Goal: Information Seeking & Learning: Compare options

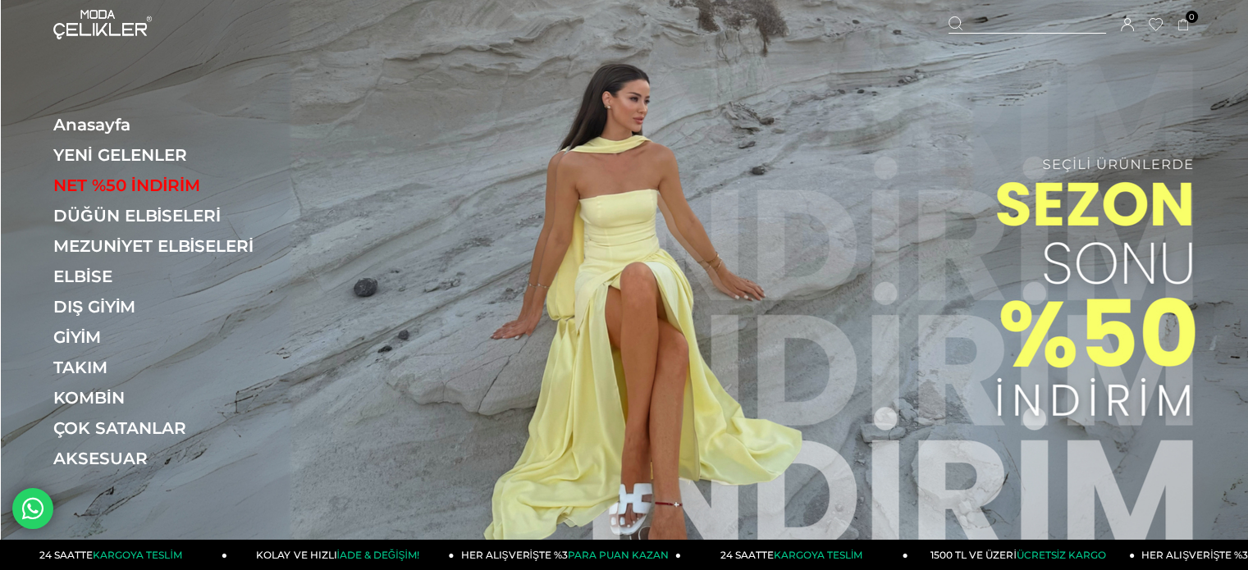
click at [1003, 21] on div at bounding box center [1027, 24] width 158 height 17
click at [854, 77] on input "text" at bounding box center [624, 82] width 952 height 33
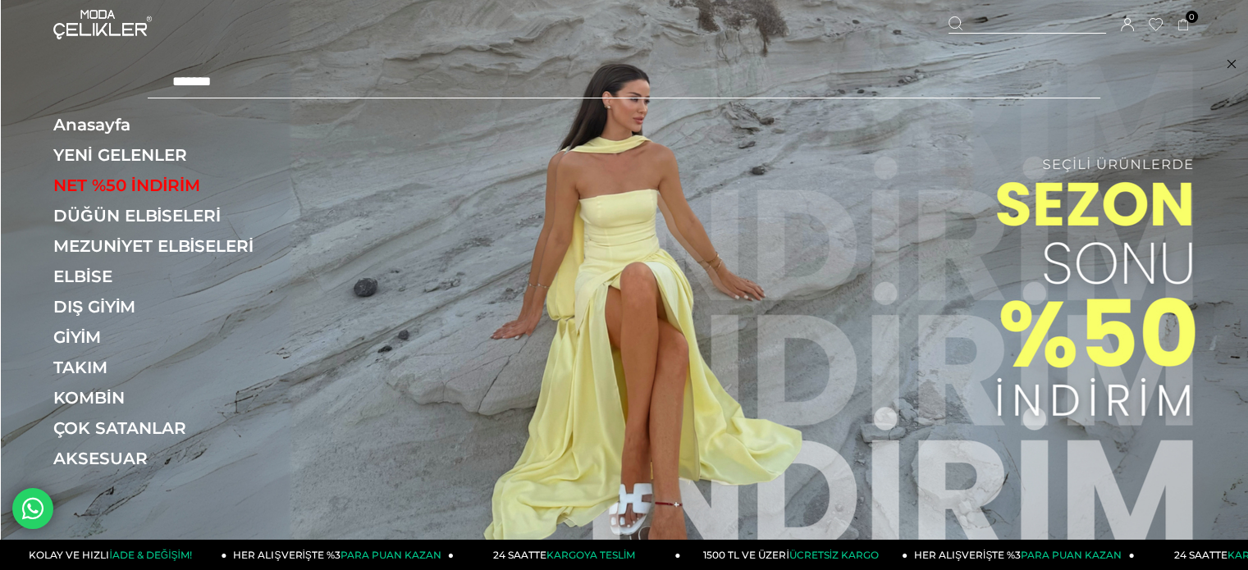
type input "*******"
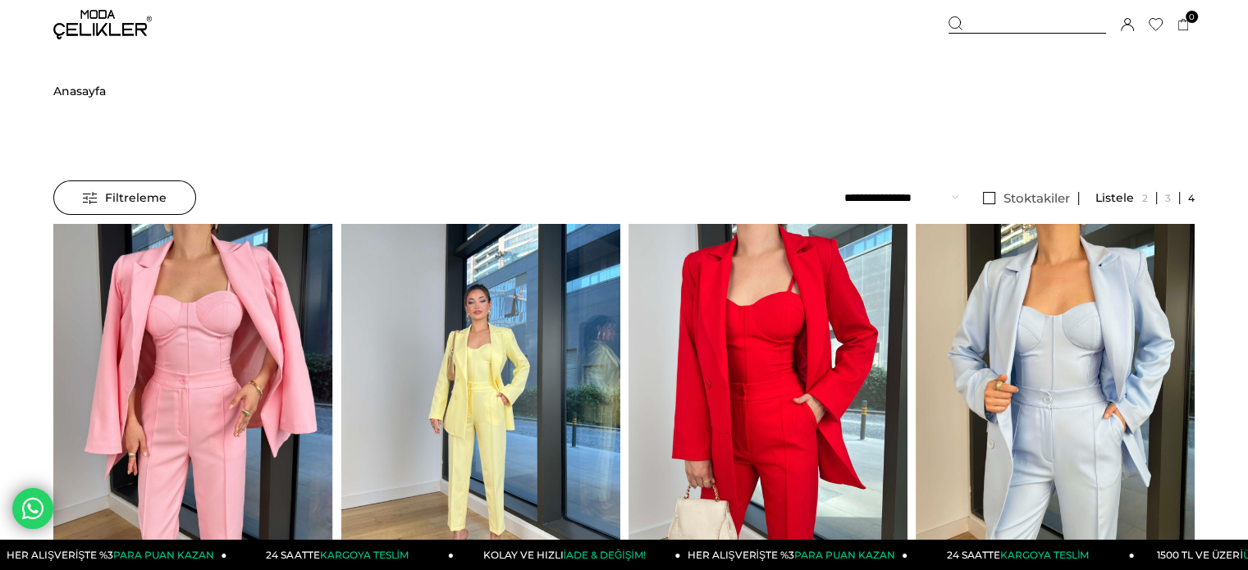
scroll to position [492, 0]
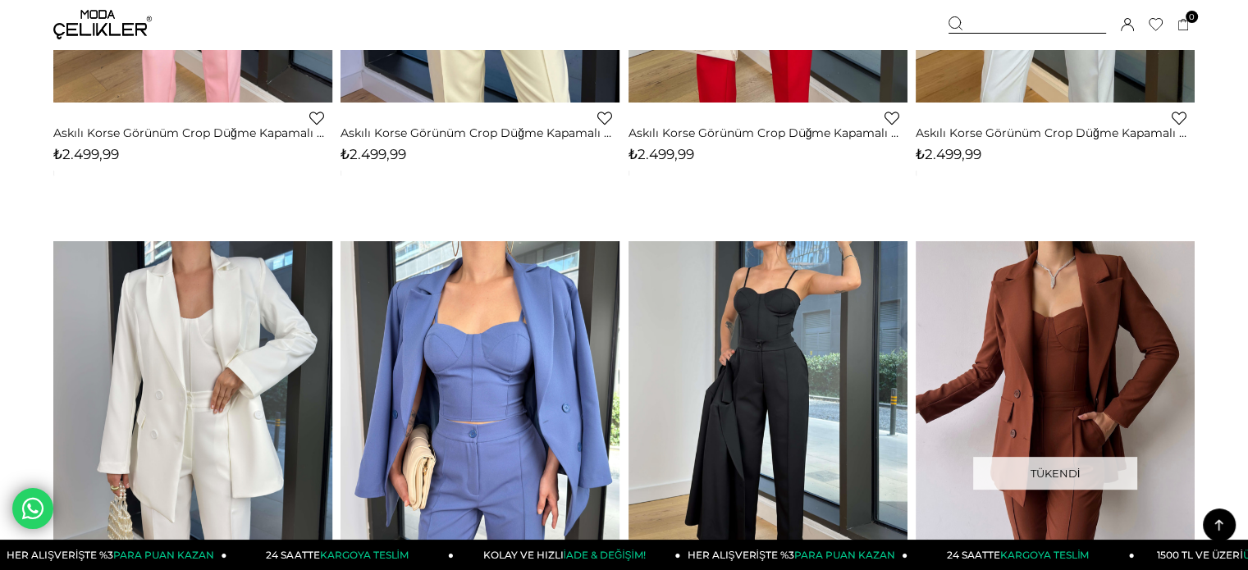
click at [709, 265] on img at bounding box center [767, 427] width 279 height 372
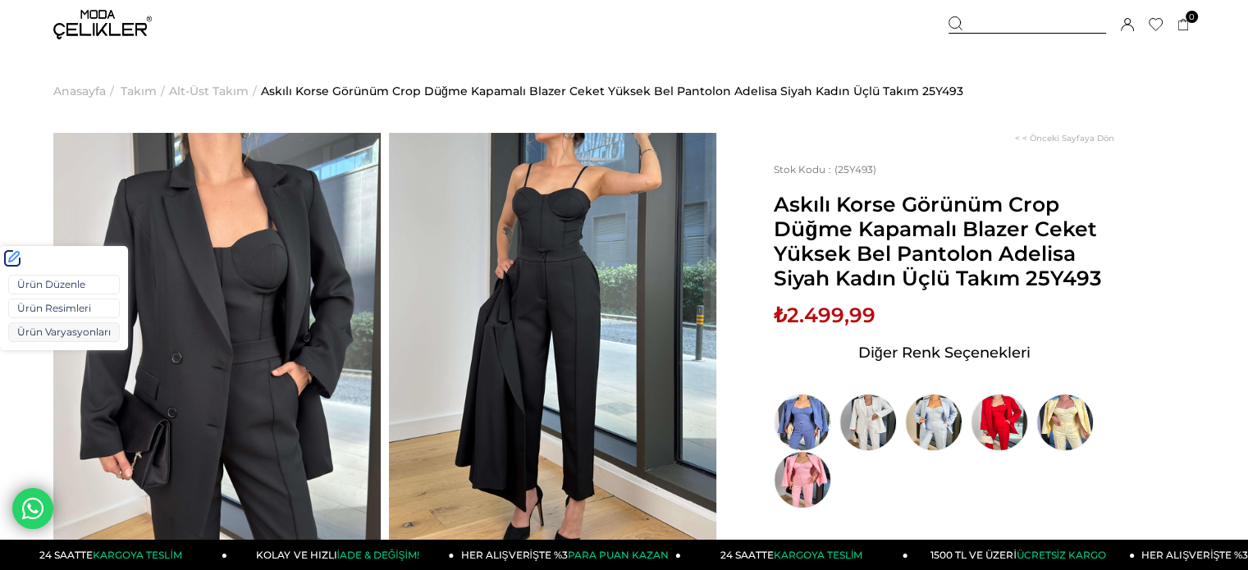
click at [46, 336] on link "Ürün Varyasyonları" at bounding box center [64, 332] width 112 height 20
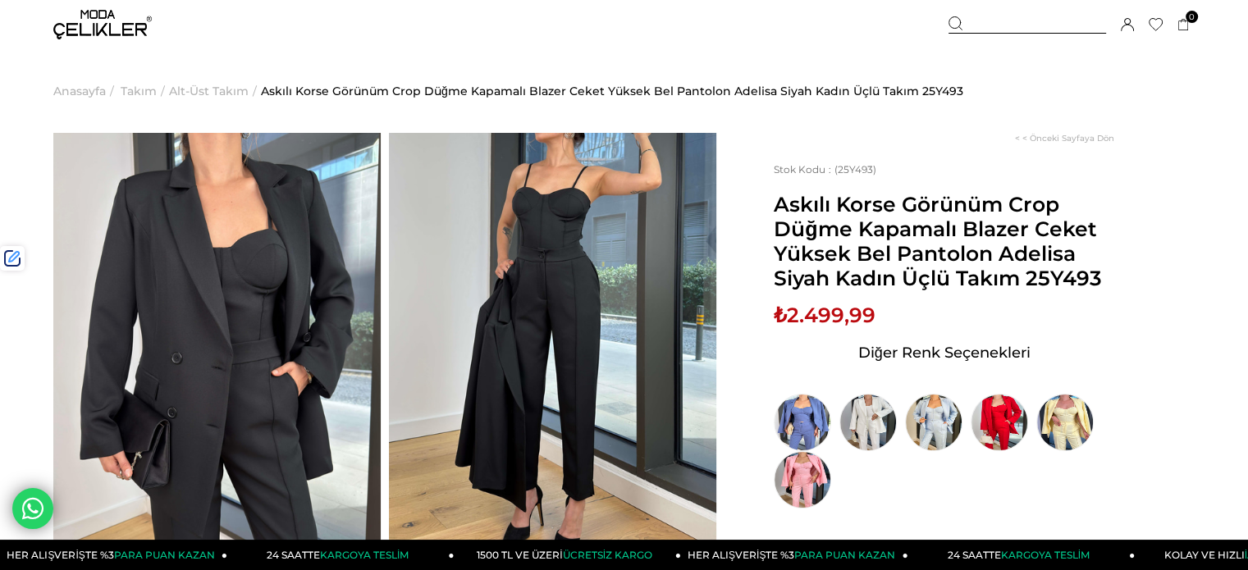
click at [1046, 280] on span "Askılı Korse Görünüm Crop Düğme Kapamalı Blazer Ceket Yüksek Bel Pantolon Adeli…" at bounding box center [944, 241] width 340 height 98
click at [1047, 280] on span "Askılı Korse Görünüm Crop Düğme Kapamalı Blazer Ceket Yüksek Bel Pantolon Adeli…" at bounding box center [944, 241] width 340 height 98
copy span "25Y493"
click at [1016, 34] on div "Sepetim 0 Ürün Sepetinizde ürün bulunmamaktadır. Genel Toplam : Sepetim SİPARİŞ…" at bounding box center [1071, 24] width 246 height 49
click at [978, 27] on div at bounding box center [1027, 24] width 158 height 17
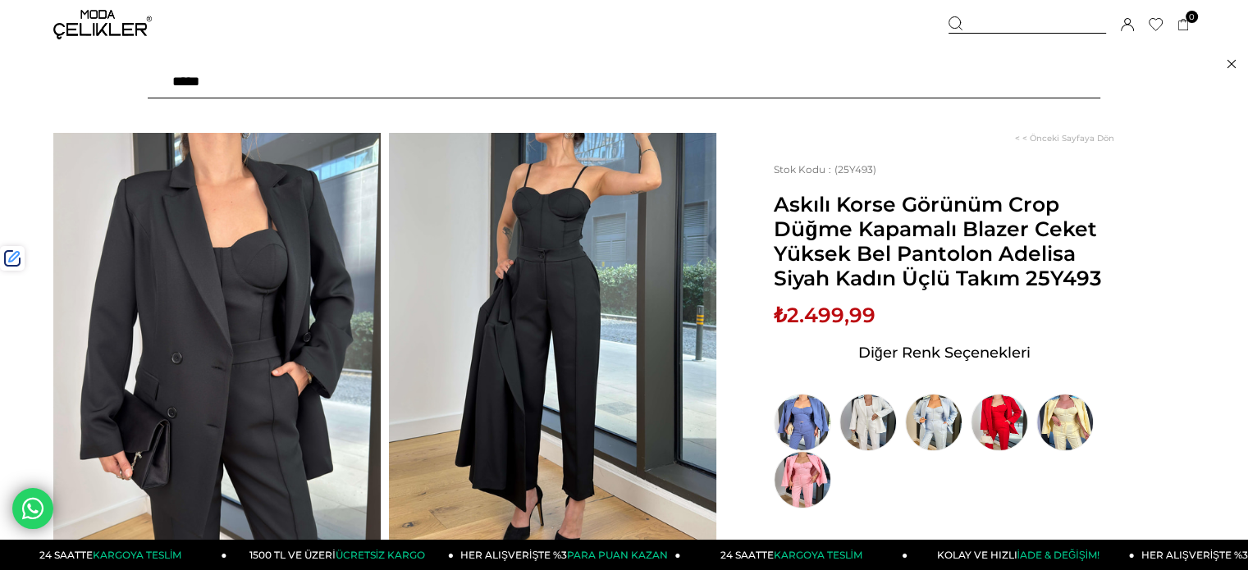
click at [890, 80] on input "text" at bounding box center [624, 82] width 952 height 33
paste input "******"
type input "******"
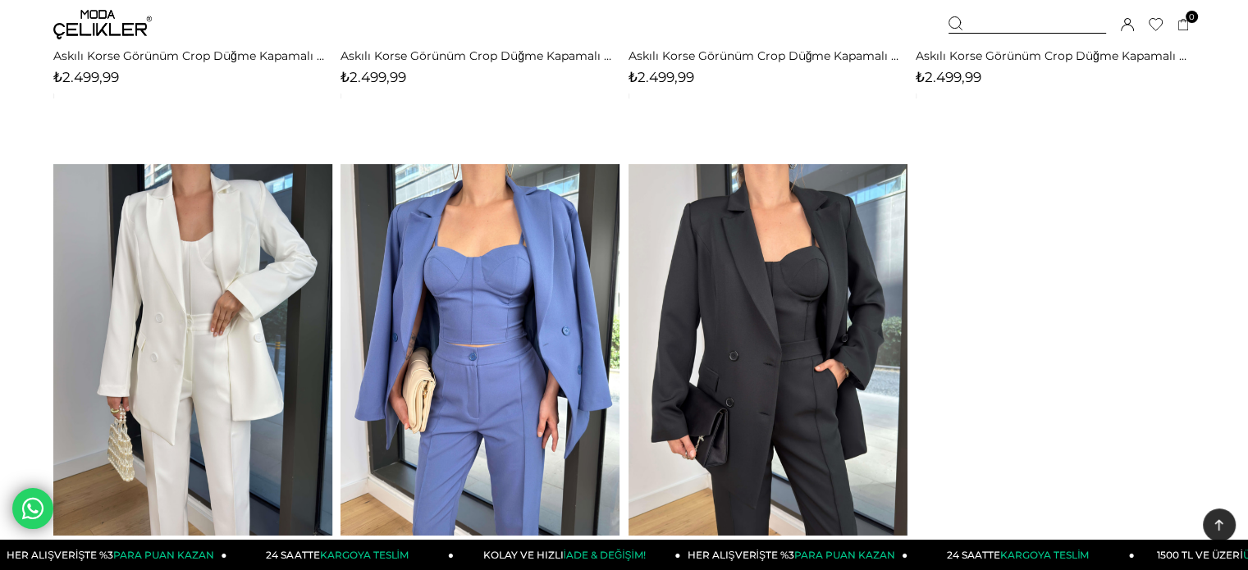
scroll to position [569, 0]
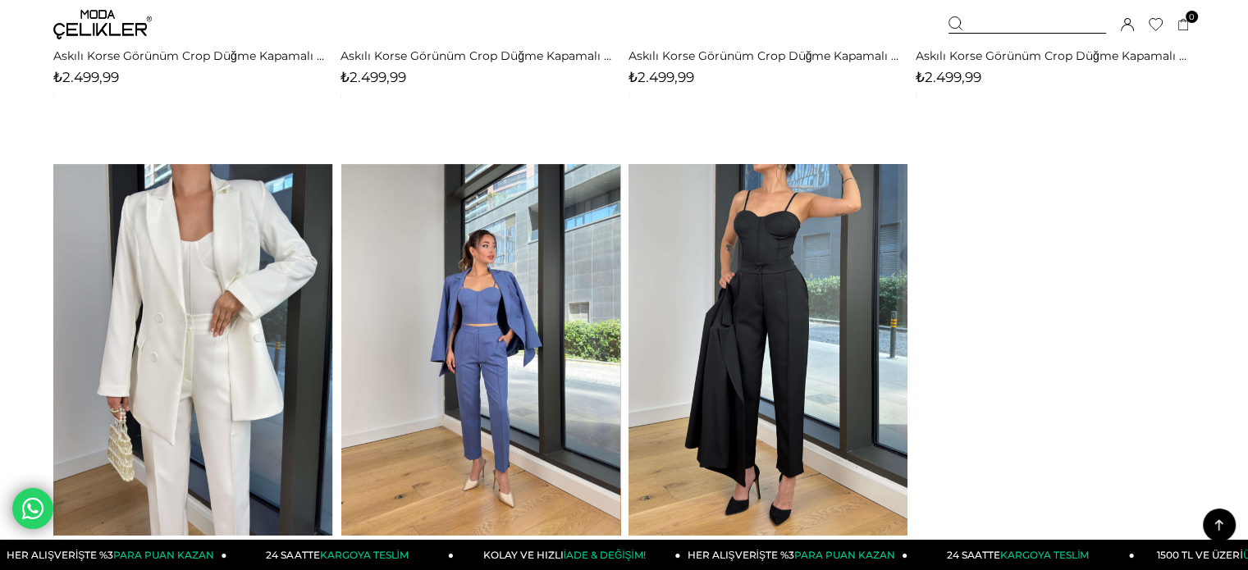
click at [755, 332] on img at bounding box center [767, 350] width 279 height 372
drag, startPoint x: 755, startPoint y: 332, endPoint x: 743, endPoint y: 322, distance: 15.7
click at [755, 332] on div at bounding box center [769, 349] width 1396 height 371
click at [741, 298] on div at bounding box center [769, 349] width 1396 height 371
click at [741, 298] on img at bounding box center [767, 350] width 279 height 372
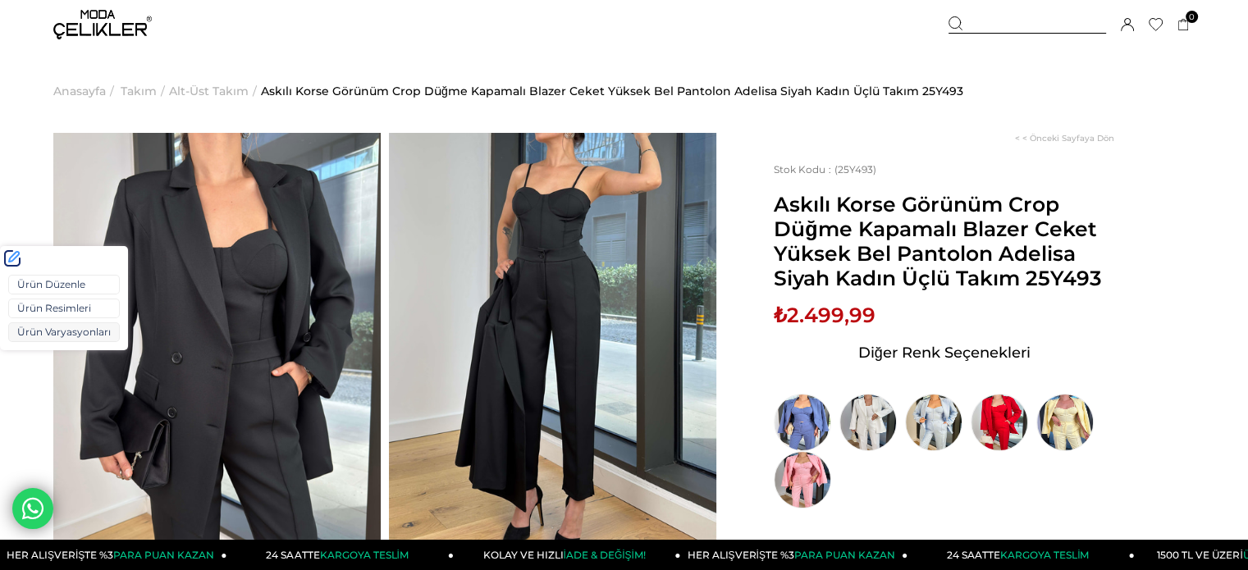
click at [59, 327] on link "Ürün Varyasyonları" at bounding box center [64, 332] width 112 height 20
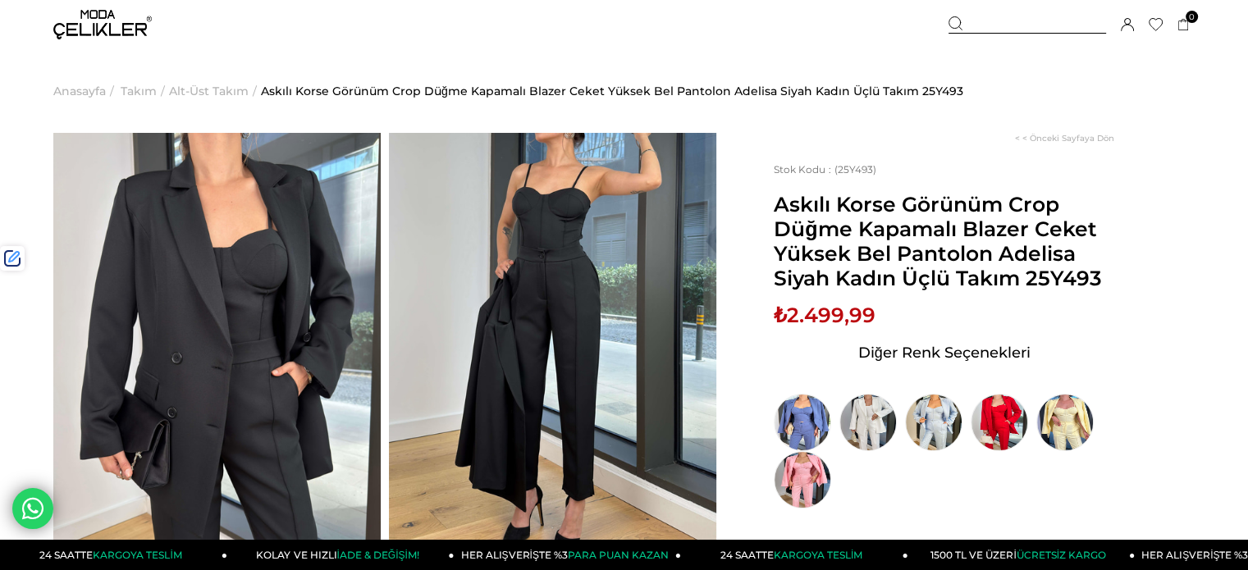
click at [1047, 283] on span "Askılı Korse Görünüm Crop Düğme Kapamalı Blazer Ceket Yüksek Bel Pantolon Adeli…" at bounding box center [944, 241] width 340 height 98
click at [1047, 281] on span "Askılı Korse Görünüm Crop Düğme Kapamalı Blazer Ceket Yüksek Bel Pantolon Adeli…" at bounding box center [944, 241] width 340 height 98
click at [1053, 278] on span "Askılı Korse Görünüm Crop Düğme Kapamalı Blazer Ceket Yüksek Bel Pantolon Adeli…" at bounding box center [944, 241] width 340 height 98
copy span "25Y493"
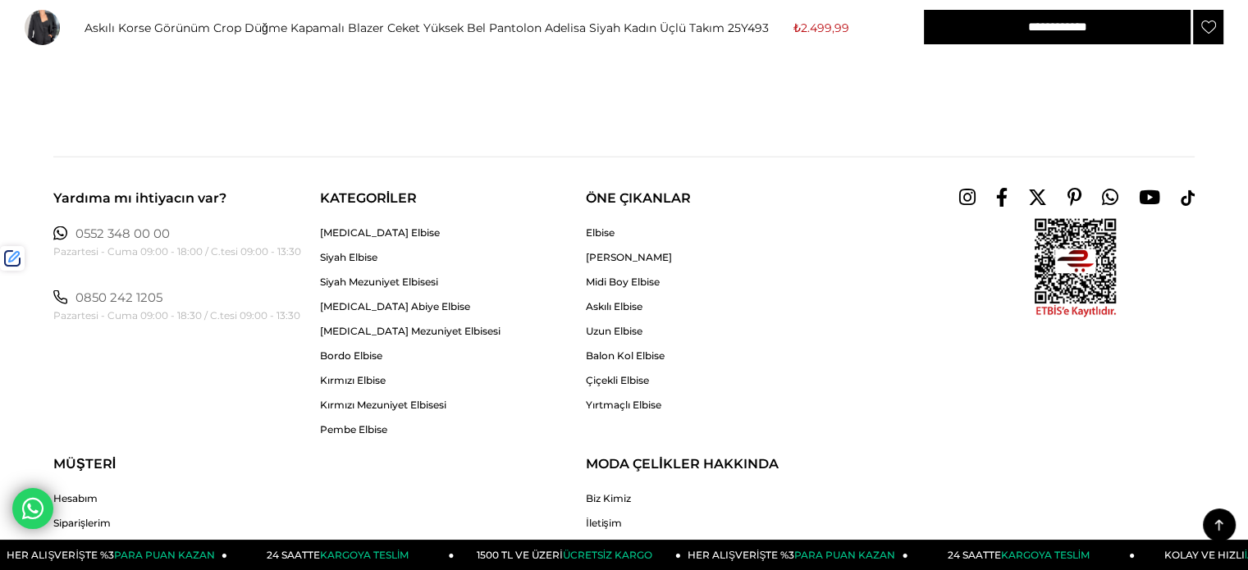
scroll to position [3634, 0]
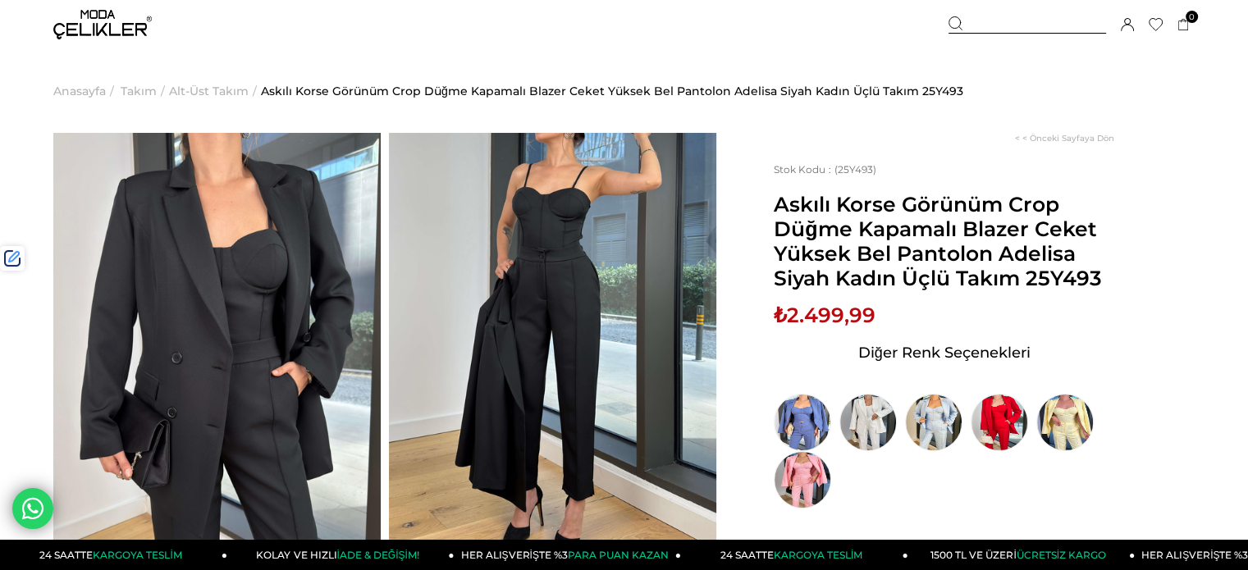
click at [991, 21] on div at bounding box center [1027, 24] width 158 height 17
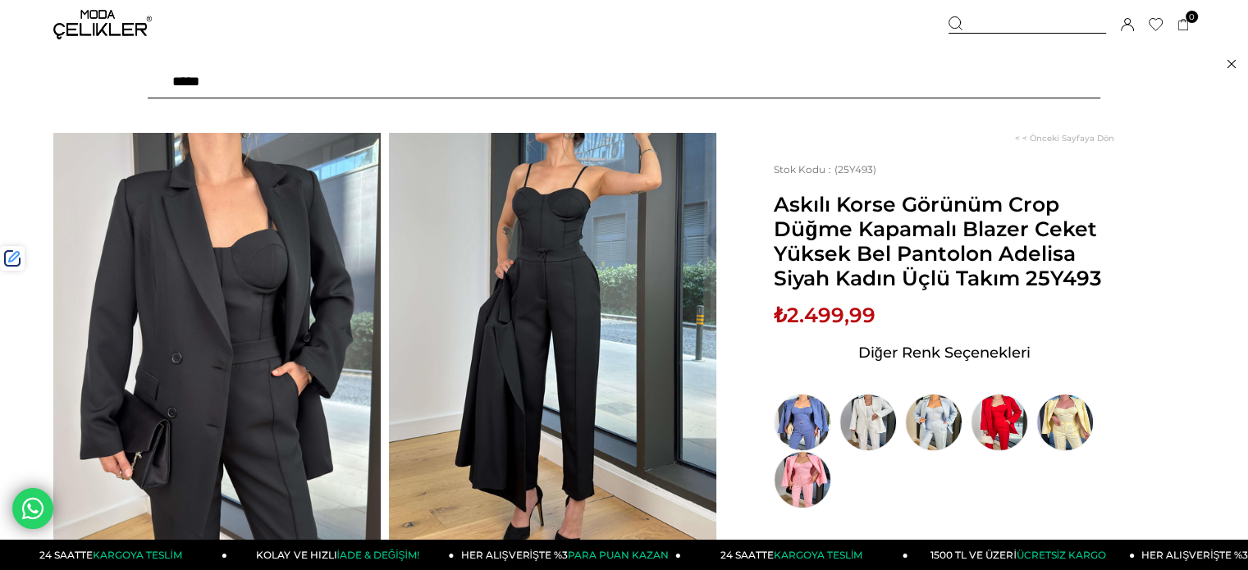
click at [916, 80] on input "text" at bounding box center [624, 82] width 952 height 33
type input "******"
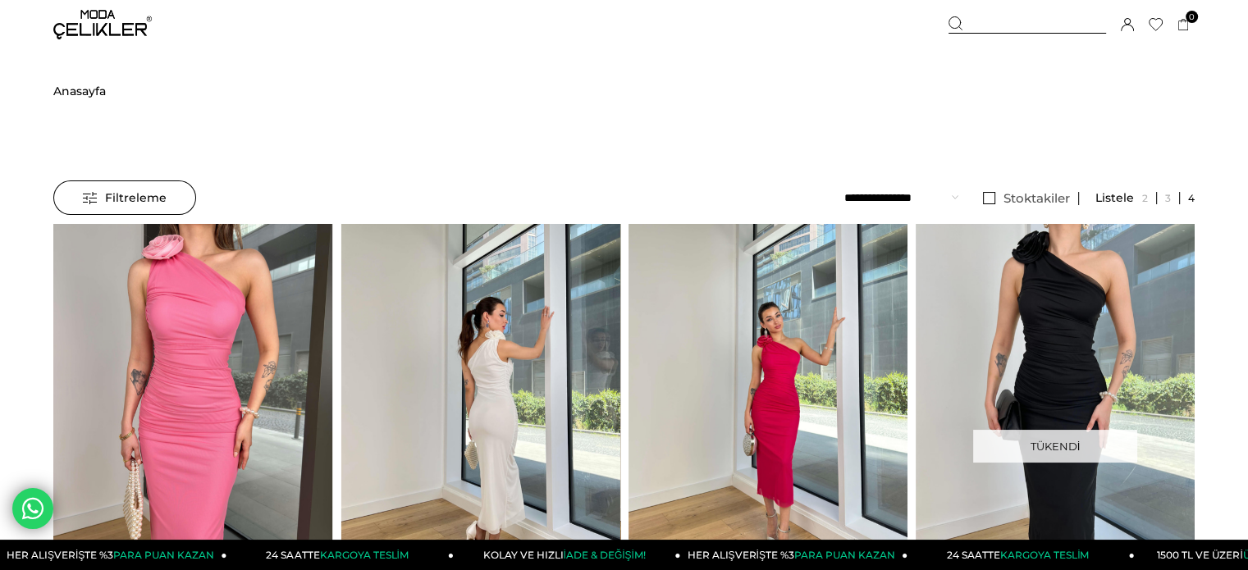
click at [752, 354] on img at bounding box center [767, 410] width 279 height 372
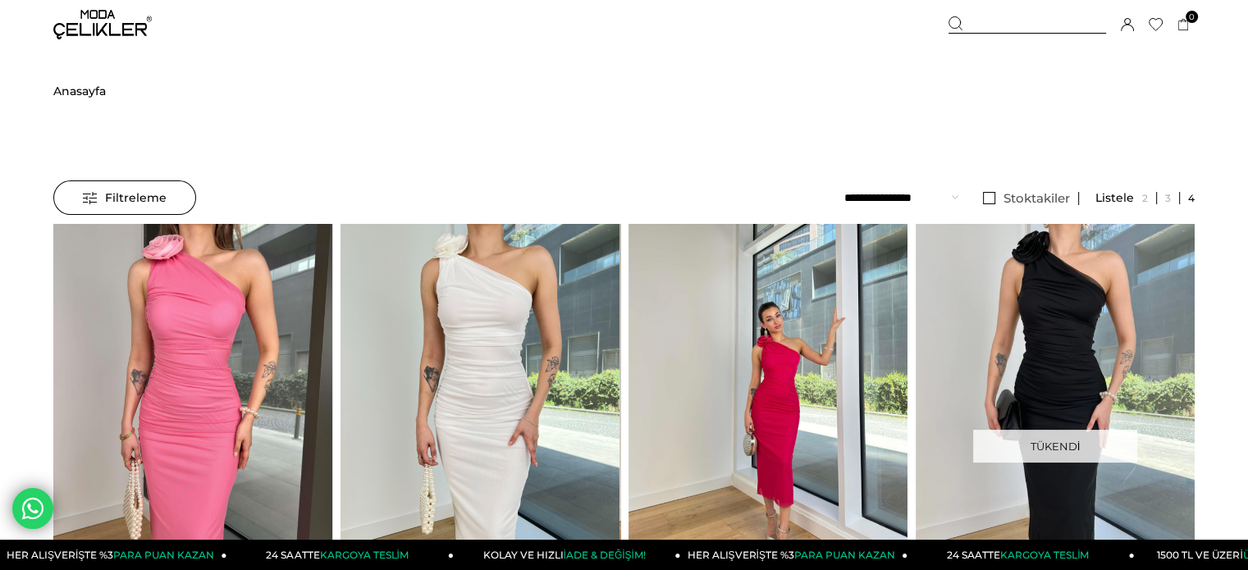
click at [752, 354] on div at bounding box center [768, 409] width 838 height 371
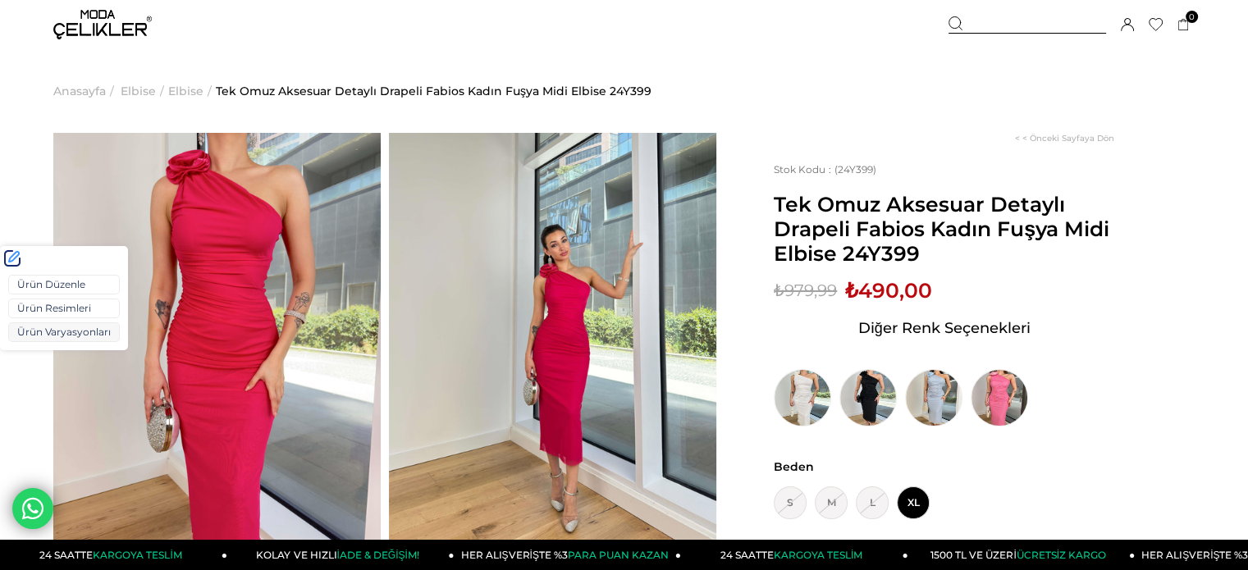
click at [49, 322] on link "Ürün Varyasyonları" at bounding box center [64, 332] width 112 height 20
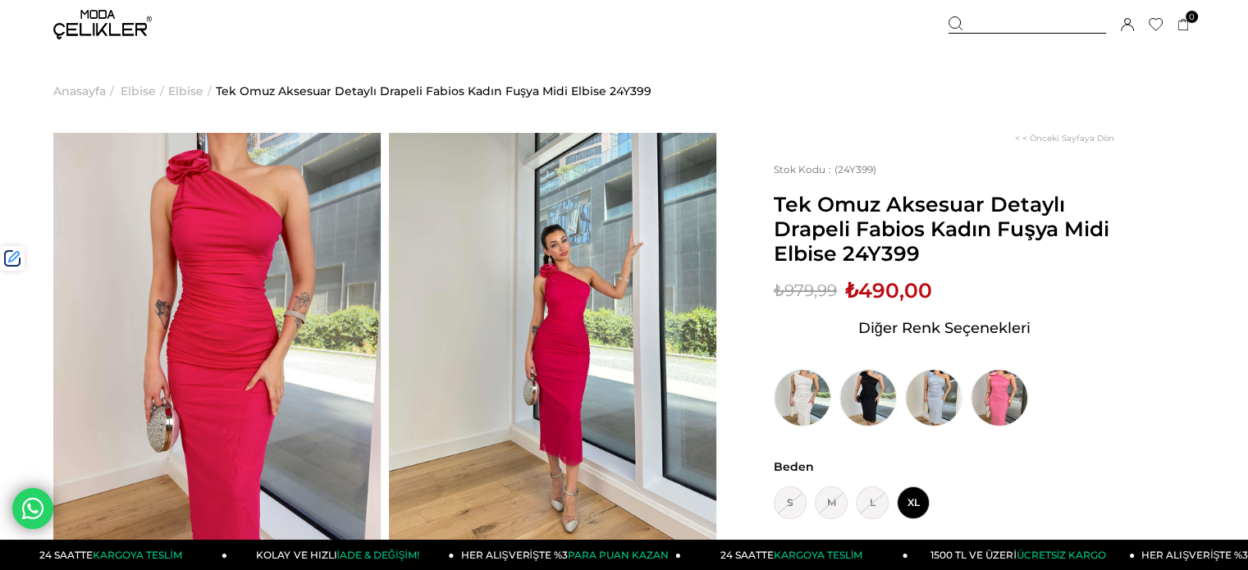
click at [984, 24] on div at bounding box center [1027, 24] width 158 height 17
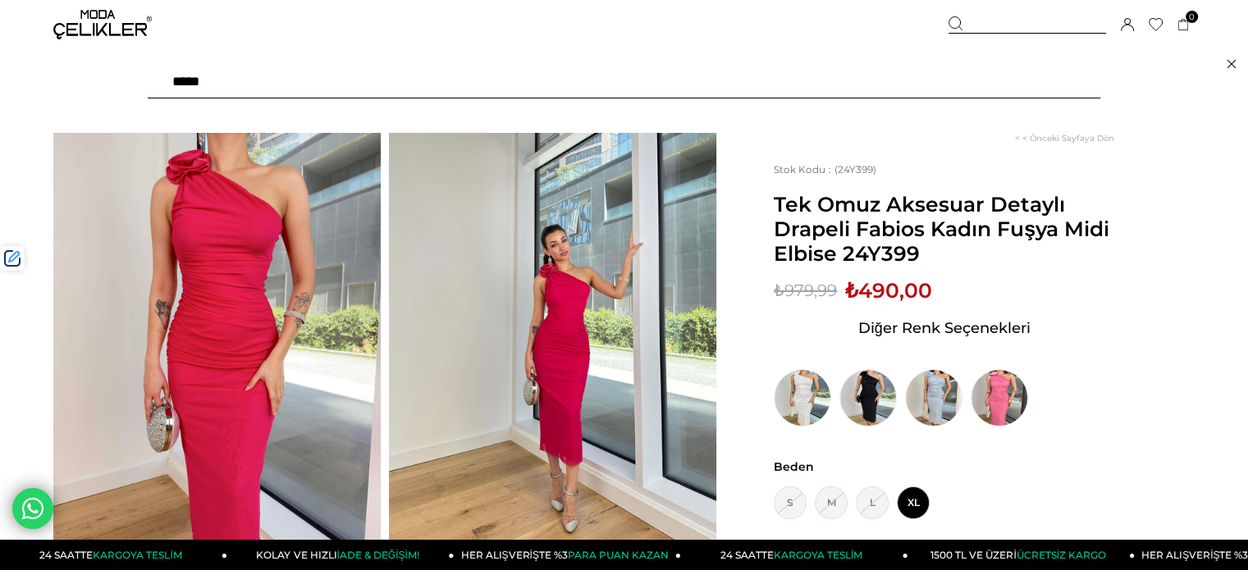
click at [879, 72] on input "text" at bounding box center [624, 82] width 952 height 33
type input "*****"
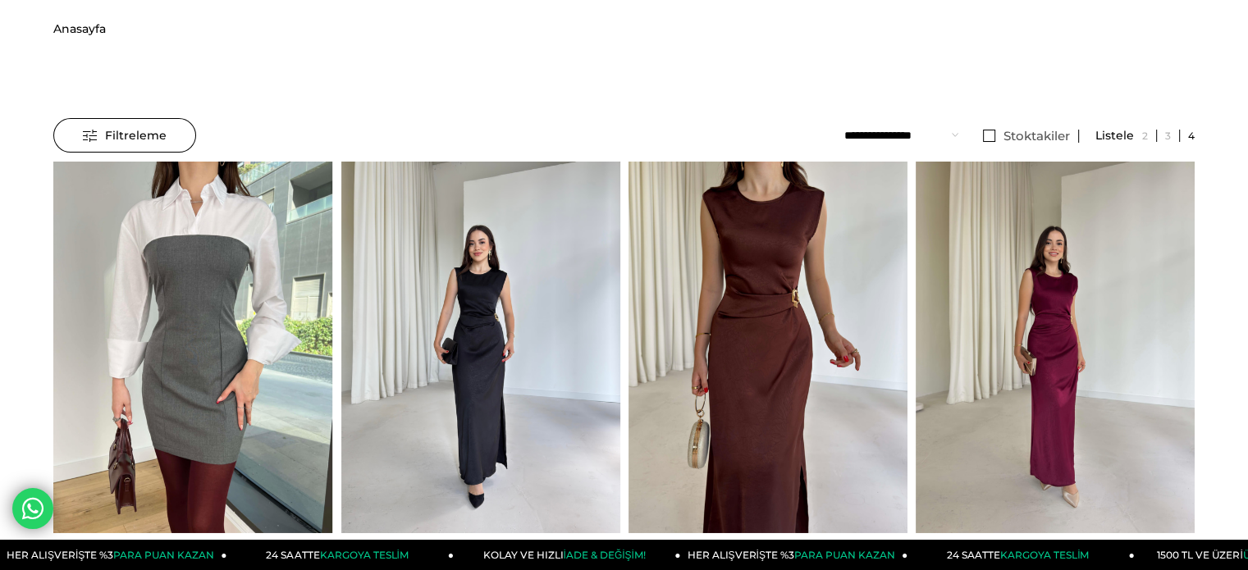
scroll to position [328, 0]
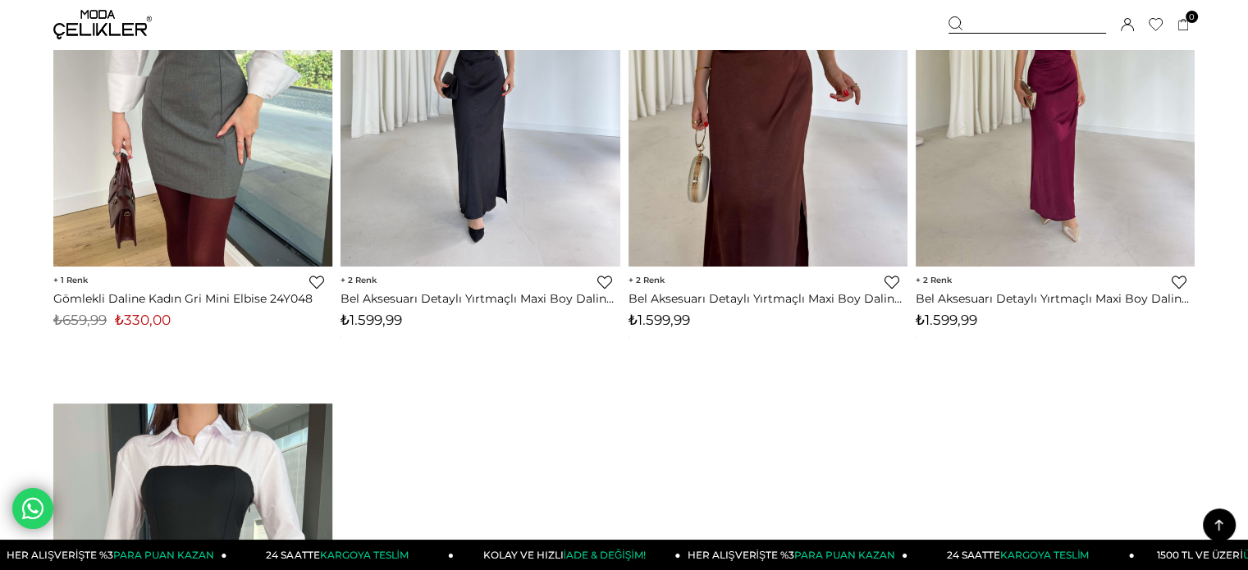
click at [523, 204] on div at bounding box center [481, 81] width 838 height 371
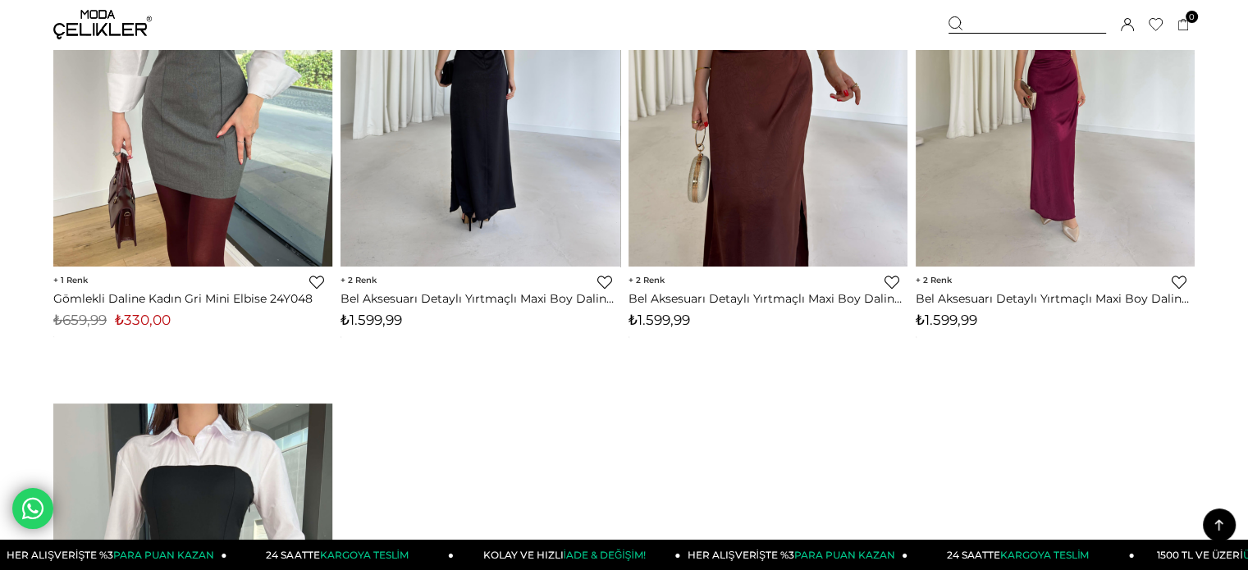
click at [523, 204] on img at bounding box center [479, 82] width 279 height 372
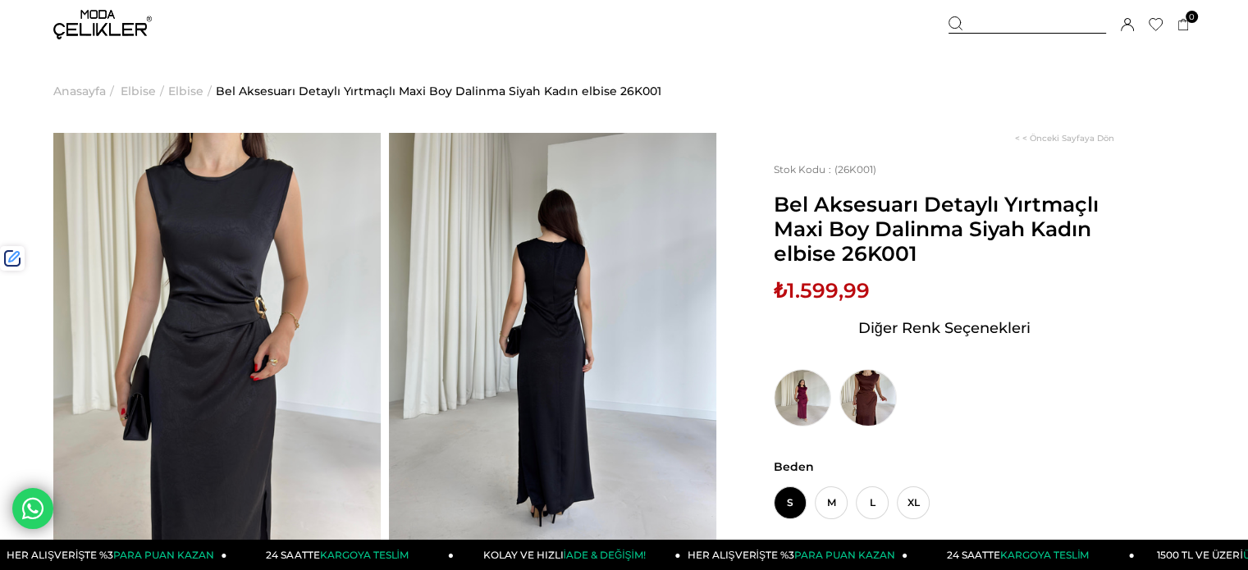
scroll to position [164, 0]
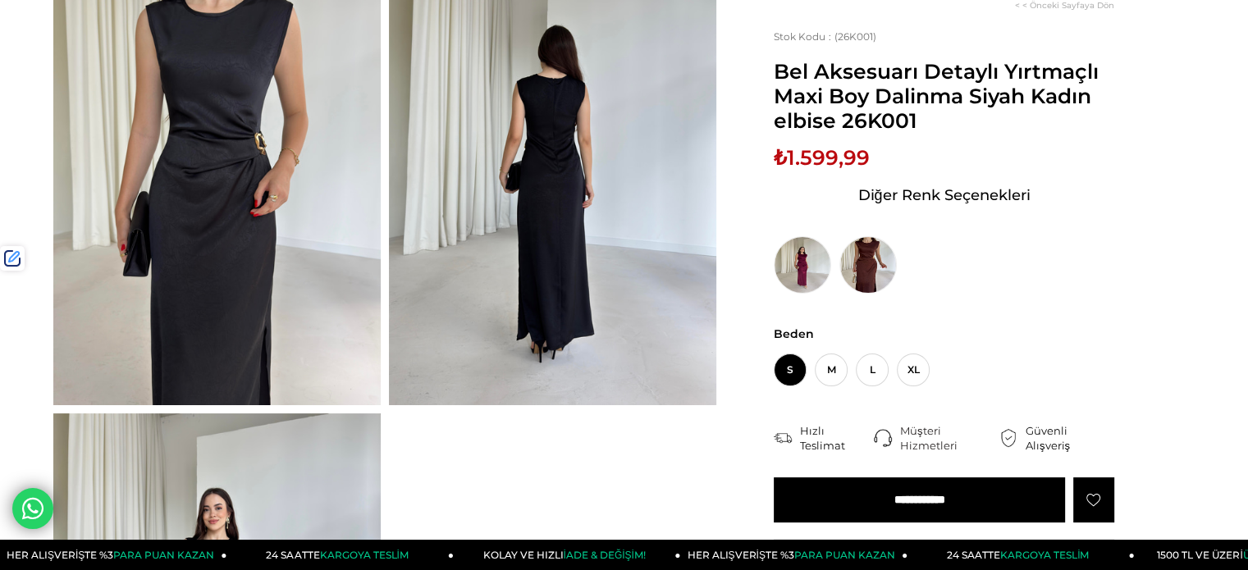
click at [902, 126] on span "Bel Aksesuarı Detaylı Yırtmaçlı Maxi Boy Dalinma Siyah Kadın elbise 26K001" at bounding box center [944, 96] width 340 height 74
copy span "26K001"
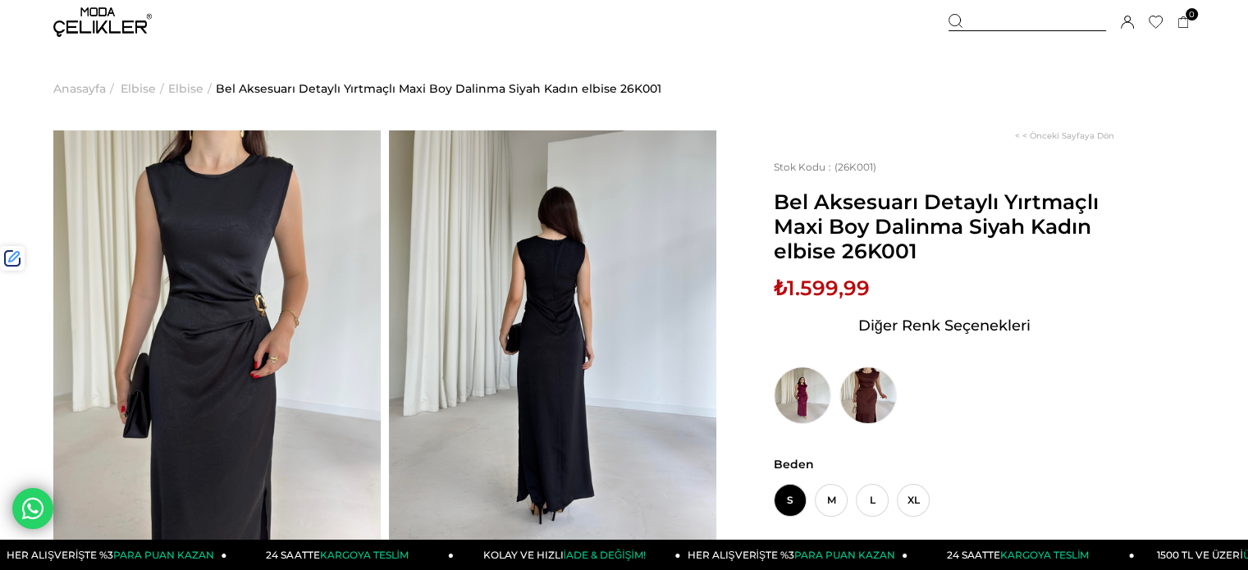
scroll to position [0, 0]
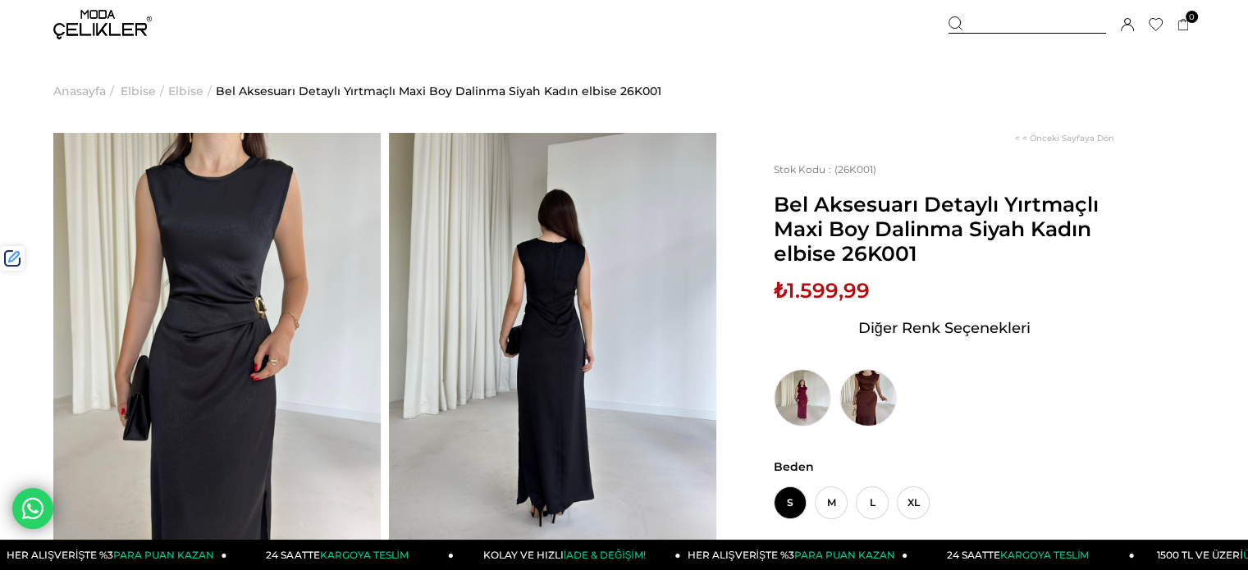
click at [1034, 28] on div at bounding box center [1027, 24] width 158 height 17
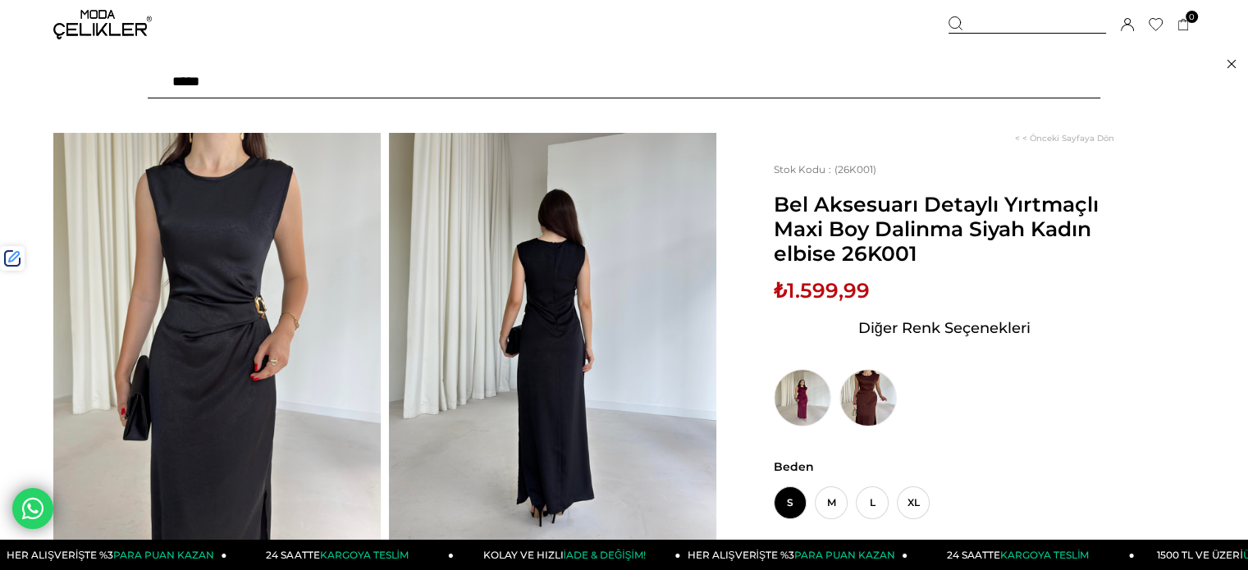
click at [987, 68] on input "text" at bounding box center [624, 82] width 952 height 33
paste input "******"
type input "******"
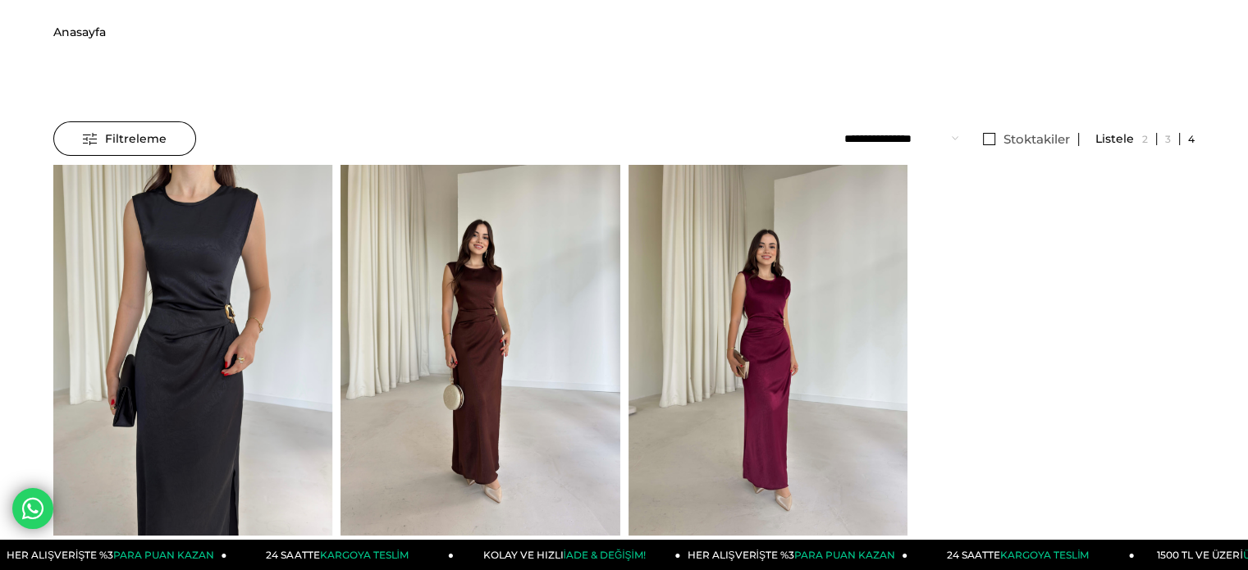
scroll to position [305, 0]
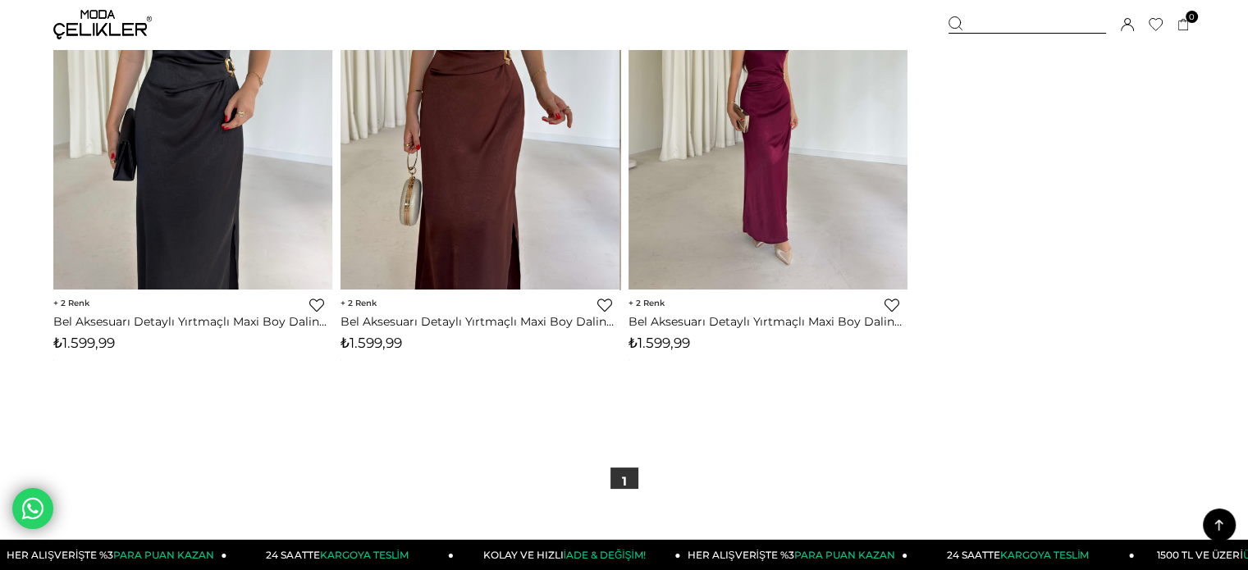
click at [381, 344] on span "₺1.599,99" at bounding box center [371, 343] width 62 height 16
copy span "1.599,99"
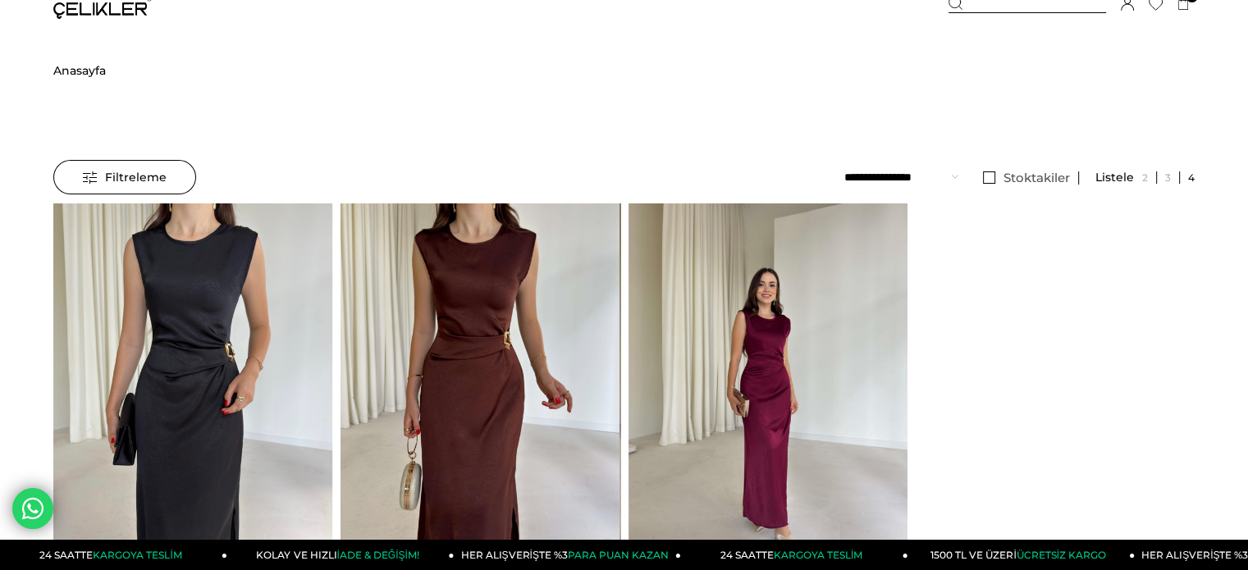
scroll to position [0, 0]
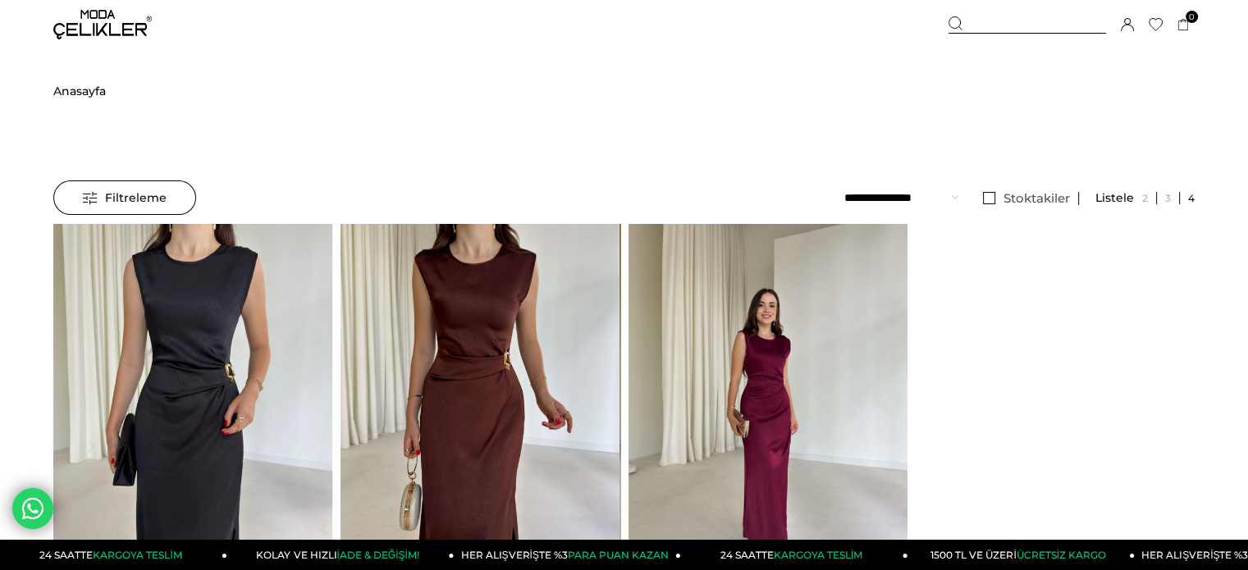
click at [1012, 28] on div at bounding box center [1027, 24] width 158 height 17
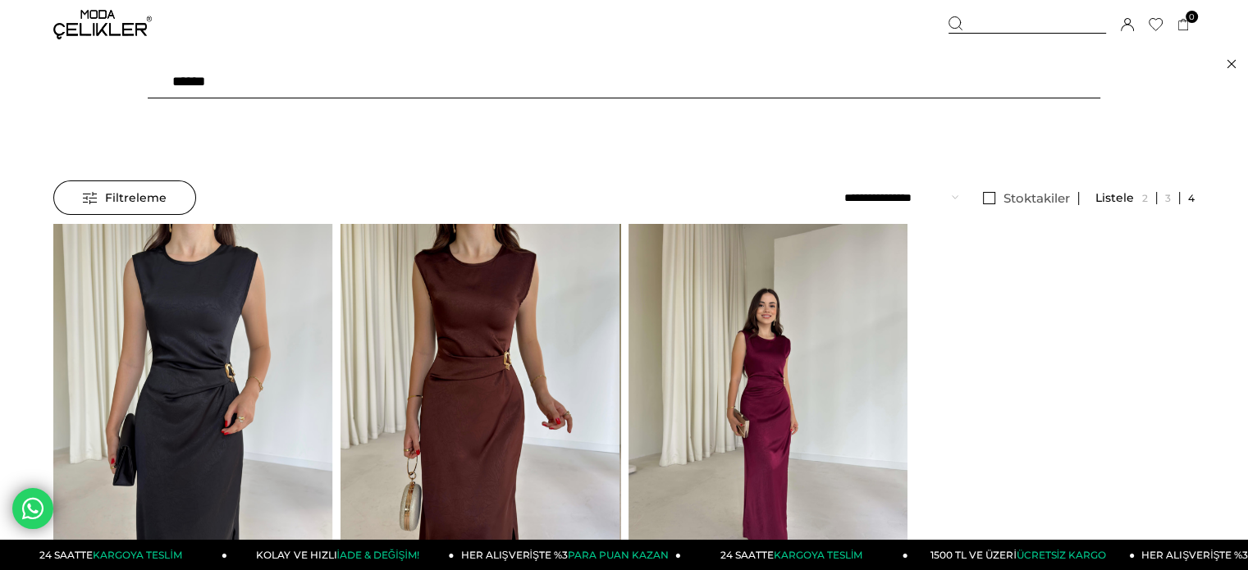
click at [948, 83] on input "******" at bounding box center [624, 82] width 952 height 33
paste input "text"
type input "******"
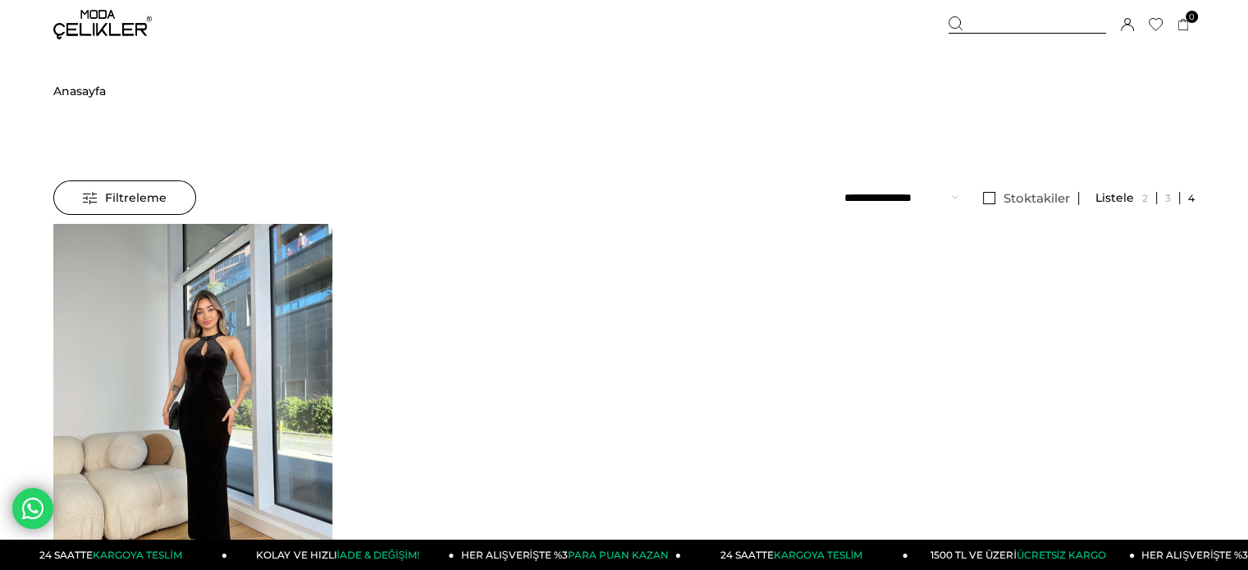
click at [186, 317] on img at bounding box center [192, 410] width 279 height 372
drag, startPoint x: 186, startPoint y: 317, endPoint x: 185, endPoint y: 202, distance: 115.7
click at [186, 317] on img at bounding box center [192, 410] width 279 height 372
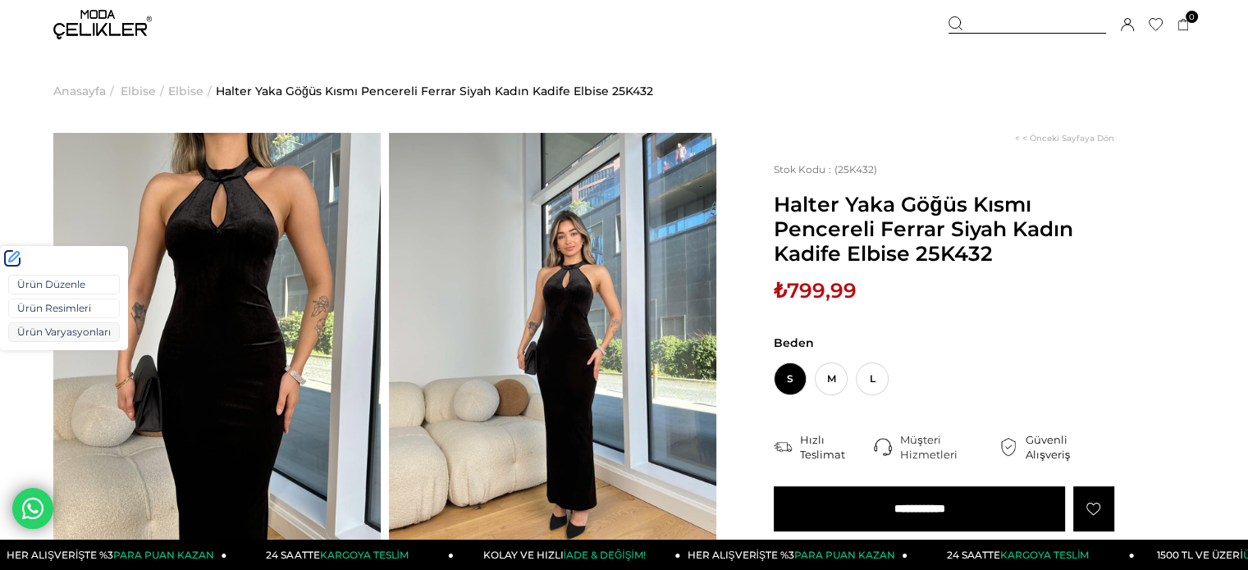
click at [49, 327] on link "Ürün Varyasyonları" at bounding box center [64, 332] width 112 height 20
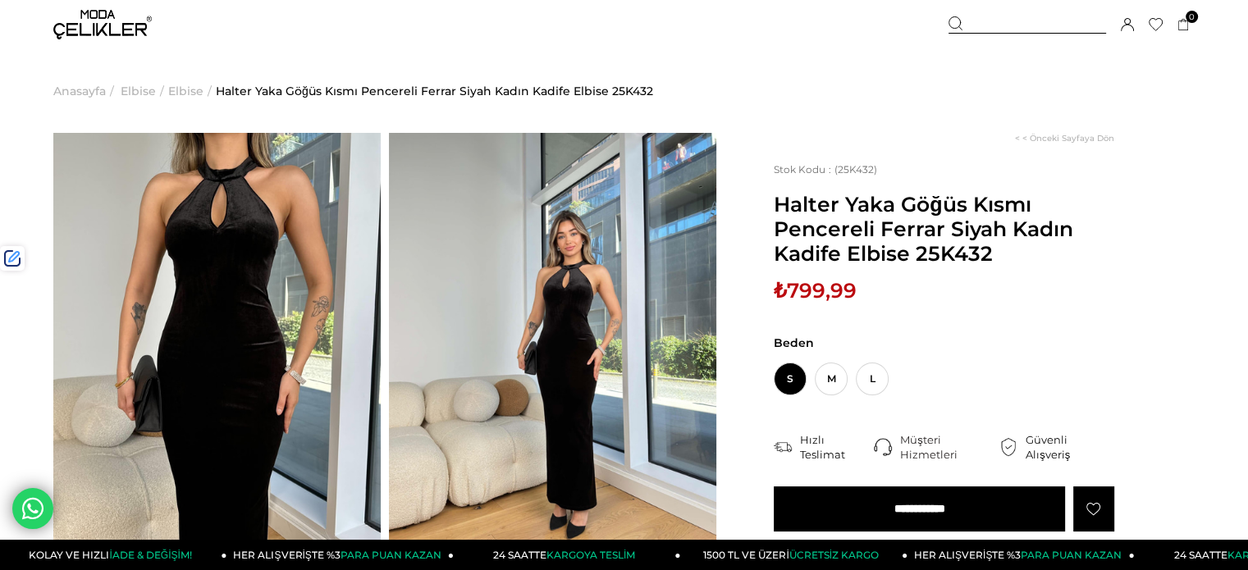
click at [1004, 17] on div at bounding box center [1027, 24] width 158 height 17
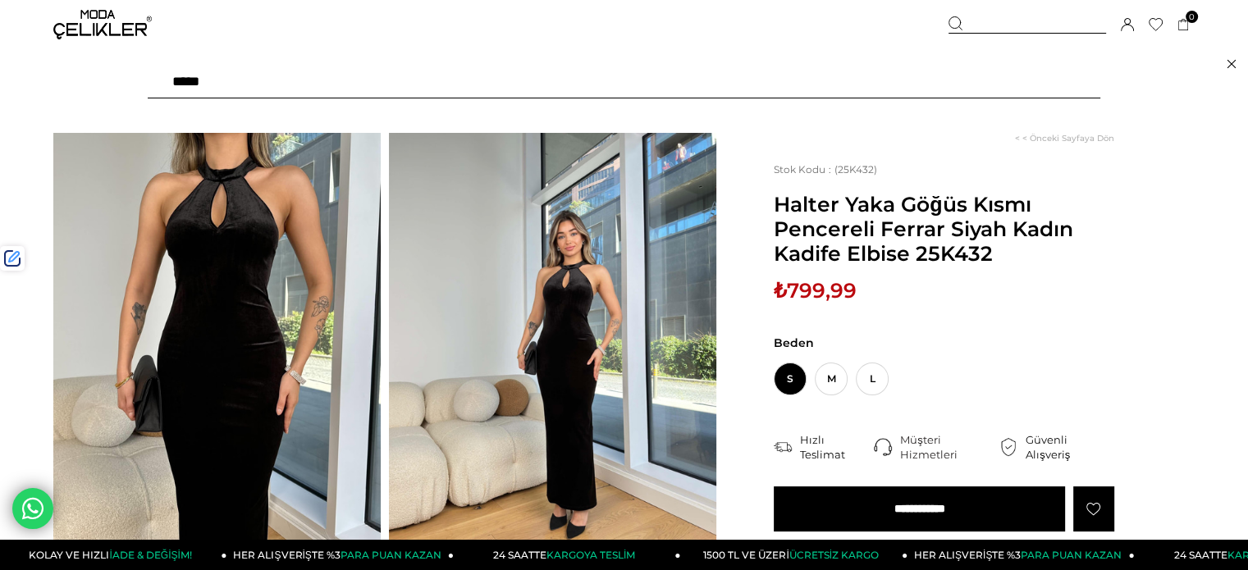
click at [916, 80] on input "text" at bounding box center [624, 82] width 952 height 33
paste input "******"
type input "******"
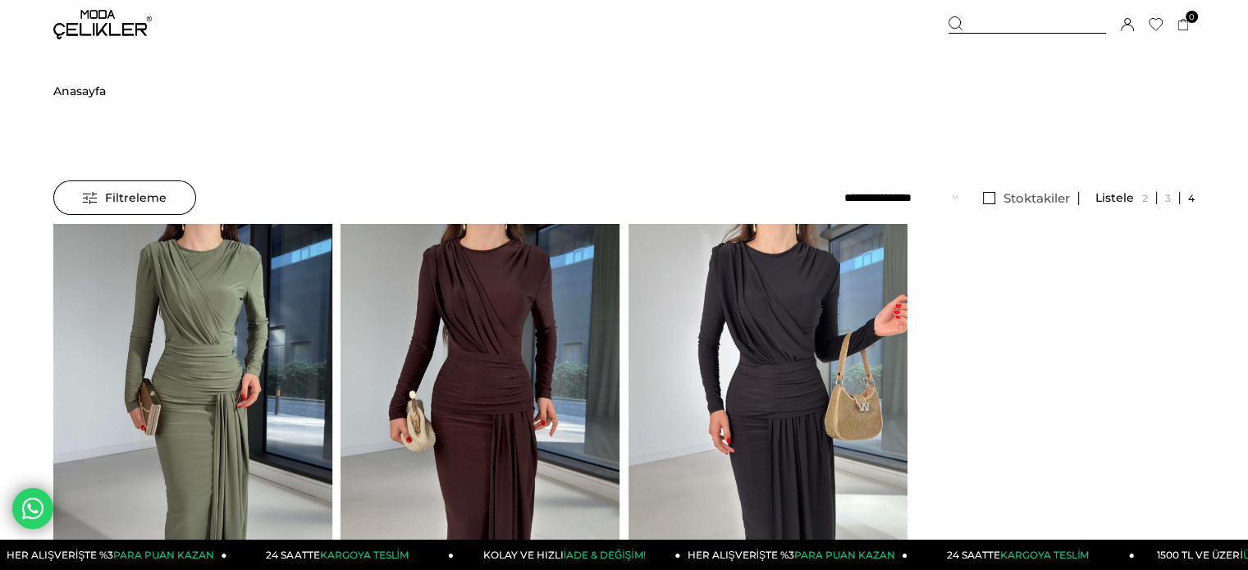
click at [688, 314] on img at bounding box center [767, 410] width 279 height 372
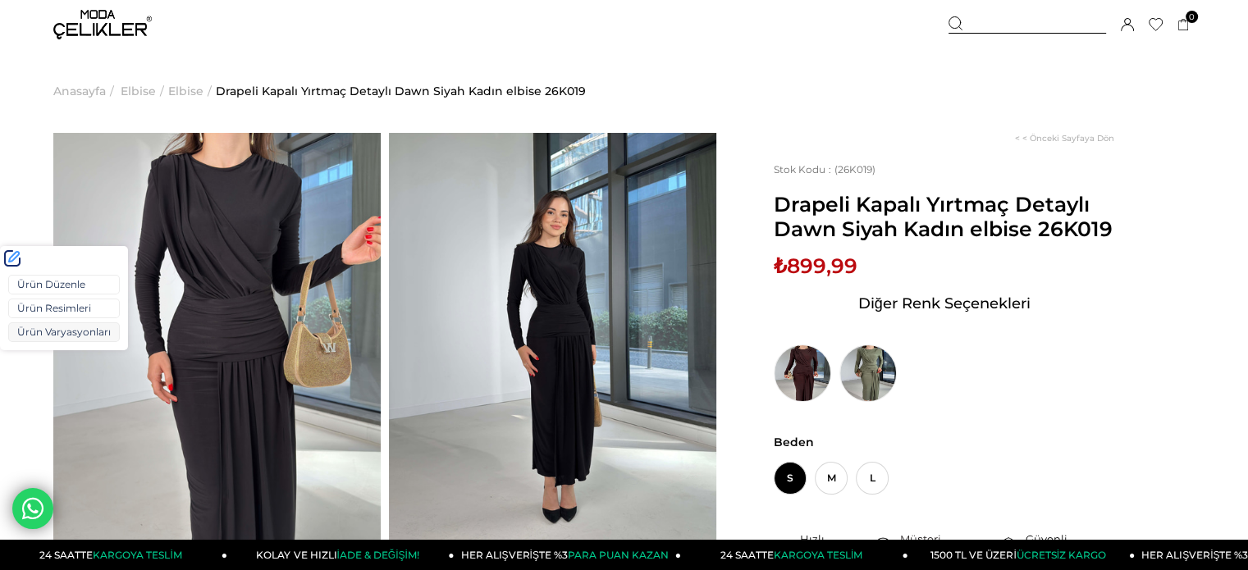
click at [25, 334] on link "Ürün Varyasyonları" at bounding box center [64, 332] width 112 height 20
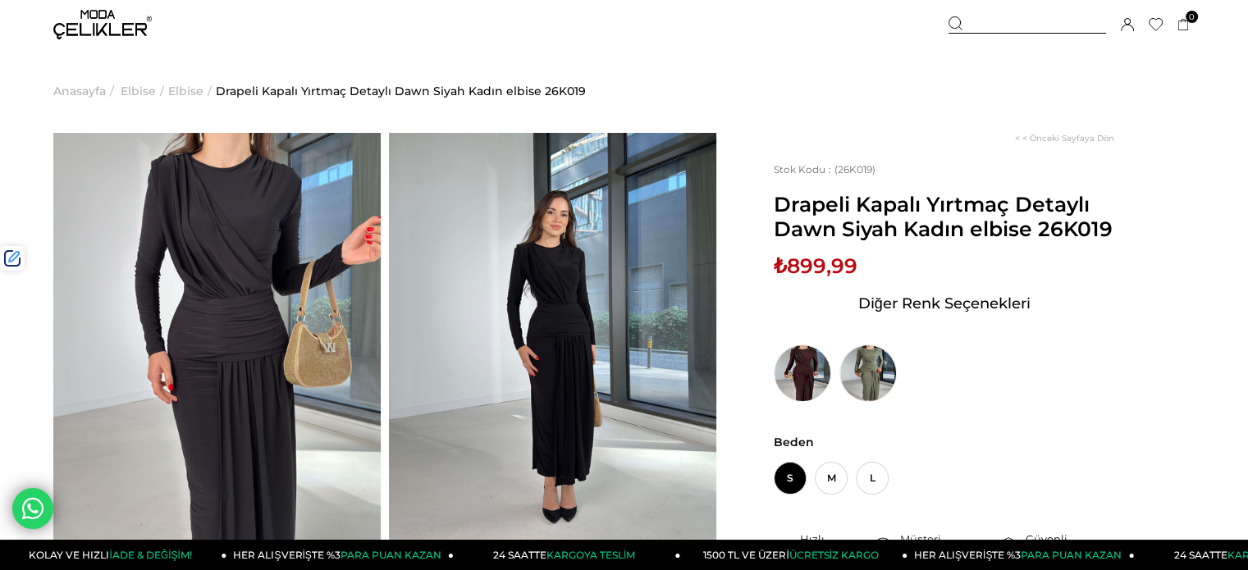
click at [1003, 25] on div at bounding box center [1027, 24] width 158 height 17
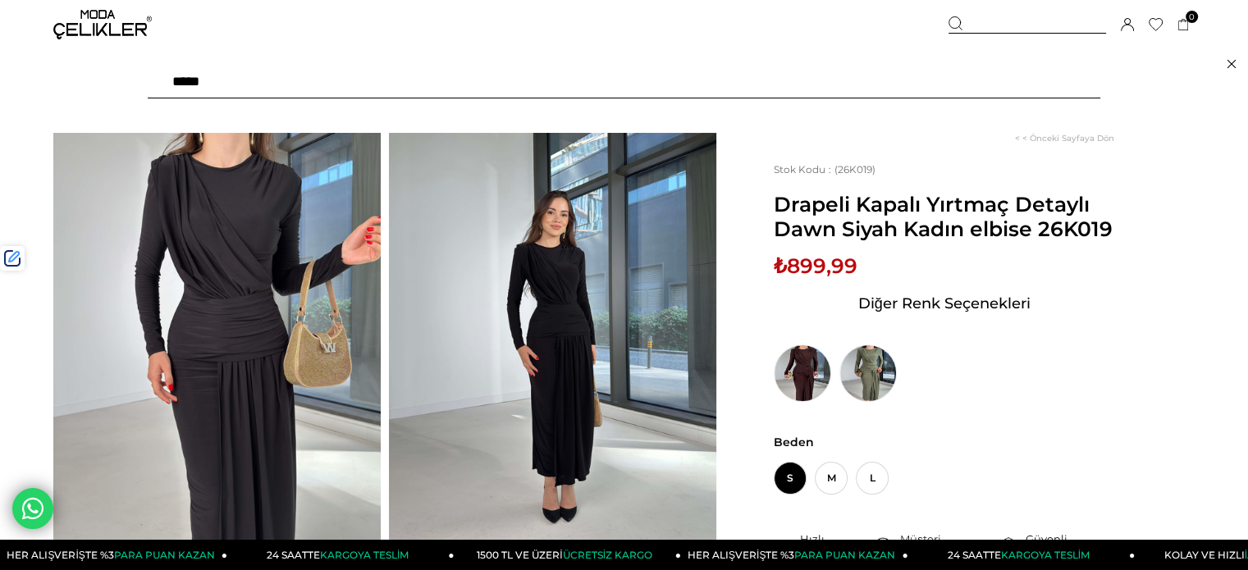
click at [930, 79] on input "text" at bounding box center [624, 82] width 952 height 33
type input "****"
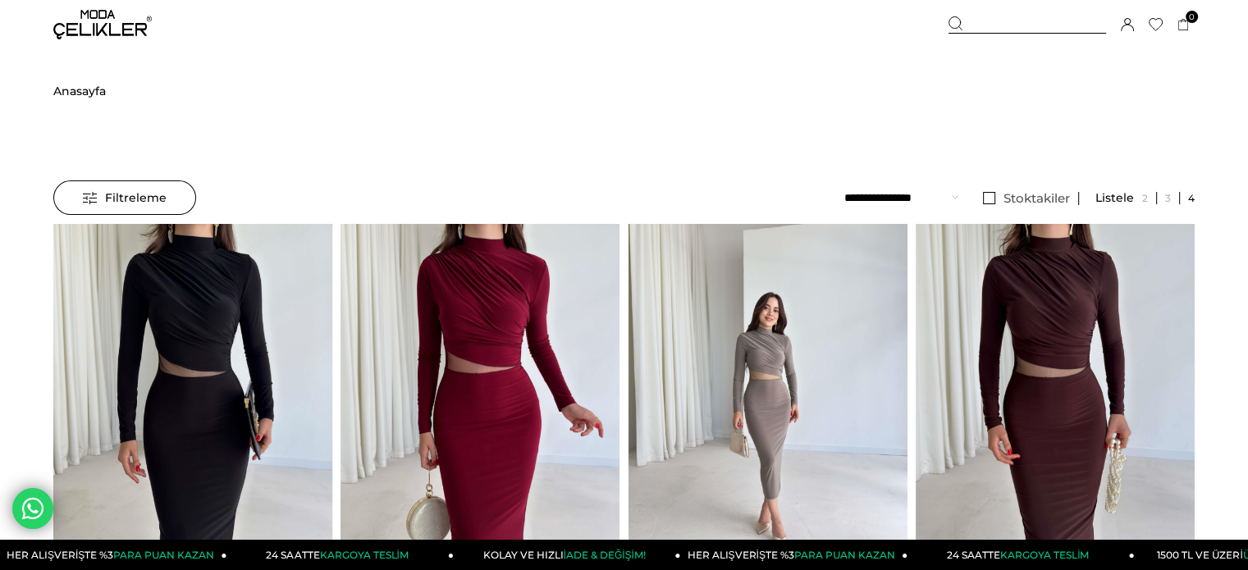
click at [1001, 327] on img at bounding box center [1055, 410] width 279 height 372
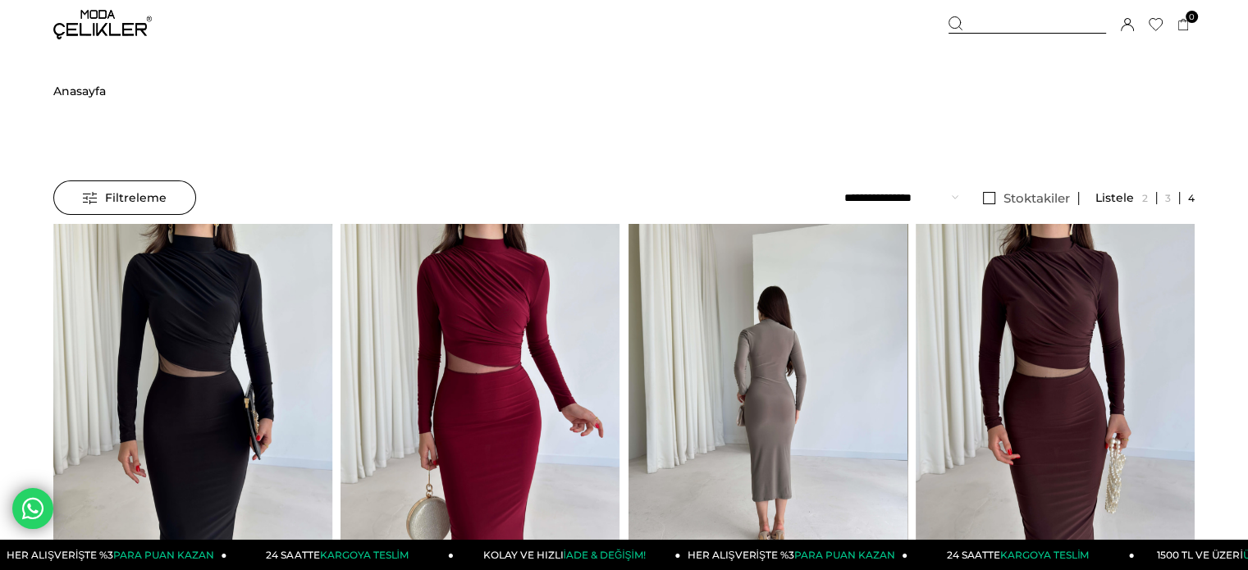
click at [1001, 327] on img at bounding box center [1055, 410] width 279 height 372
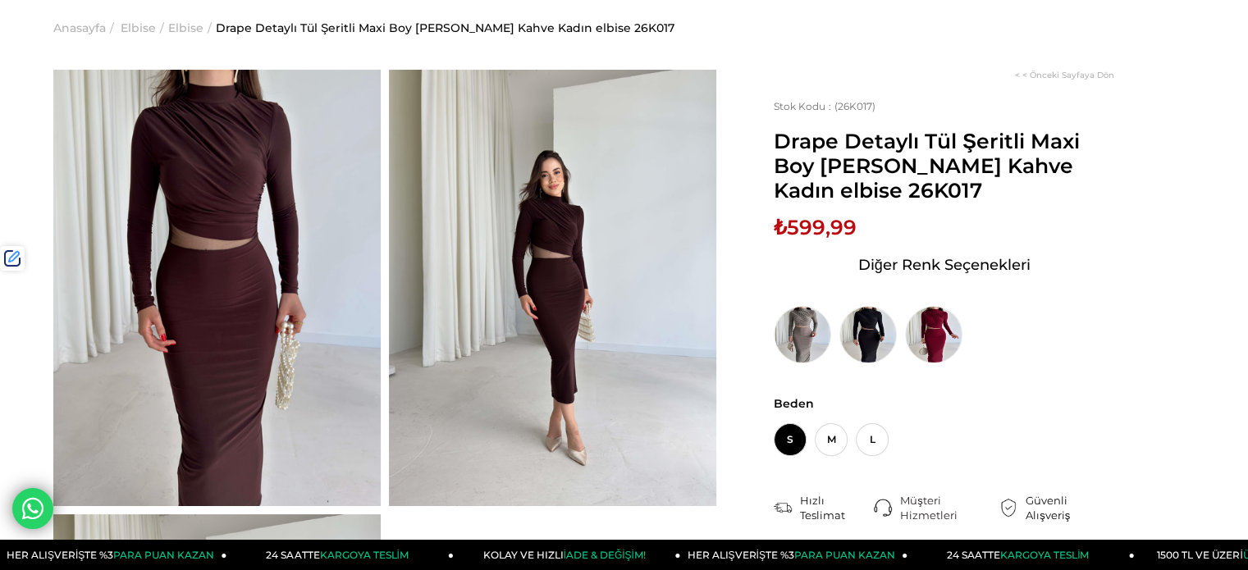
scroll to position [82, 0]
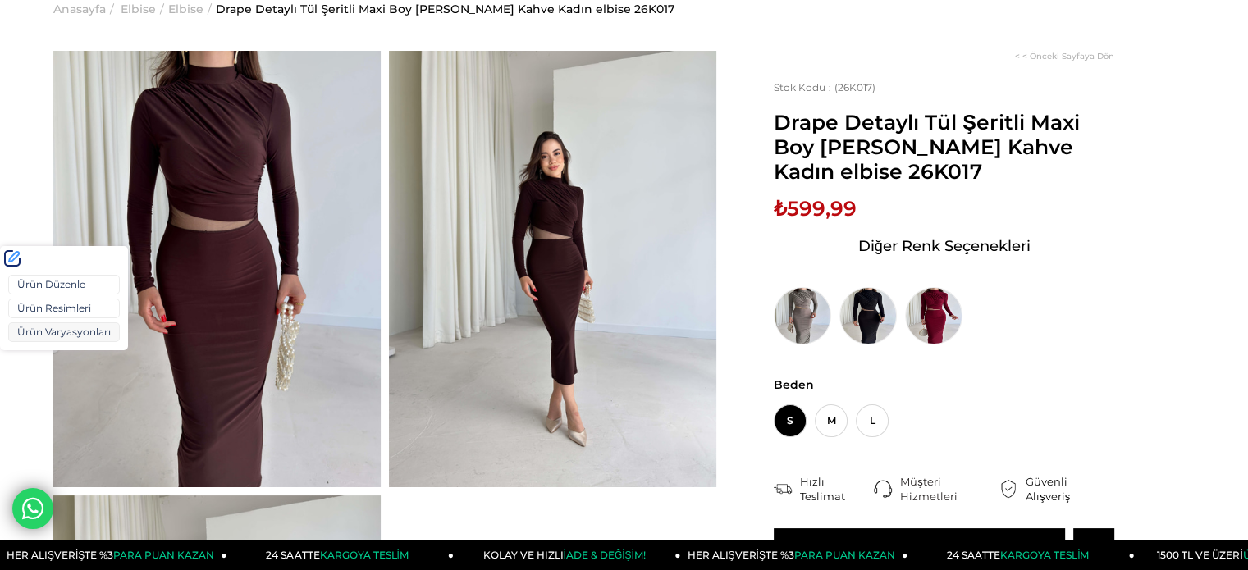
click at [34, 334] on link "Ürün Varyasyonları" at bounding box center [64, 332] width 112 height 20
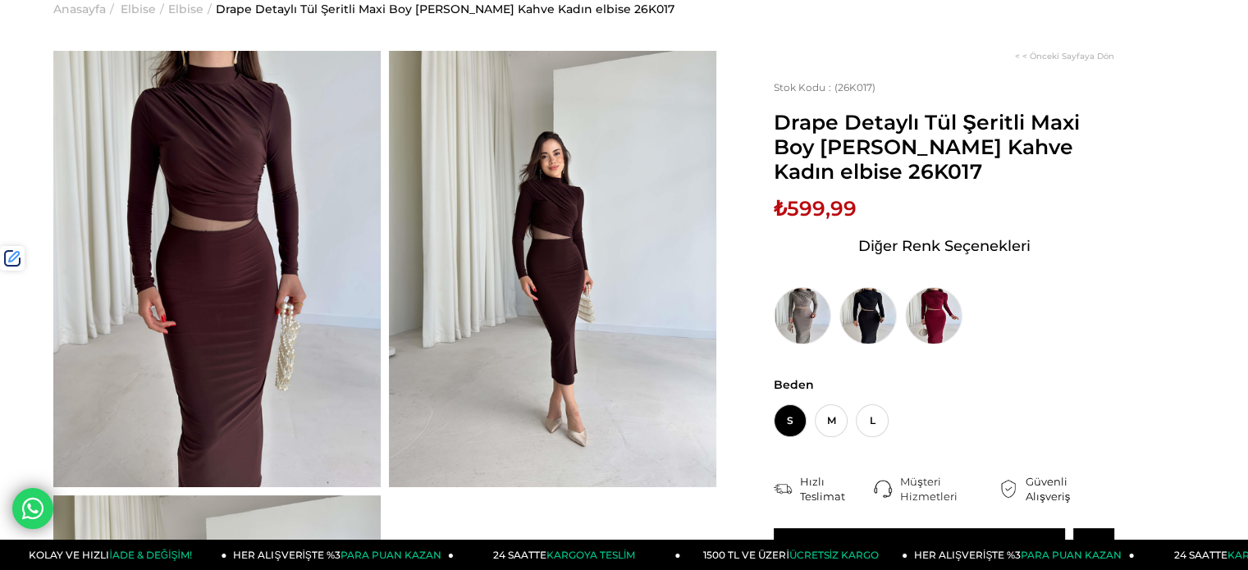
click at [801, 209] on span "₺599,99" at bounding box center [815, 208] width 83 height 25
copy span "599,99"
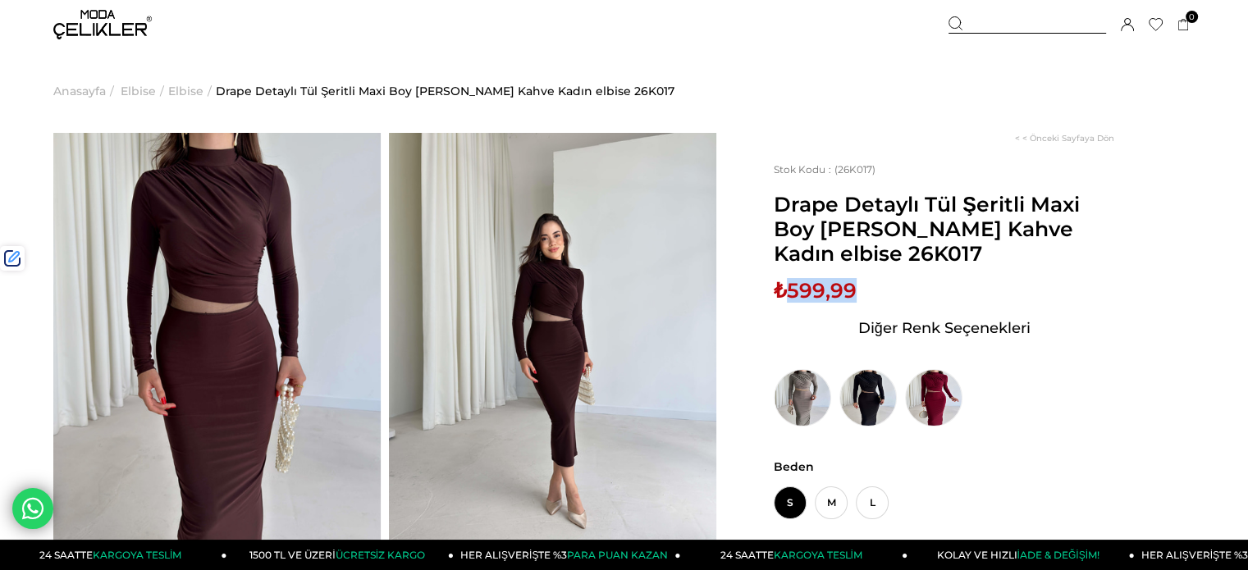
scroll to position [0, 0]
click at [1052, 22] on div at bounding box center [1027, 24] width 158 height 17
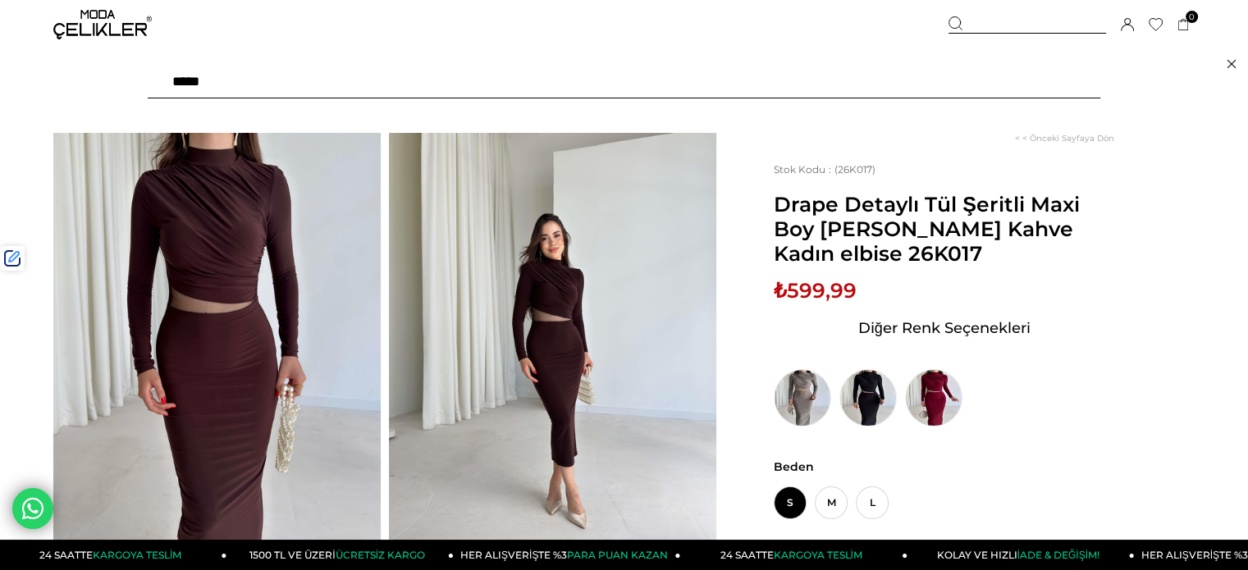
click at [977, 72] on input "text" at bounding box center [624, 82] width 952 height 33
paste input "******"
type input "******"
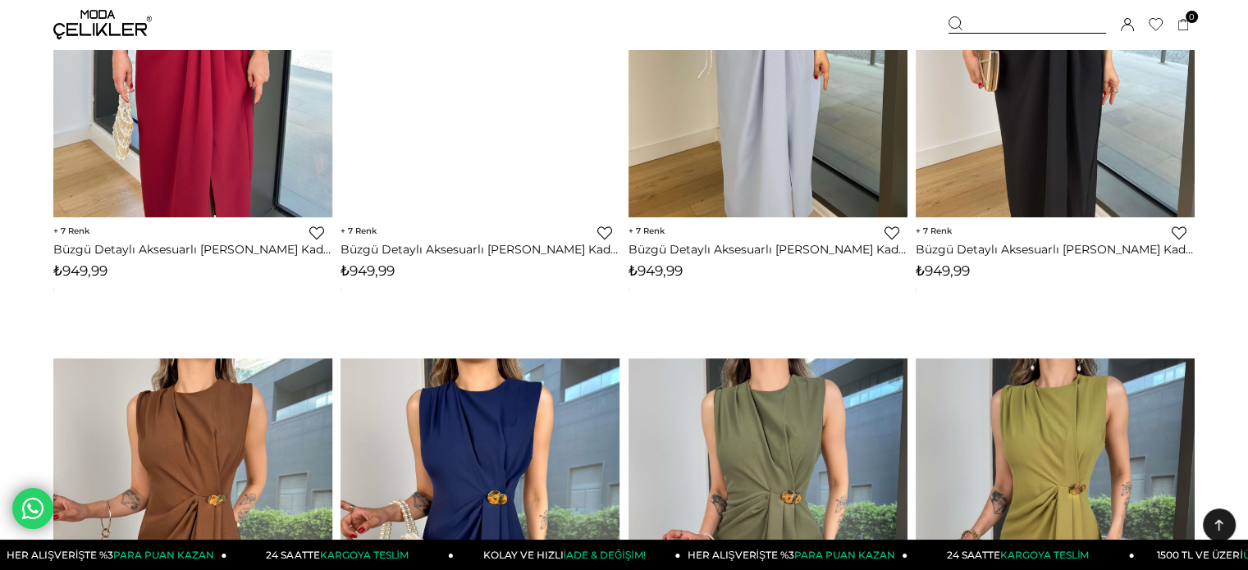
scroll to position [410, 0]
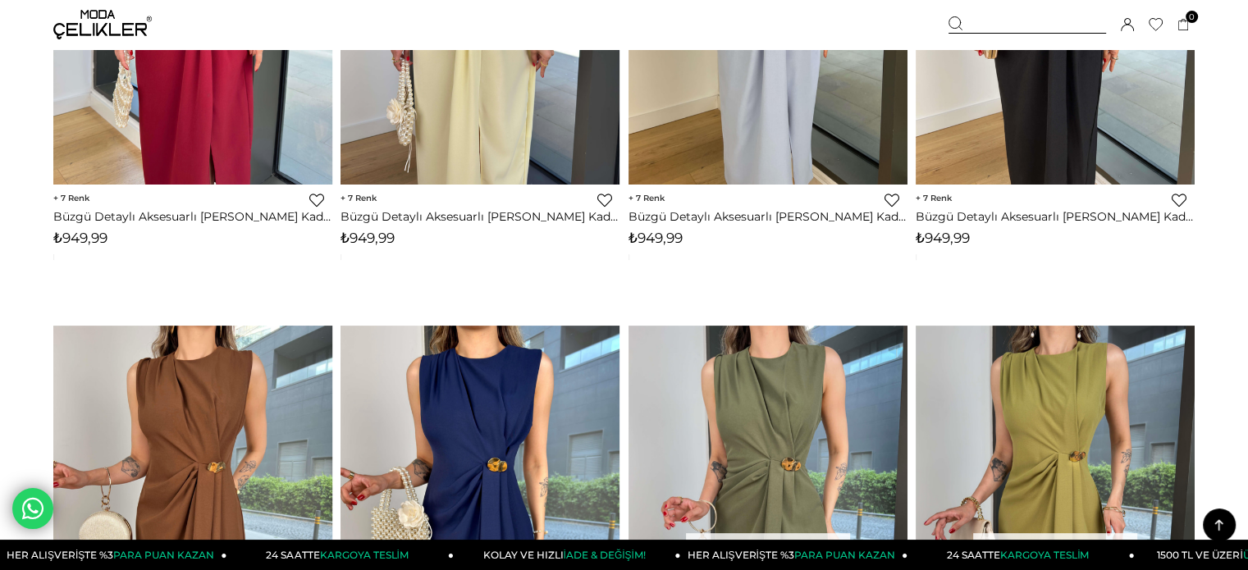
click at [377, 244] on span "₺949,99" at bounding box center [367, 238] width 54 height 16
copy span "949,99"
click at [981, 19] on div at bounding box center [1027, 24] width 158 height 17
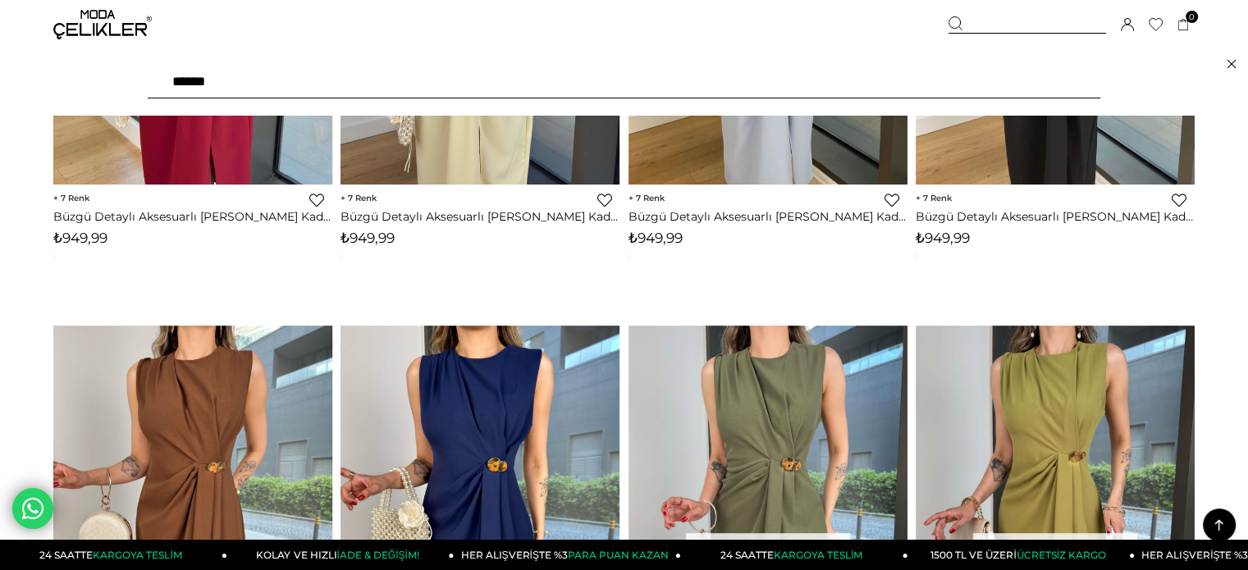
click at [893, 78] on input "******" at bounding box center [624, 82] width 952 height 33
type input "*********"
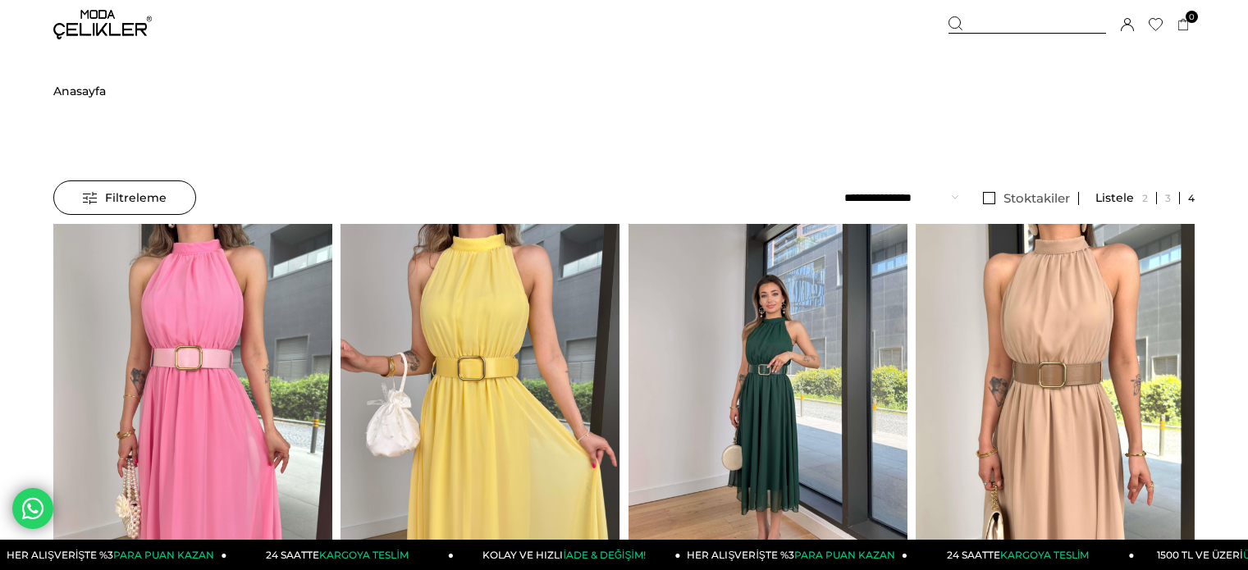
click at [738, 302] on img at bounding box center [767, 410] width 279 height 372
drag, startPoint x: 0, startPoint y: 0, endPoint x: 738, endPoint y: 302, distance: 797.7
click at [738, 302] on div at bounding box center [768, 409] width 838 height 371
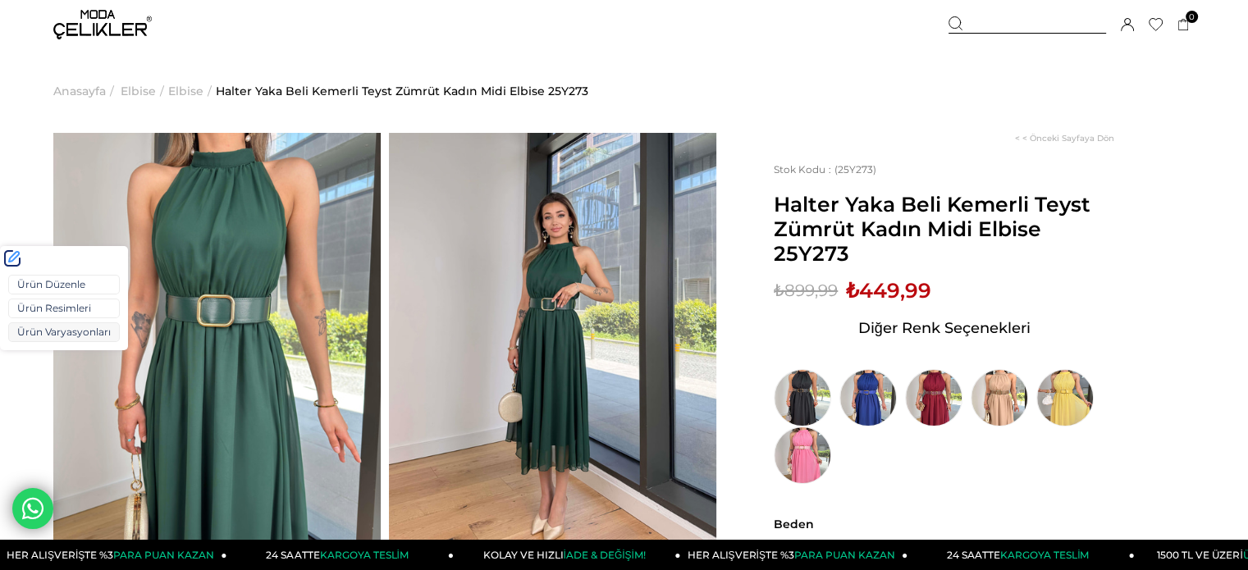
click at [43, 331] on link "Ürün Varyasyonları" at bounding box center [64, 332] width 112 height 20
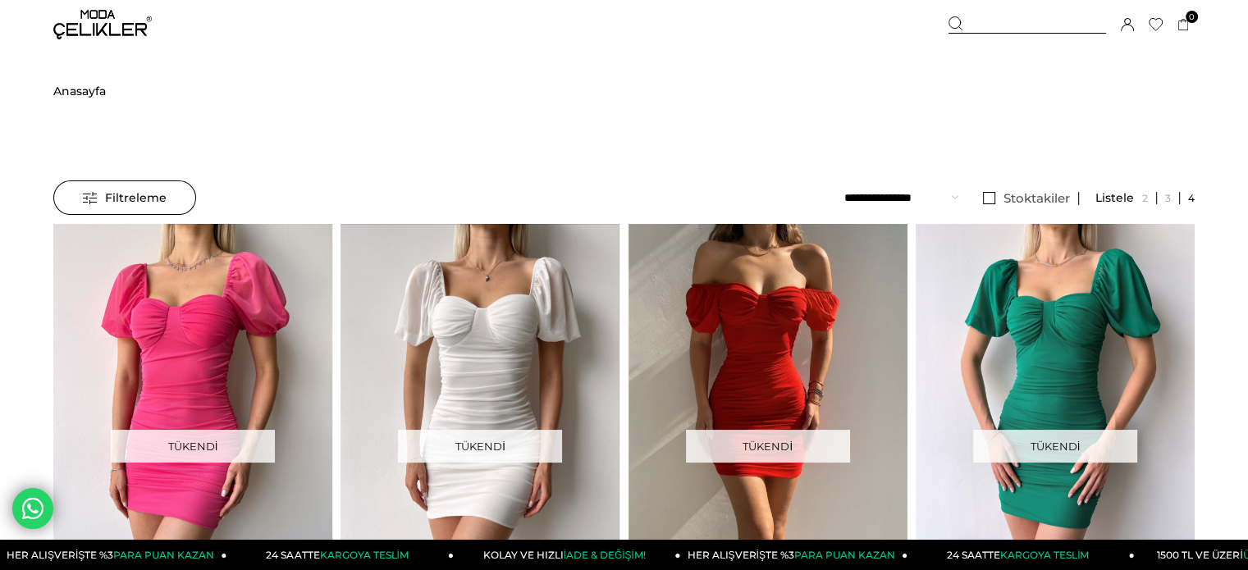
click at [993, 27] on div at bounding box center [1027, 24] width 158 height 17
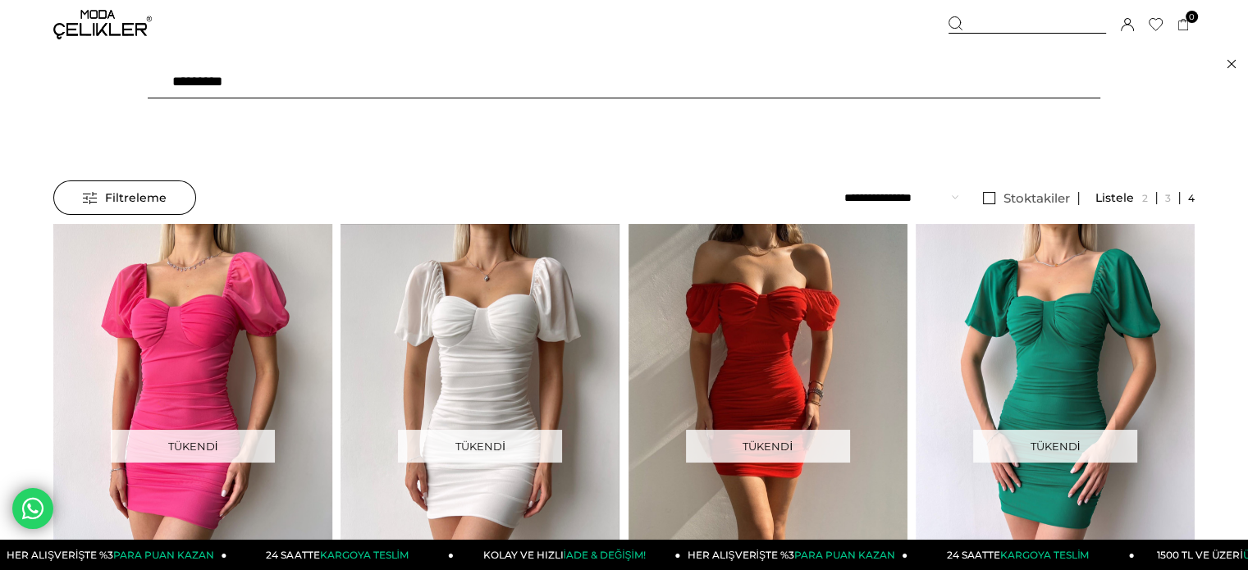
click at [958, 82] on input "*********" at bounding box center [624, 82] width 952 height 33
type input "*****"
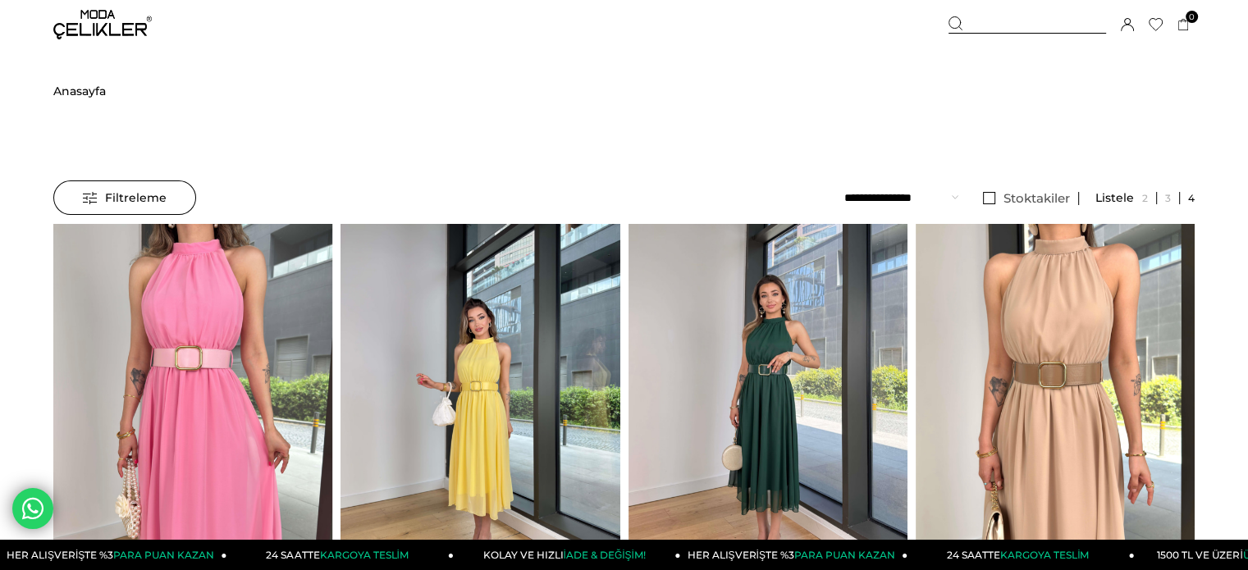
drag, startPoint x: 0, startPoint y: 0, endPoint x: 761, endPoint y: 359, distance: 841.5
click at [761, 359] on img at bounding box center [767, 410] width 279 height 372
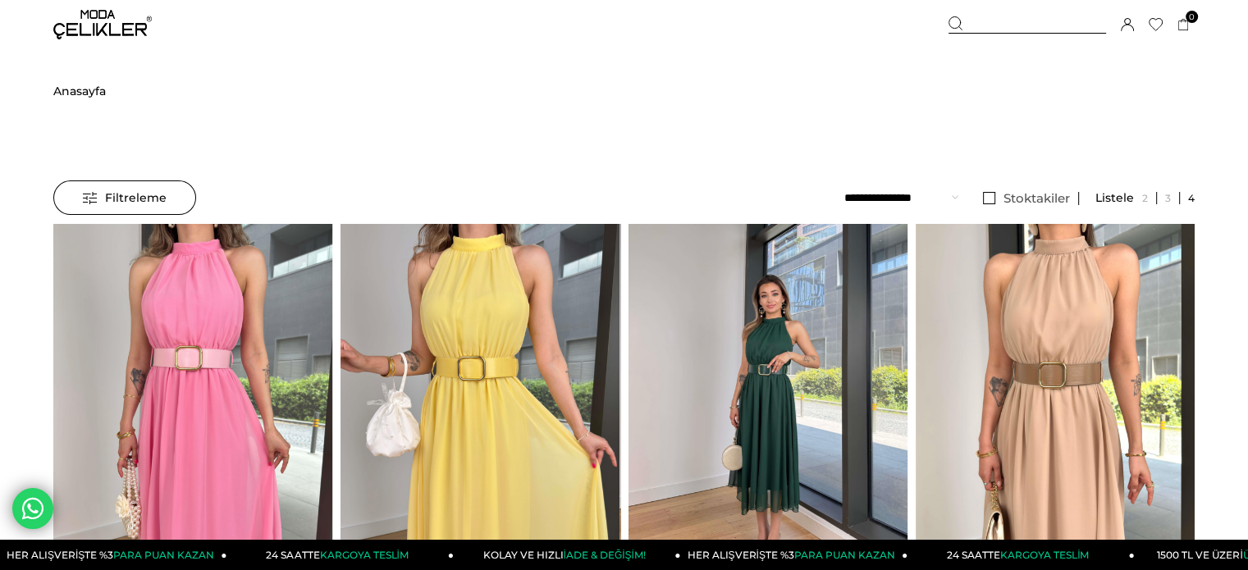
click at [761, 359] on div at bounding box center [768, 409] width 838 height 371
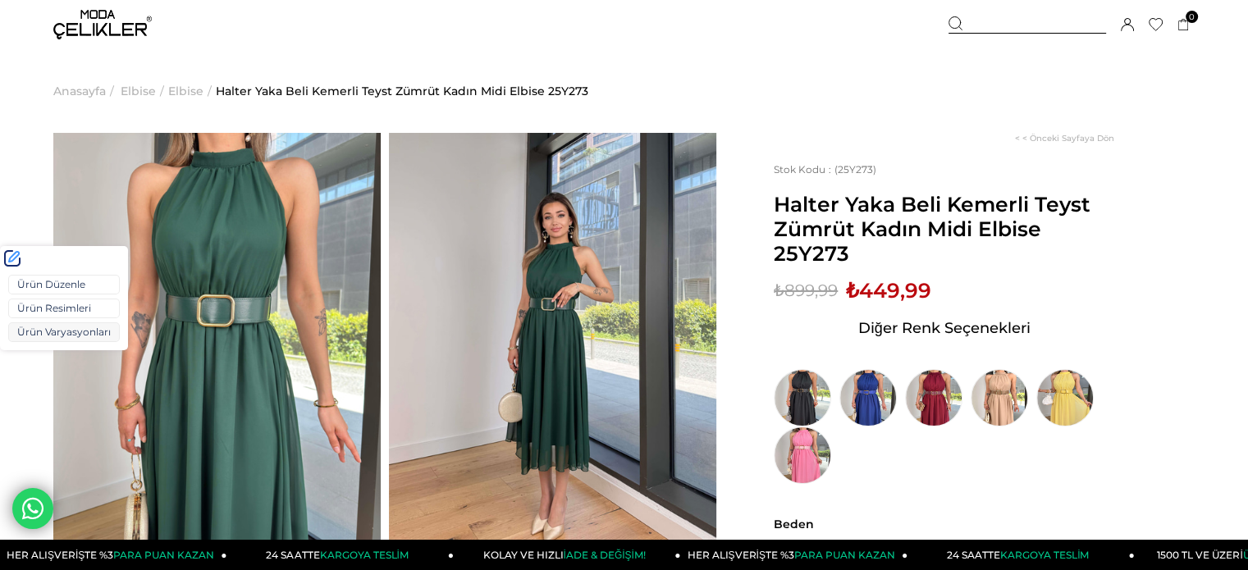
click at [45, 328] on link "Ürün Varyasyonları" at bounding box center [64, 332] width 112 height 20
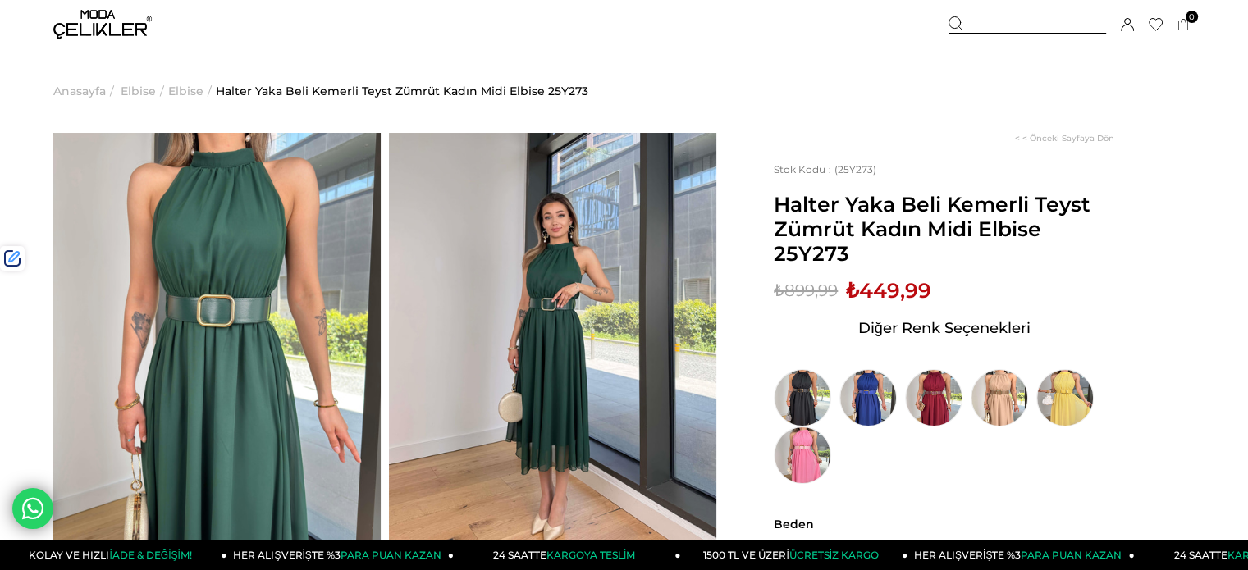
click at [1014, 19] on div at bounding box center [1027, 24] width 158 height 17
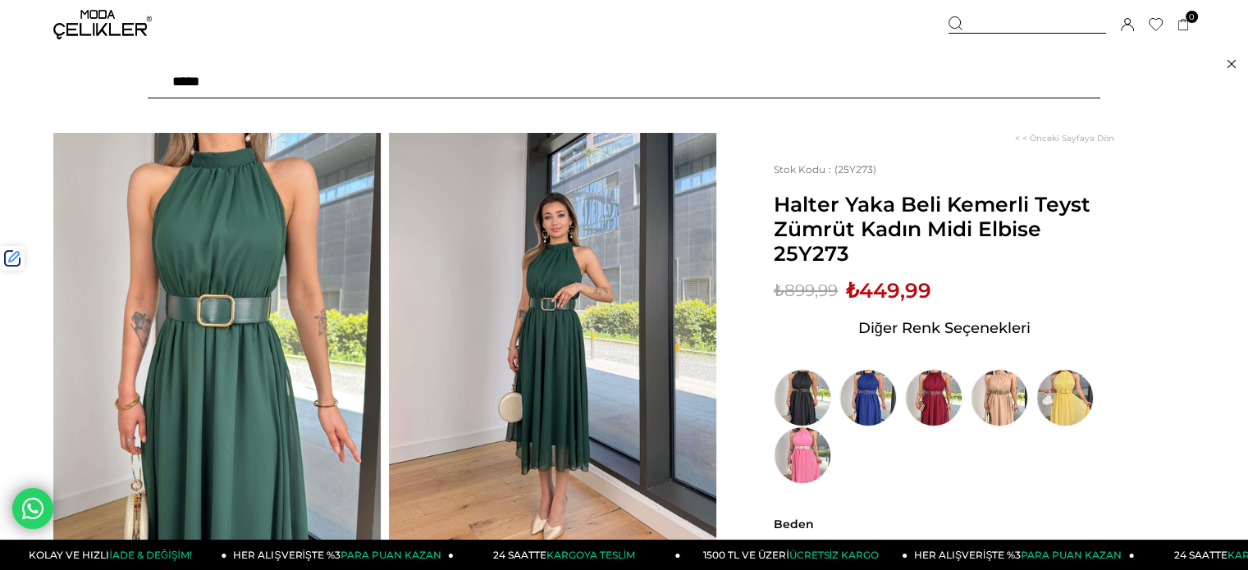
click at [902, 89] on input "text" at bounding box center [624, 82] width 952 height 33
paste input "******"
type input "******"
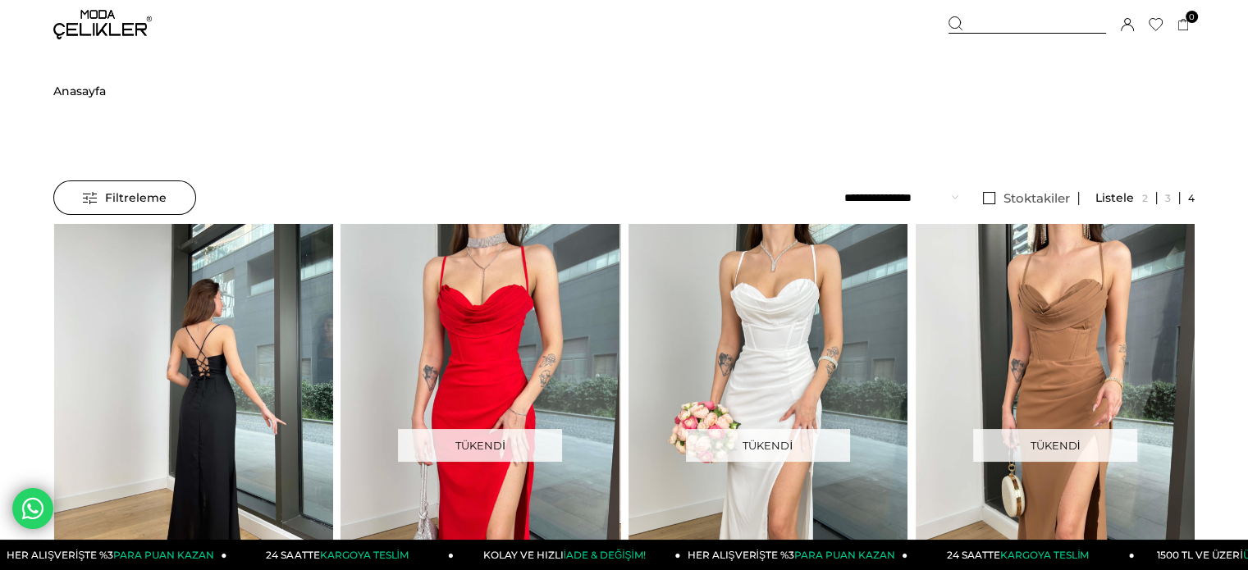
click at [263, 346] on img at bounding box center [192, 410] width 279 height 372
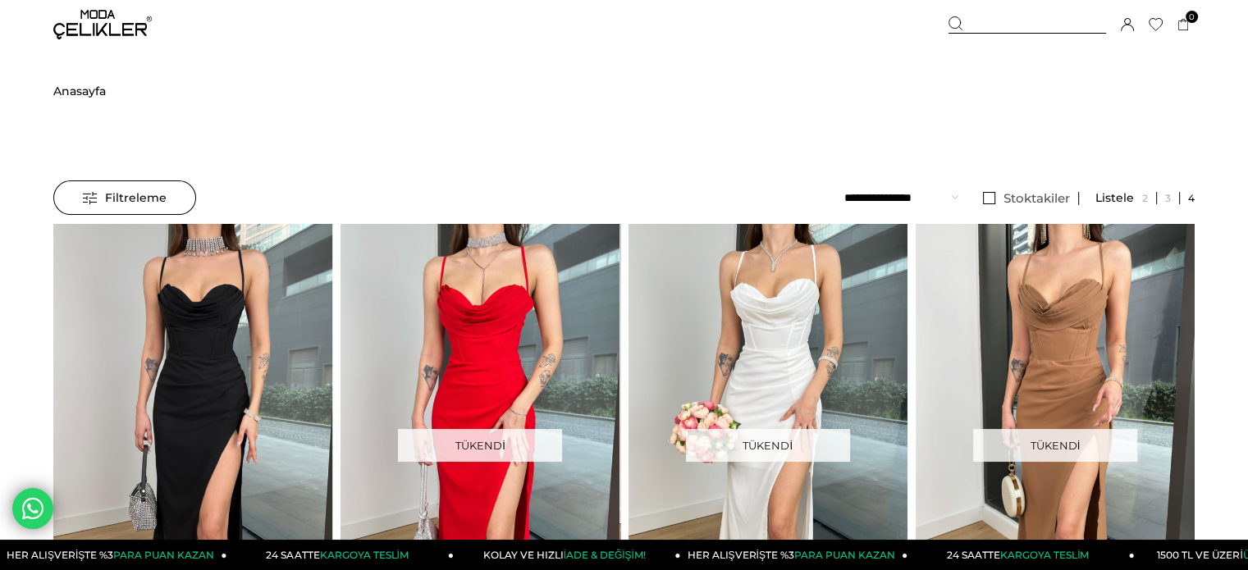
click at [263, 346] on img at bounding box center [192, 410] width 279 height 372
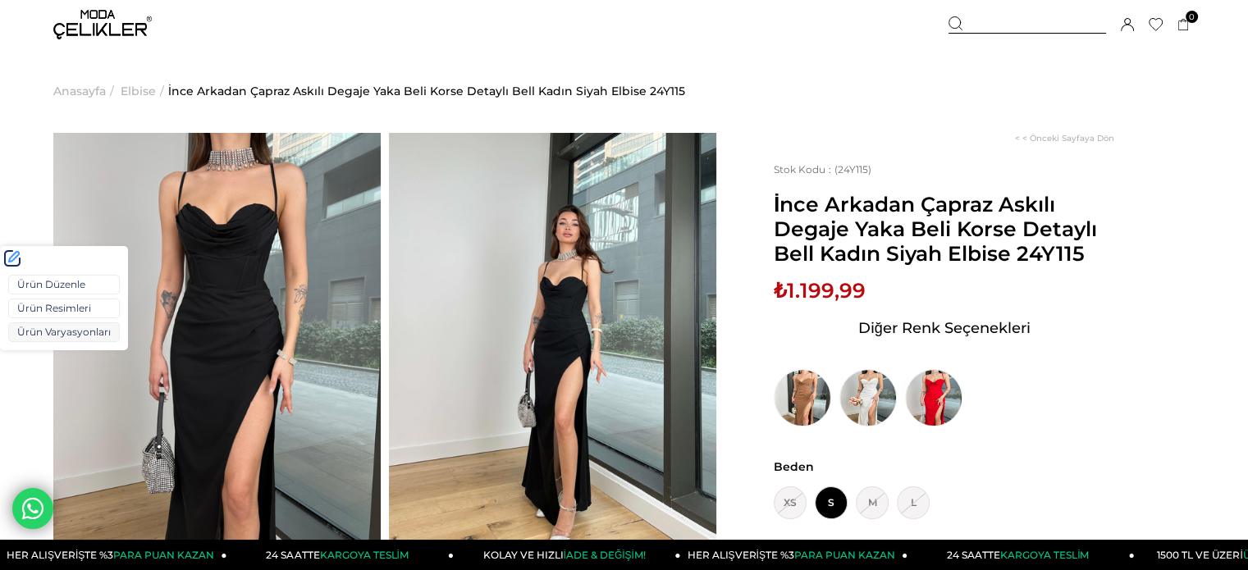
click at [43, 337] on link "Ürün Varyasyonları" at bounding box center [64, 332] width 112 height 20
click at [59, 333] on link "Ürün Varyasyonları" at bounding box center [64, 332] width 112 height 20
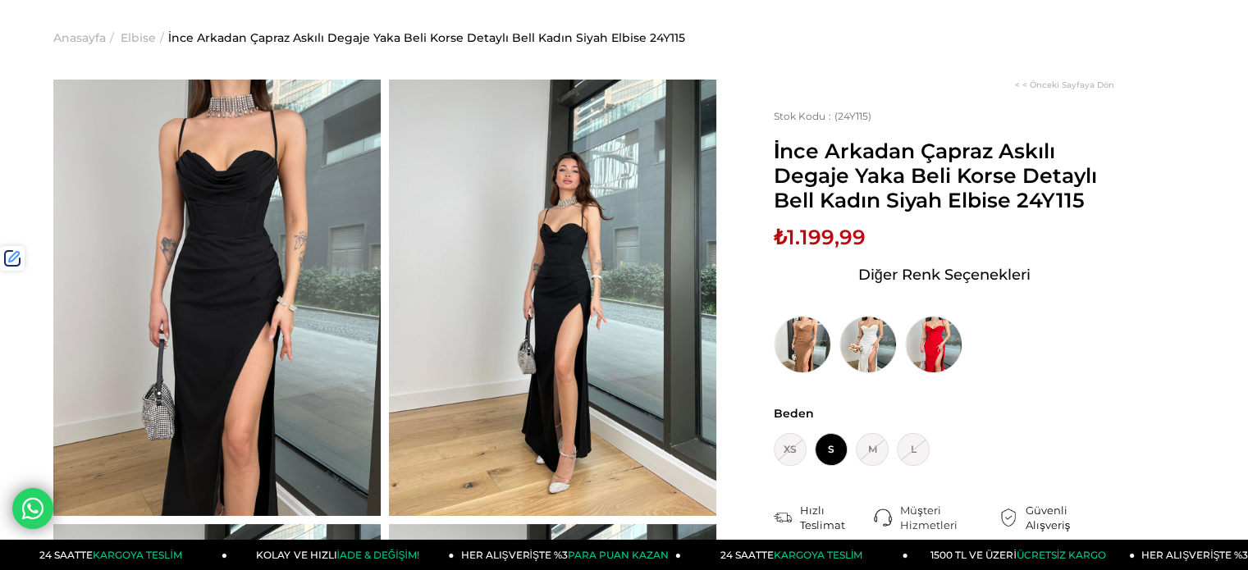
scroll to position [82, 0]
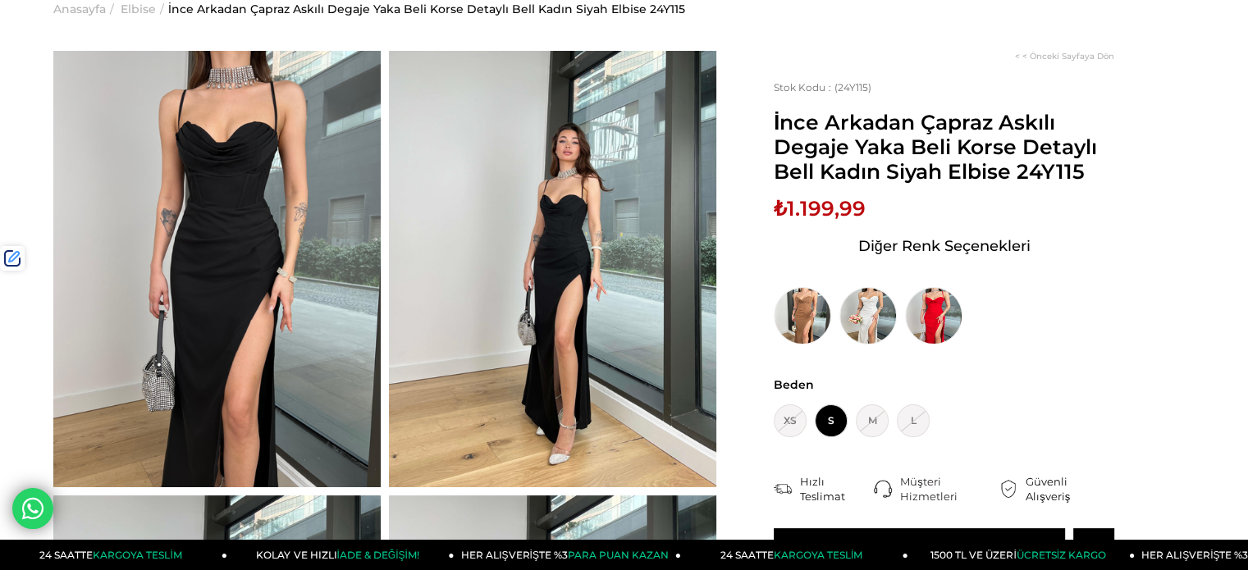
click at [807, 212] on span "₺1.199,99" at bounding box center [820, 208] width 92 height 25
copy span "1.199,99"
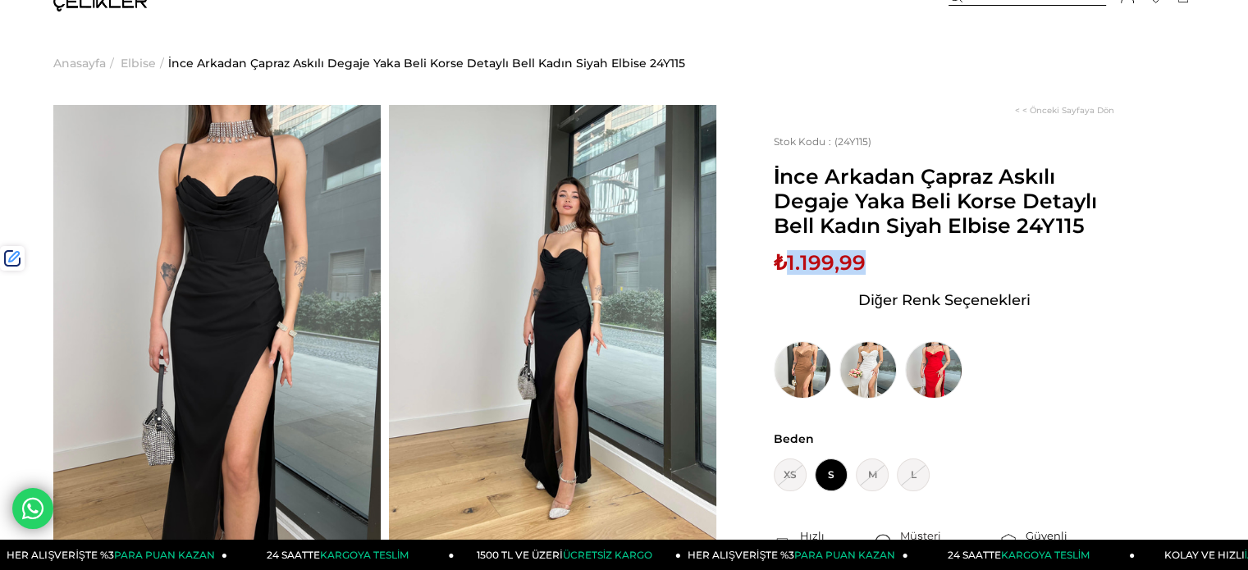
scroll to position [0, 0]
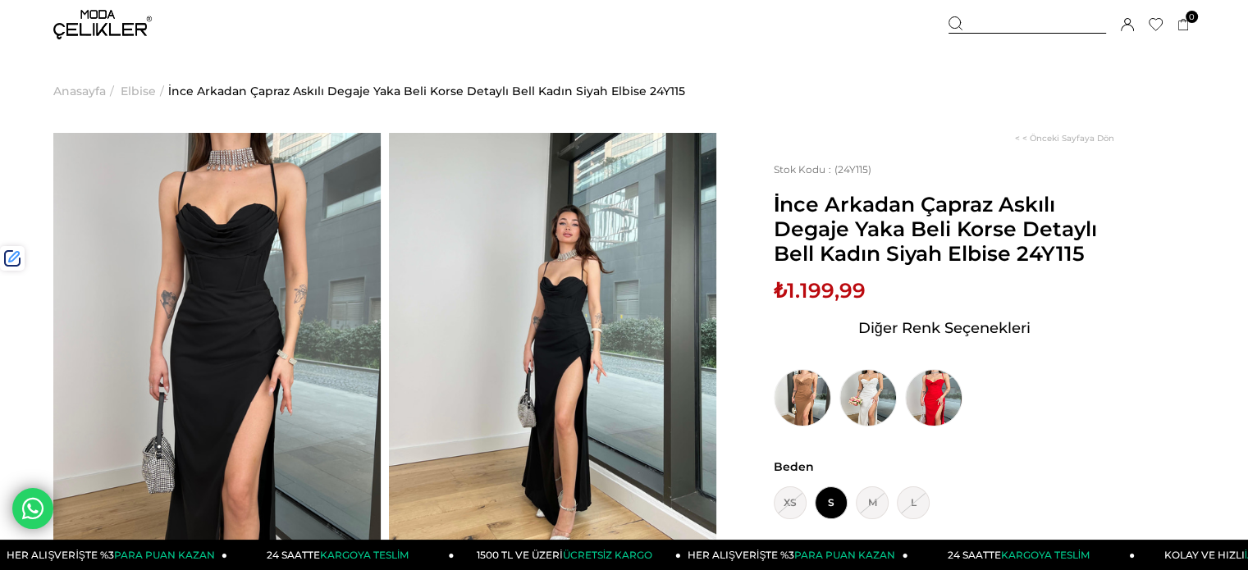
click at [988, 28] on div at bounding box center [1027, 24] width 158 height 17
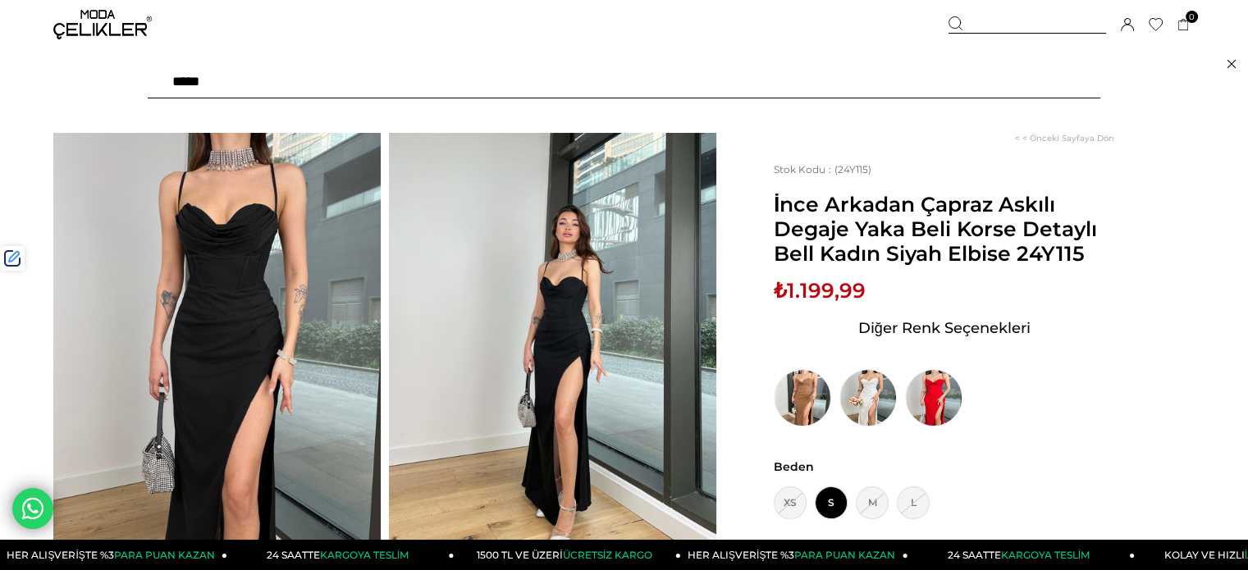
click at [877, 78] on input "text" at bounding box center [624, 82] width 952 height 33
type input "*****"
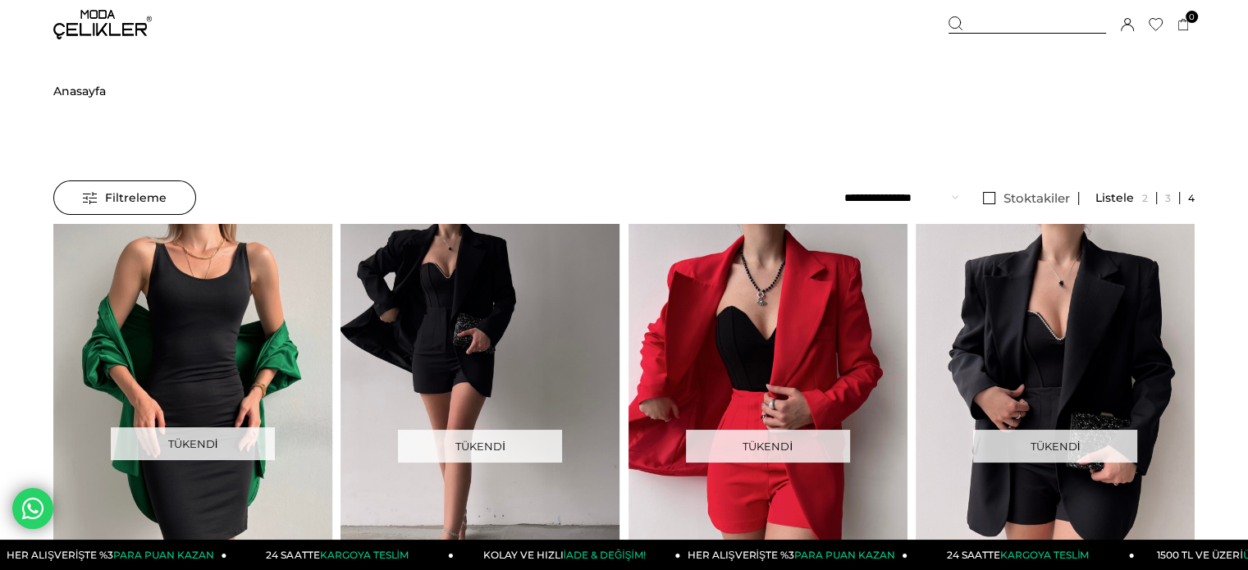
click at [1027, 28] on div at bounding box center [1027, 24] width 158 height 17
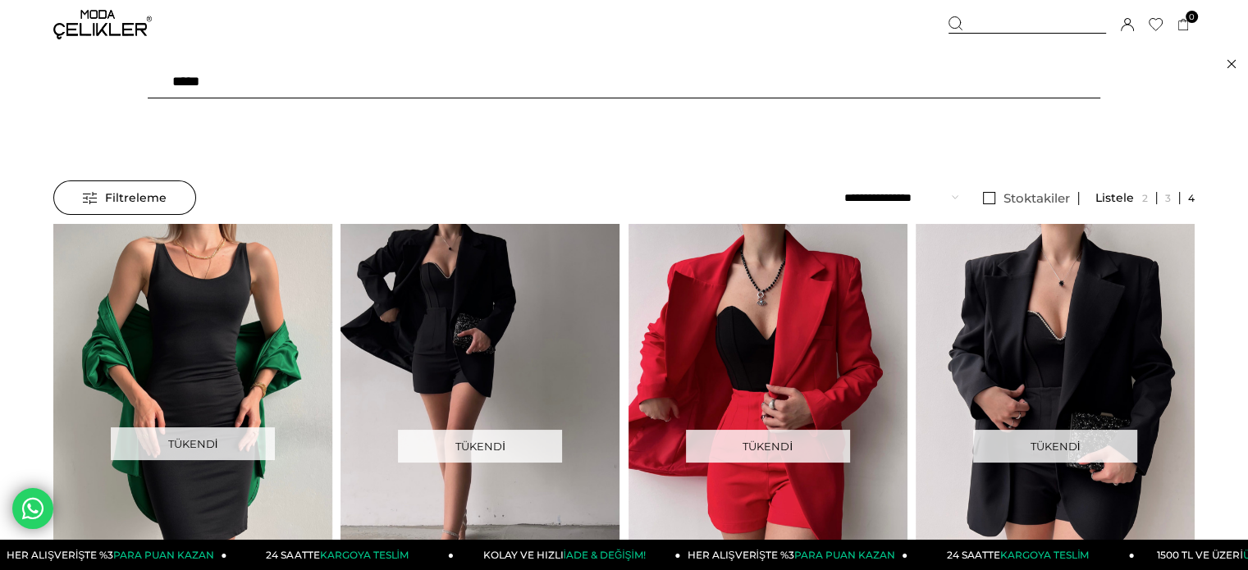
click at [958, 80] on input "*****" at bounding box center [624, 82] width 952 height 33
paste input "*"
type input "******"
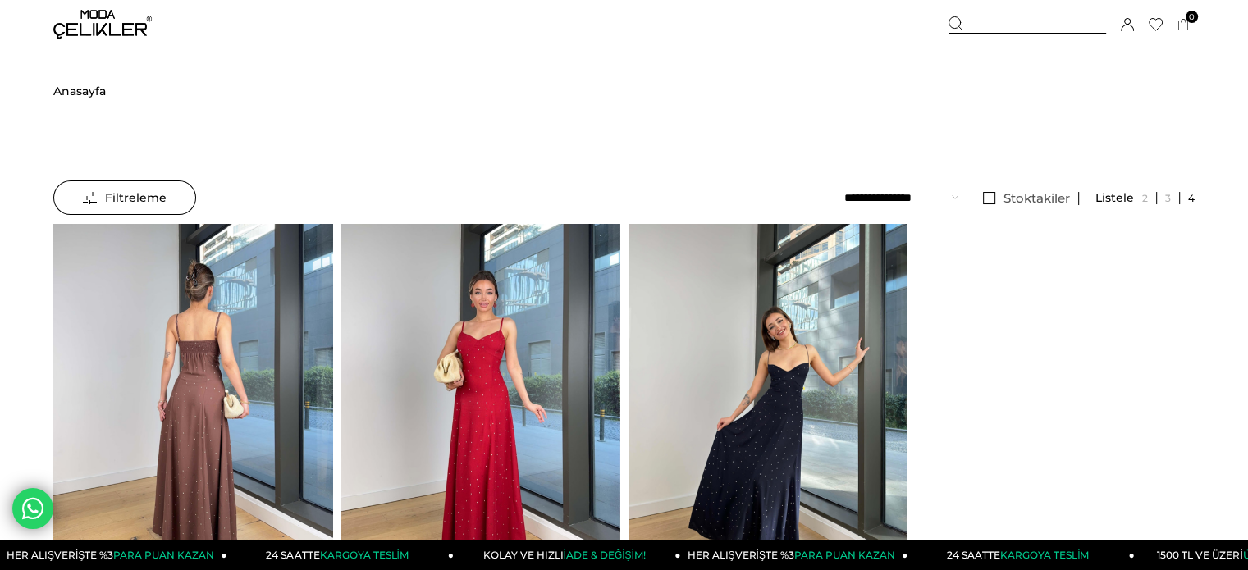
click at [220, 344] on img at bounding box center [192, 410] width 279 height 372
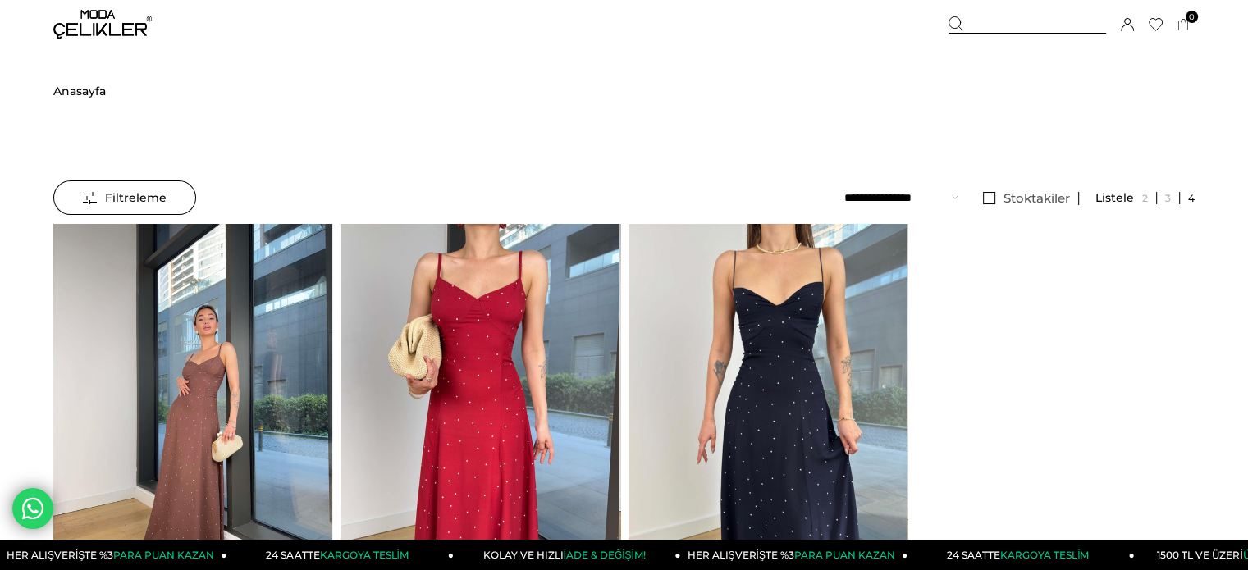
click at [220, 344] on div at bounding box center [193, 409] width 838 height 371
click at [220, 344] on img at bounding box center [192, 410] width 279 height 372
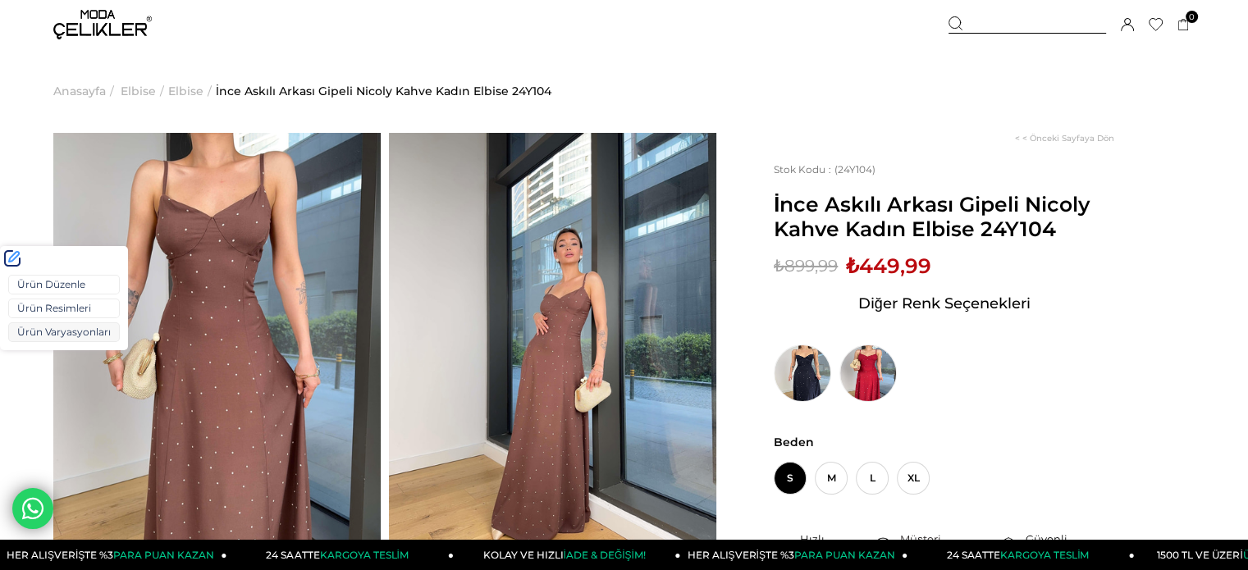
click at [53, 327] on link "Ürün Varyasyonları" at bounding box center [64, 332] width 112 height 20
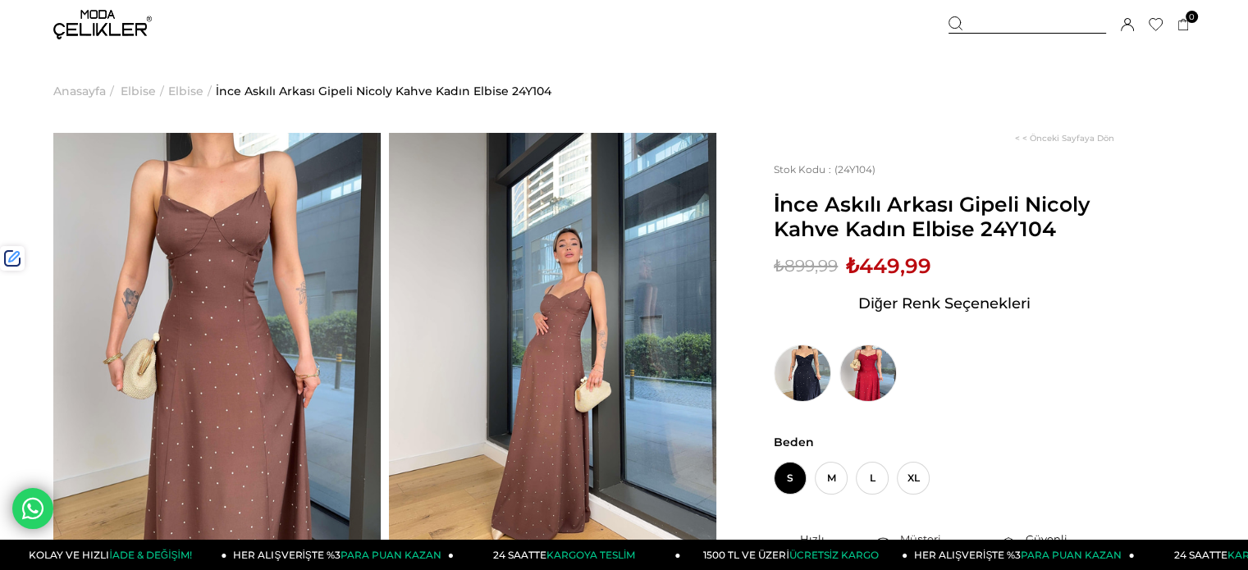
click at [880, 268] on span "₺449,99" at bounding box center [888, 266] width 85 height 25
drag, startPoint x: 880, startPoint y: 268, endPoint x: 862, endPoint y: 265, distance: 18.3
click at [876, 268] on span "₺449,99" at bounding box center [888, 266] width 85 height 25
copy span "449,99"
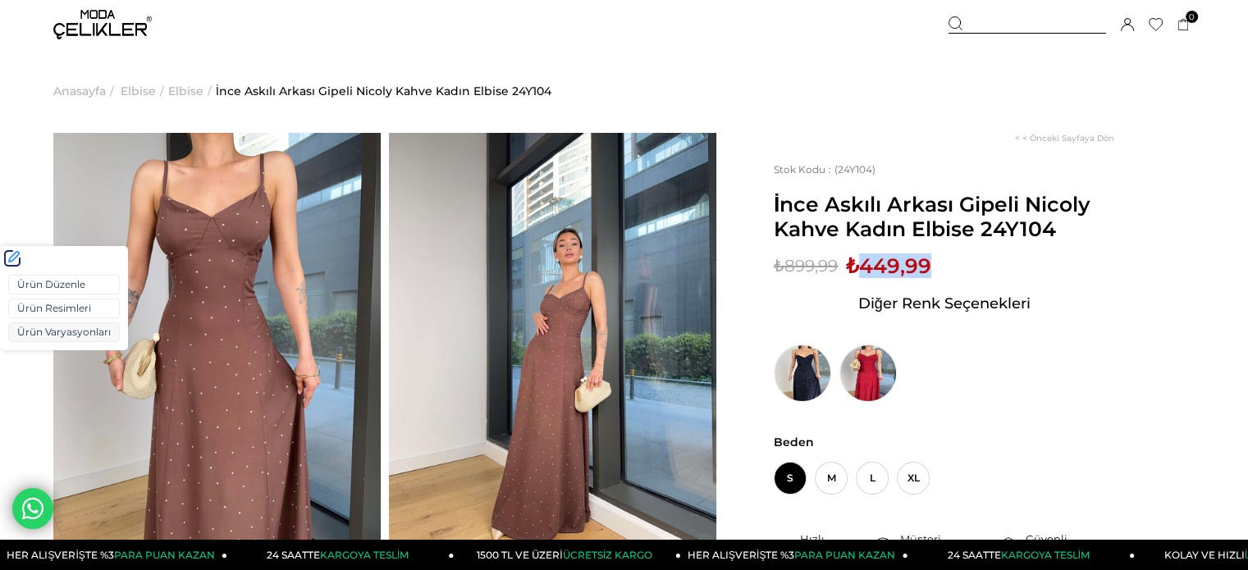
click at [40, 324] on link "Ürün Varyasyonları" at bounding box center [64, 332] width 112 height 20
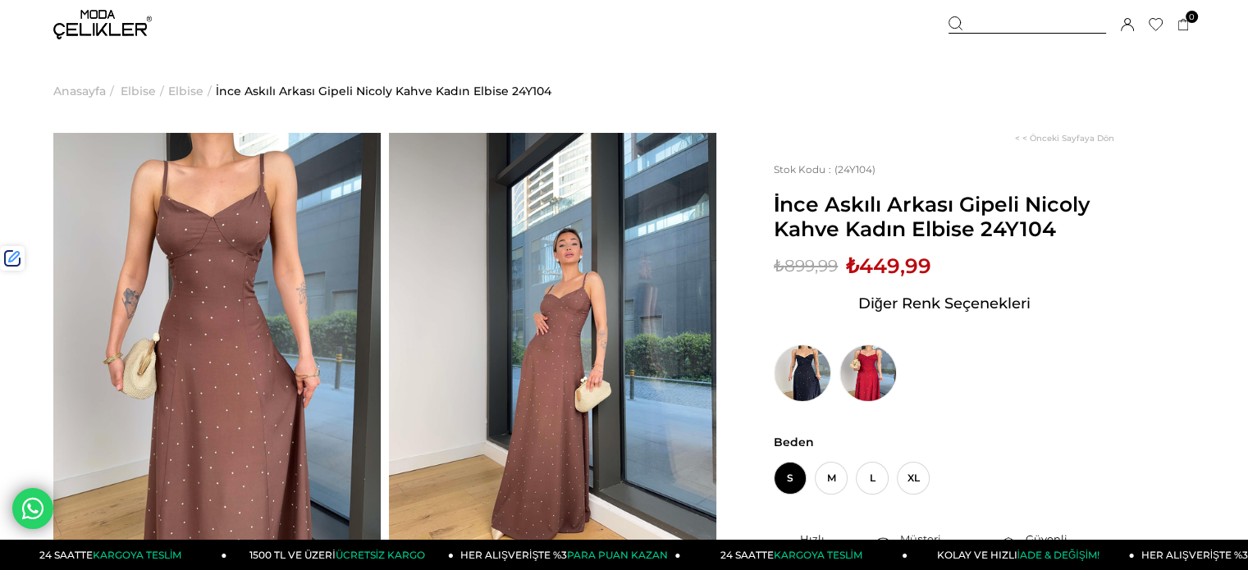
click at [975, 28] on div at bounding box center [1027, 24] width 158 height 17
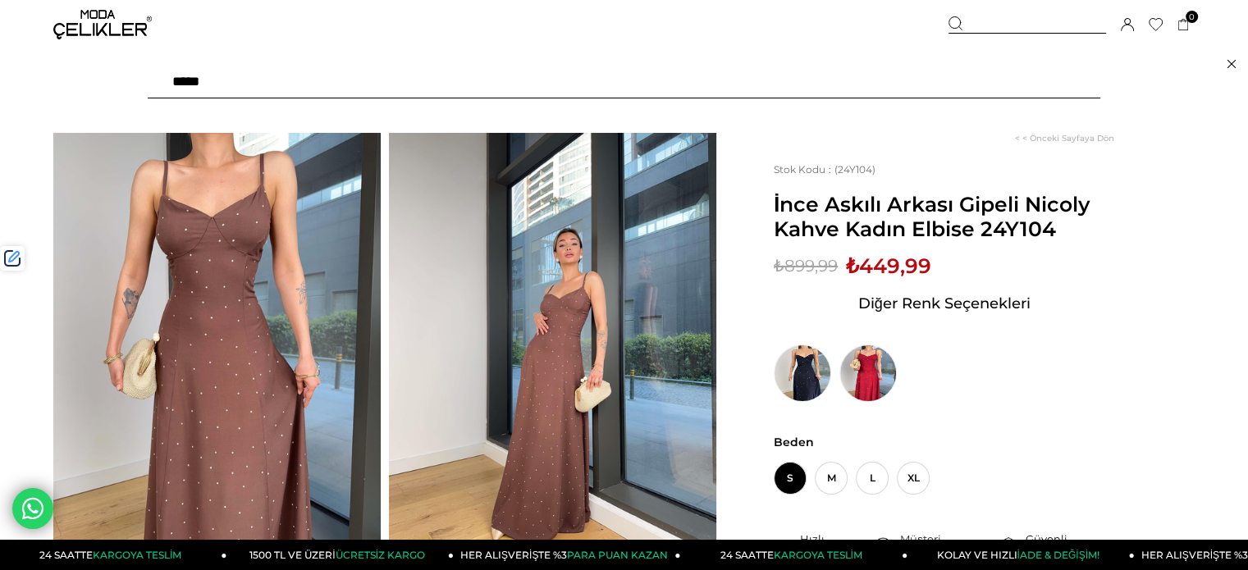
click at [921, 78] on input "text" at bounding box center [624, 82] width 952 height 33
paste input "******"
type input "******"
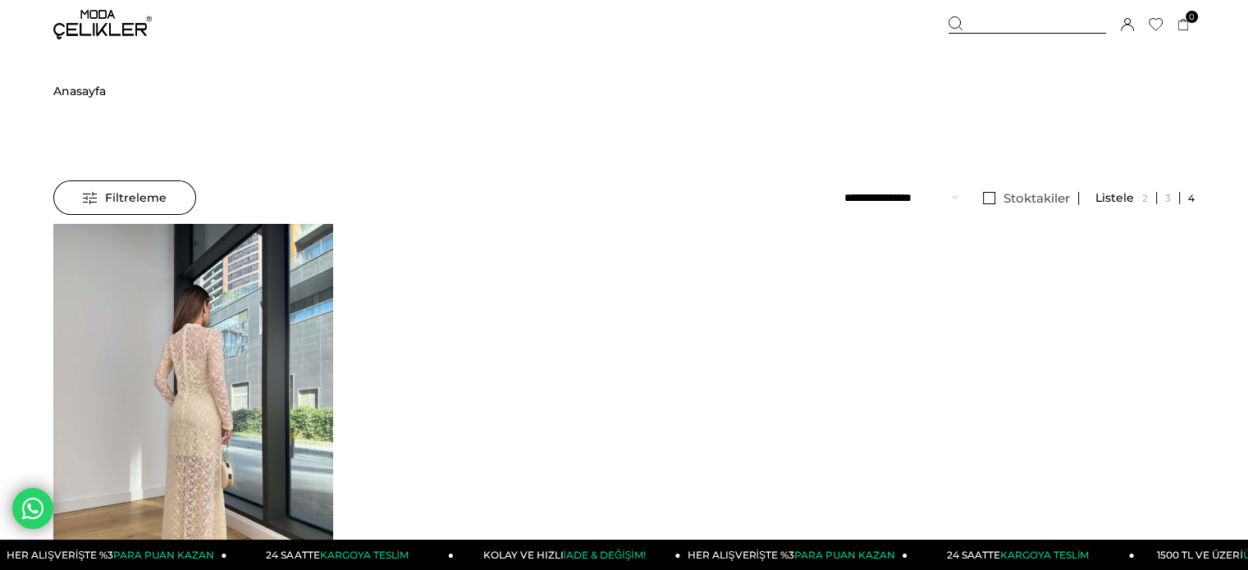
click at [209, 352] on img at bounding box center [192, 410] width 279 height 372
click at [209, 352] on div at bounding box center [193, 409] width 838 height 371
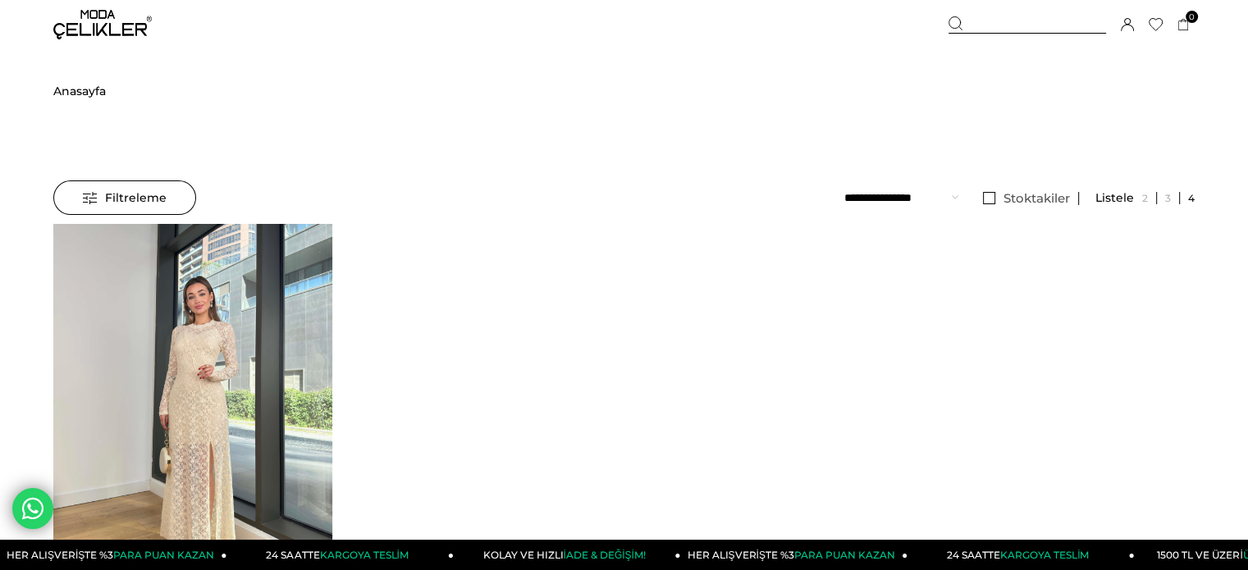
click at [209, 352] on img at bounding box center [192, 410] width 279 height 372
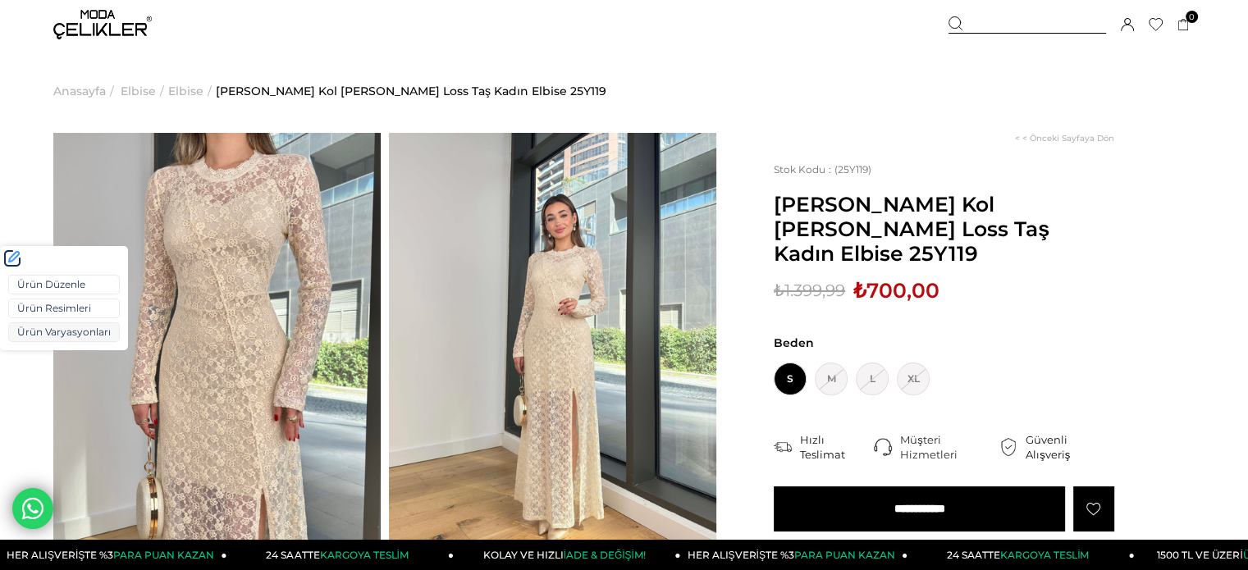
click at [39, 331] on link "Ürün Varyasyonları" at bounding box center [64, 332] width 112 height 20
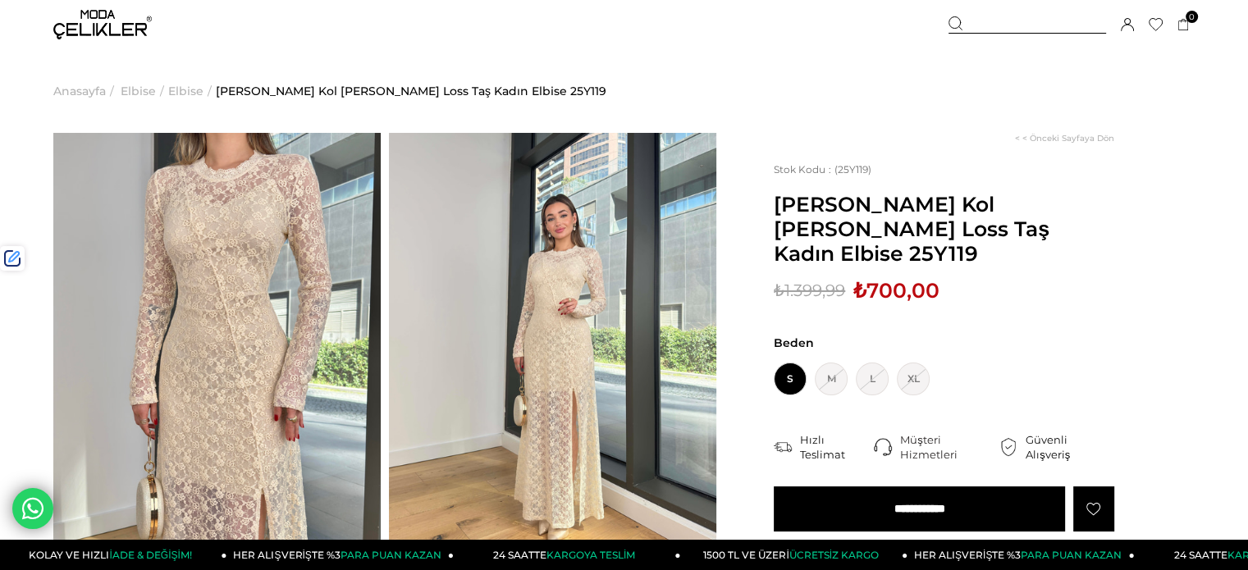
click at [1001, 21] on div at bounding box center [1027, 24] width 158 height 17
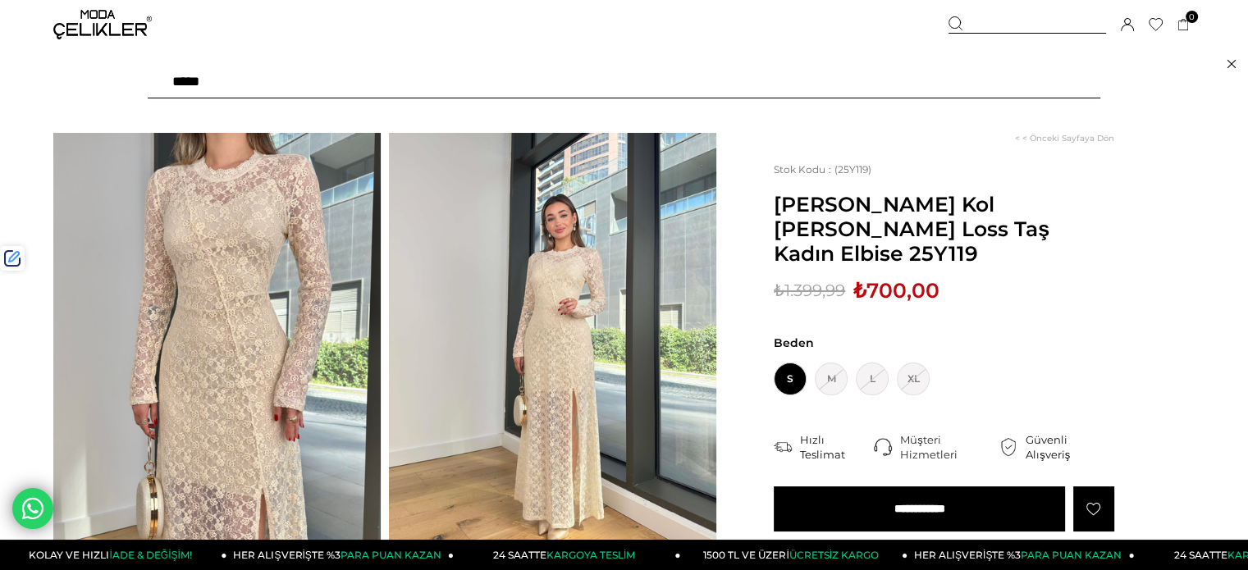
click at [907, 86] on input "text" at bounding box center [624, 82] width 952 height 33
paste input "******"
type input "******"
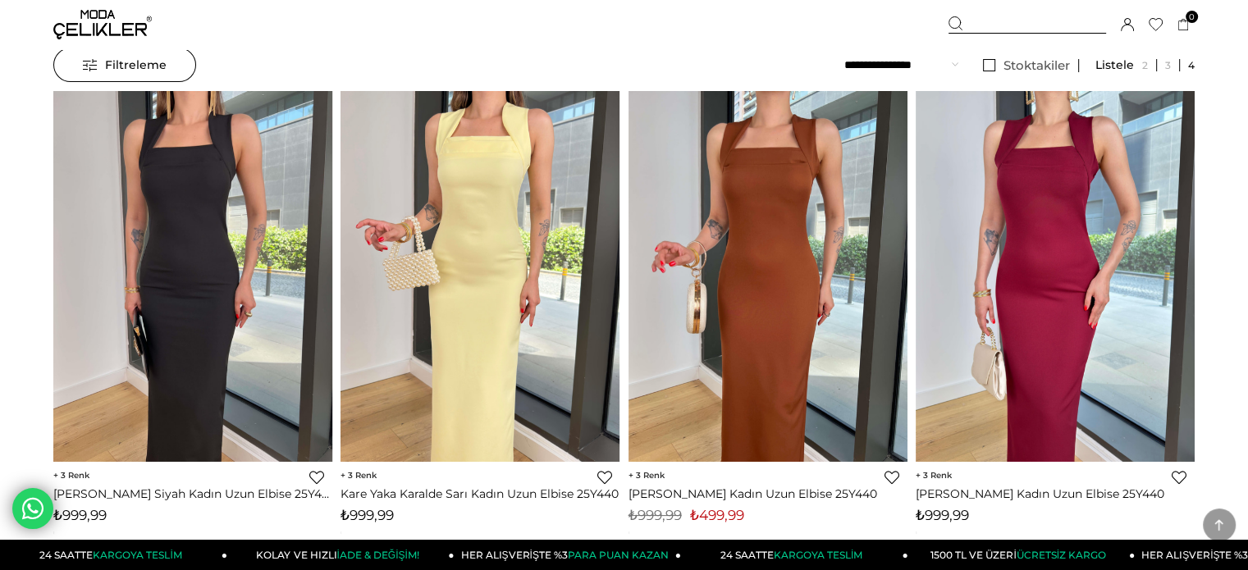
scroll to position [246, 0]
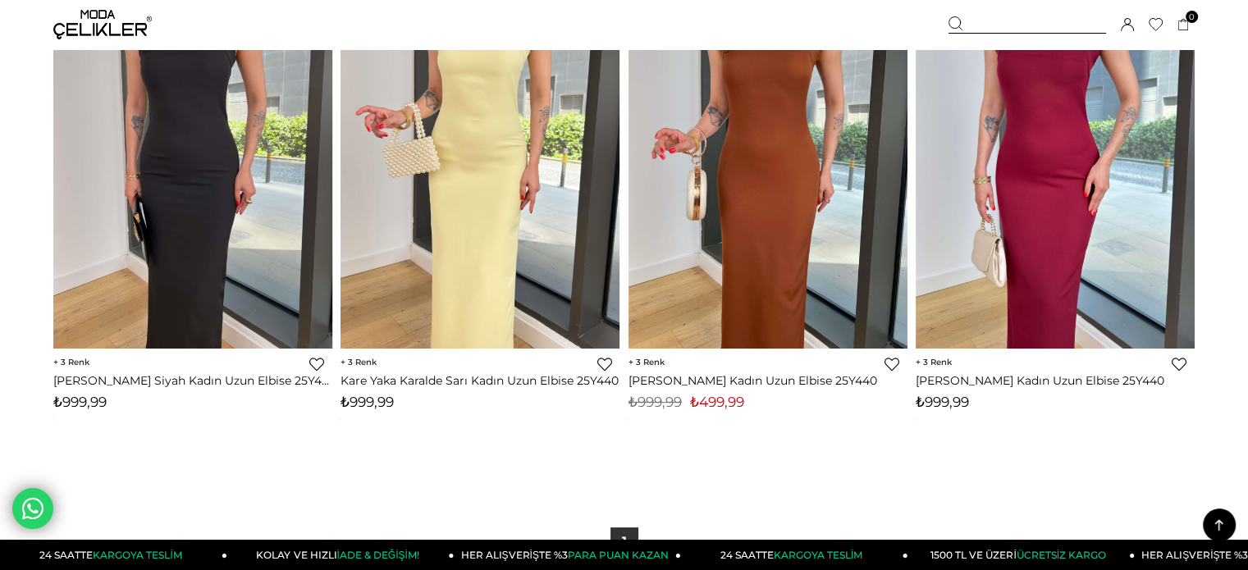
click at [712, 395] on span "₺499,99" at bounding box center [717, 402] width 54 height 16
copy span "499,99"
click at [94, 37] on img at bounding box center [102, 25] width 98 height 30
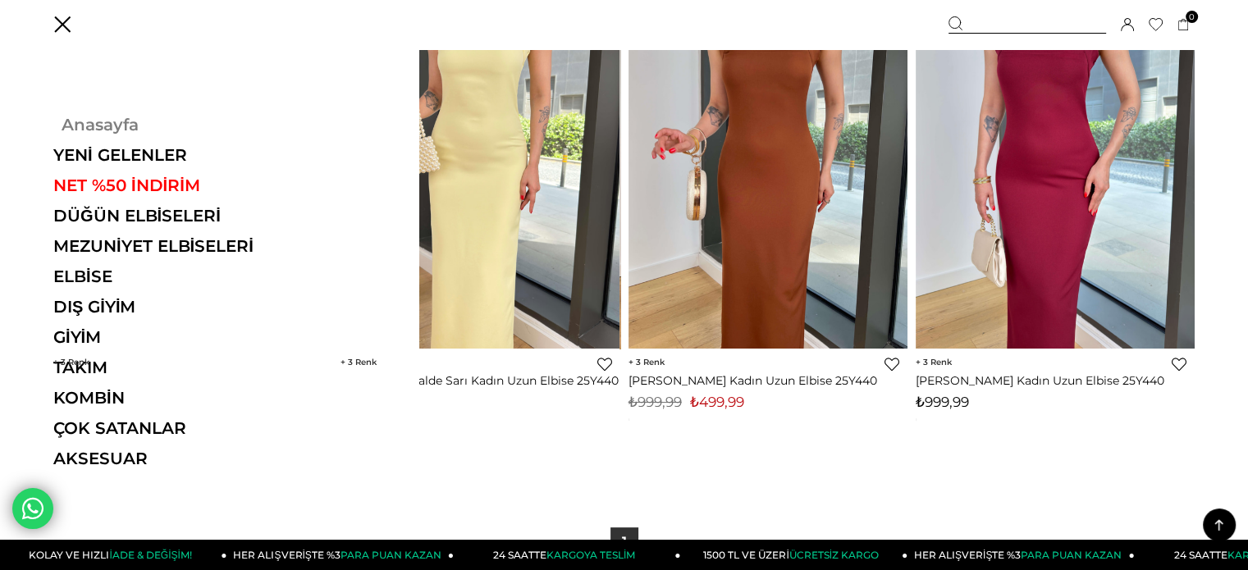
click at [98, 123] on link "Anasayfa" at bounding box center [166, 125] width 226 height 20
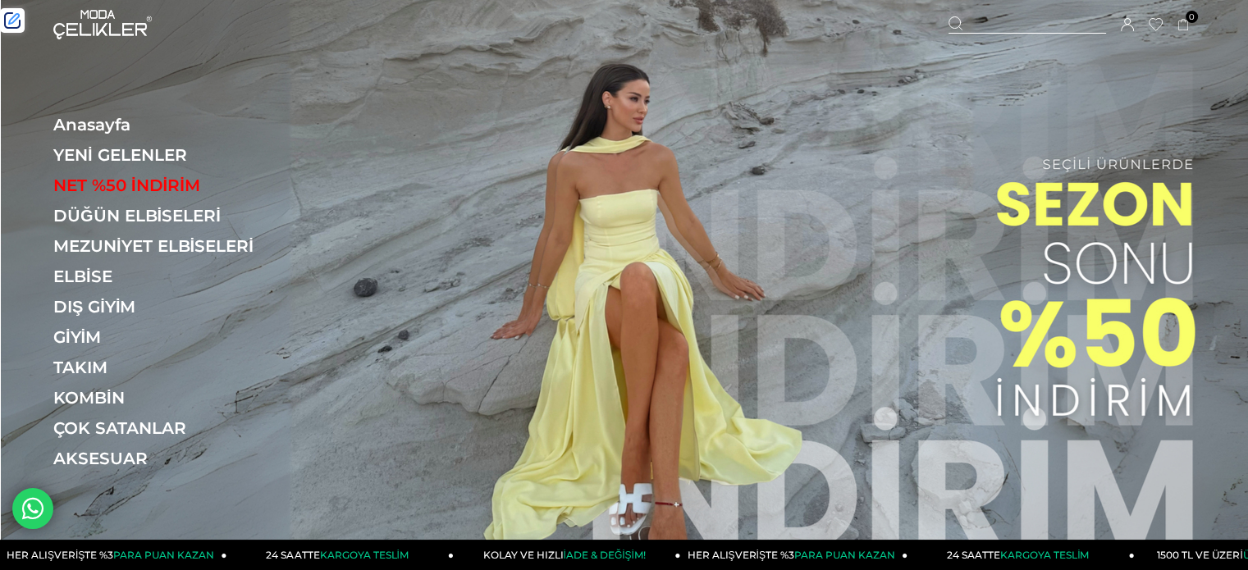
click at [1000, 20] on div at bounding box center [1027, 24] width 158 height 17
click at [902, 85] on input "text" at bounding box center [624, 82] width 952 height 33
paste input "******"
type input "******"
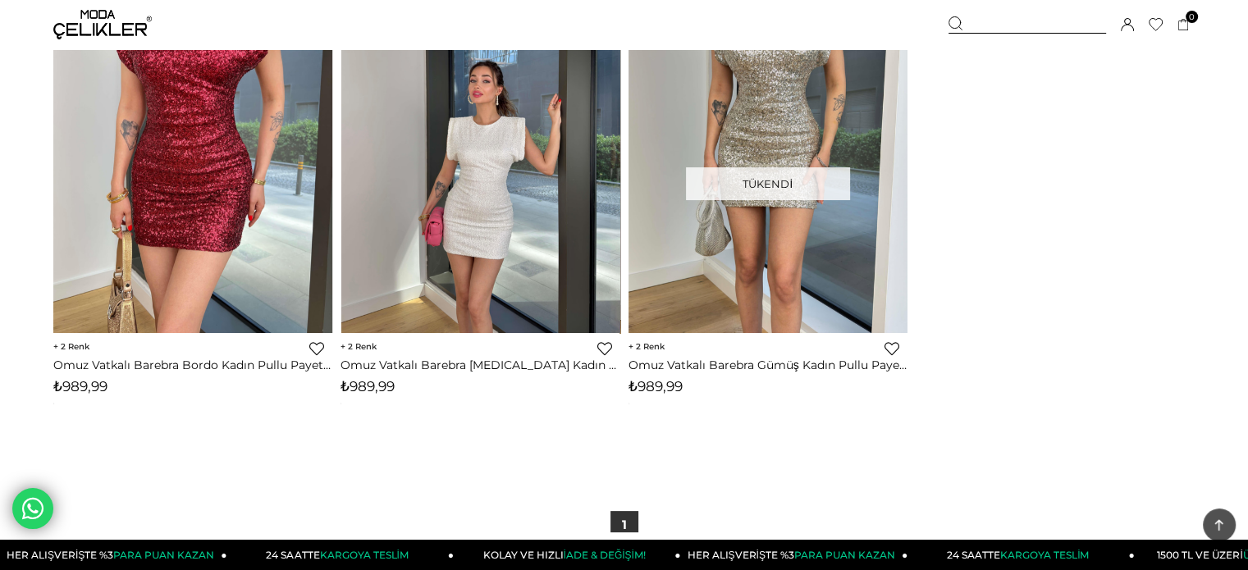
scroll to position [410, 0]
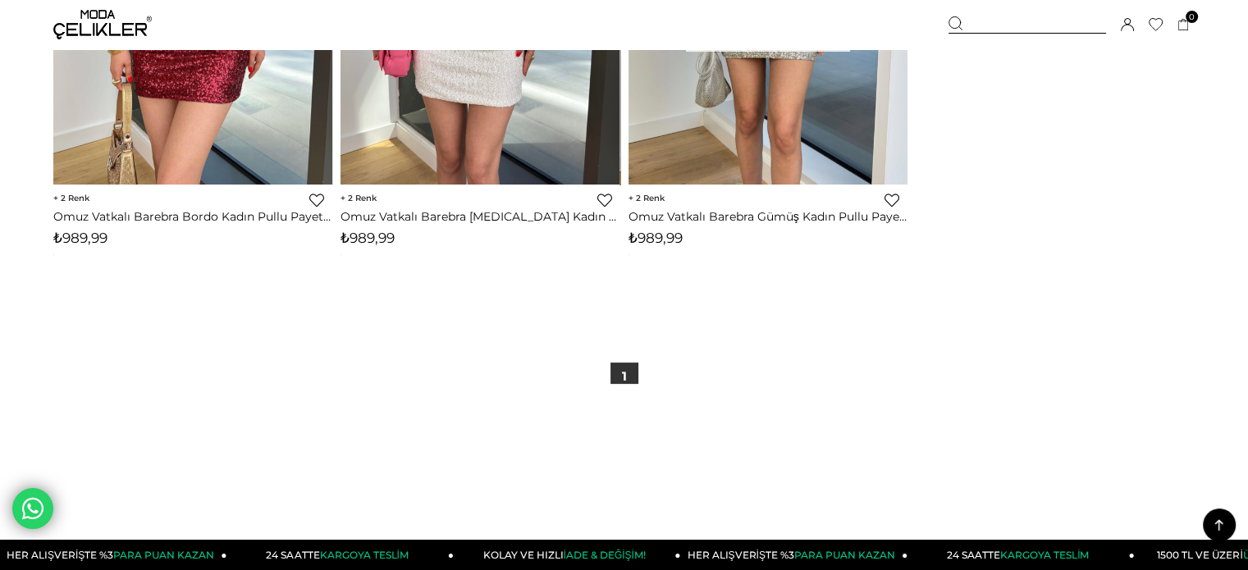
click at [381, 240] on span "₺989,99" at bounding box center [367, 238] width 54 height 16
copy span "989,99"
click at [1011, 21] on div at bounding box center [1027, 24] width 158 height 17
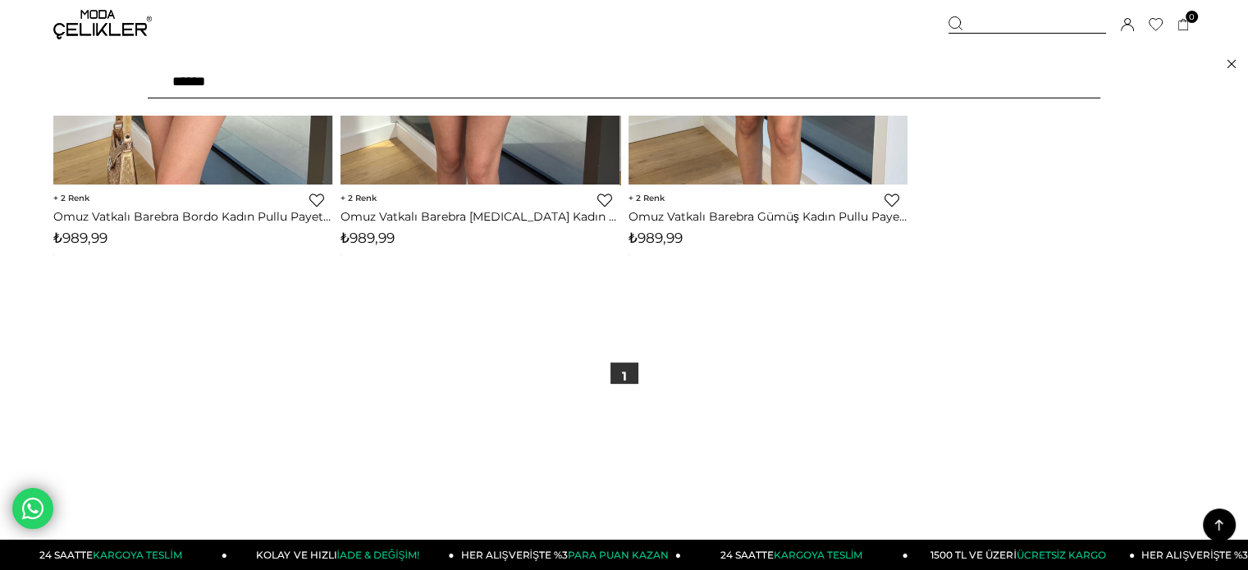
click at [899, 84] on input "******" at bounding box center [624, 82] width 952 height 33
type input "*"
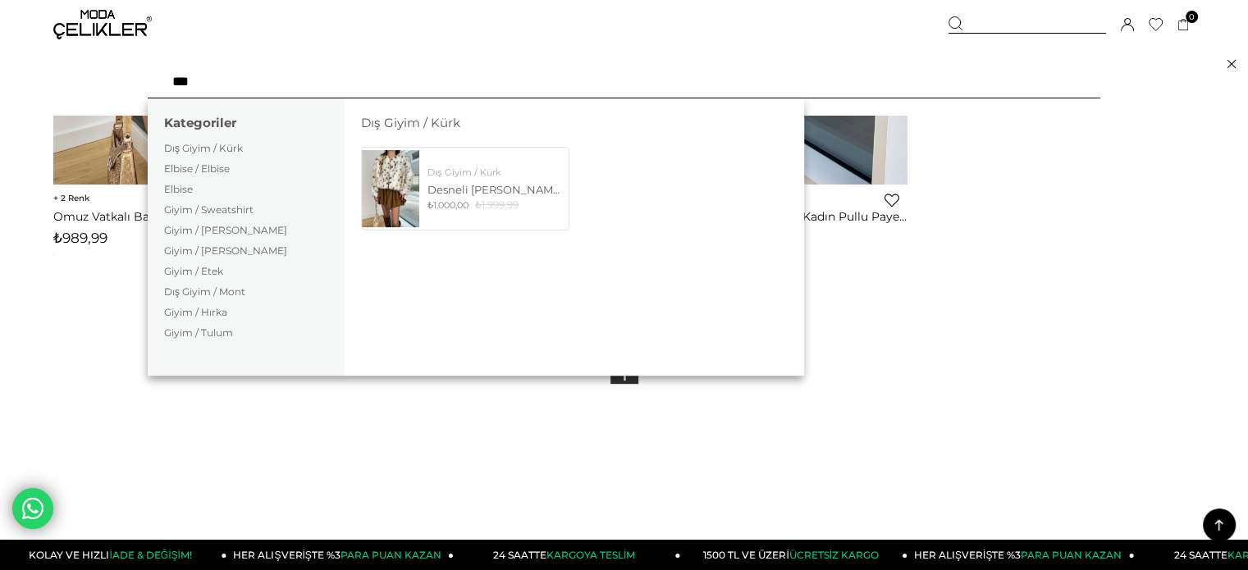
type input "***"
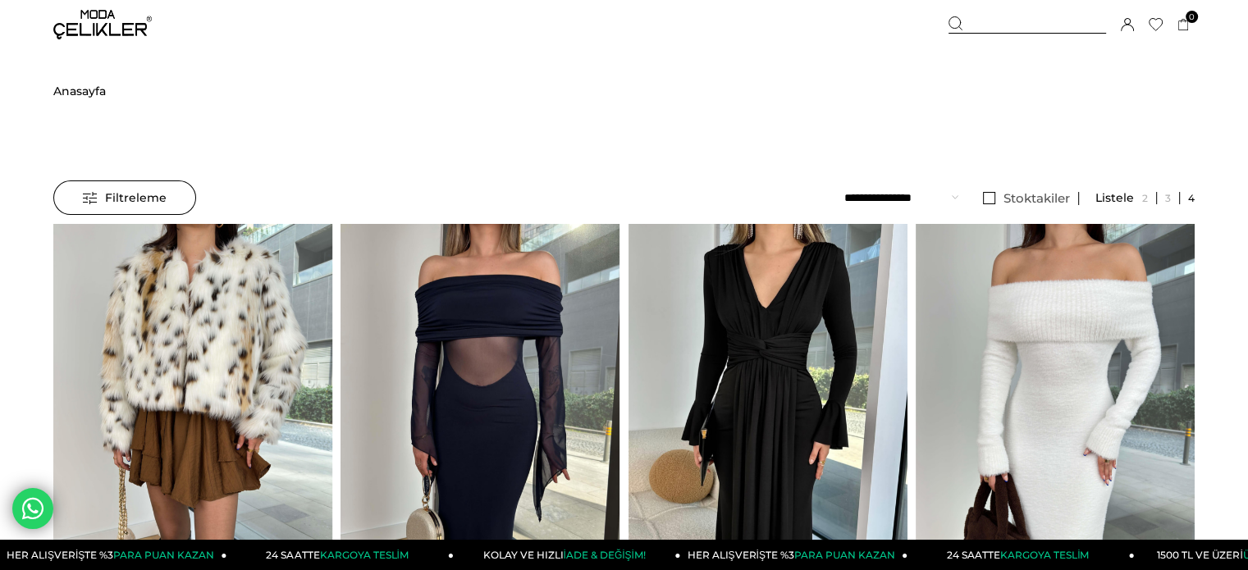
click at [996, 22] on div at bounding box center [1027, 24] width 158 height 17
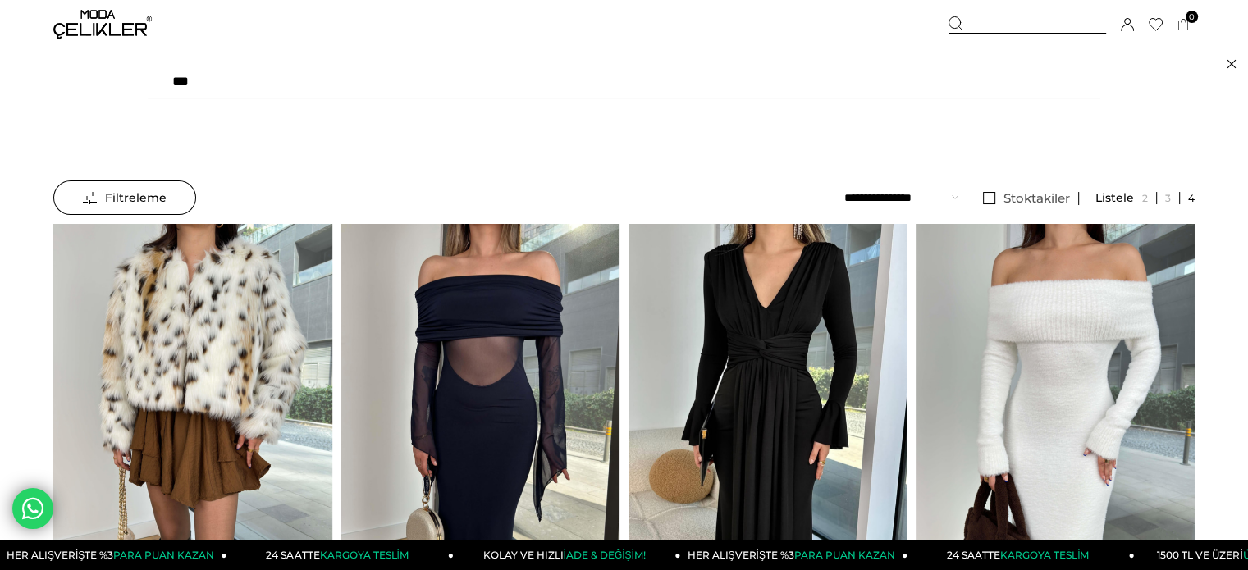
click at [879, 75] on input "***" at bounding box center [624, 82] width 952 height 33
type input "******"
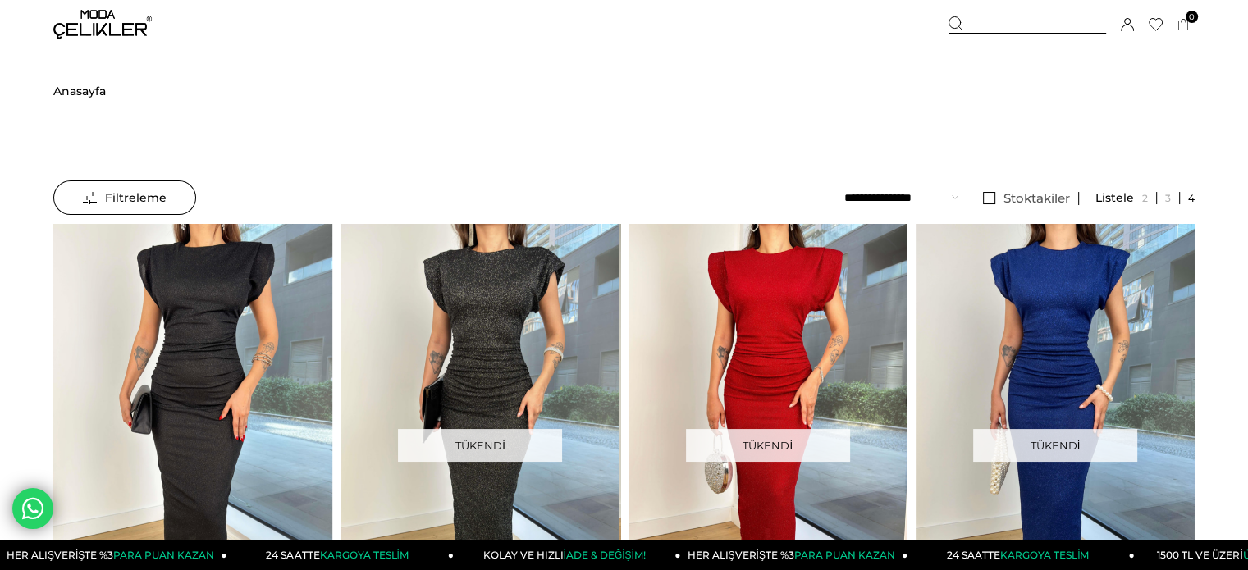
click at [112, 383] on img at bounding box center [192, 410] width 279 height 372
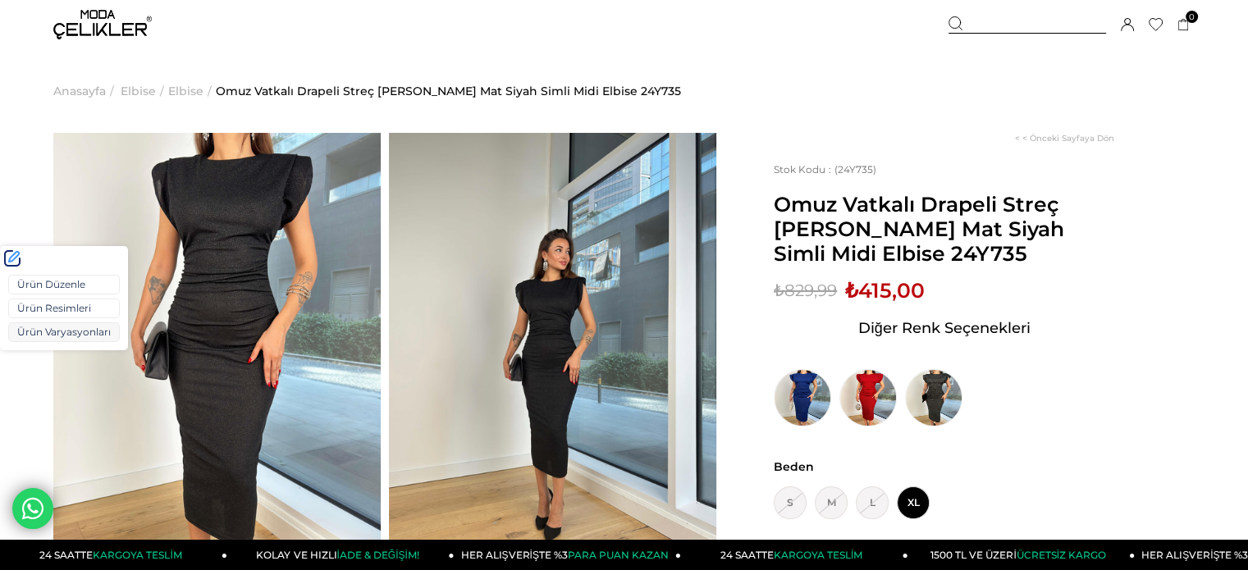
click at [29, 331] on link "Ürün Varyasyonları" at bounding box center [64, 332] width 112 height 20
click at [892, 302] on span "₺415,00" at bounding box center [885, 290] width 80 height 25
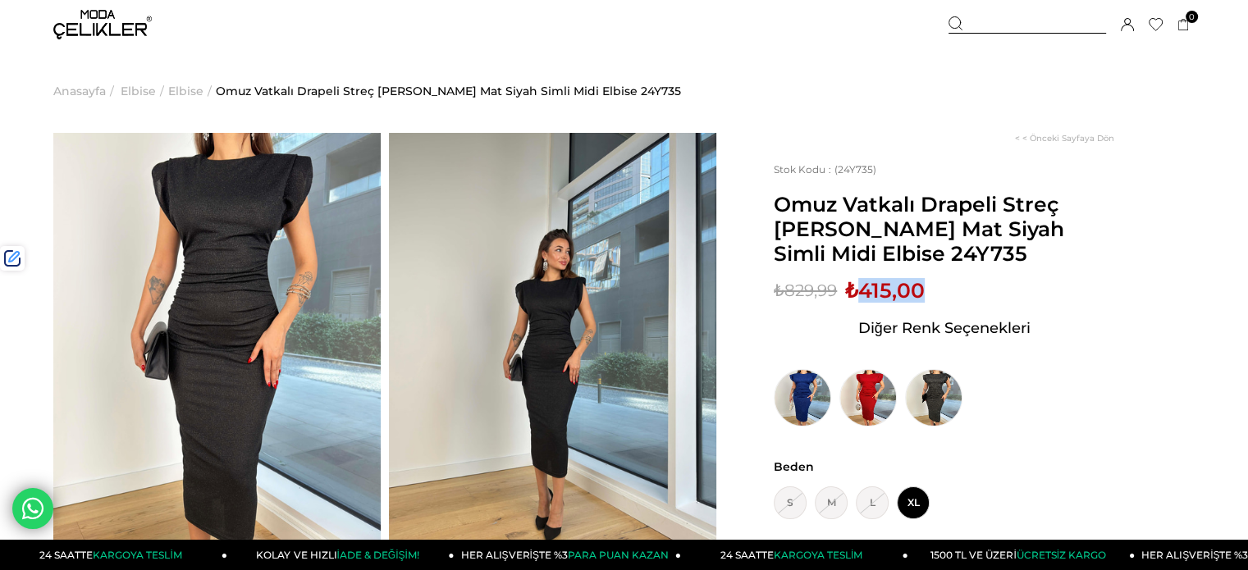
click at [892, 302] on span "₺415,00" at bounding box center [885, 290] width 80 height 25
copy span "415,00"
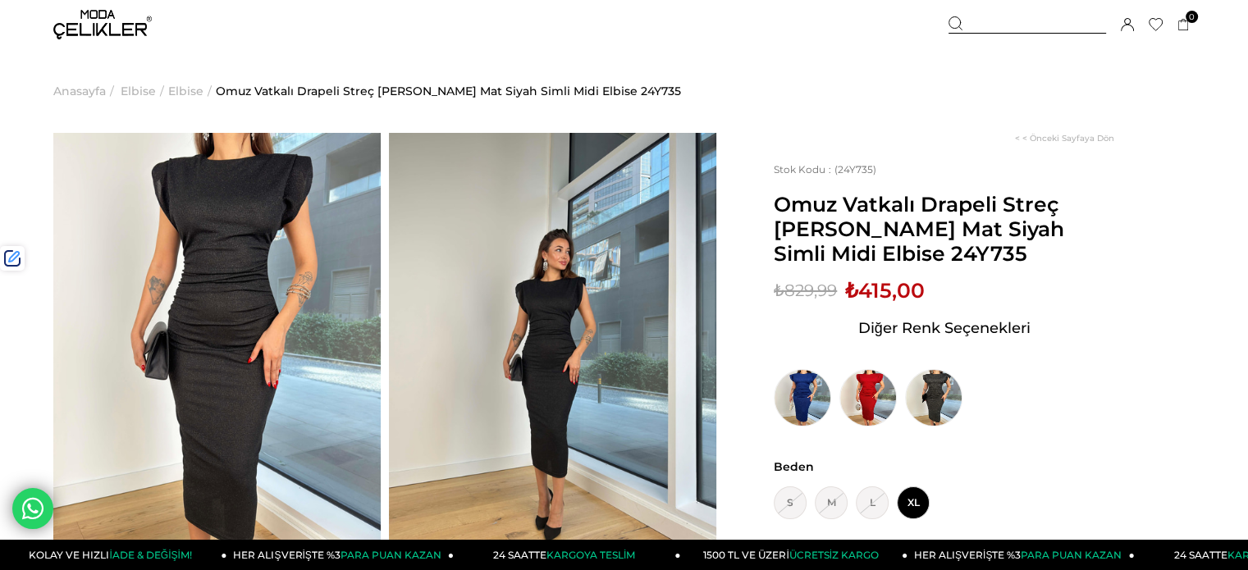
click at [995, 25] on div at bounding box center [1027, 24] width 158 height 17
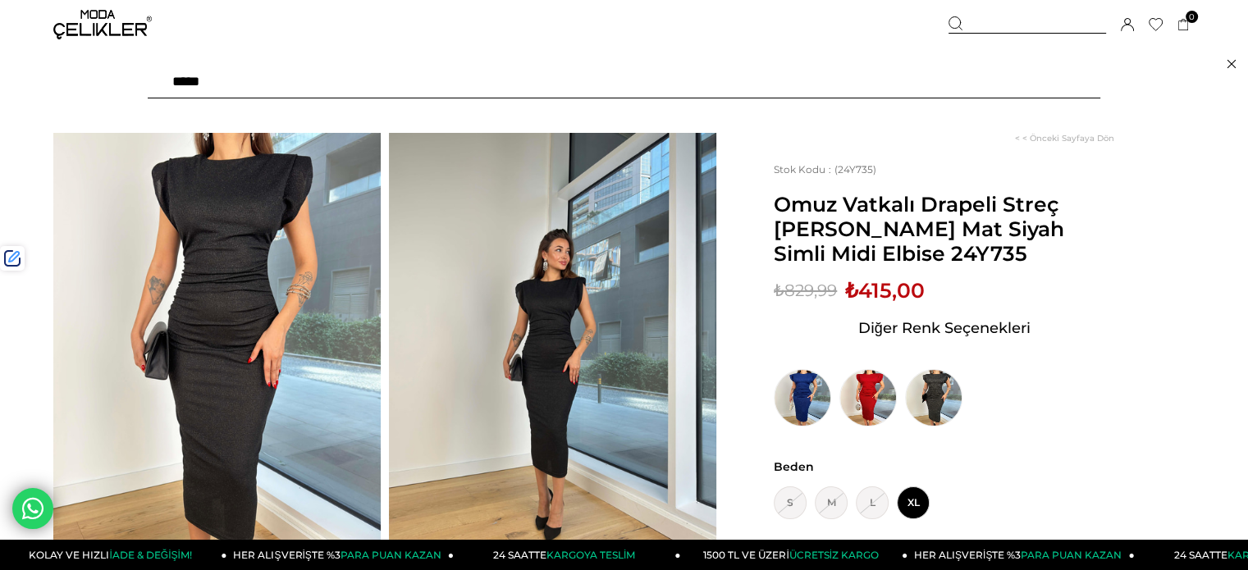
click at [915, 87] on input "text" at bounding box center [624, 82] width 952 height 33
type input "******"
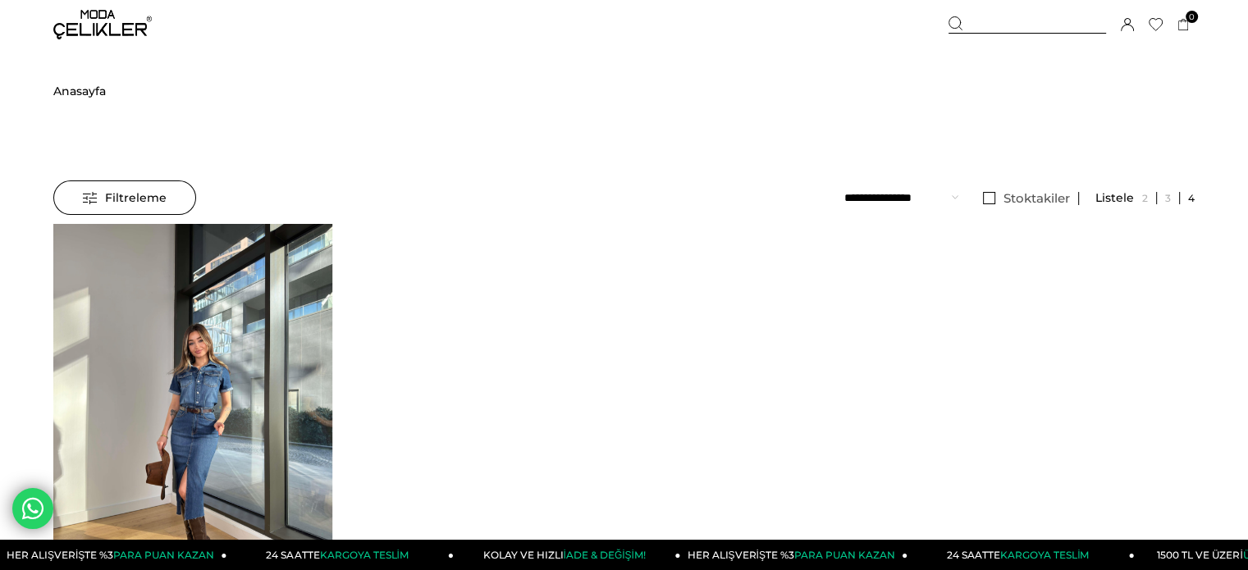
click at [290, 295] on img at bounding box center [192, 410] width 279 height 372
click at [290, 295] on div at bounding box center [53, 409] width 559 height 371
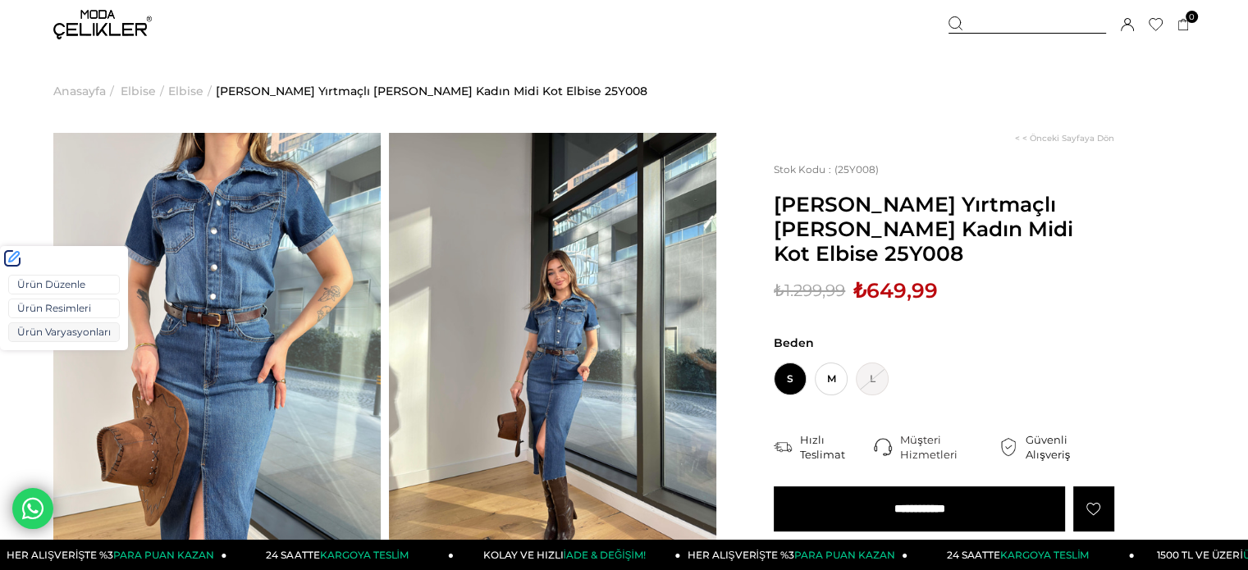
click at [37, 333] on link "Ürün Varyasyonları" at bounding box center [64, 332] width 112 height 20
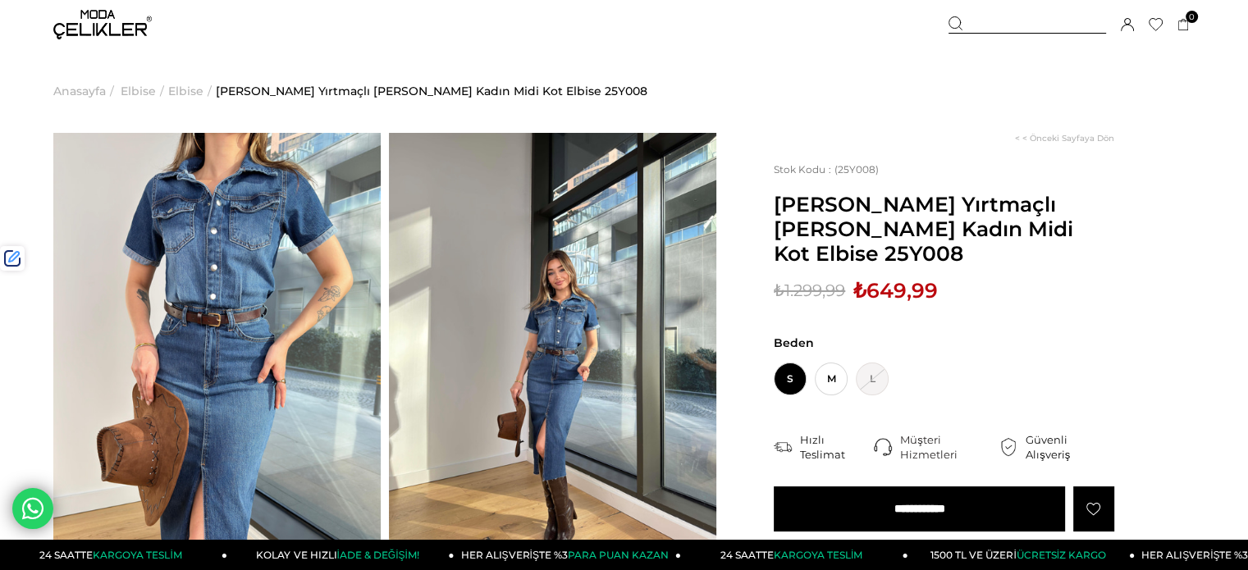
click at [994, 25] on div at bounding box center [1027, 24] width 158 height 17
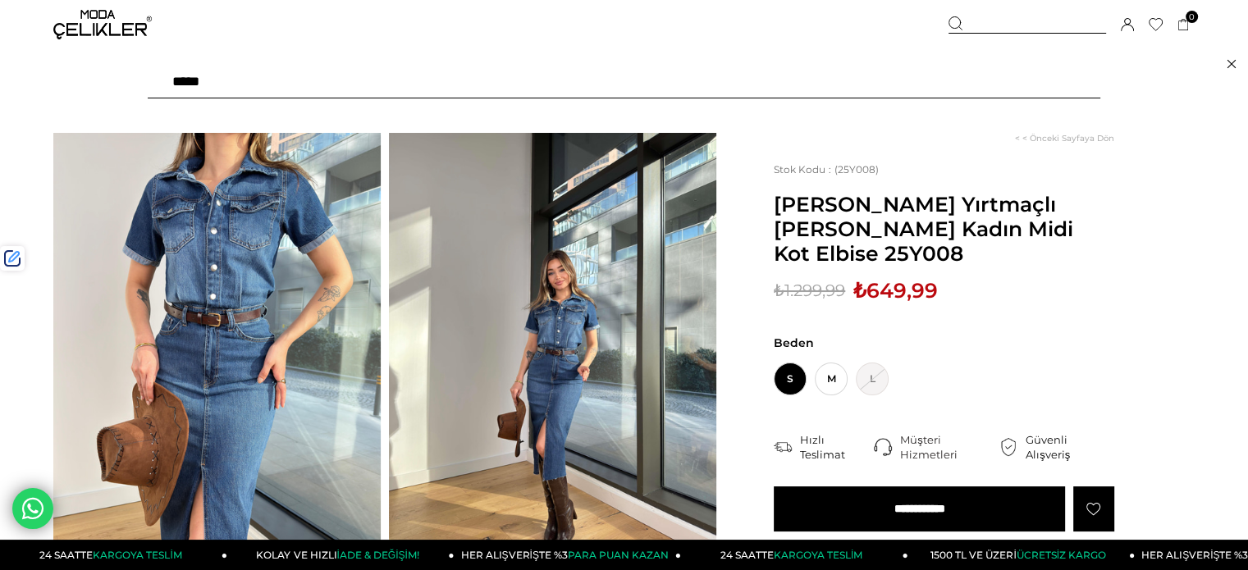
click at [959, 85] on input "text" at bounding box center [624, 82] width 952 height 33
type input "*******"
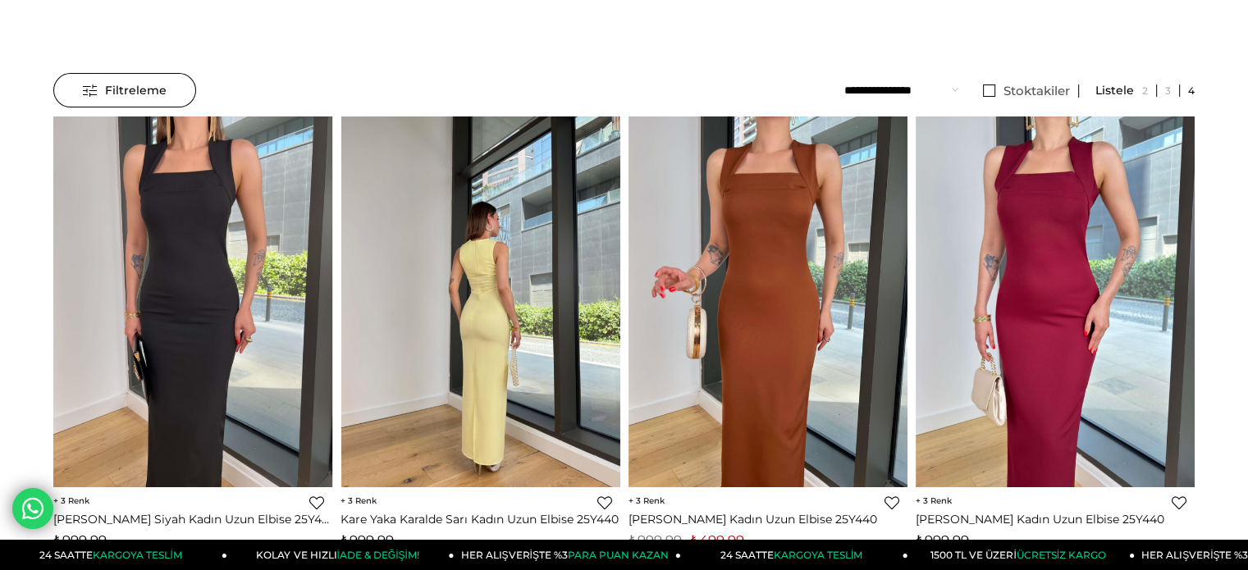
scroll to position [246, 0]
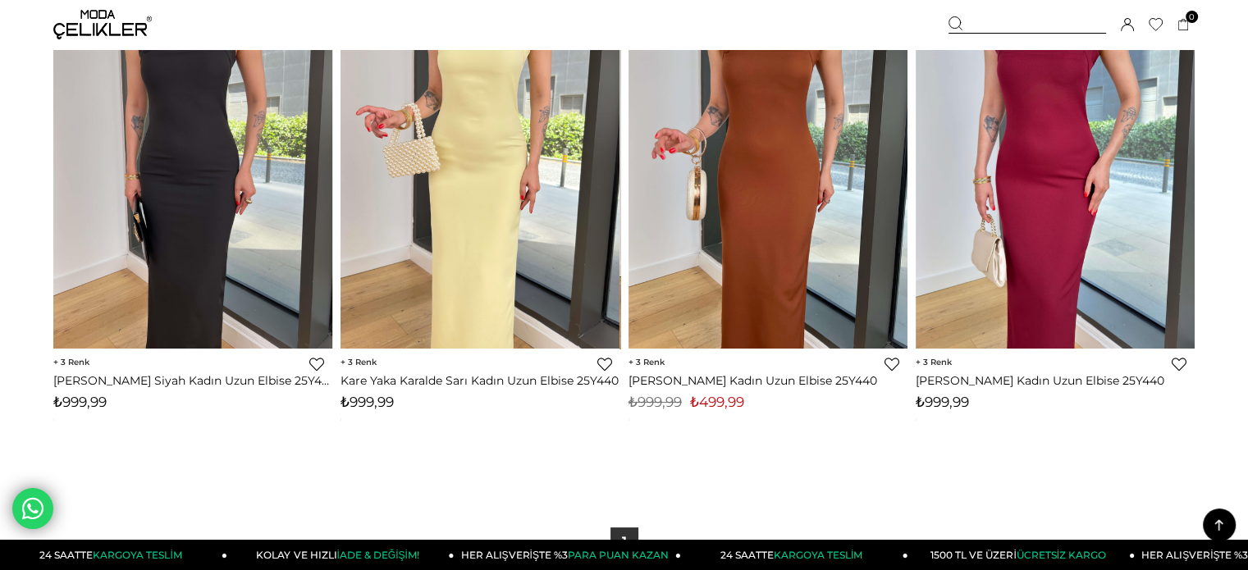
click at [383, 400] on span "₺999,99" at bounding box center [366, 402] width 53 height 16
copy span "999,99"
click at [1003, 30] on div at bounding box center [1027, 24] width 158 height 17
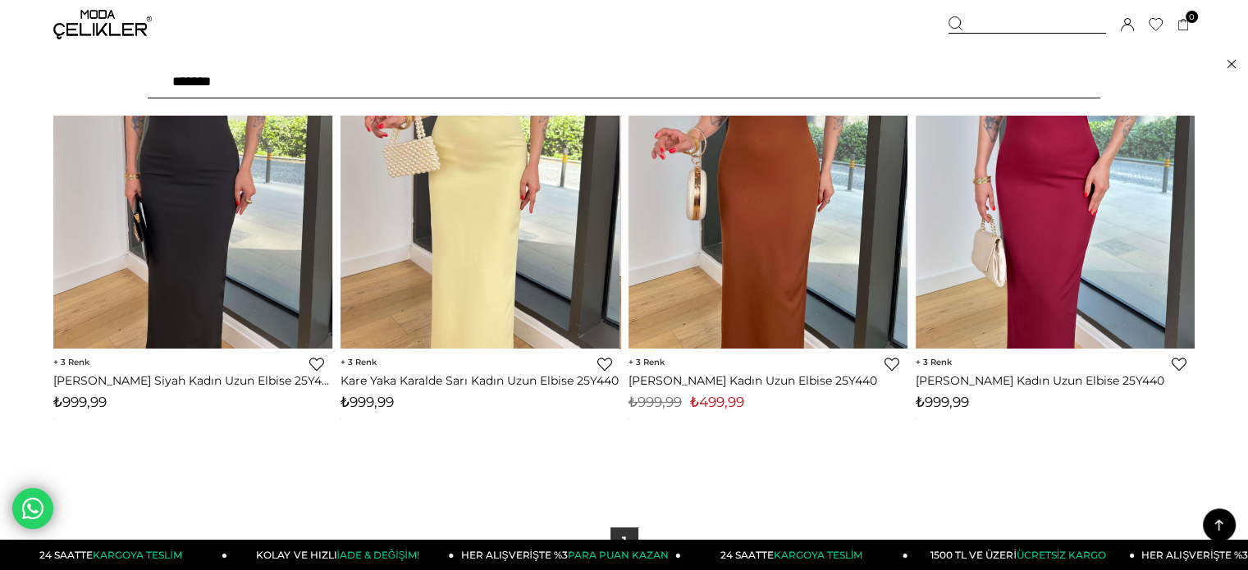
click at [915, 91] on input "*******" at bounding box center [624, 82] width 952 height 33
paste input "text"
type input "******"
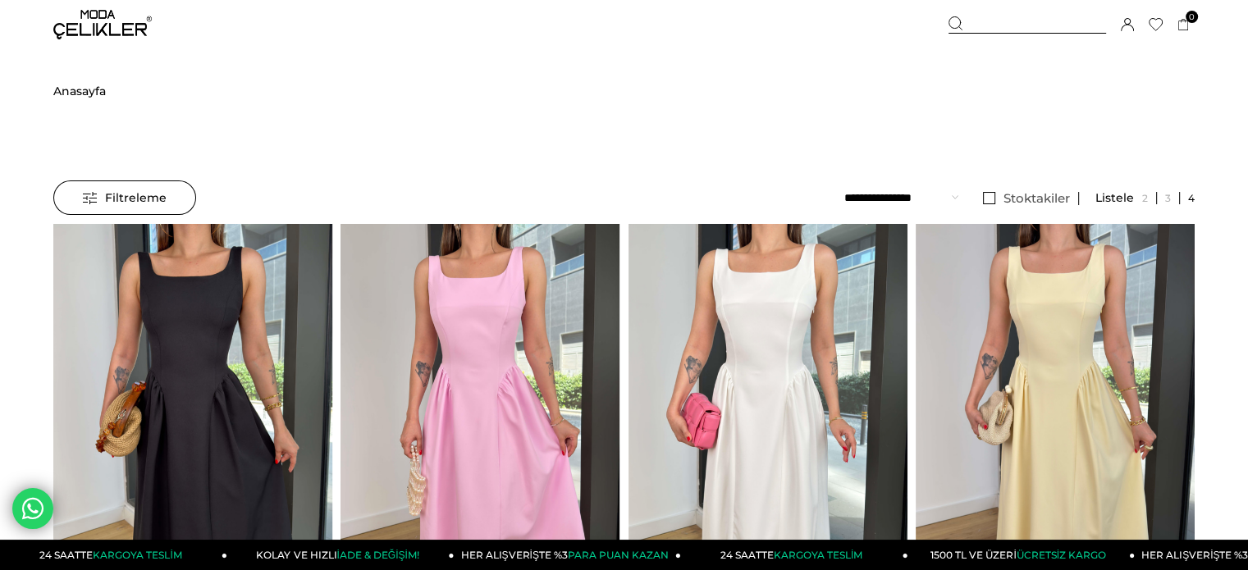
click at [976, 25] on div at bounding box center [1027, 24] width 158 height 17
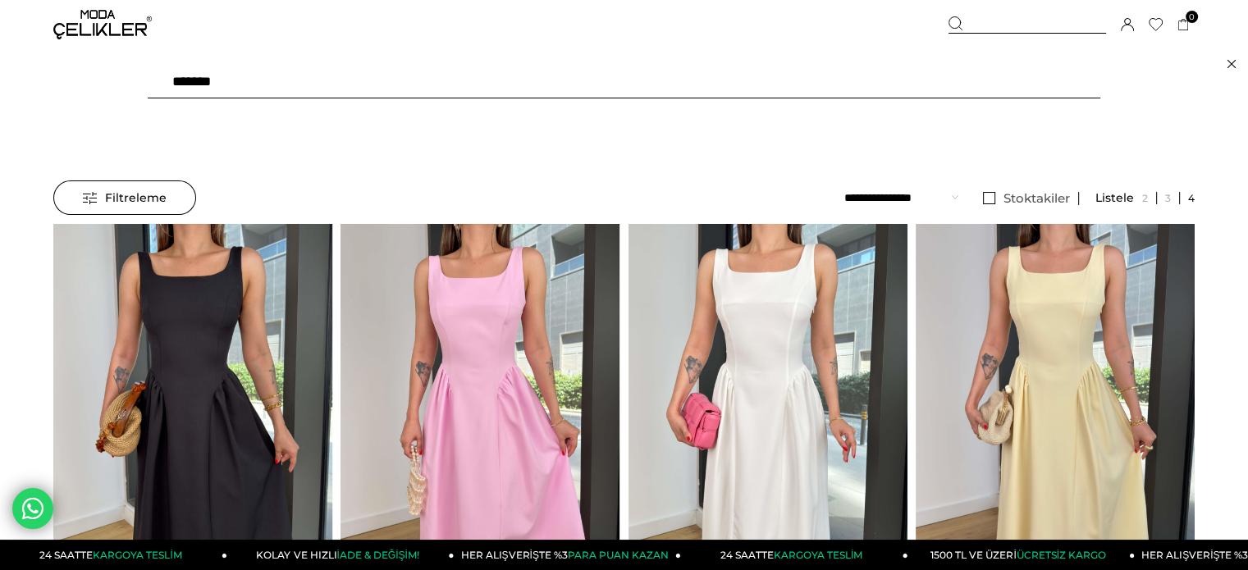
click at [892, 71] on input "******" at bounding box center [624, 82] width 952 height 33
click at [887, 81] on input "******" at bounding box center [624, 82] width 952 height 33
click at [886, 81] on input "******" at bounding box center [624, 82] width 952 height 33
type input "*"
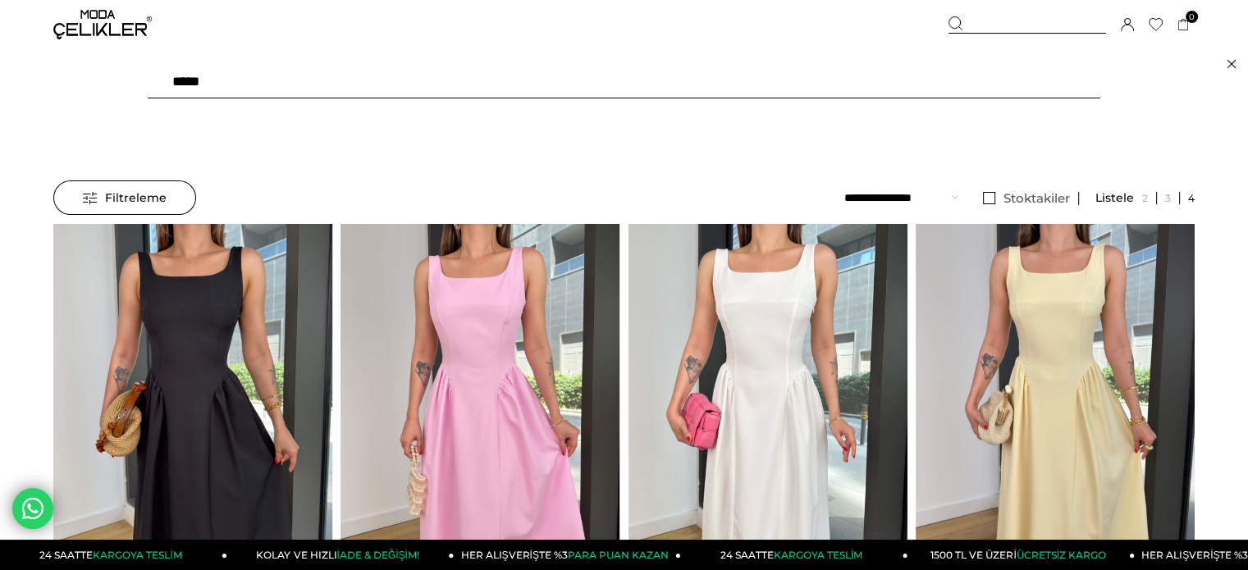
paste input "*********"
type input "*********"
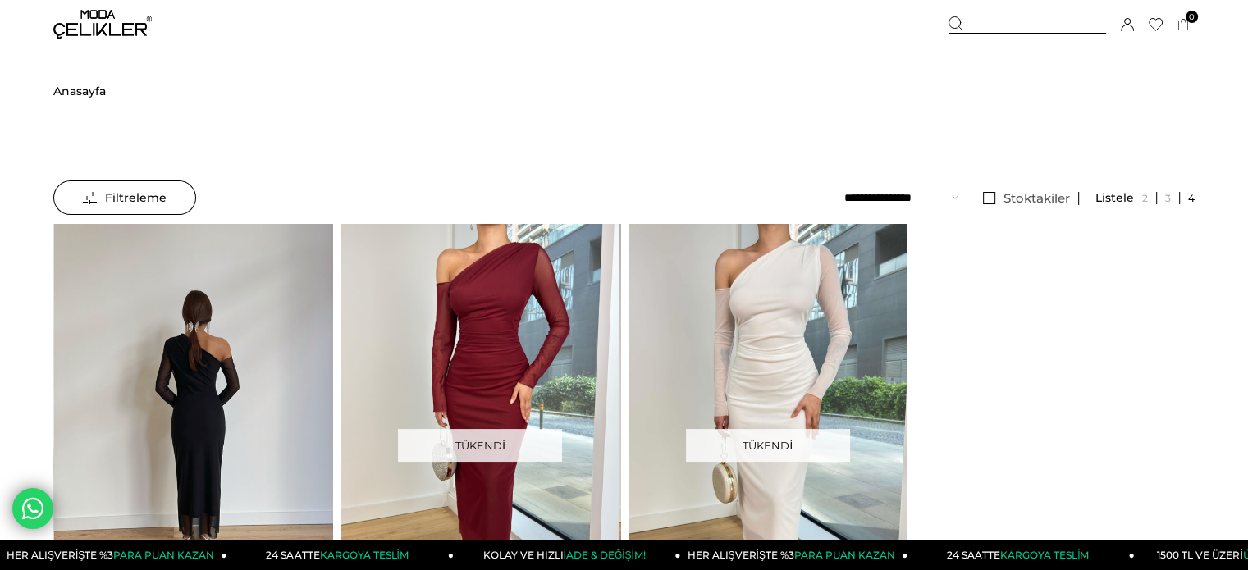
click at [267, 411] on img at bounding box center [193, 410] width 279 height 372
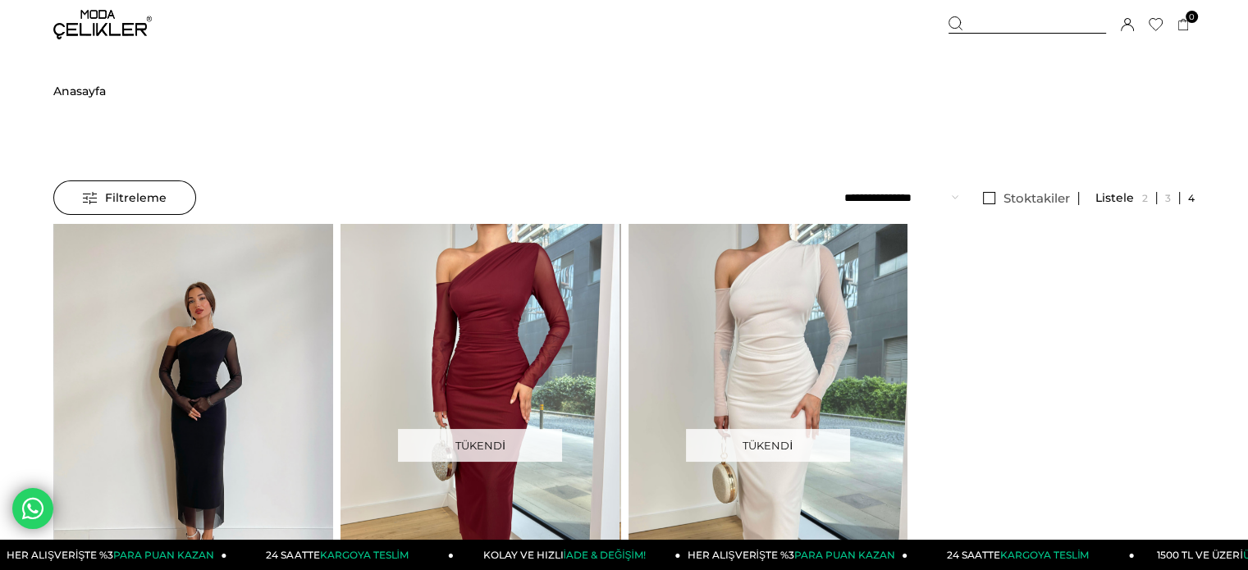
click at [267, 411] on img at bounding box center [193, 410] width 279 height 372
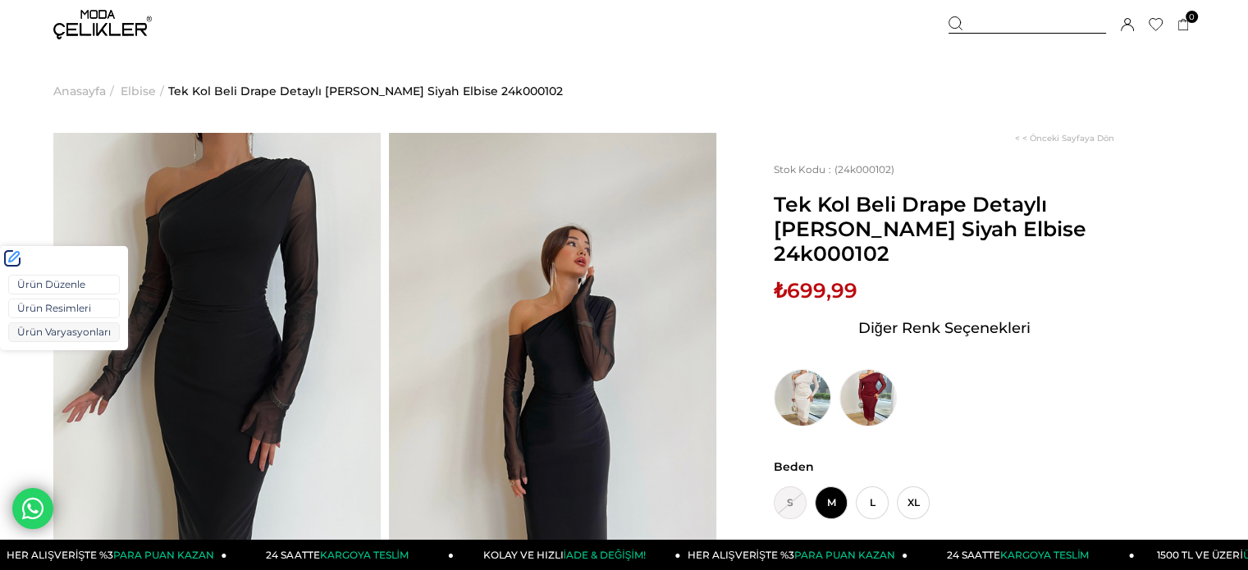
click at [56, 325] on link "Ürün Varyasyonları" at bounding box center [64, 332] width 112 height 20
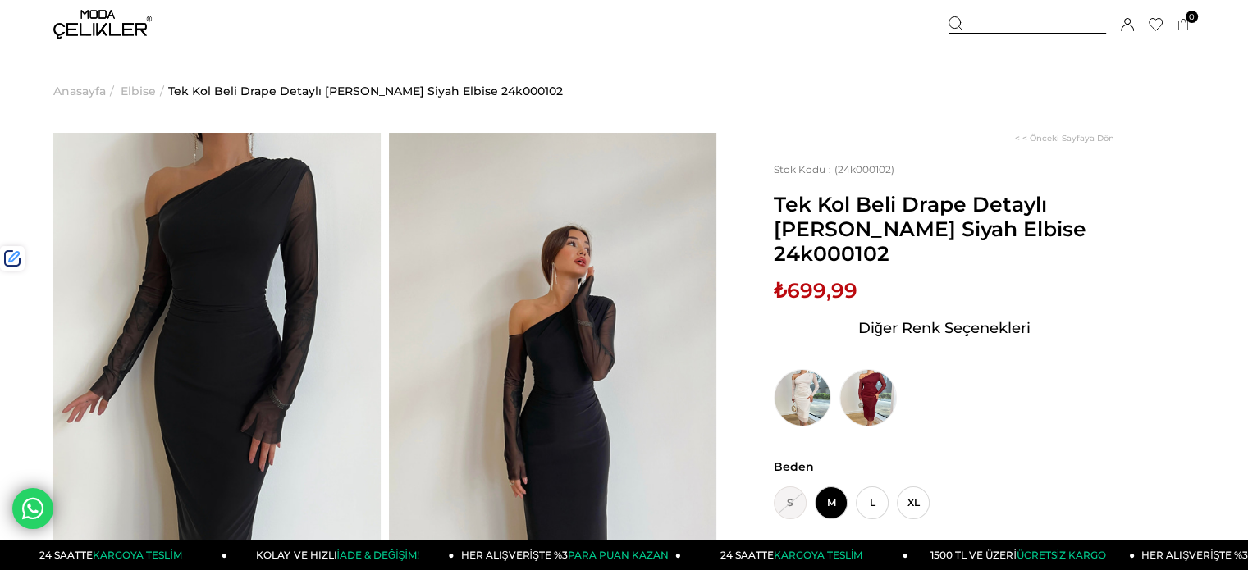
drag, startPoint x: 994, startPoint y: 23, endPoint x: 973, endPoint y: 55, distance: 38.0
click at [993, 23] on div at bounding box center [1027, 24] width 158 height 17
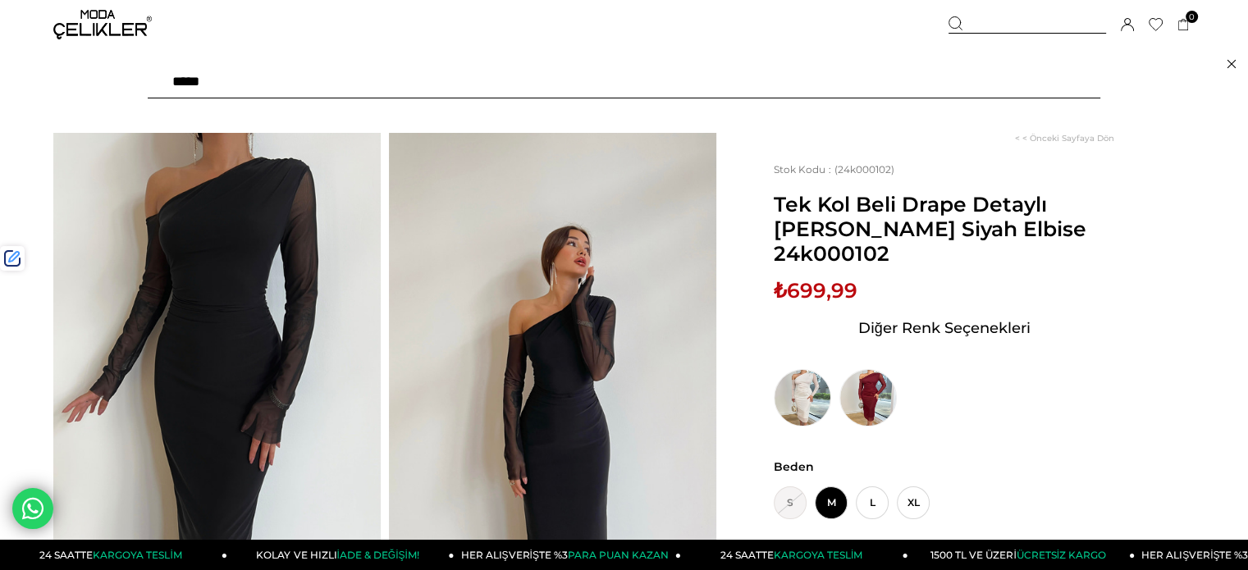
click at [949, 73] on input "text" at bounding box center [624, 82] width 952 height 33
paste input "******"
type input "******"
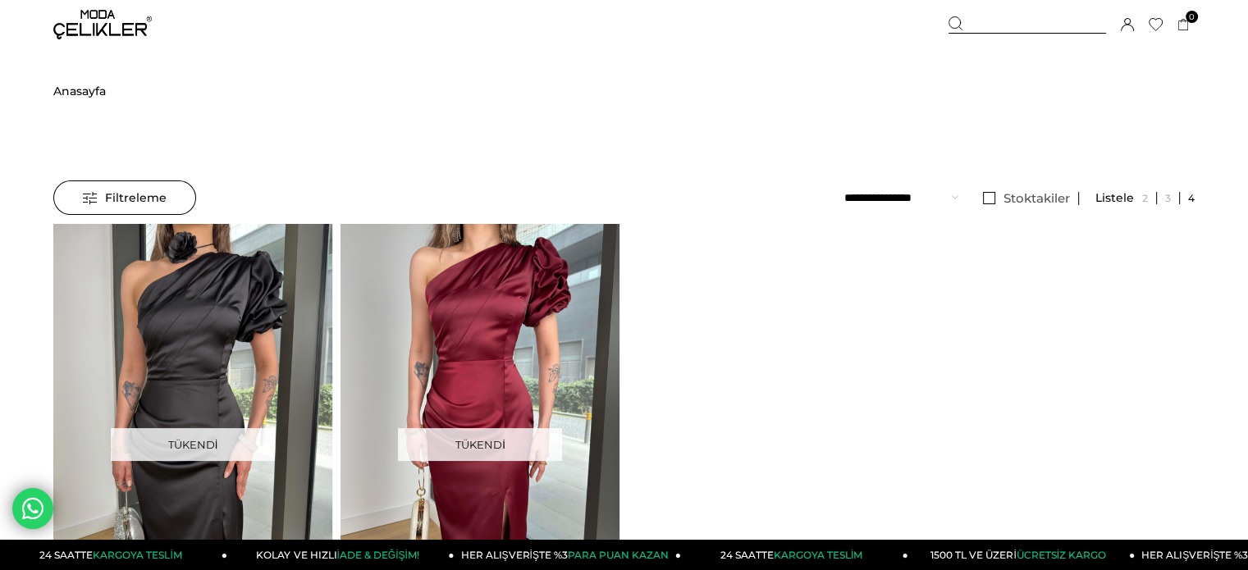
click at [1034, 23] on div at bounding box center [1027, 24] width 158 height 17
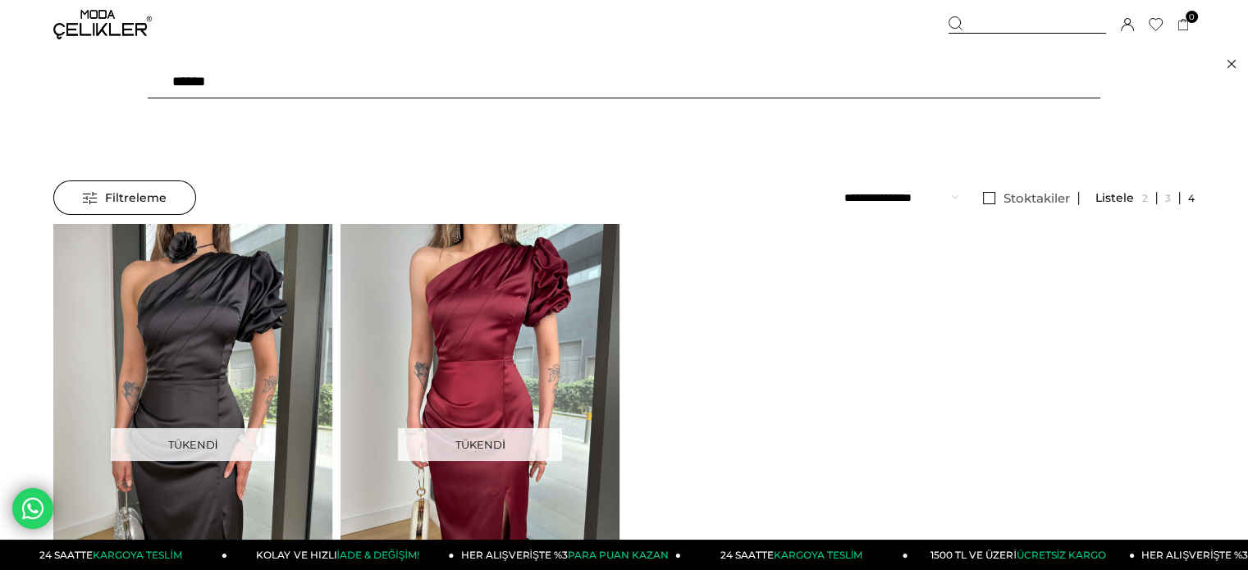
click at [931, 81] on input "******" at bounding box center [624, 82] width 952 height 33
paste input "text"
type input "******"
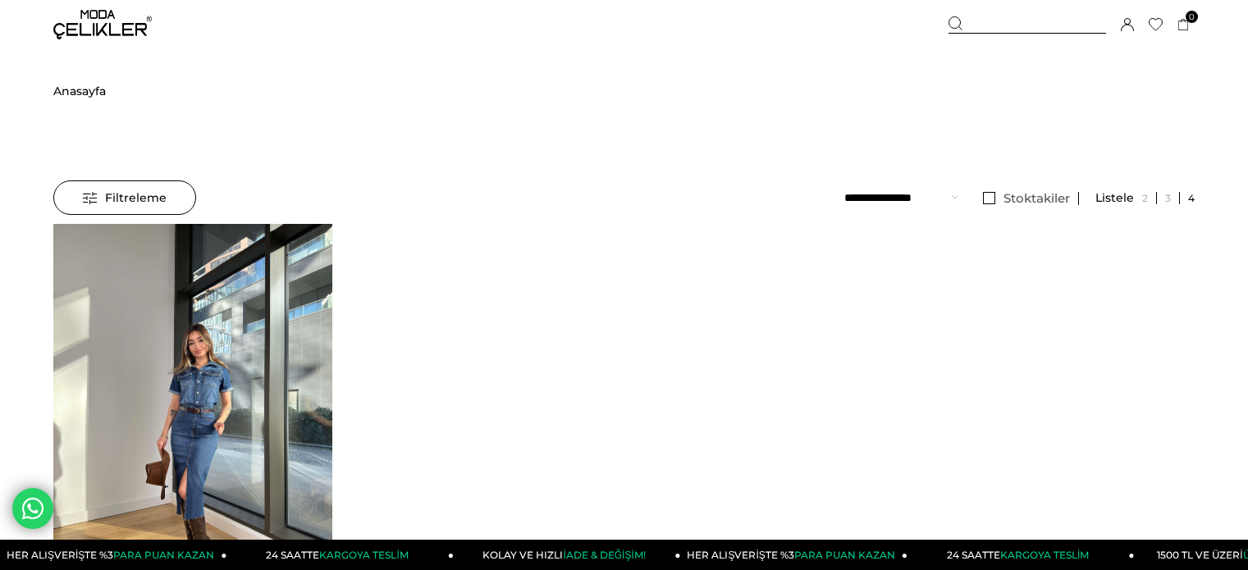
click at [287, 302] on img at bounding box center [192, 410] width 279 height 372
click at [287, 302] on div at bounding box center [53, 409] width 559 height 371
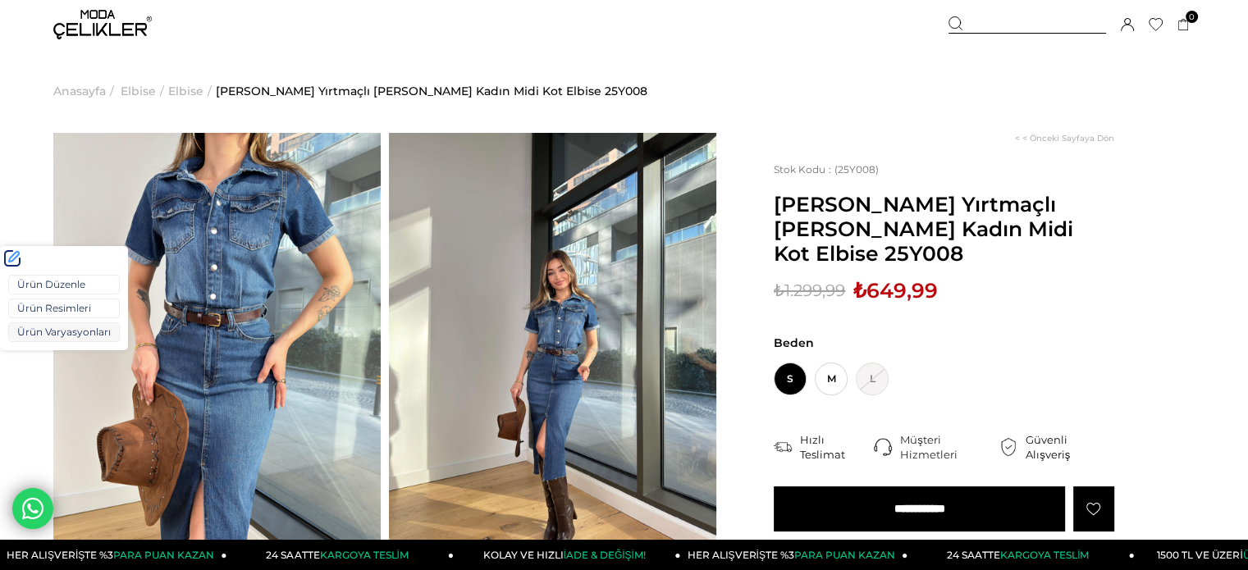
click at [16, 327] on link "Ürün Varyasyonları" at bounding box center [64, 332] width 112 height 20
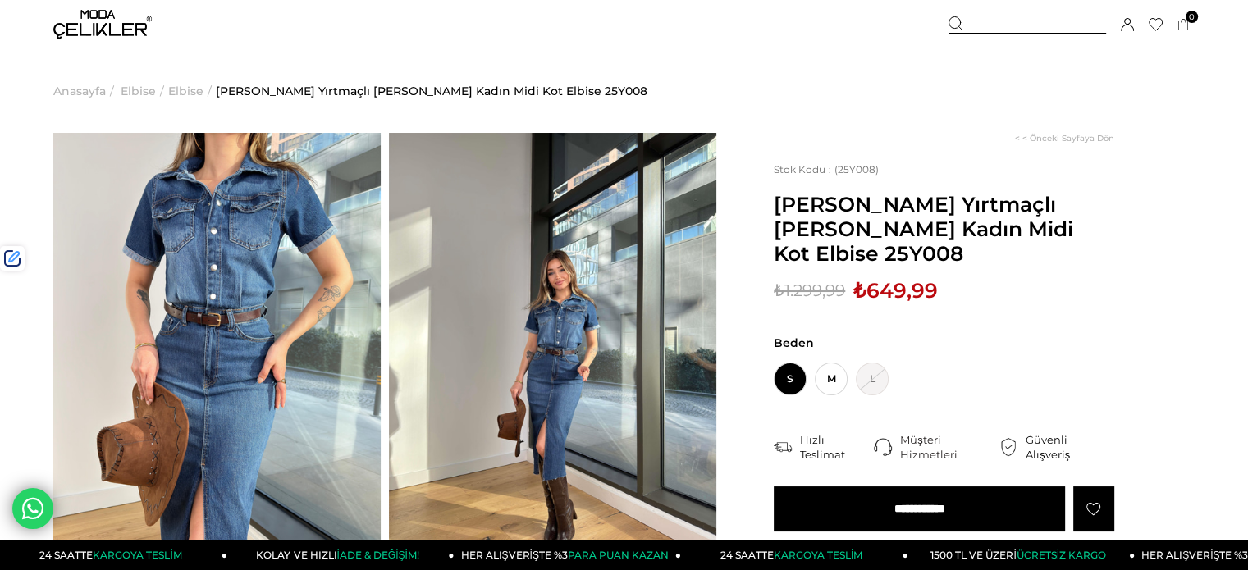
click at [984, 21] on div at bounding box center [1027, 24] width 158 height 17
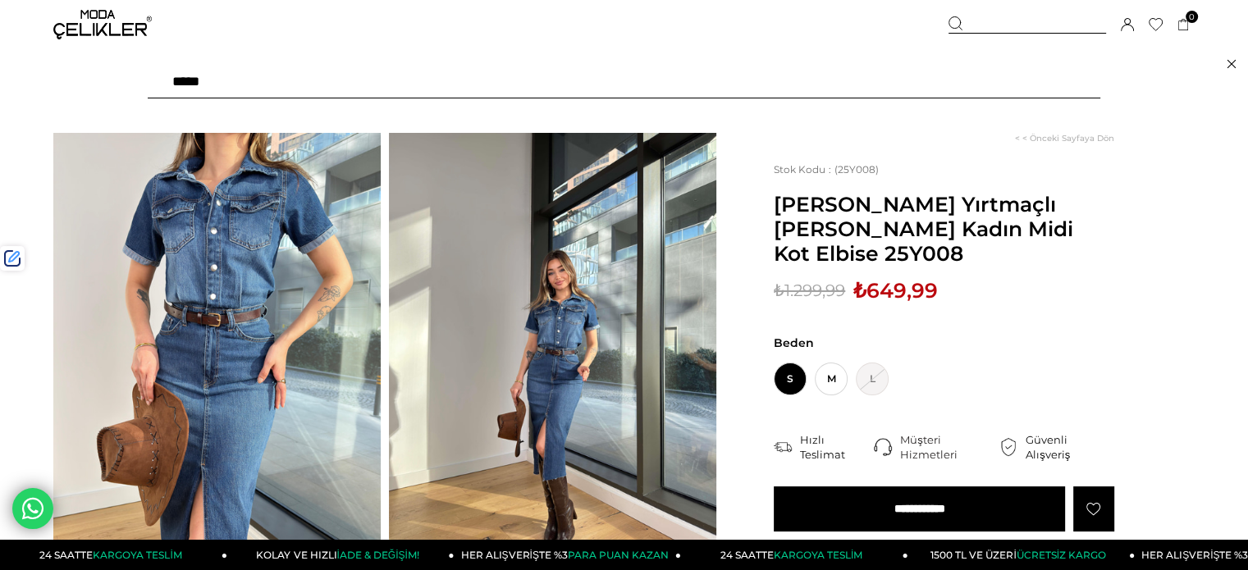
click at [902, 79] on input "text" at bounding box center [624, 82] width 952 height 33
paste input "*********"
type input "*********"
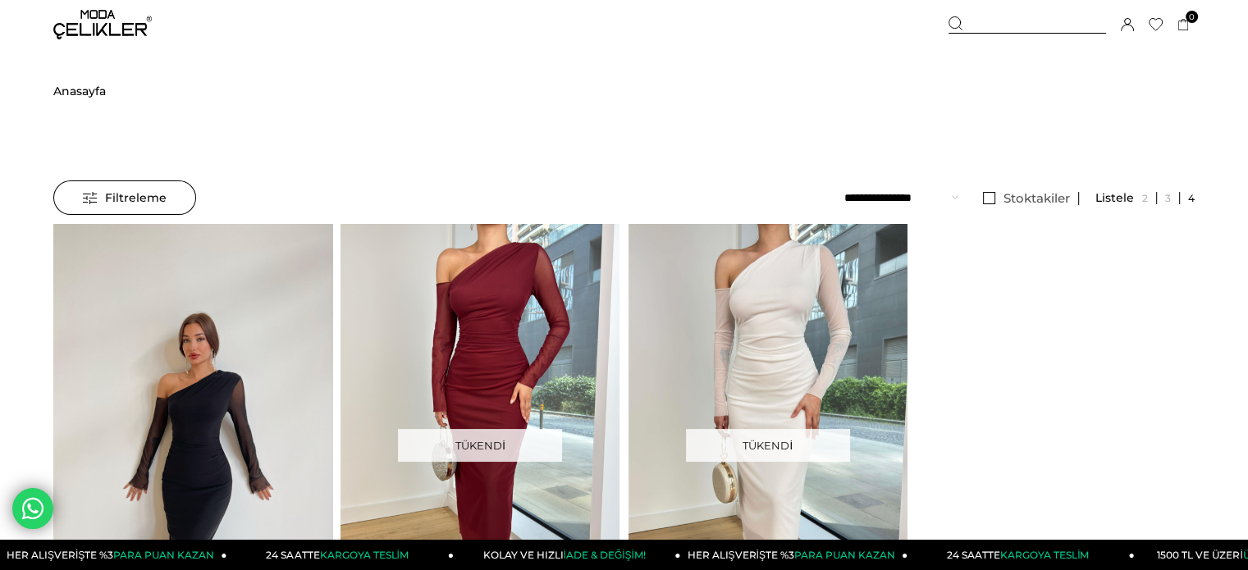
click at [148, 323] on div at bounding box center [472, 409] width 1396 height 371
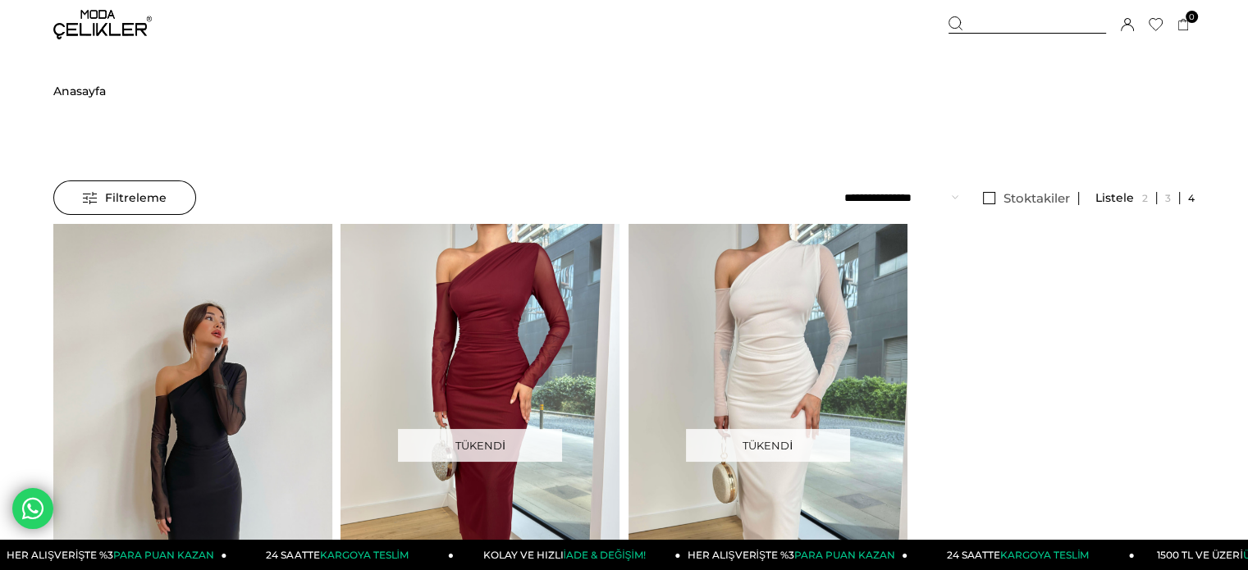
click at [148, 323] on img at bounding box center [192, 410] width 279 height 372
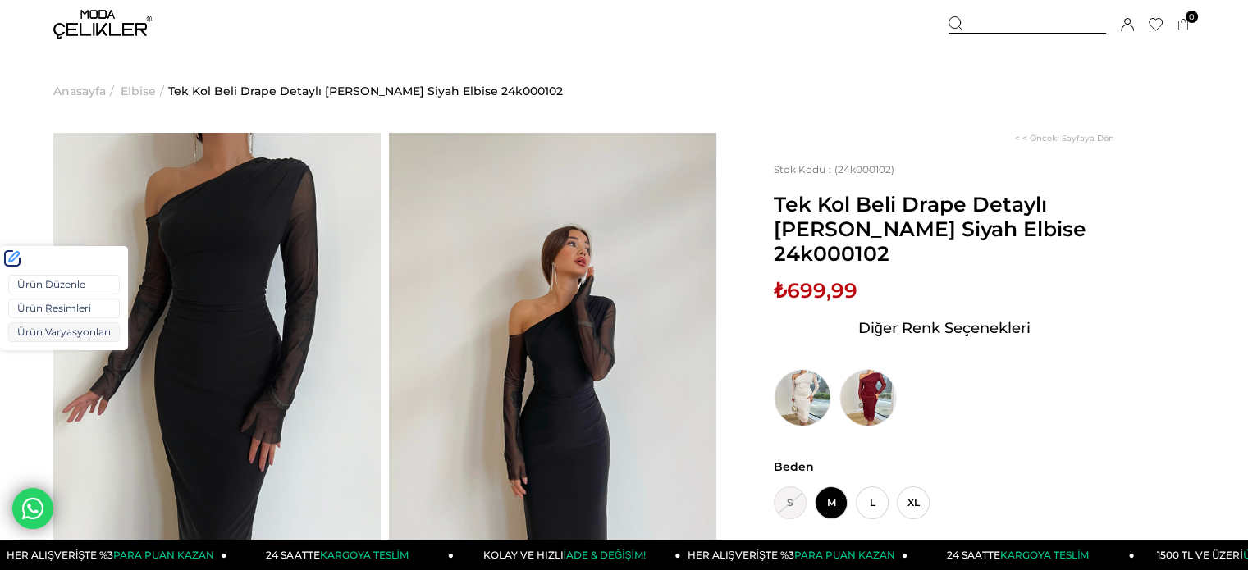
click at [38, 327] on link "Ürün Varyasyonları" at bounding box center [64, 332] width 112 height 20
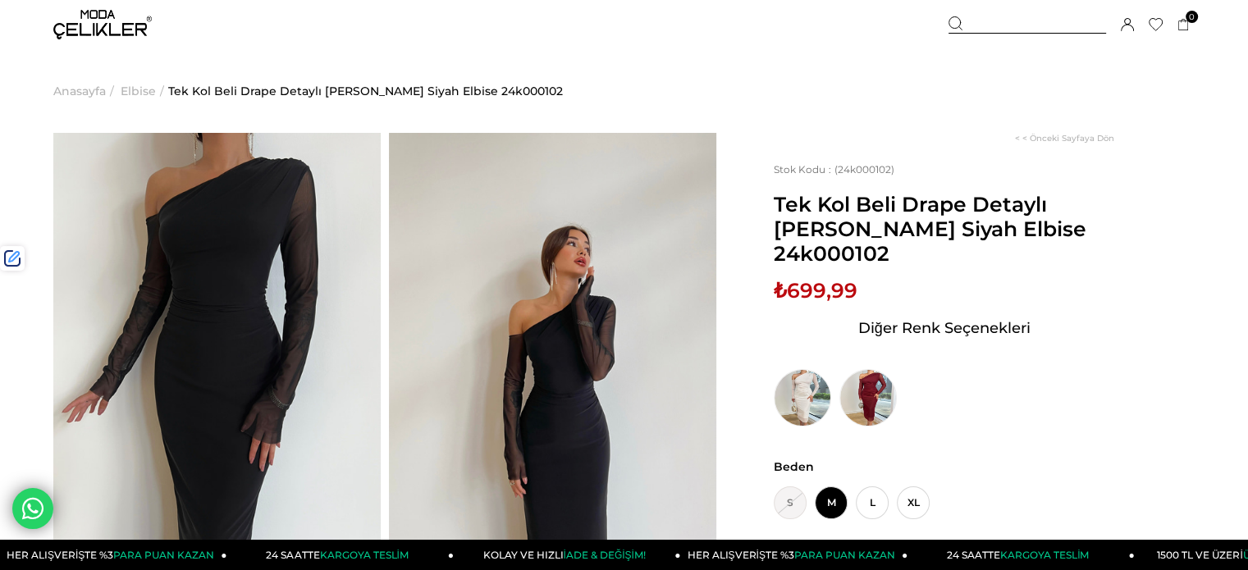
click at [981, 22] on div at bounding box center [1027, 24] width 158 height 17
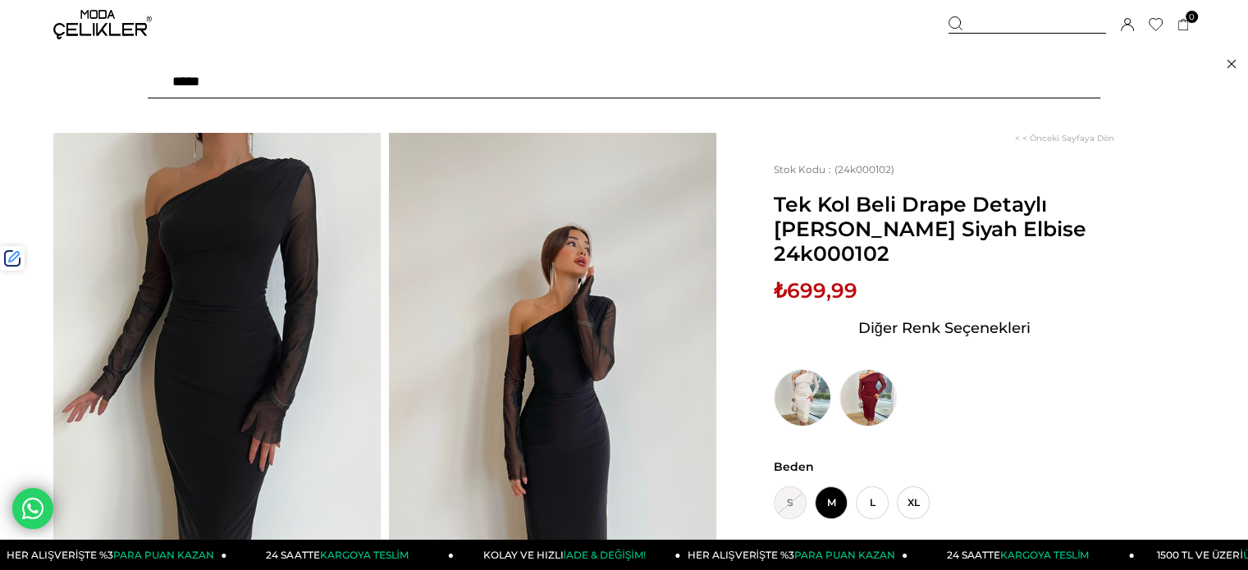
click at [850, 83] on input "text" at bounding box center [624, 82] width 952 height 33
paste input "******"
type input "******"
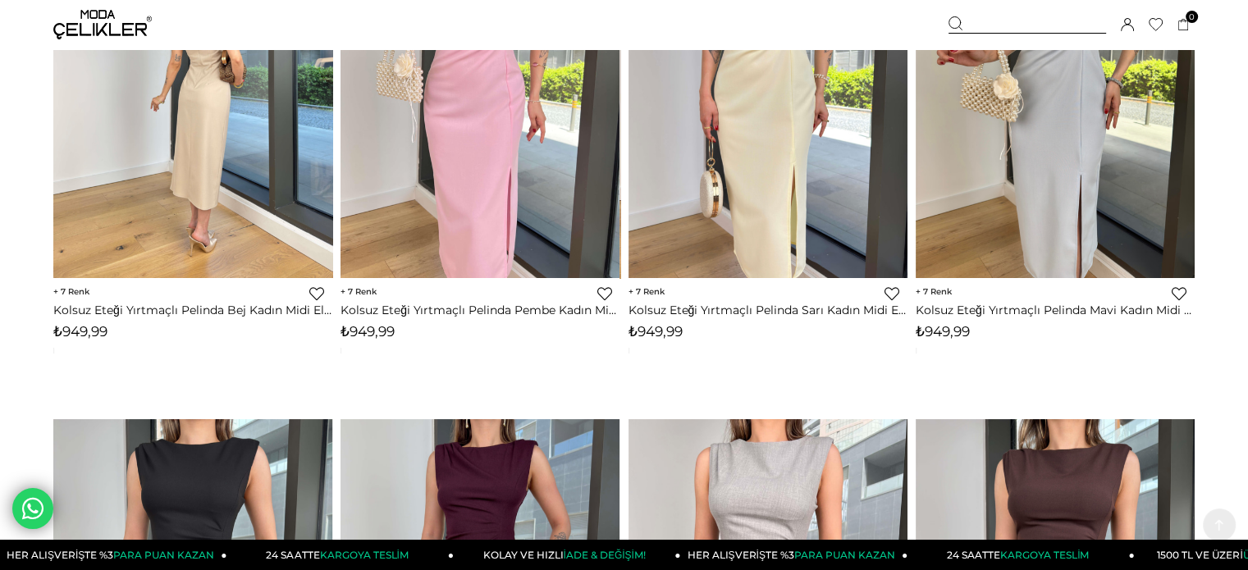
scroll to position [574, 0]
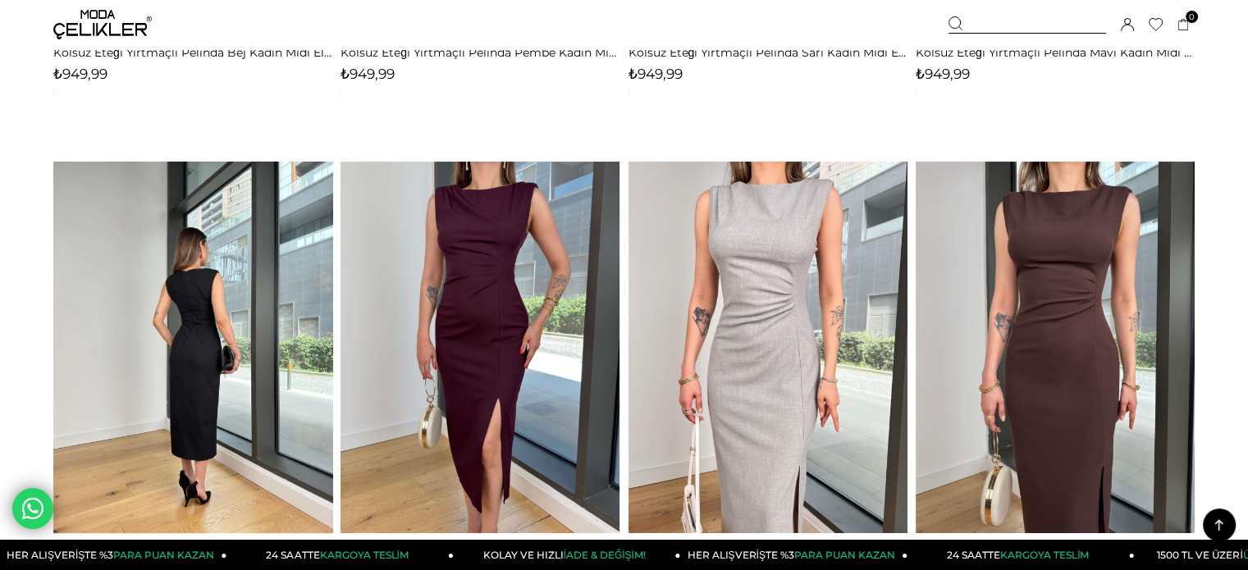
click at [246, 356] on img at bounding box center [192, 348] width 279 height 372
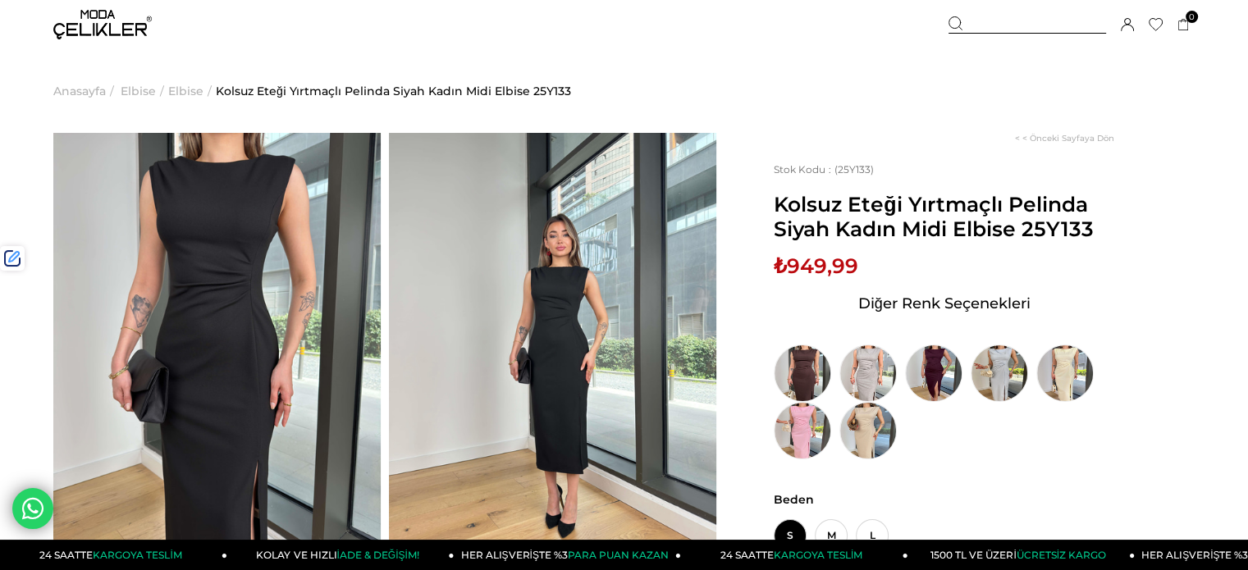
click at [985, 20] on div at bounding box center [1027, 24] width 158 height 17
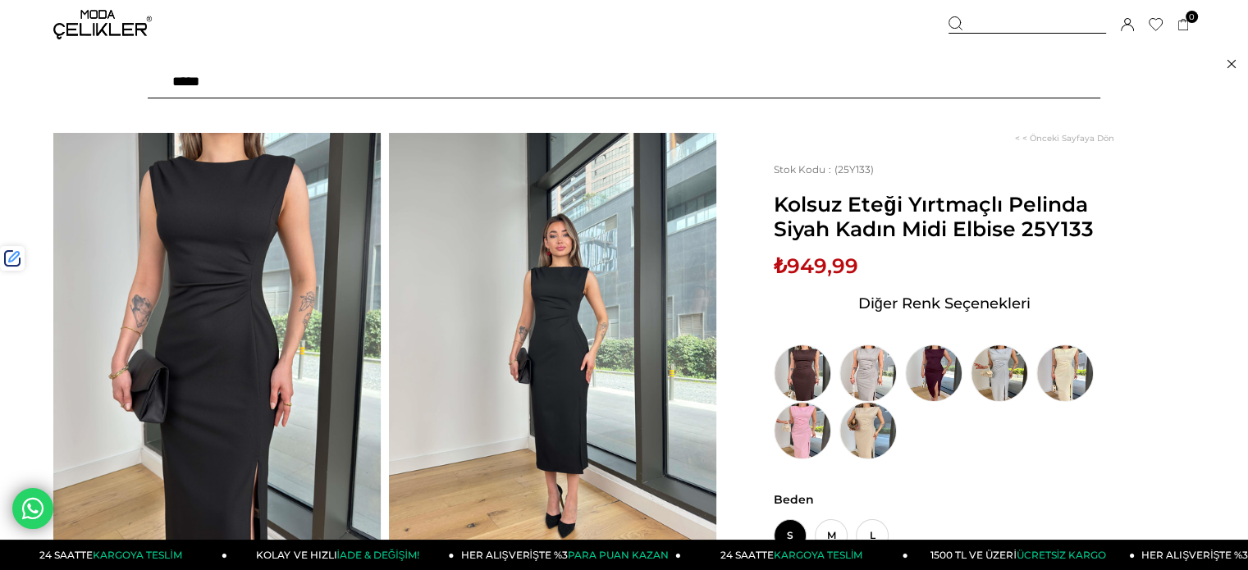
click at [919, 78] on input "text" at bounding box center [624, 82] width 952 height 33
paste input "******"
type input "******"
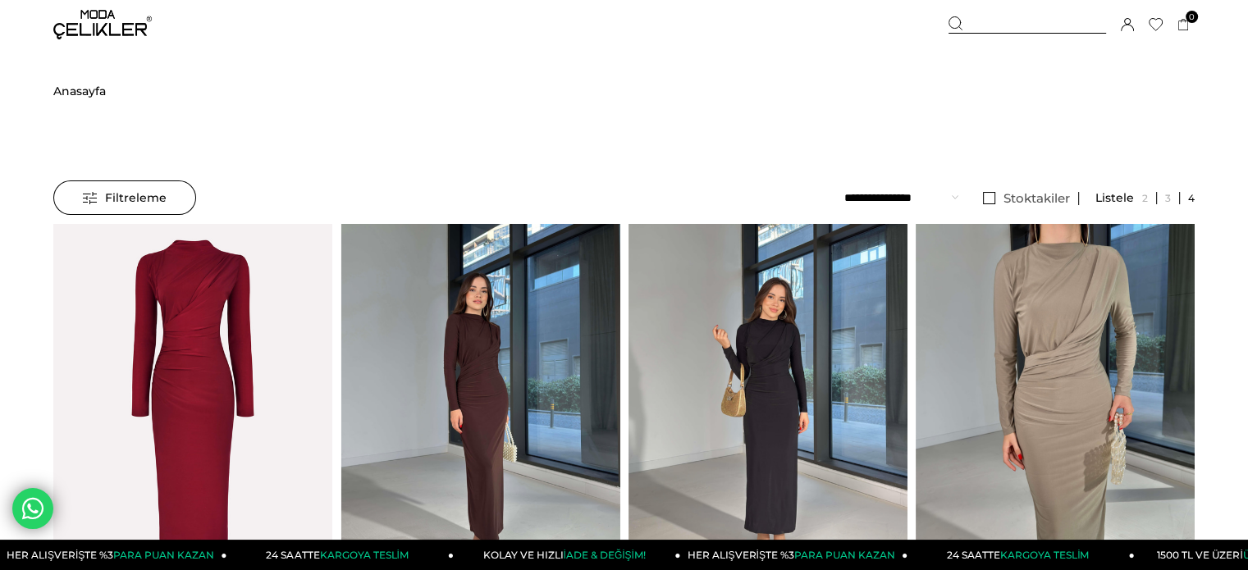
click at [721, 334] on img at bounding box center [767, 410] width 279 height 372
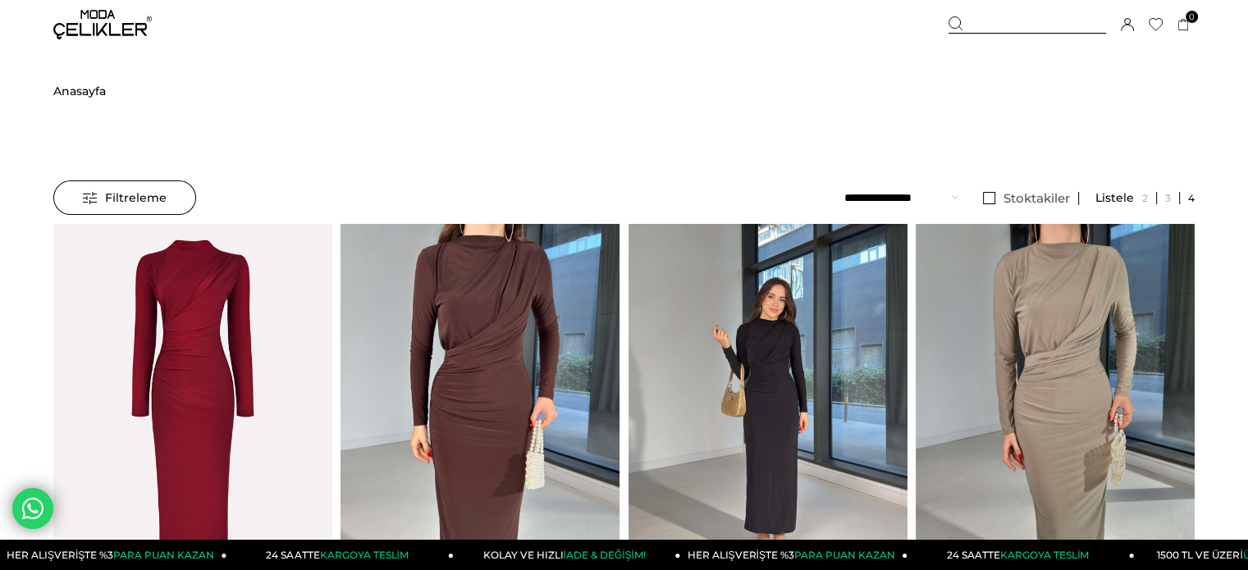
click at [721, 334] on div at bounding box center [907, 409] width 1117 height 371
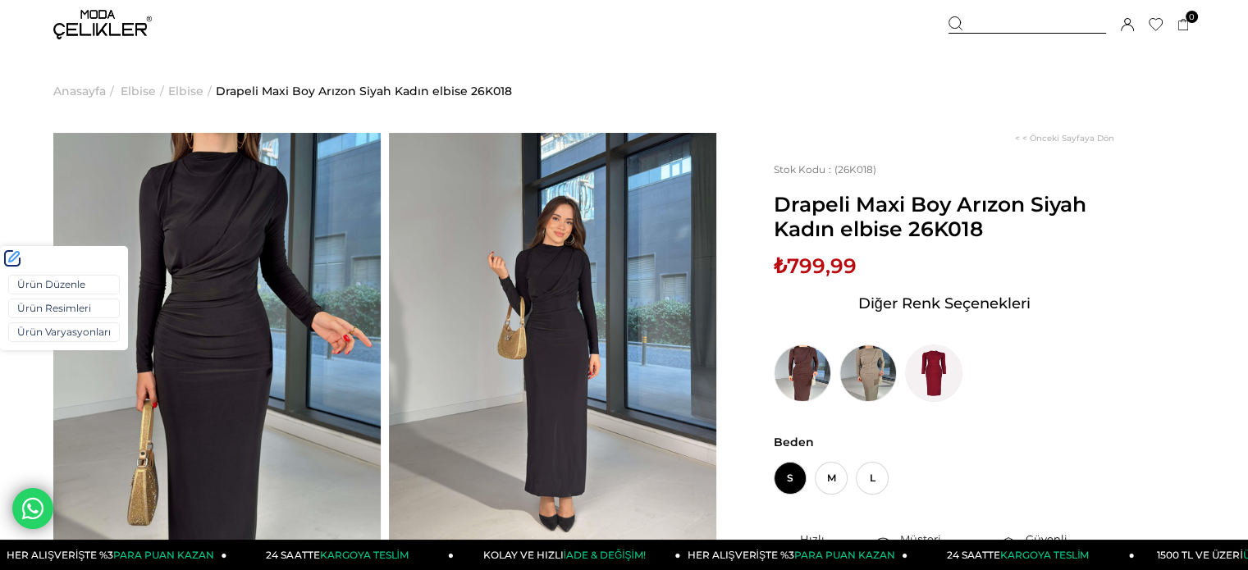
click at [35, 321] on div "Ürün Düzenle Ürün Resimleri Ürün Varyasyonları" at bounding box center [64, 311] width 128 height 80
click at [36, 327] on link "Ürün Varyasyonları" at bounding box center [64, 332] width 112 height 20
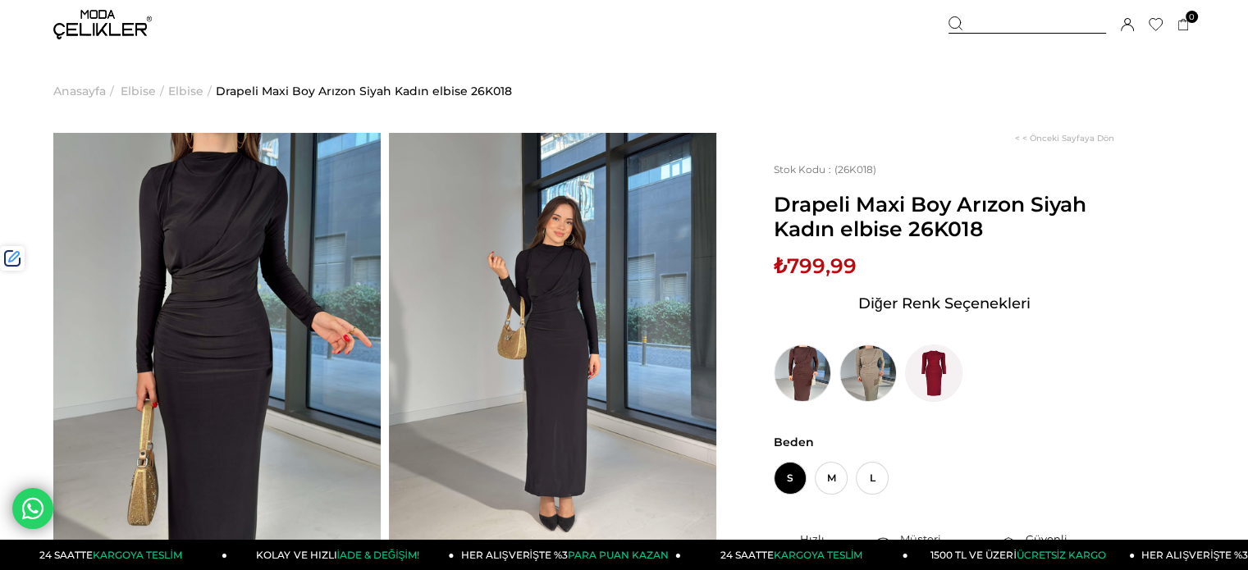
click at [827, 267] on span "₺799,99" at bounding box center [815, 266] width 83 height 25
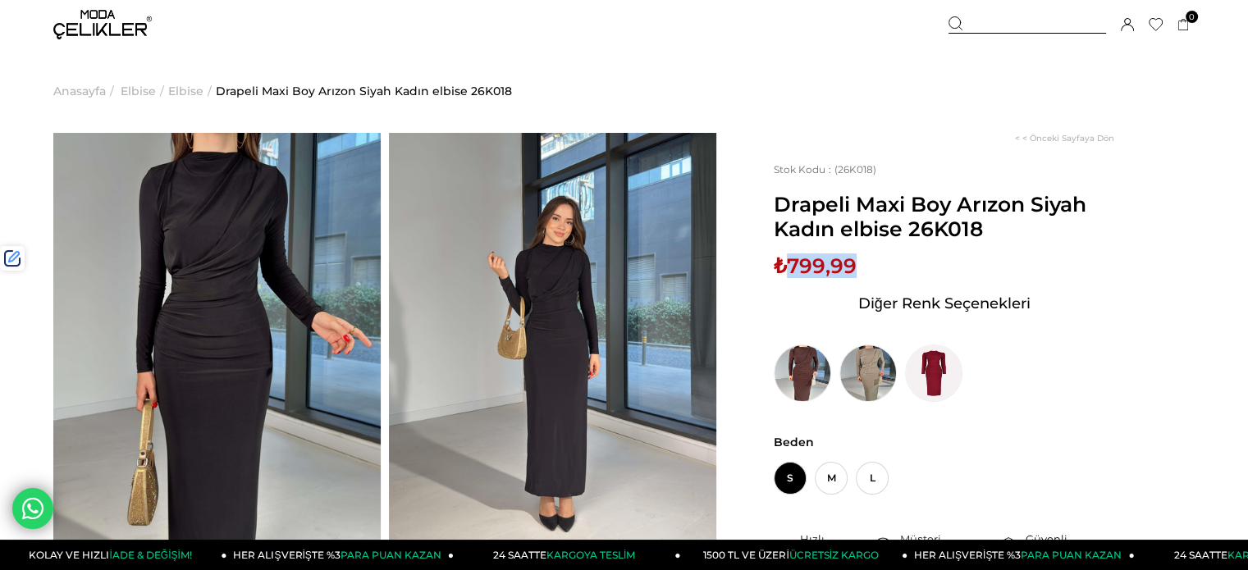
drag, startPoint x: 827, startPoint y: 267, endPoint x: 811, endPoint y: 261, distance: 16.9
click at [826, 267] on span "₺799,99" at bounding box center [815, 266] width 83 height 25
copy span "799,99"
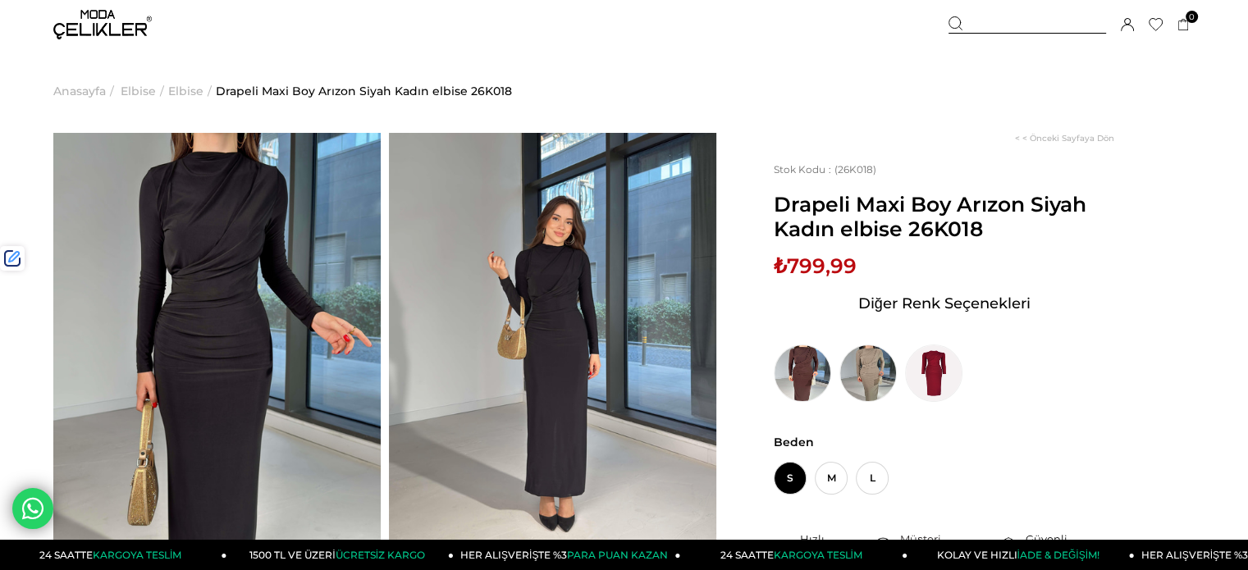
click at [1008, 22] on div at bounding box center [1027, 24] width 158 height 17
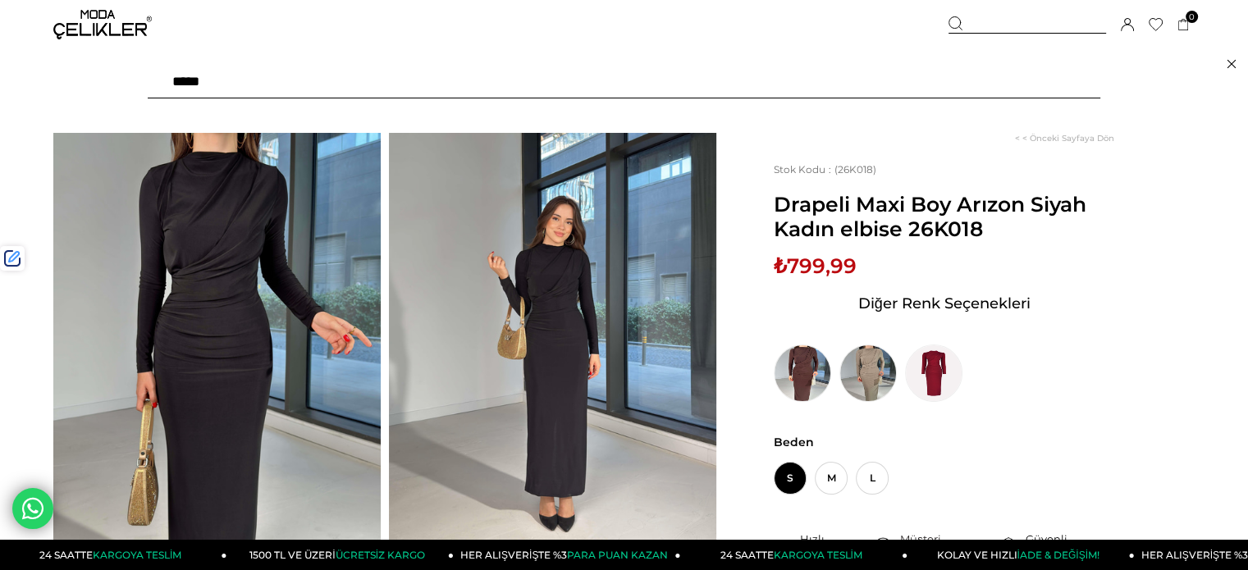
click at [907, 94] on input "text" at bounding box center [624, 82] width 952 height 33
paste input "******"
type input "******"
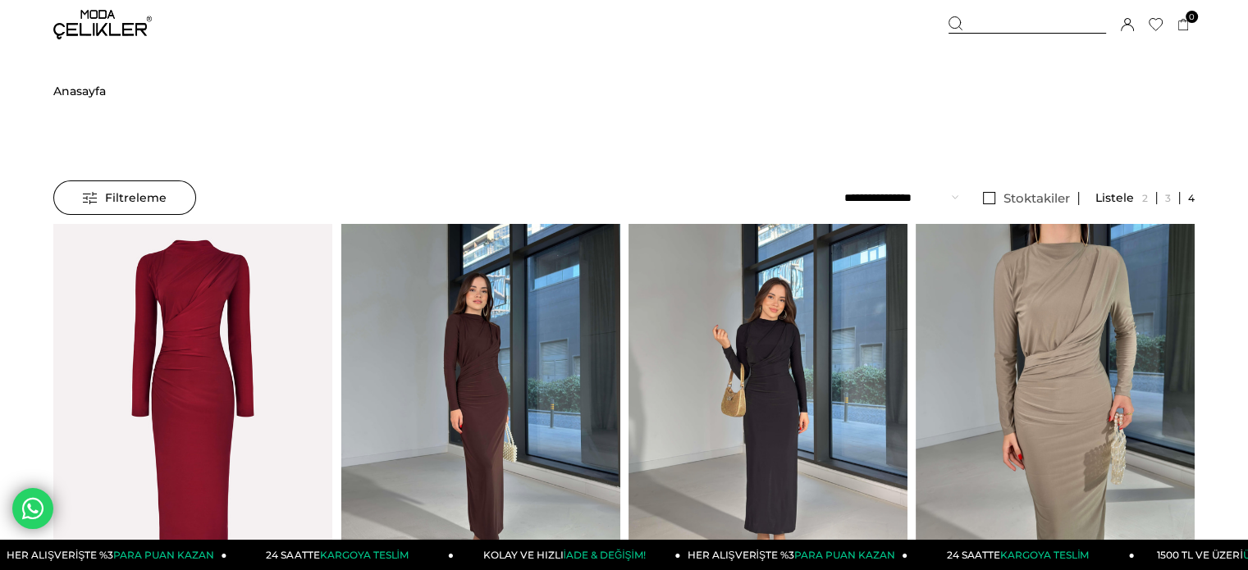
scroll to position [59, 0]
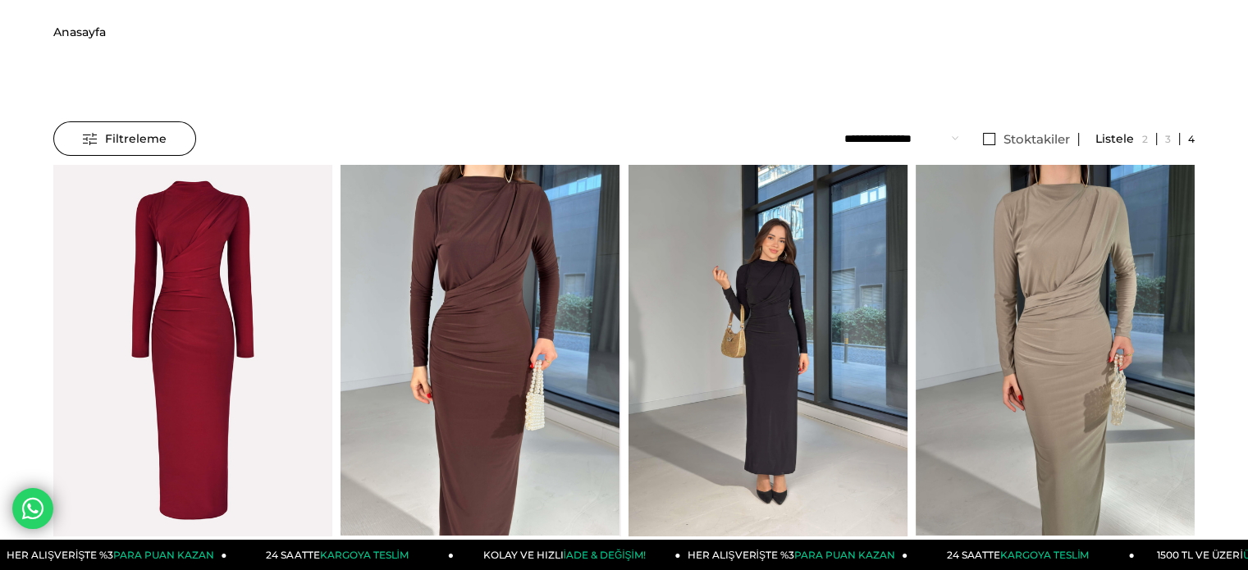
click at [708, 290] on div at bounding box center [907, 350] width 1117 height 371
click at [708, 290] on img at bounding box center [767, 351] width 279 height 372
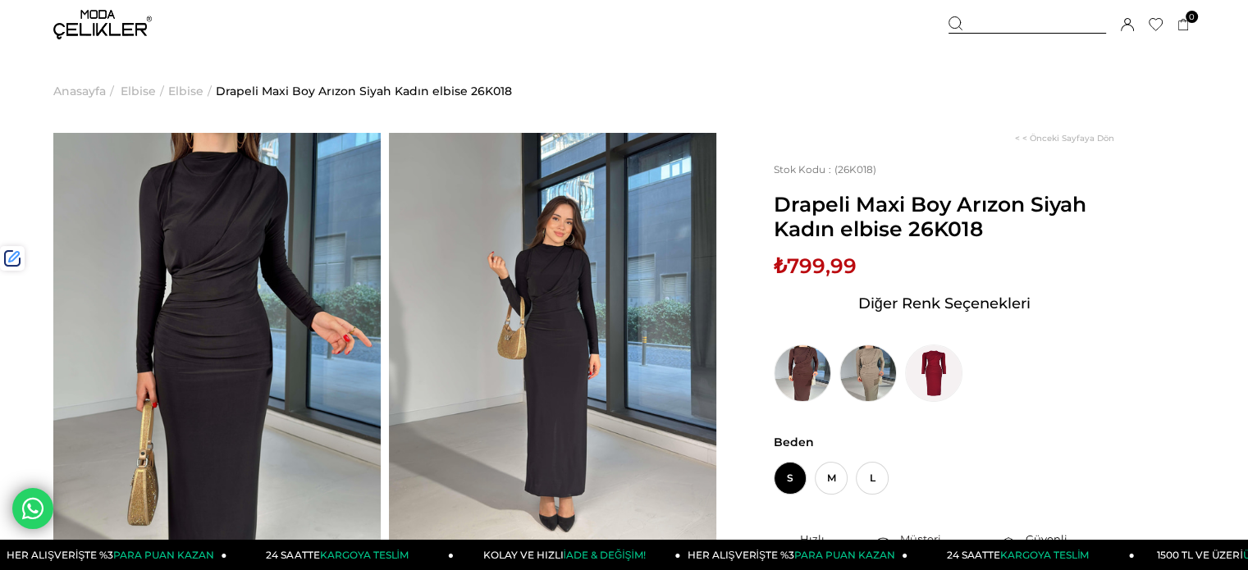
click at [952, 235] on span "Drapeli Maxi Boy Arızon Siyah Kadın elbise 26K018" at bounding box center [944, 216] width 340 height 49
copy span "26K018"
click at [112, 25] on img at bounding box center [102, 25] width 98 height 30
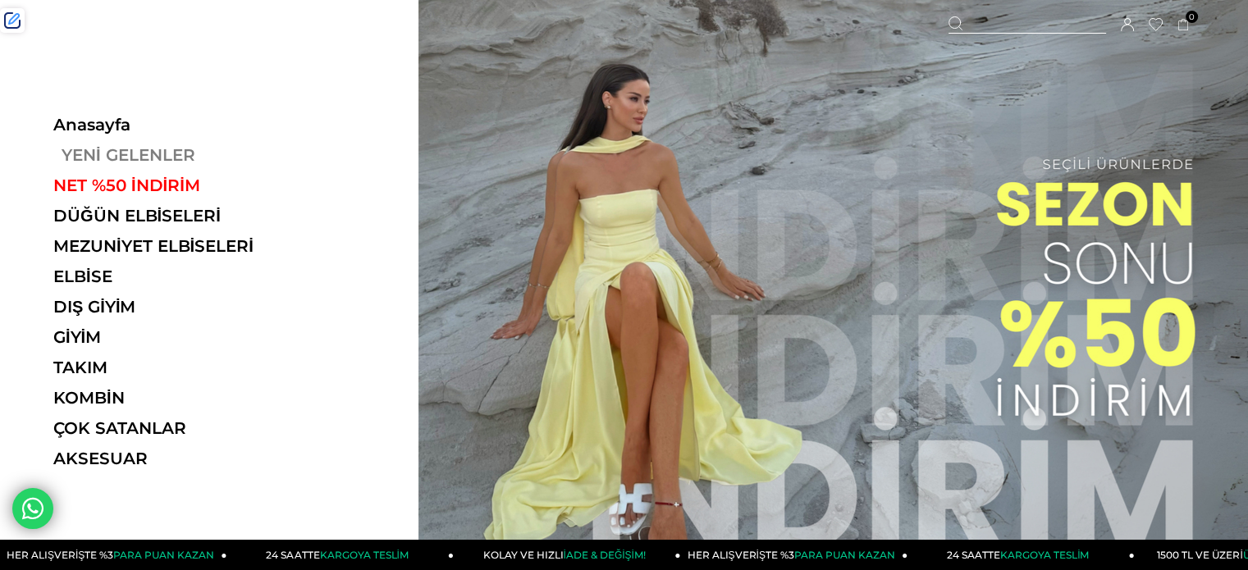
click at [124, 153] on link "YENİ GELENLER" at bounding box center [166, 155] width 226 height 20
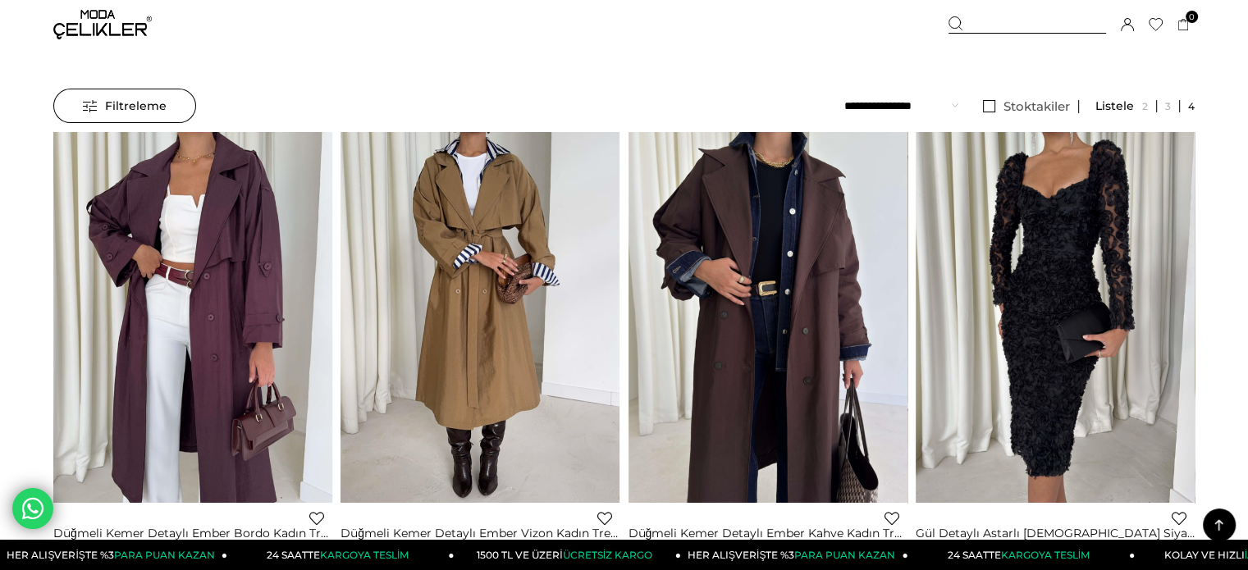
scroll to position [82, 0]
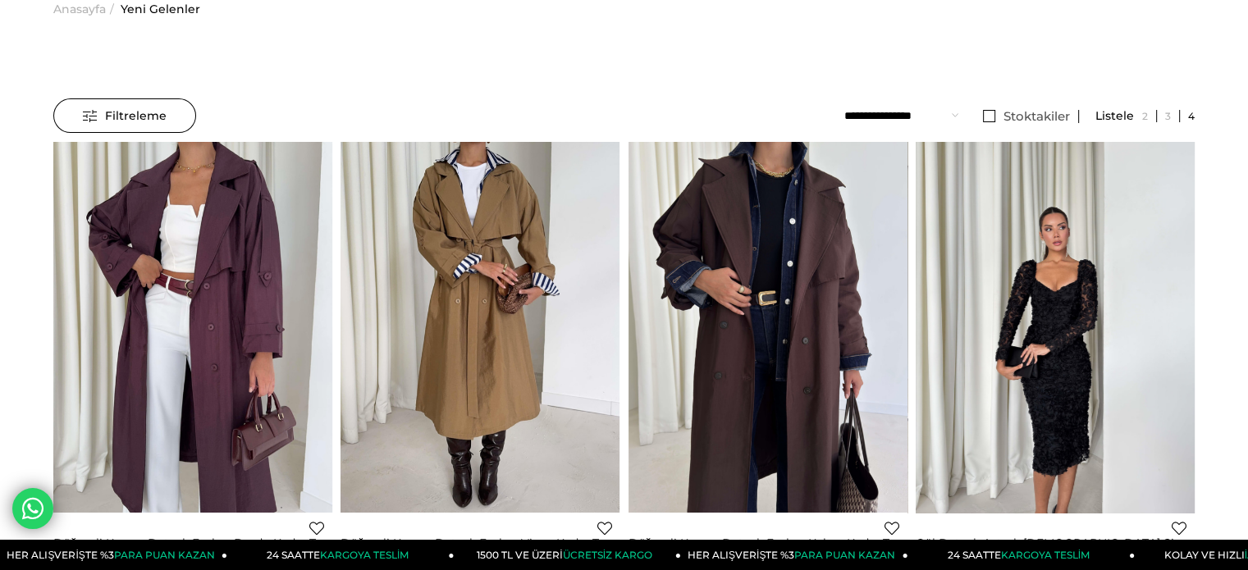
click at [1116, 340] on img at bounding box center [1055, 328] width 279 height 372
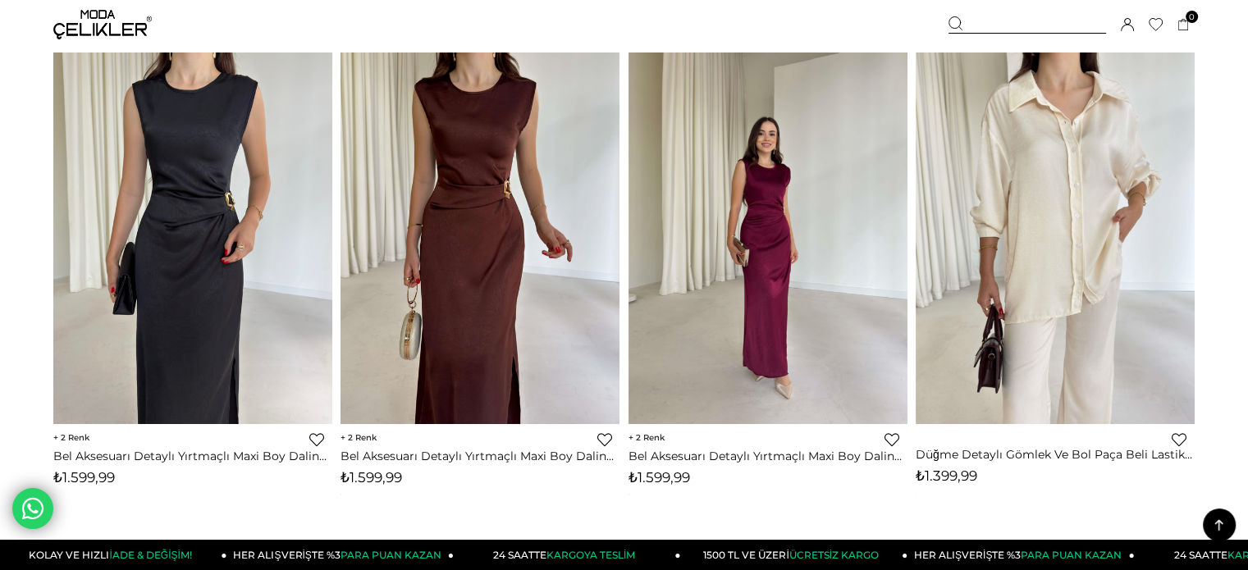
scroll to position [4210, 0]
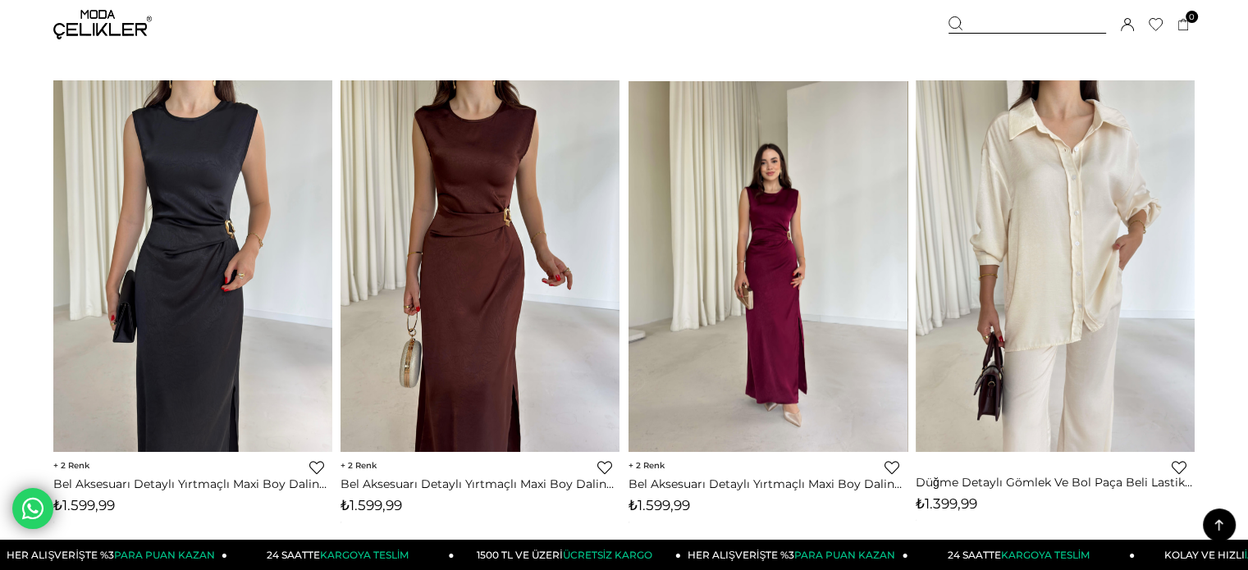
click at [722, 315] on img at bounding box center [767, 266] width 279 height 372
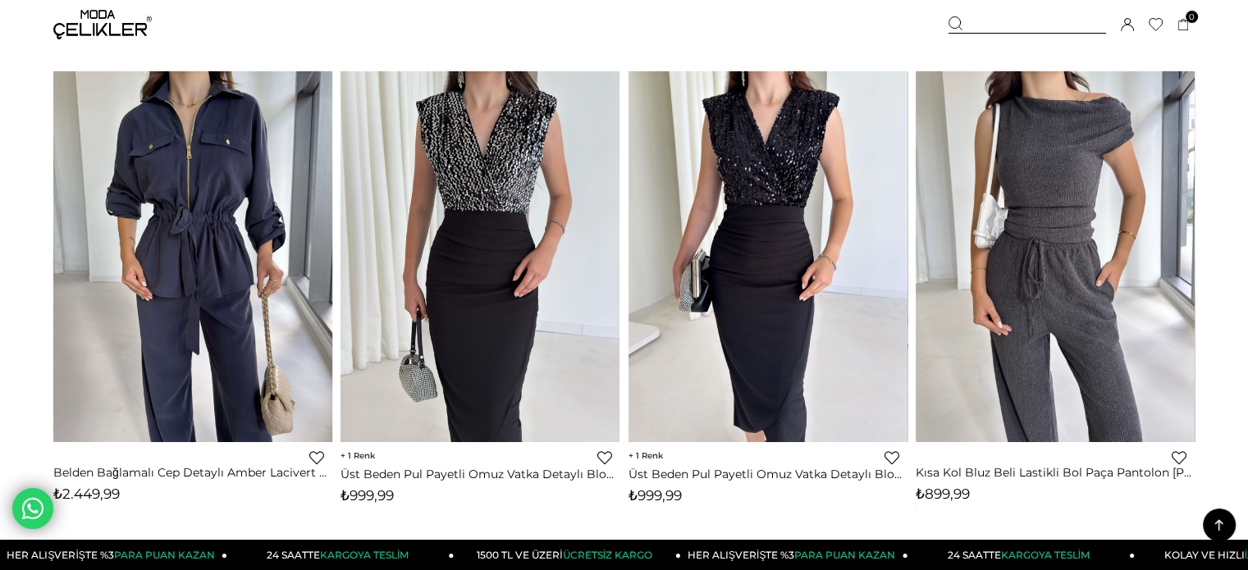
scroll to position [5192, 0]
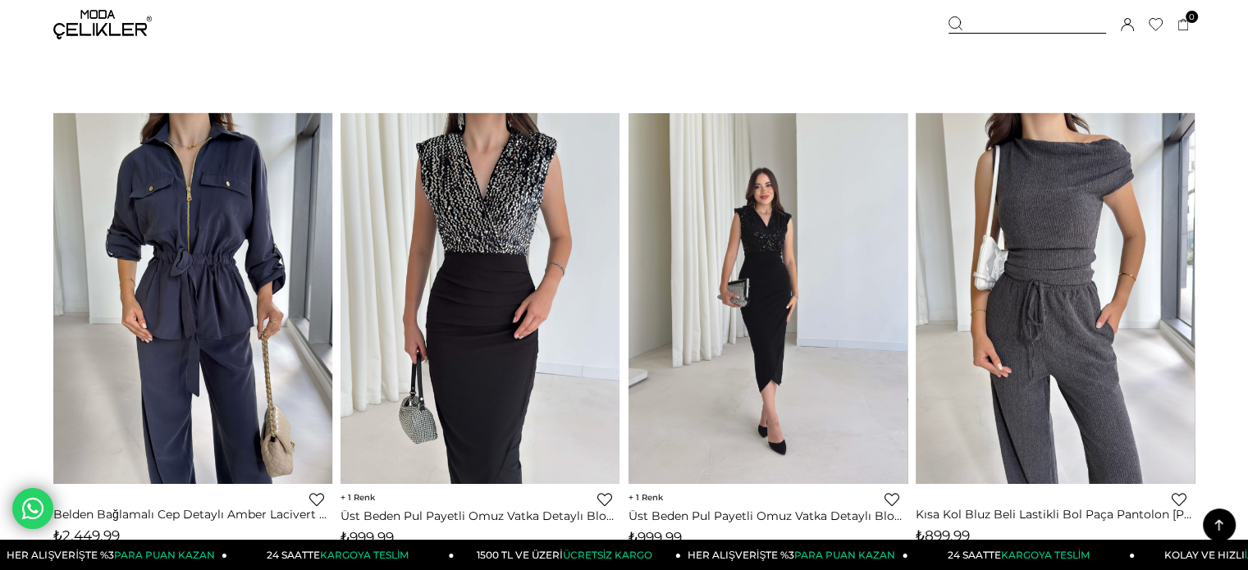
click at [807, 363] on img at bounding box center [767, 299] width 279 height 372
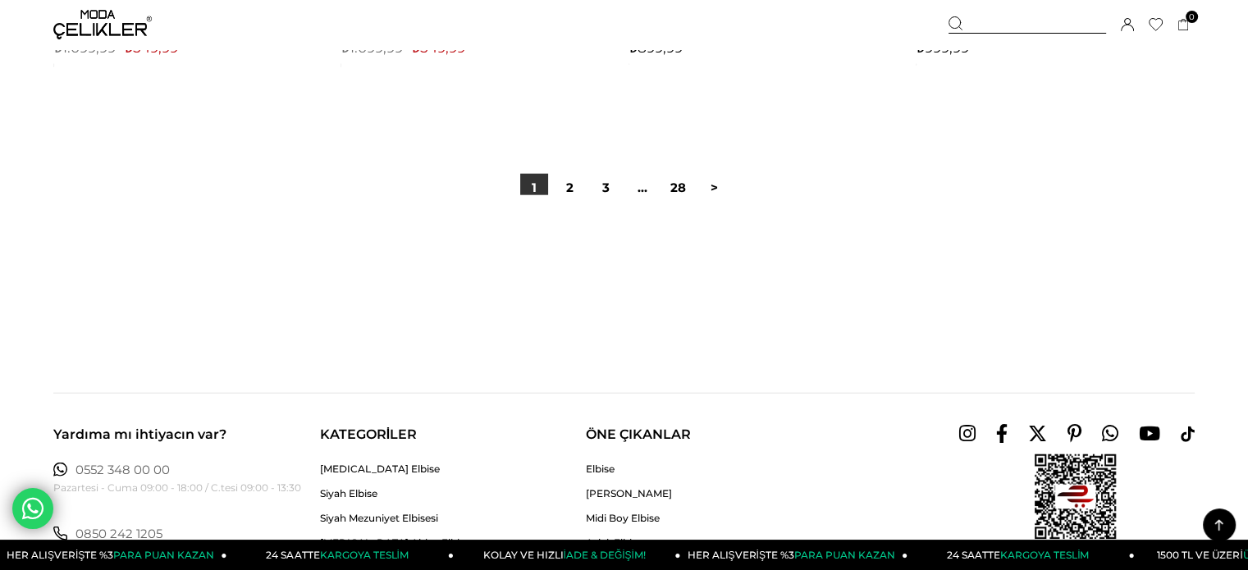
scroll to position [10392, 0]
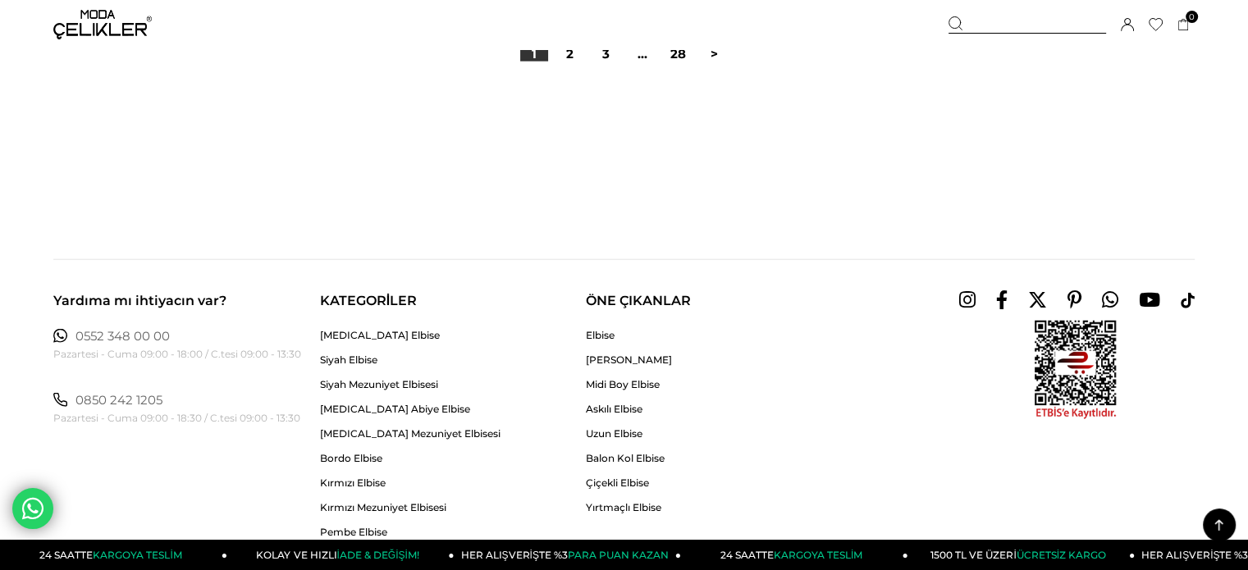
click at [98, 29] on img at bounding box center [102, 25] width 98 height 30
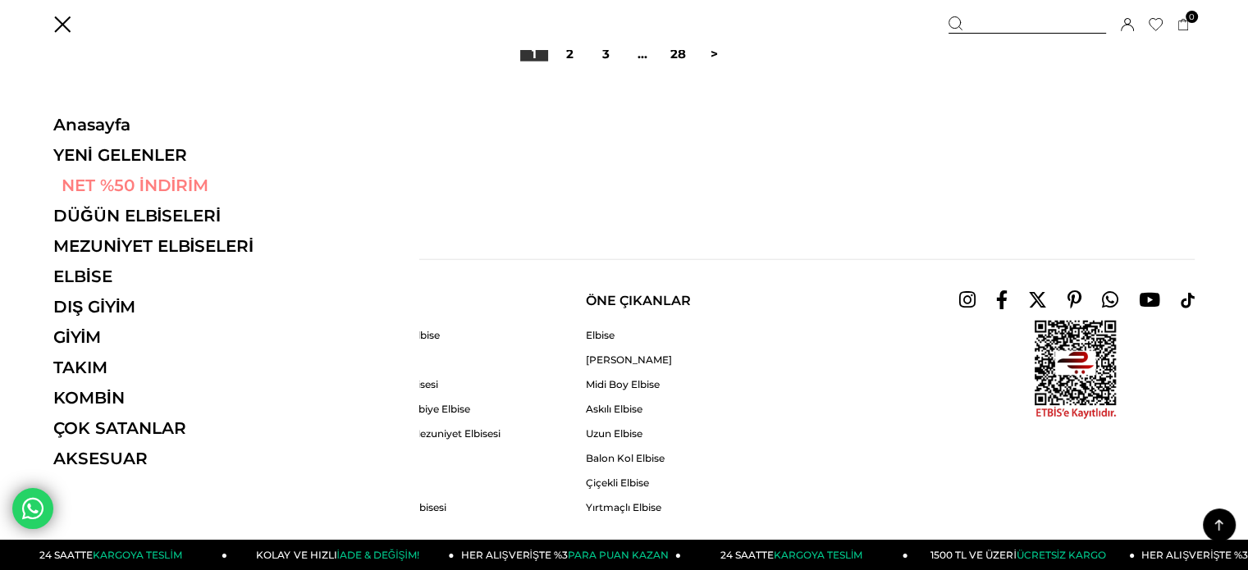
click at [121, 186] on link "NET %50 İNDİRİM" at bounding box center [166, 186] width 226 height 20
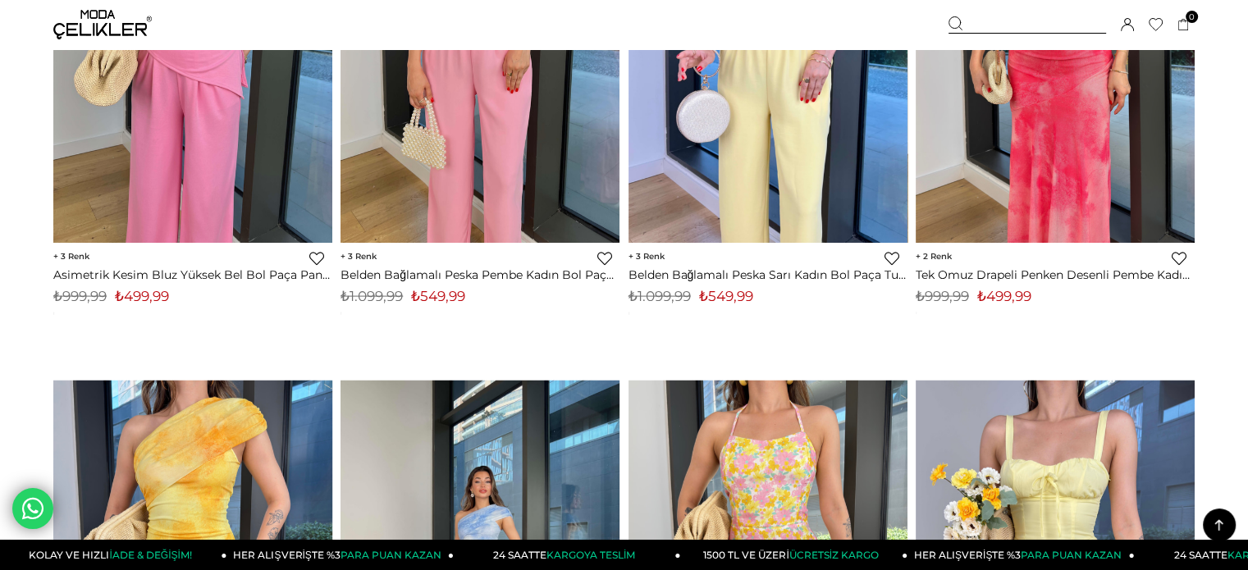
scroll to position [3610, 0]
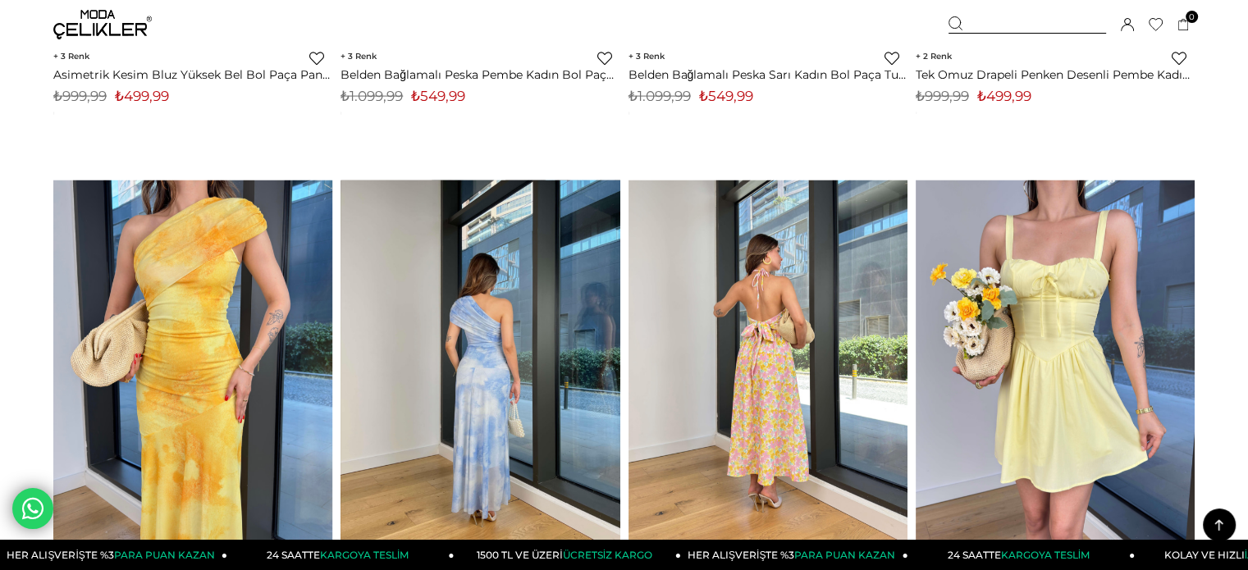
click at [523, 302] on img at bounding box center [479, 366] width 279 height 372
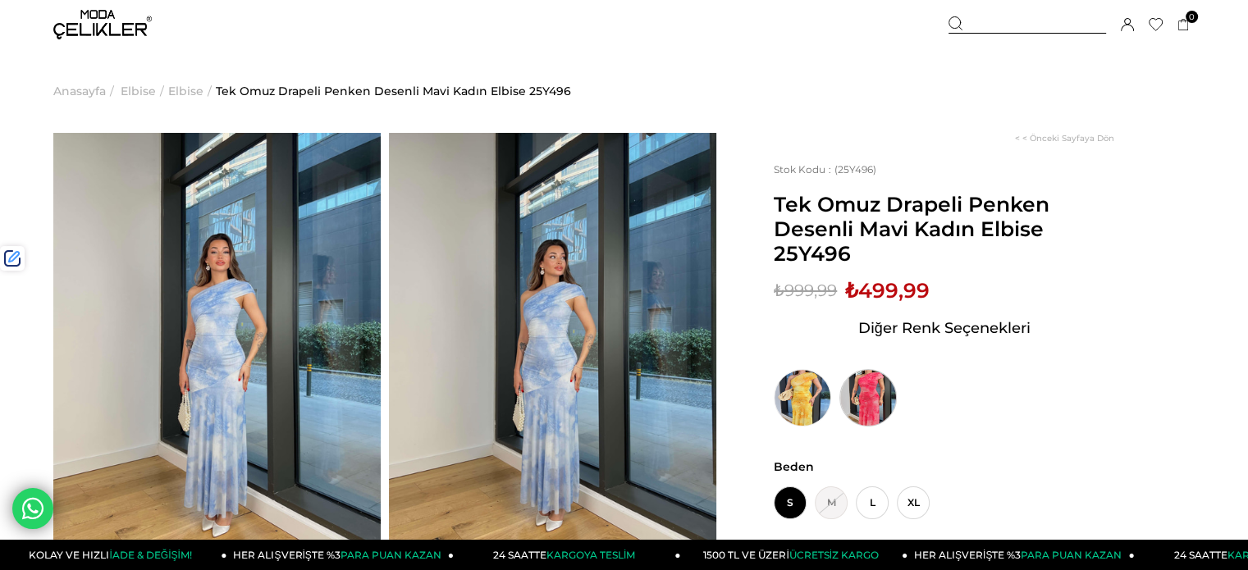
click at [868, 391] on img at bounding box center [867, 397] width 57 height 57
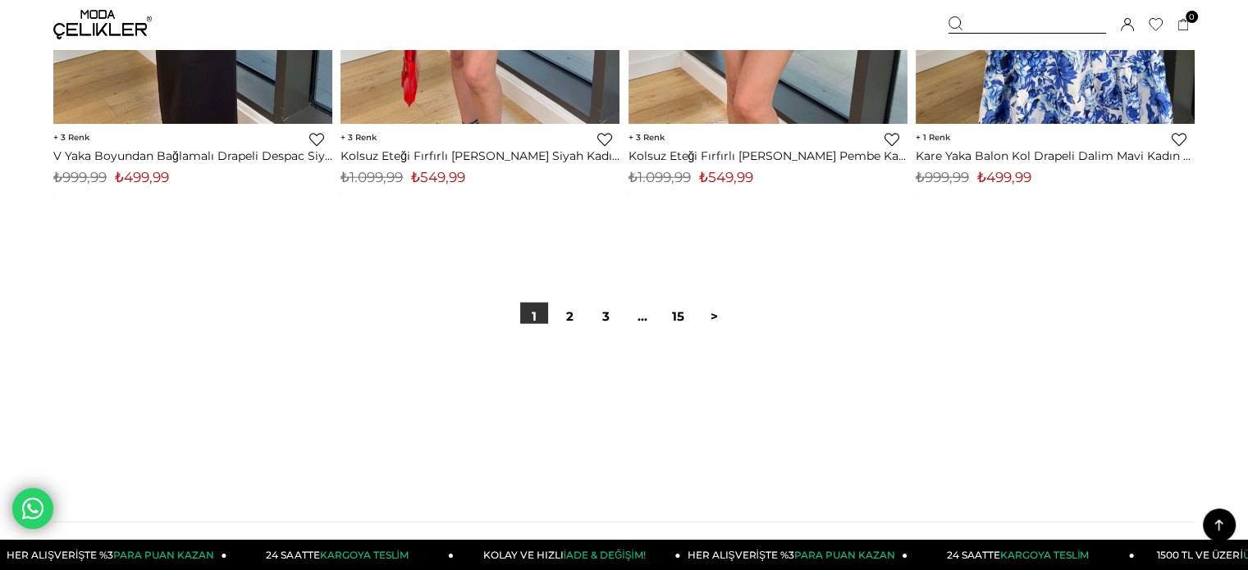
scroll to position [9943, 0]
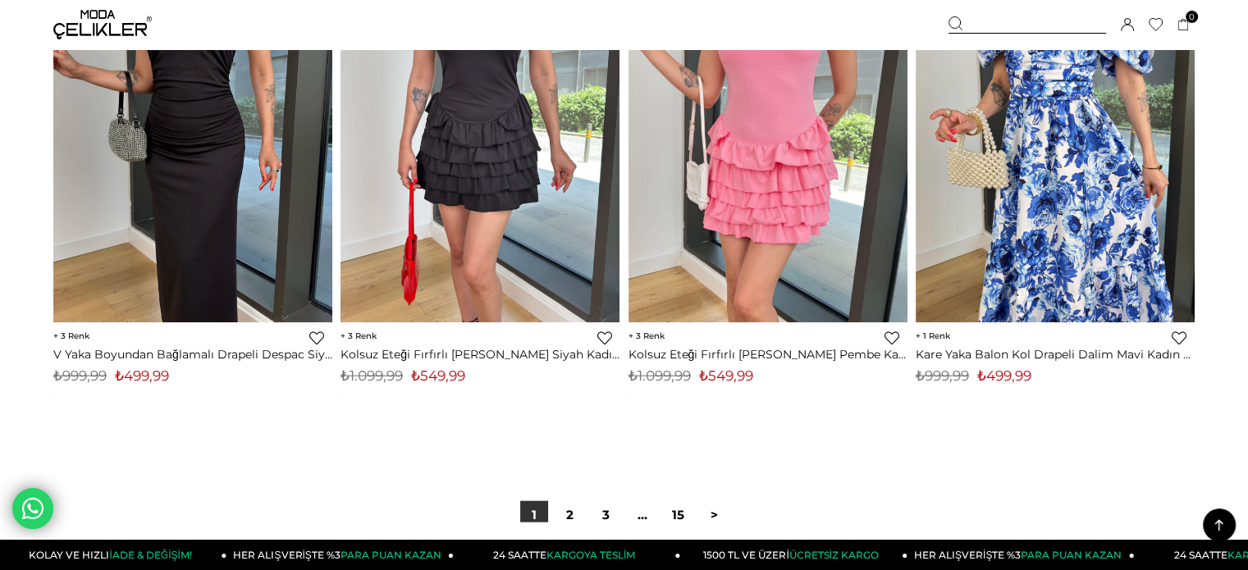
click at [1025, 26] on div at bounding box center [1027, 24] width 158 height 17
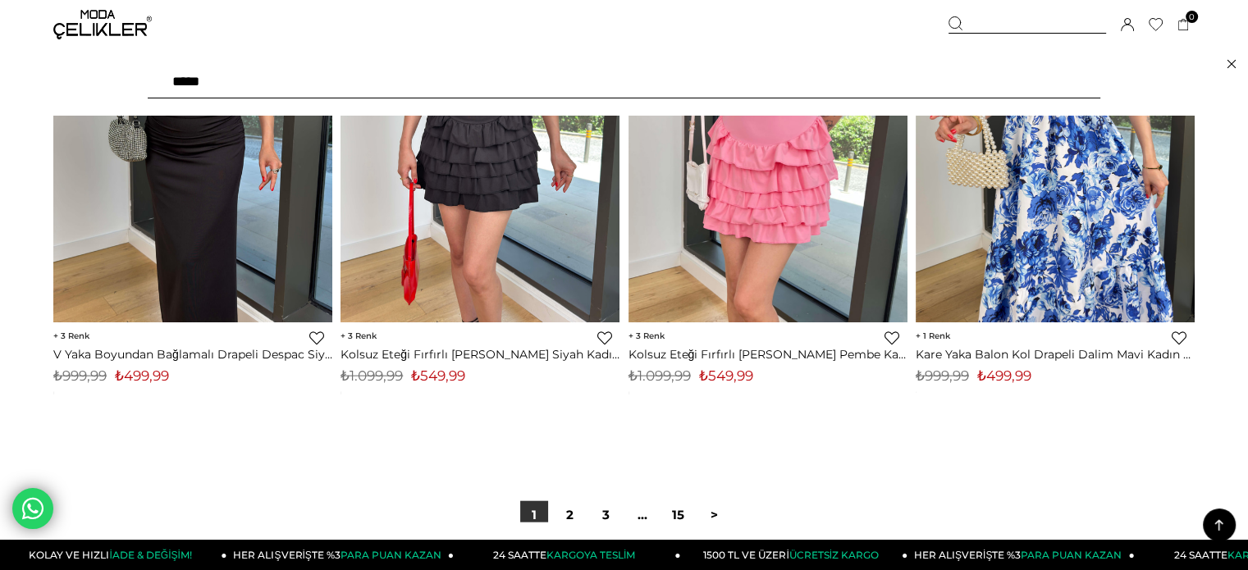
click at [932, 84] on input "text" at bounding box center [624, 82] width 952 height 33
click at [932, 85] on input "text" at bounding box center [624, 82] width 952 height 33
type input "******"
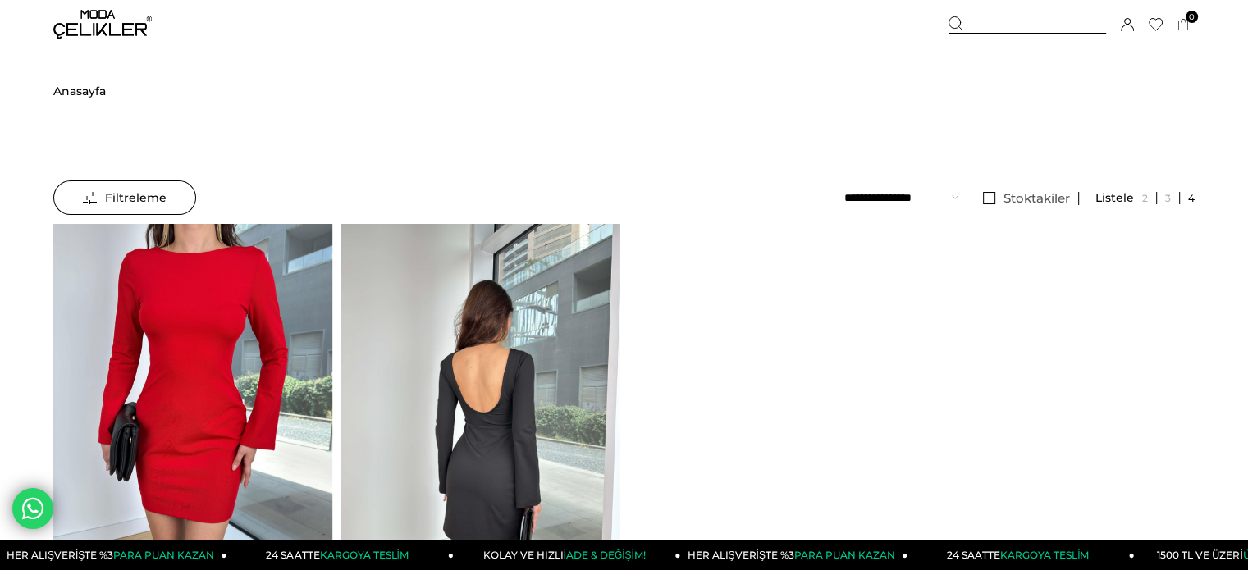
click at [551, 273] on img at bounding box center [479, 410] width 279 height 372
click at [551, 273] on div at bounding box center [341, 409] width 559 height 371
click at [551, 273] on img at bounding box center [479, 410] width 279 height 372
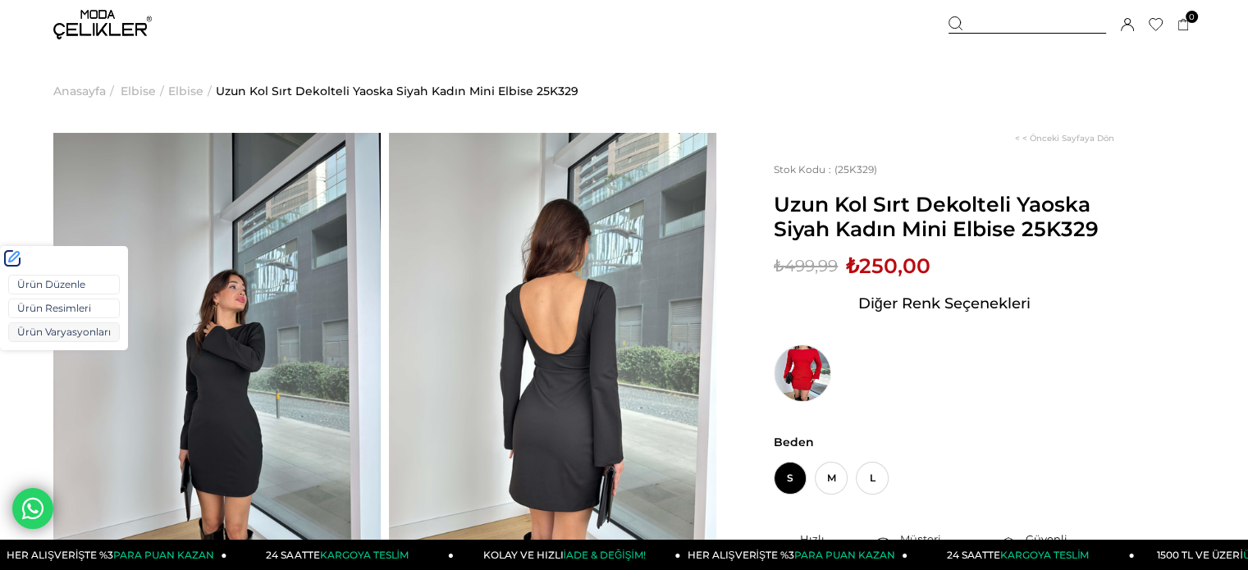
click at [61, 333] on link "Ürün Varyasyonları" at bounding box center [64, 332] width 112 height 20
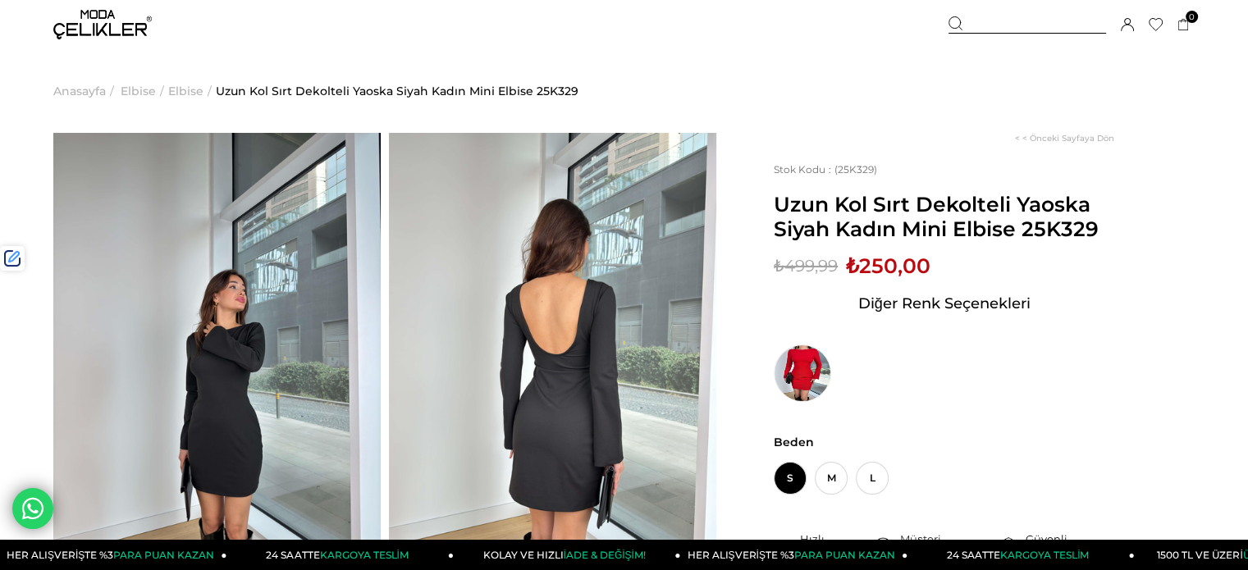
click at [990, 30] on div at bounding box center [1027, 24] width 158 height 17
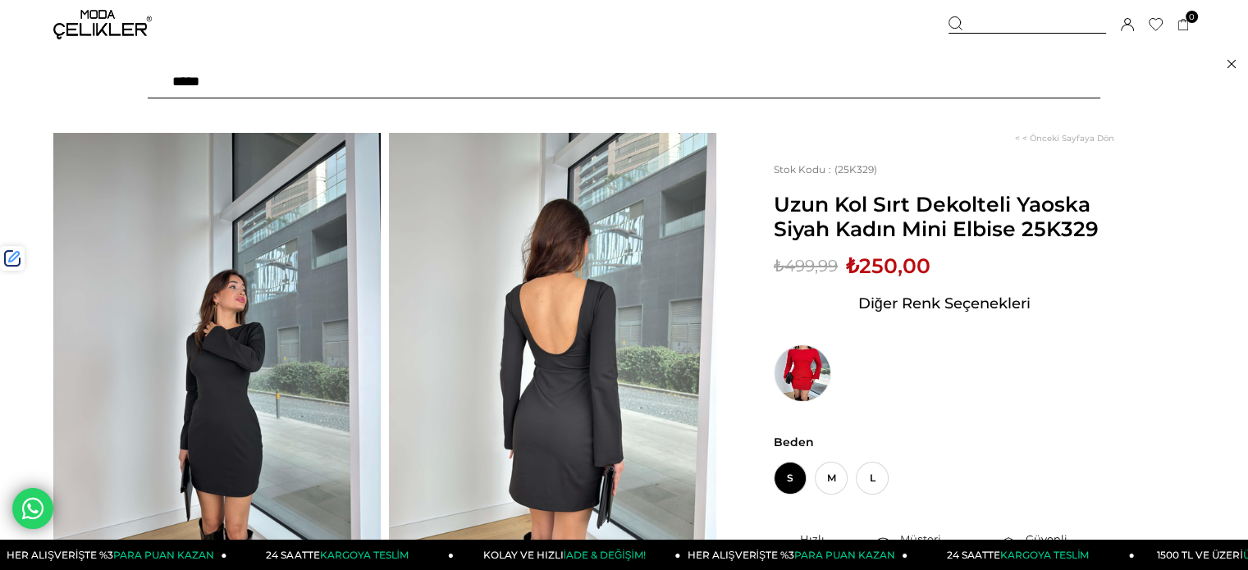
click at [923, 88] on input "text" at bounding box center [624, 82] width 952 height 33
type input "******"
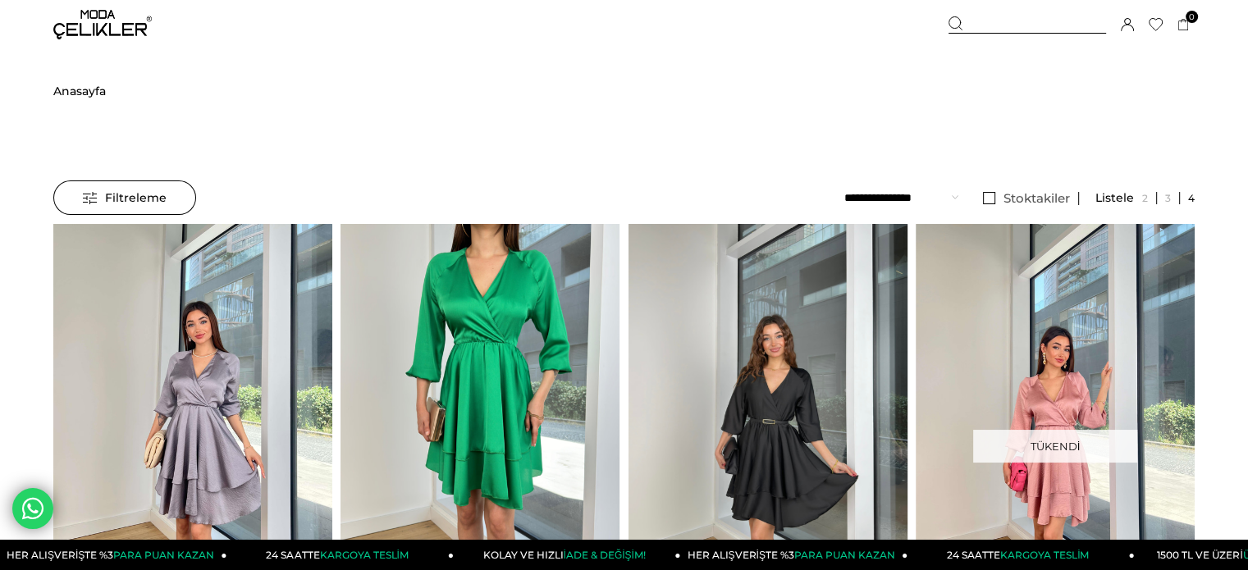
click at [726, 304] on div at bounding box center [907, 409] width 1117 height 371
click at [726, 304] on img at bounding box center [767, 410] width 279 height 372
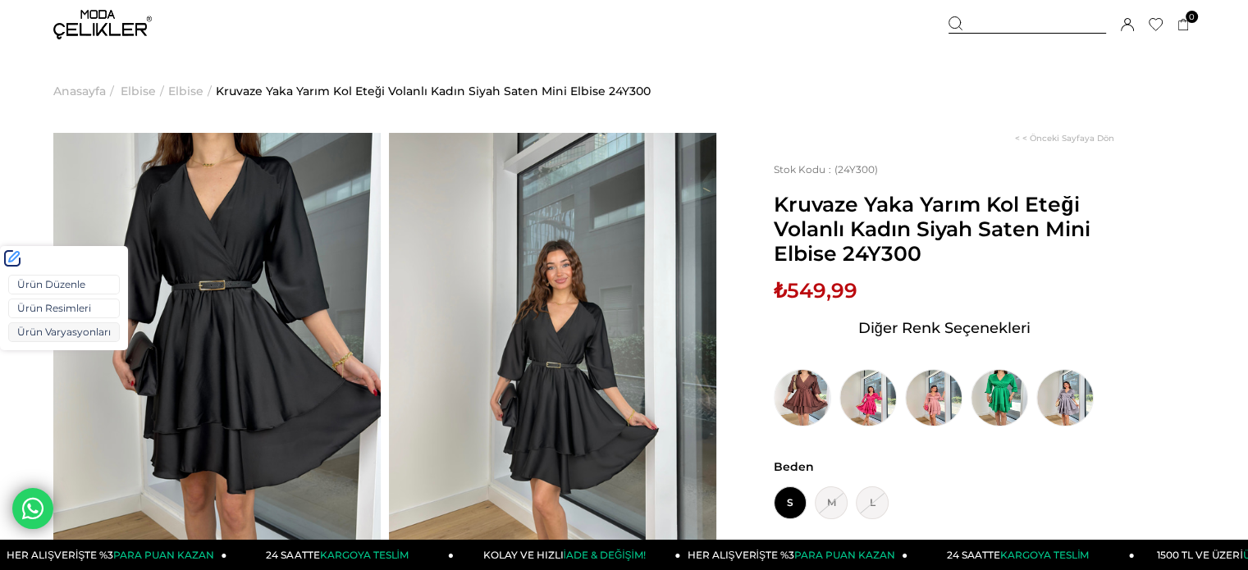
click at [49, 332] on link "Ürün Varyasyonları" at bounding box center [64, 332] width 112 height 20
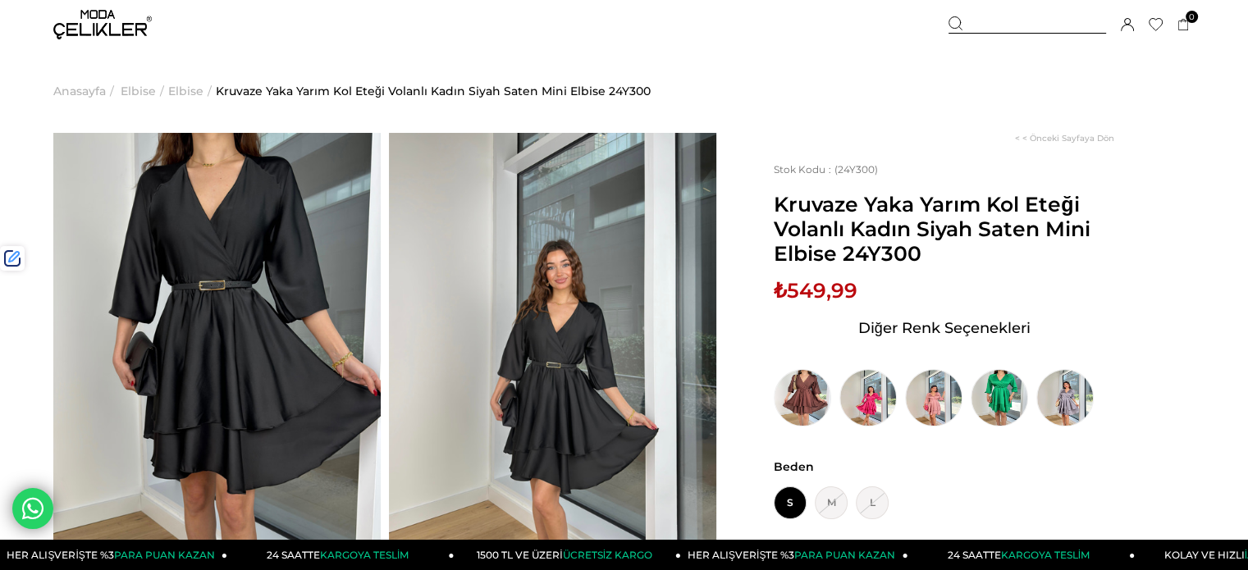
click at [1014, 27] on div at bounding box center [1027, 24] width 158 height 17
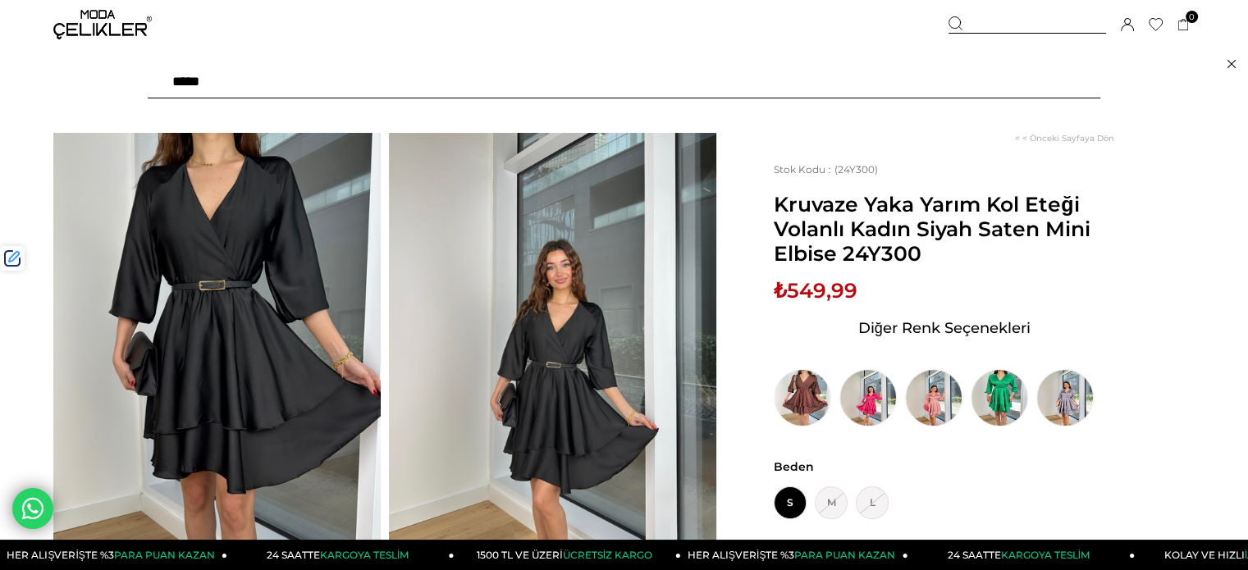
click at [984, 76] on input "text" at bounding box center [624, 82] width 952 height 33
paste input "******"
type input "******"
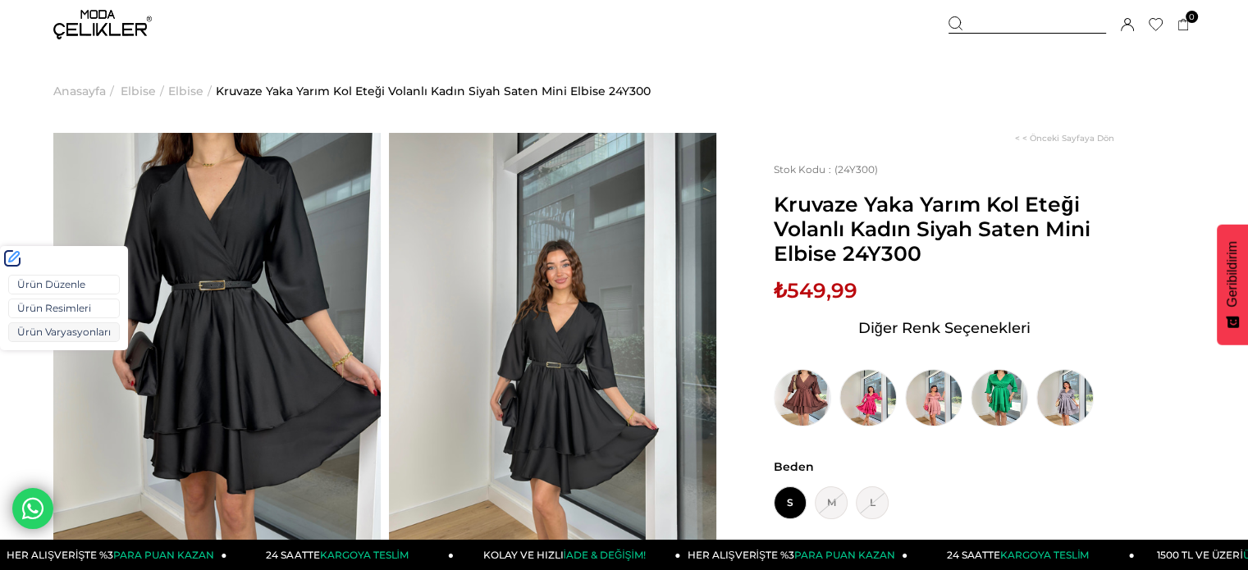
click at [55, 330] on link "Ürün Varyasyonları" at bounding box center [64, 332] width 112 height 20
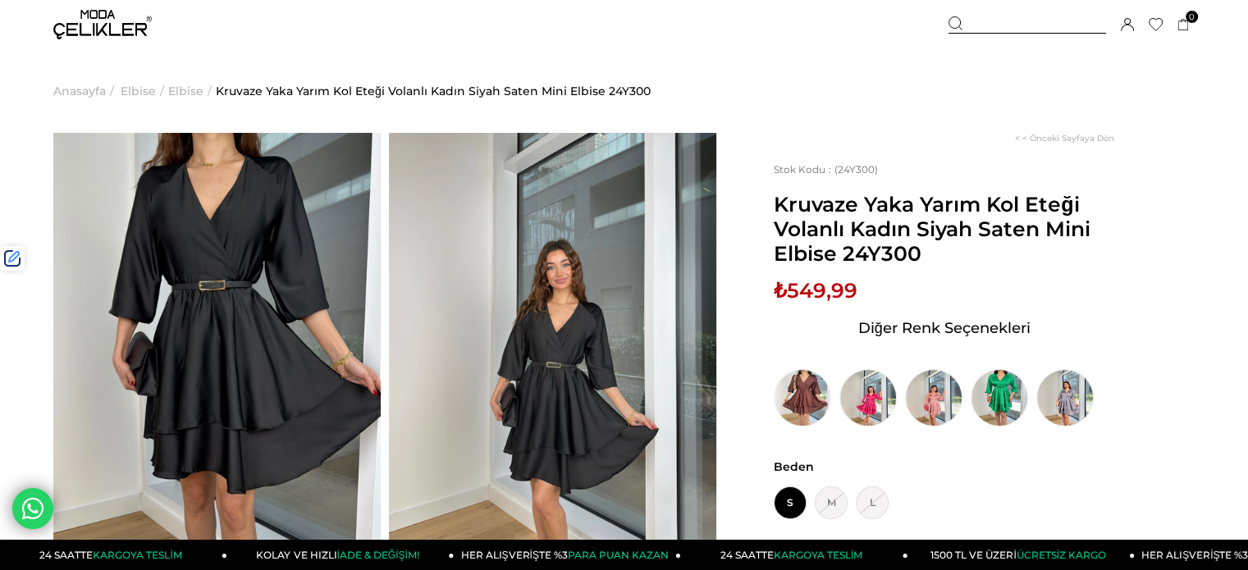
click at [833, 296] on span "₺549,99" at bounding box center [816, 290] width 84 height 25
click at [832, 295] on span "₺549,99" at bounding box center [816, 290] width 84 height 25
copy span "549,99"
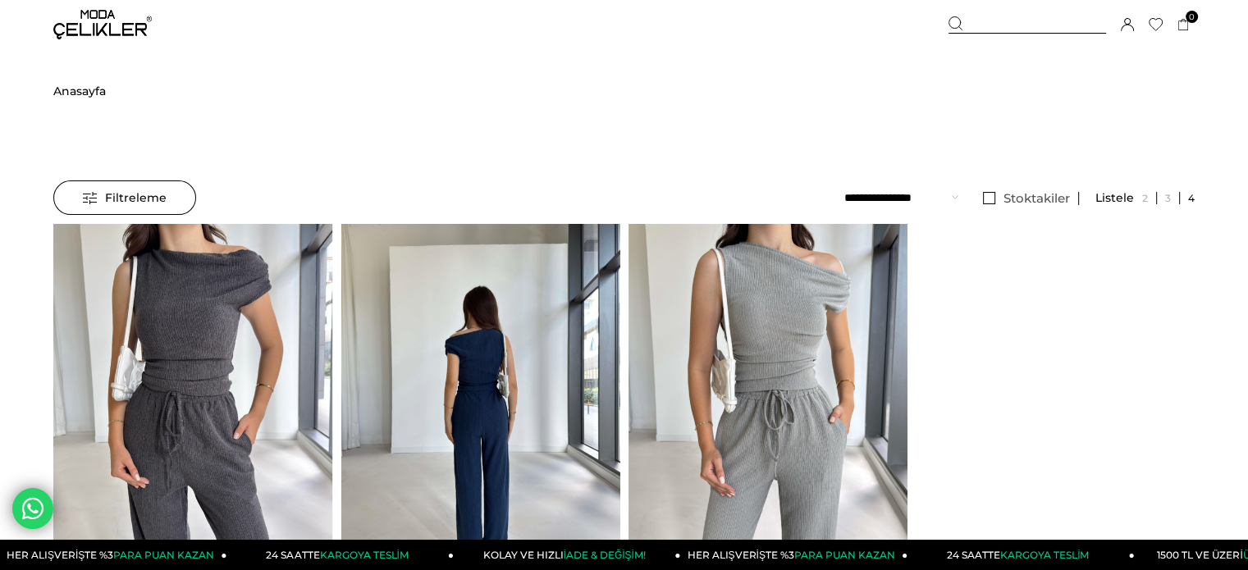
scroll to position [246, 0]
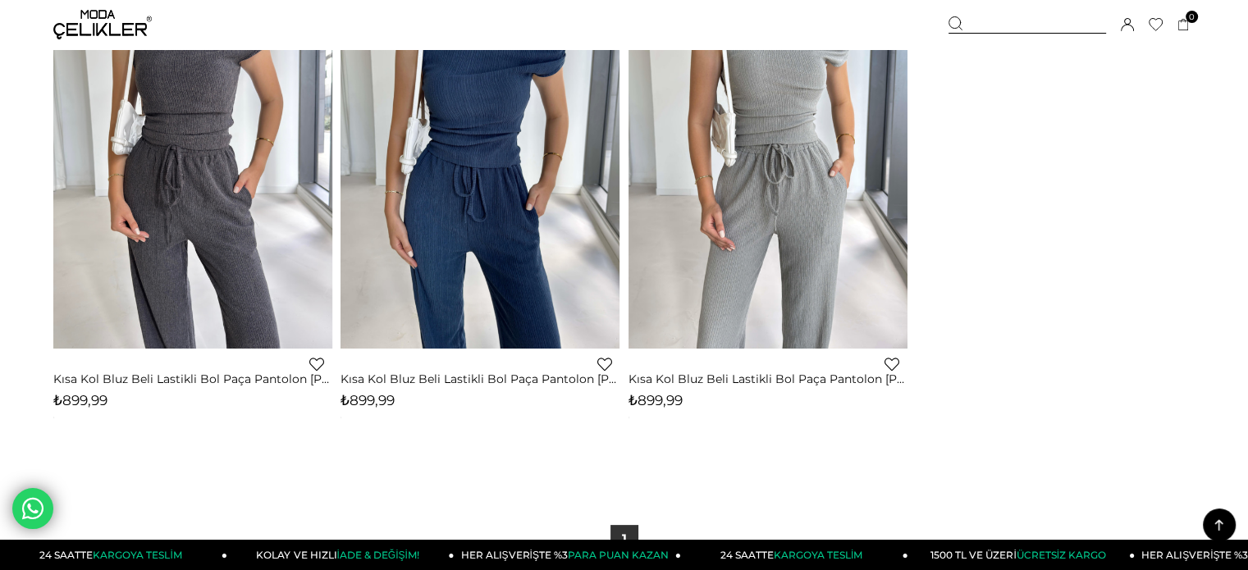
click at [361, 404] on span "₺899,99" at bounding box center [367, 400] width 54 height 16
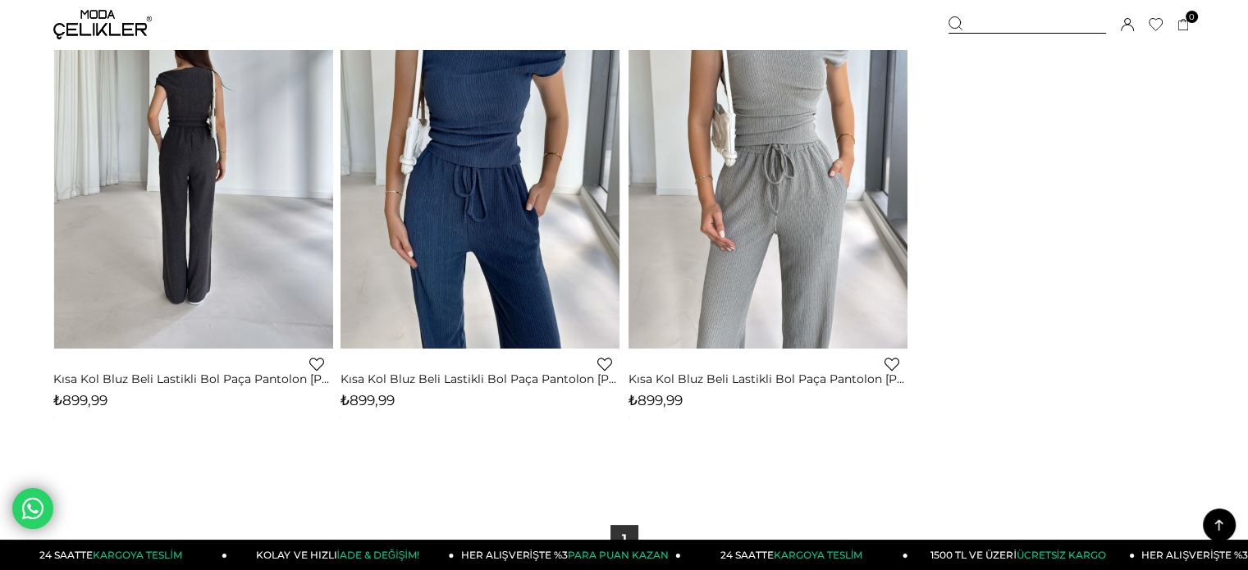
copy span "899,99"
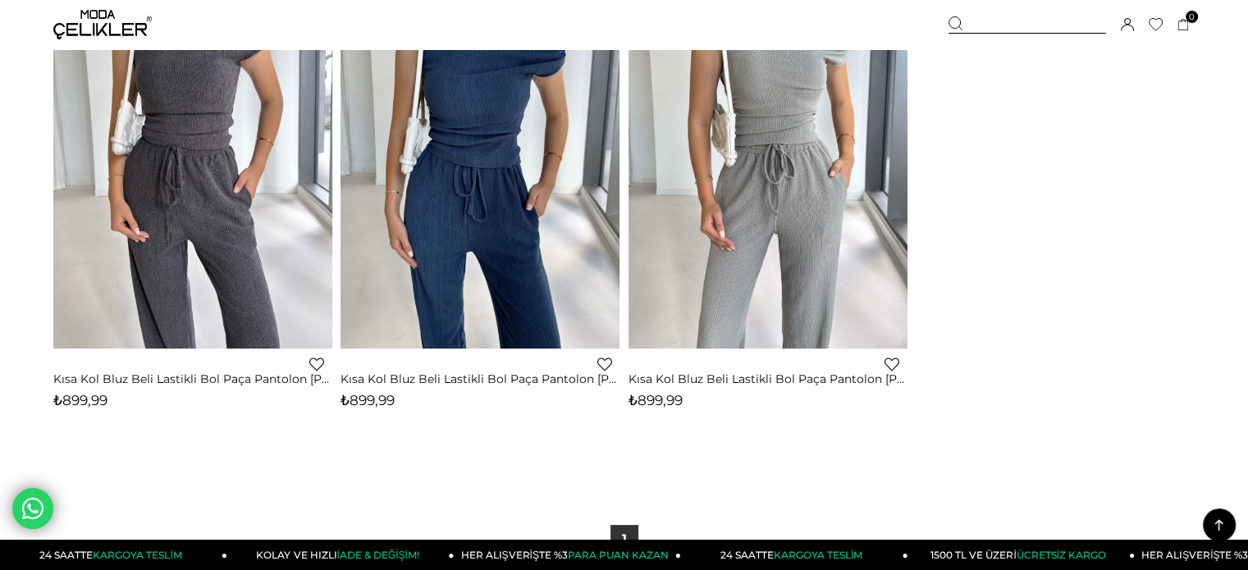
click at [1007, 33] on div "Sepetim 0 Ürün Sepetinizde ürün bulunmamaktadır. Genel Toplam : Sepetim SİPARİŞ…" at bounding box center [1071, 24] width 246 height 49
click at [985, 25] on div at bounding box center [1027, 24] width 158 height 17
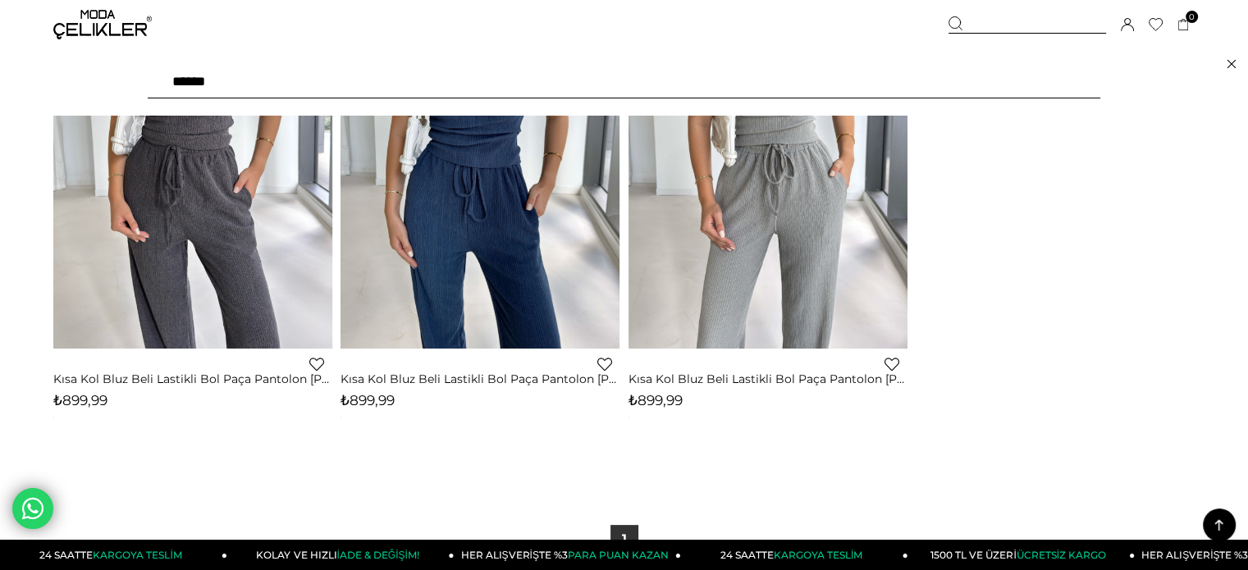
click at [893, 74] on input "******" at bounding box center [624, 82] width 952 height 33
type input "******"
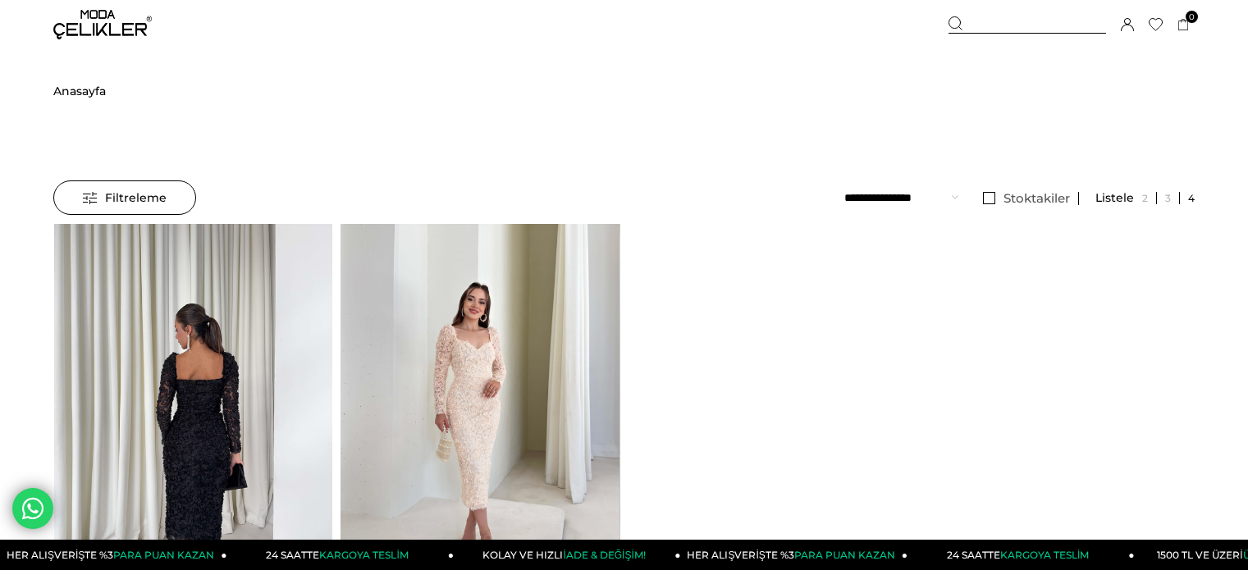
click at [290, 273] on img at bounding box center [193, 410] width 279 height 372
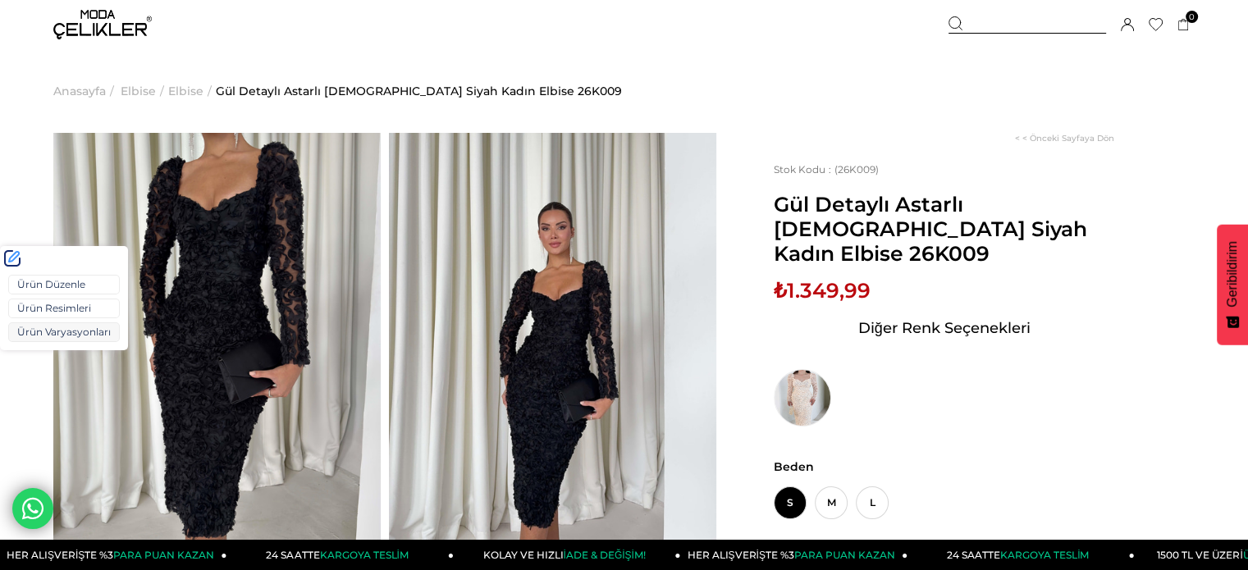
click at [52, 333] on link "Ürün Varyasyonları" at bounding box center [64, 332] width 112 height 20
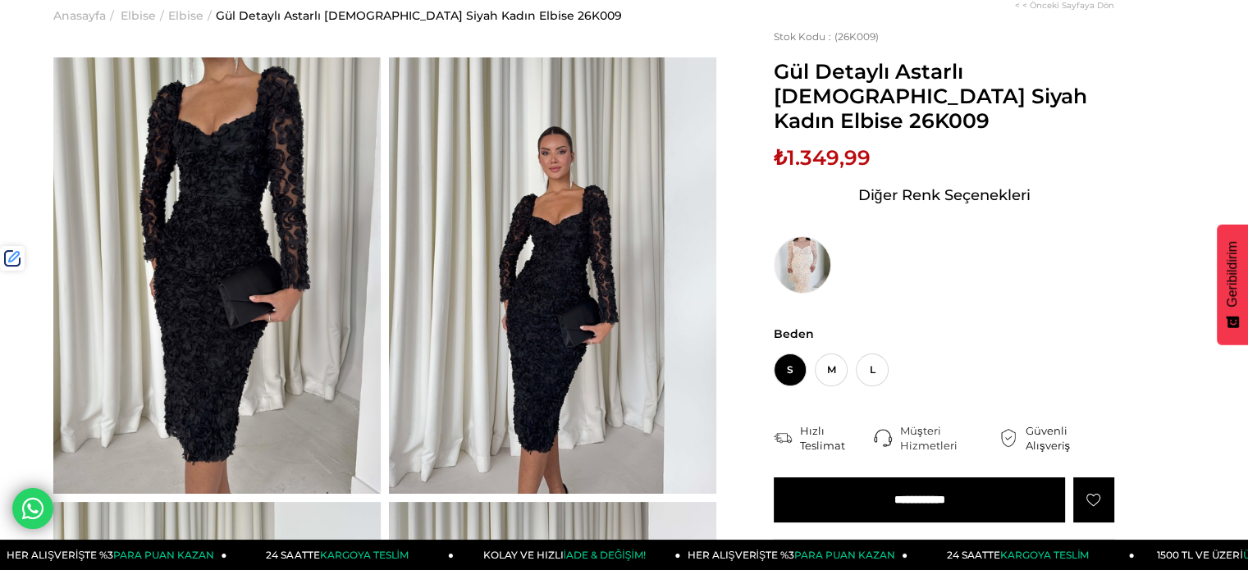
scroll to position [164, 0]
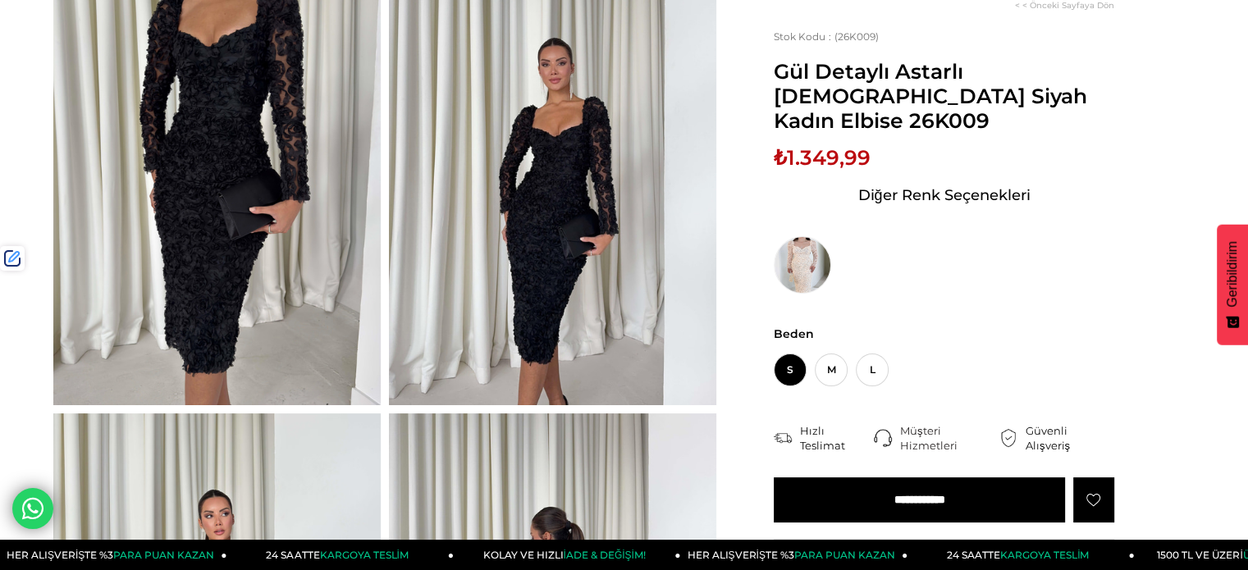
click at [818, 145] on span "₺1.349,99" at bounding box center [822, 157] width 97 height 25
drag, startPoint x: 818, startPoint y: 133, endPoint x: 789, endPoint y: 118, distance: 32.3
click at [817, 145] on span "₺1.349,99" at bounding box center [822, 157] width 97 height 25
copy span "1.349,99"
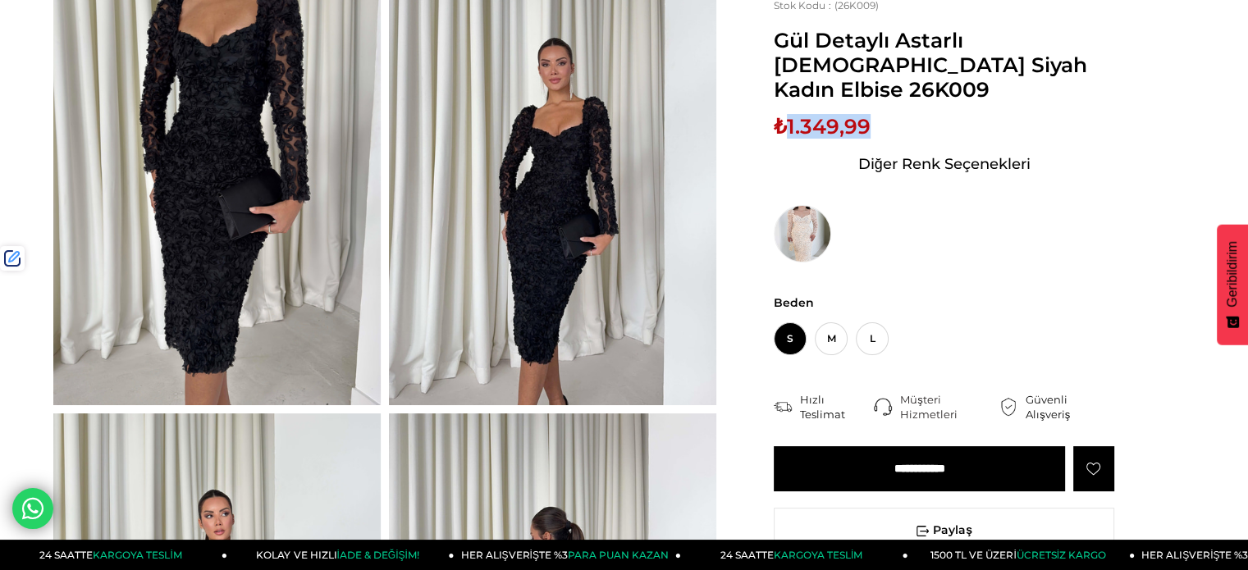
scroll to position [0, 0]
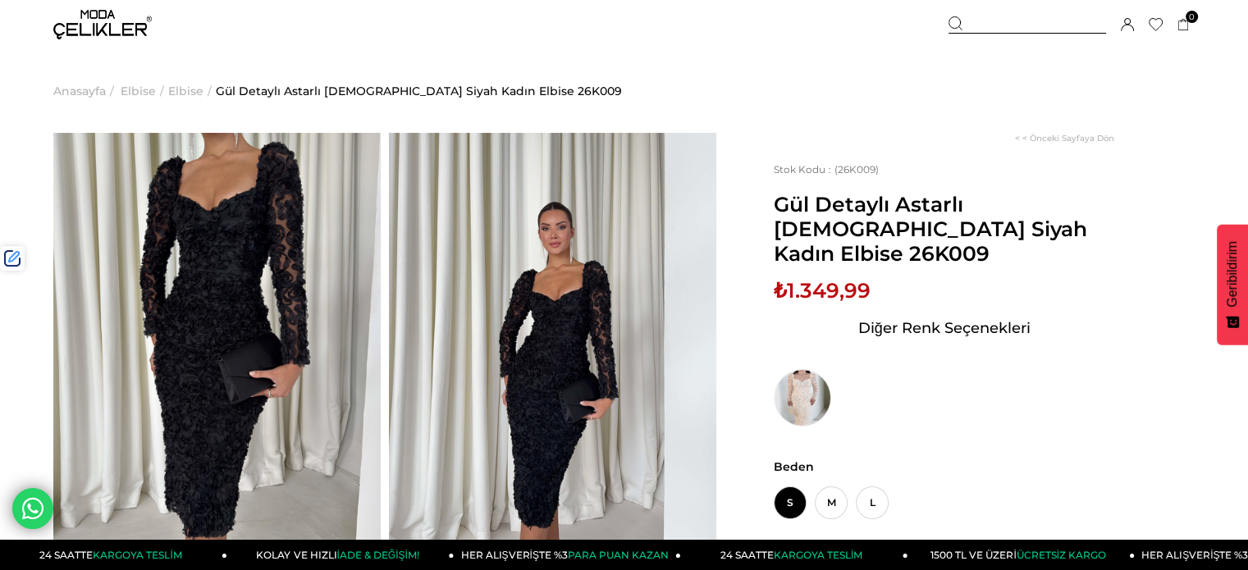
click at [1000, 25] on div at bounding box center [1027, 24] width 158 height 17
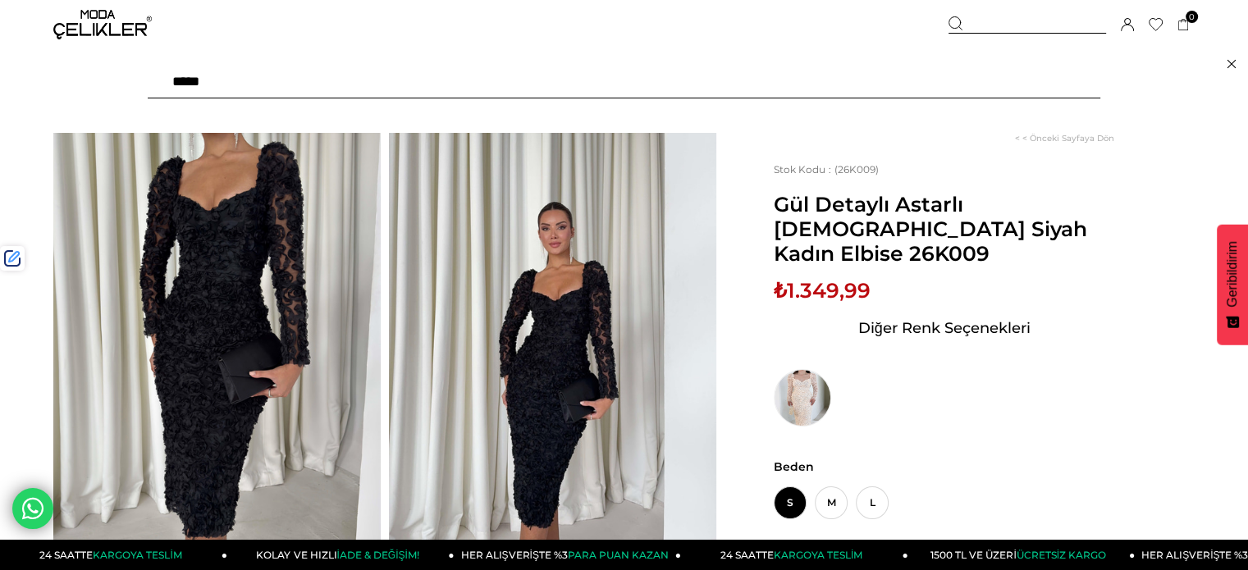
click at [935, 77] on input "text" at bounding box center [624, 82] width 952 height 33
type input "******"
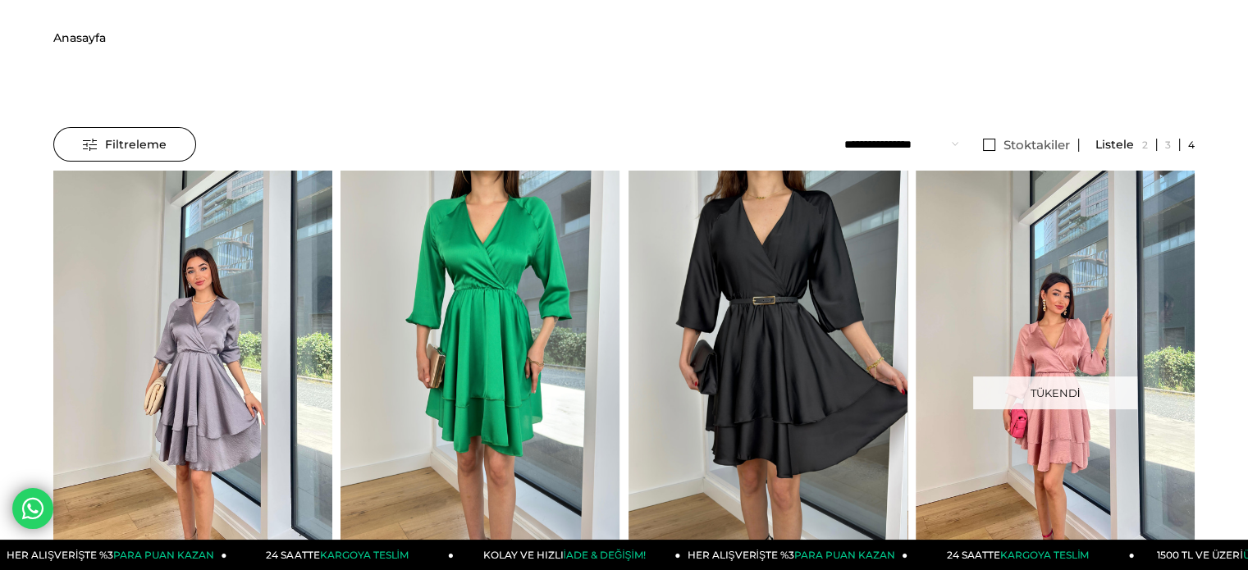
scroll to position [82, 0]
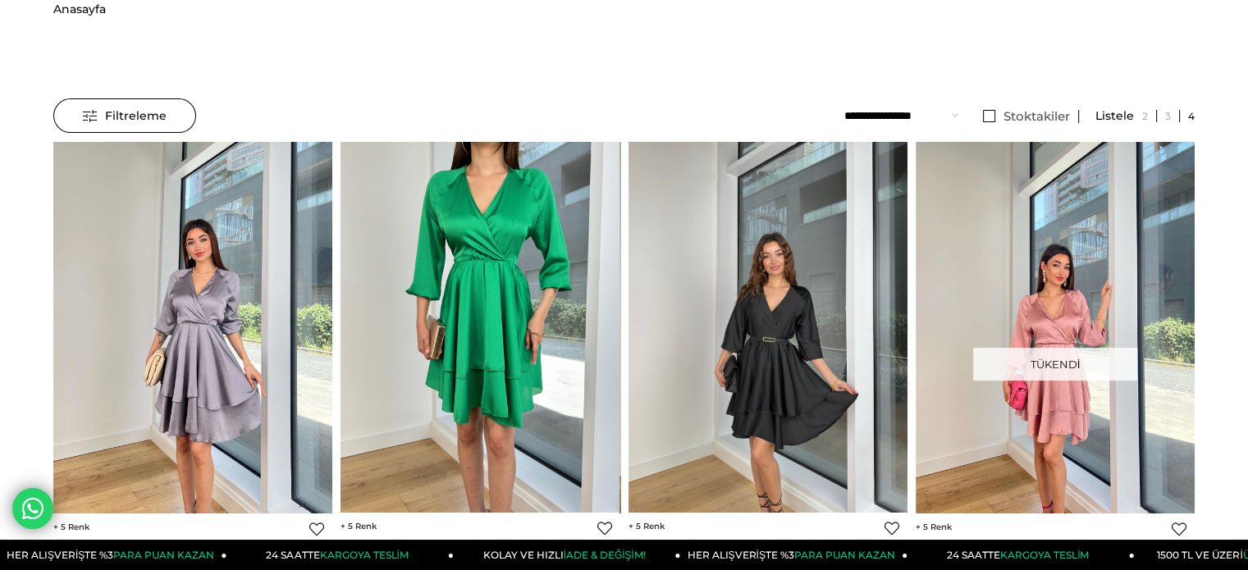
click at [730, 217] on img at bounding box center [767, 328] width 279 height 372
drag, startPoint x: 730, startPoint y: 217, endPoint x: 714, endPoint y: 209, distance: 18.3
click at [730, 217] on img at bounding box center [767, 328] width 279 height 372
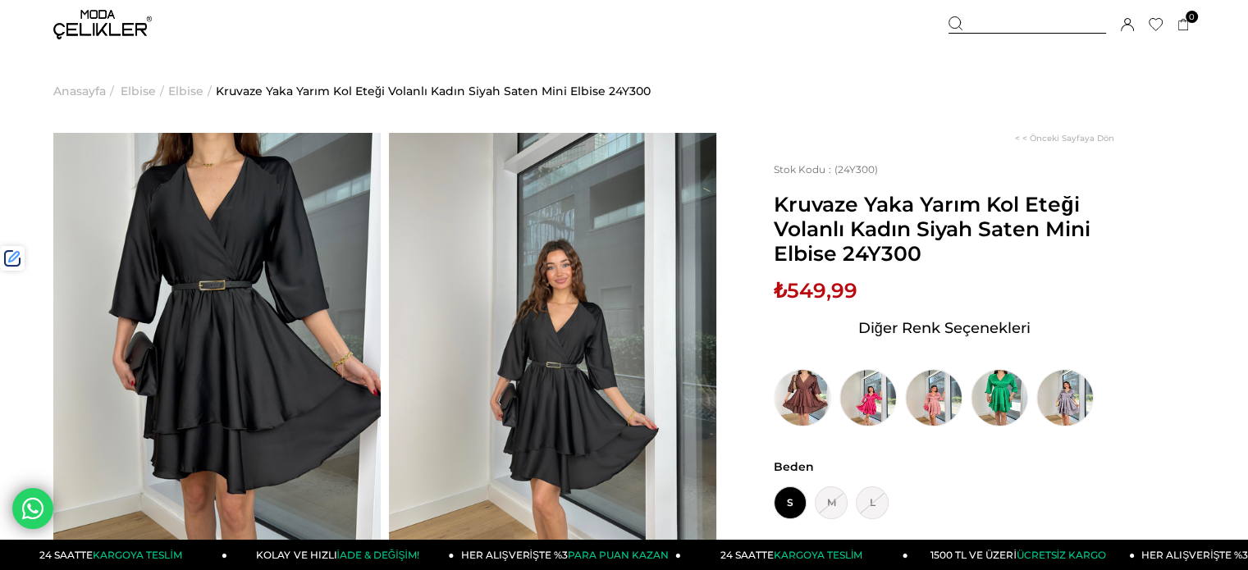
click at [991, 27] on div at bounding box center [1027, 24] width 158 height 17
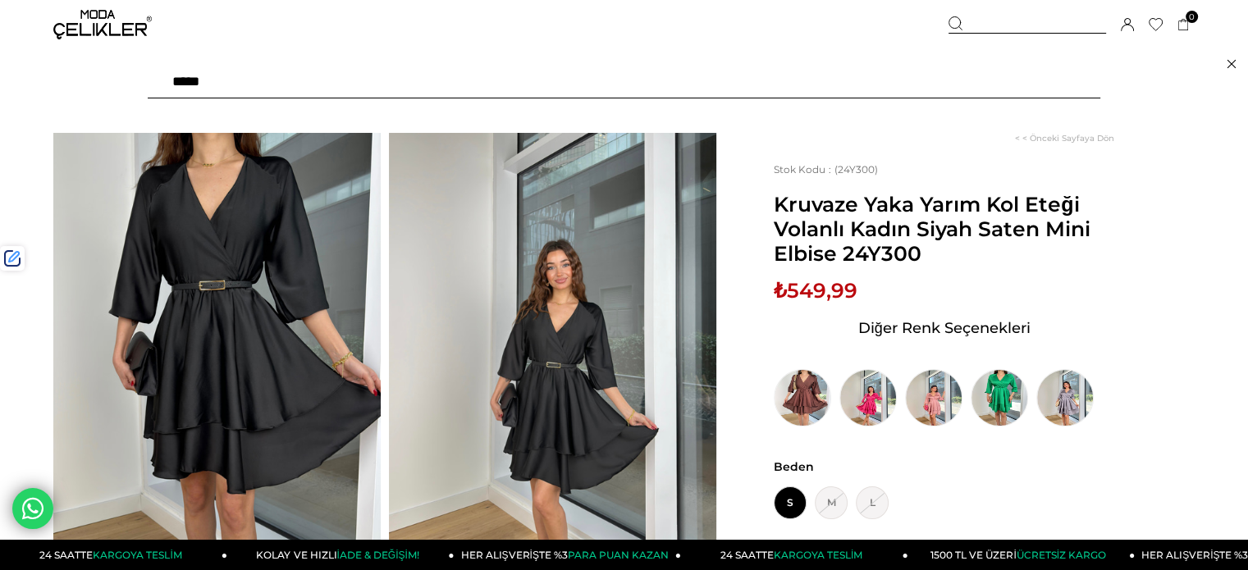
click at [915, 77] on input "text" at bounding box center [624, 82] width 952 height 33
click at [914, 78] on input "text" at bounding box center [624, 82] width 952 height 33
type input "******"
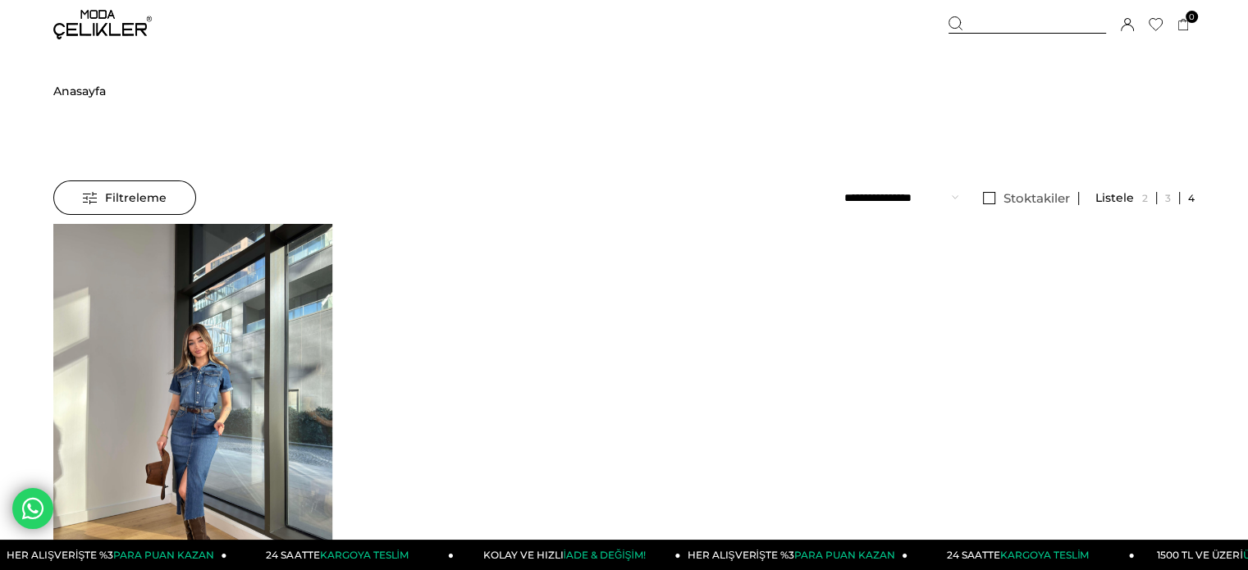
click at [260, 408] on img at bounding box center [192, 410] width 279 height 372
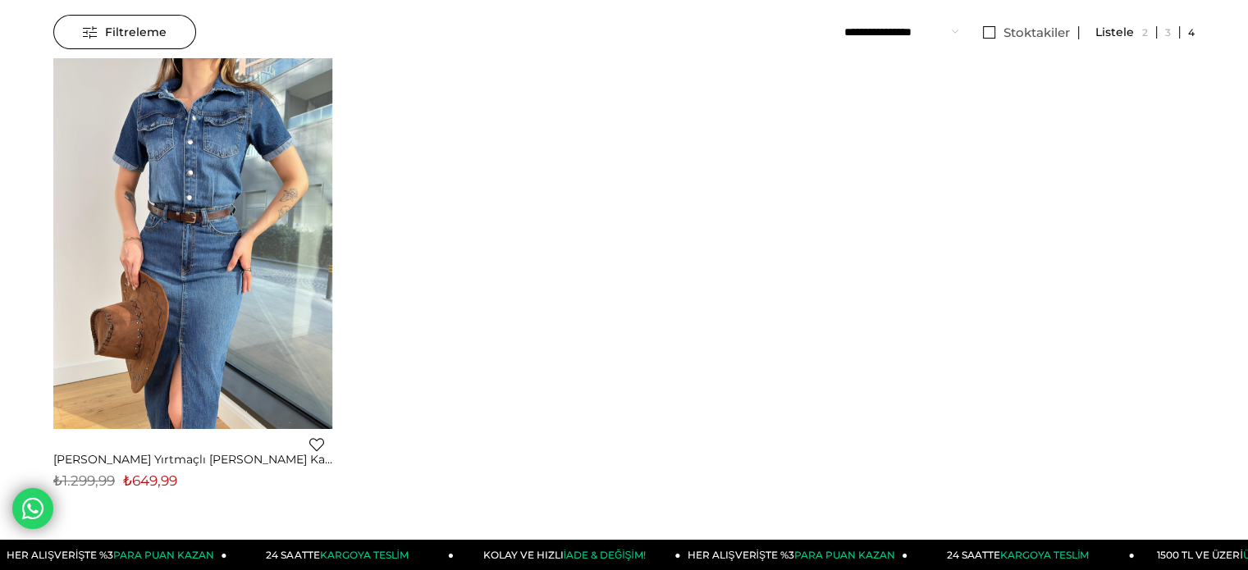
scroll to position [246, 0]
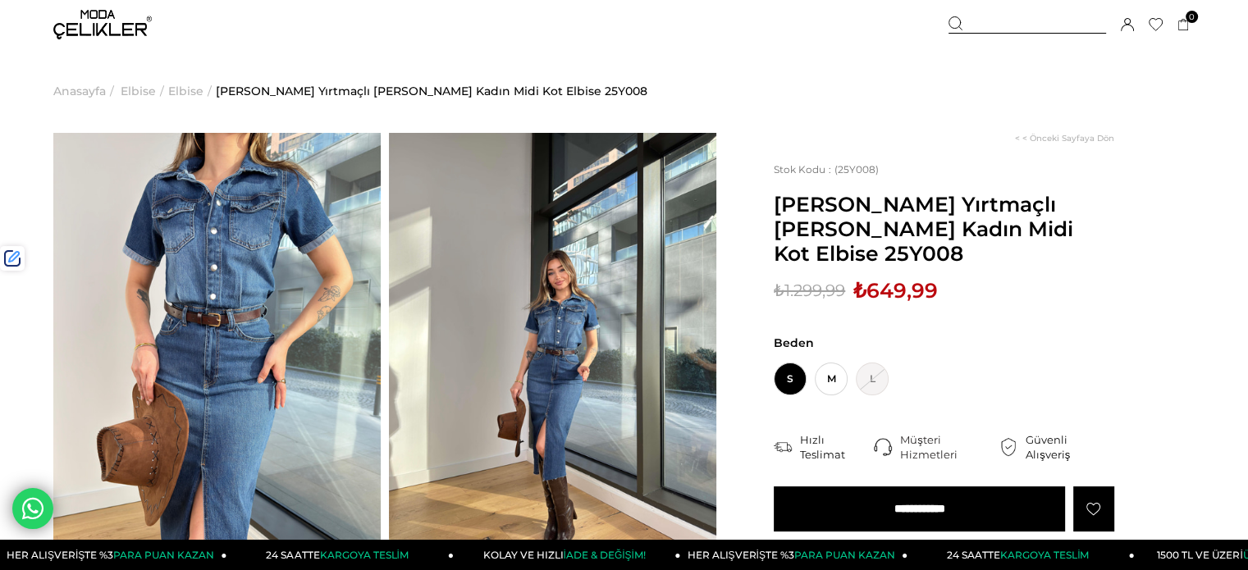
click at [889, 298] on span "₺649,99" at bounding box center [895, 290] width 85 height 25
click at [890, 296] on span "₺649,99" at bounding box center [895, 290] width 85 height 25
copy span "649,99"
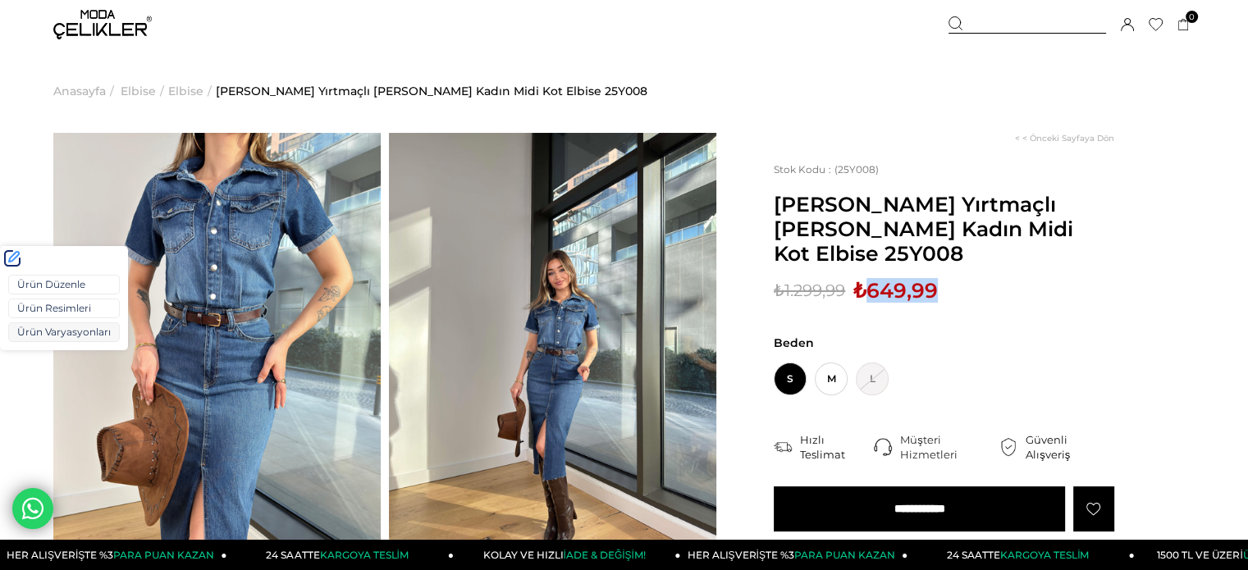
click at [36, 331] on link "Ürün Varyasyonları" at bounding box center [64, 332] width 112 height 20
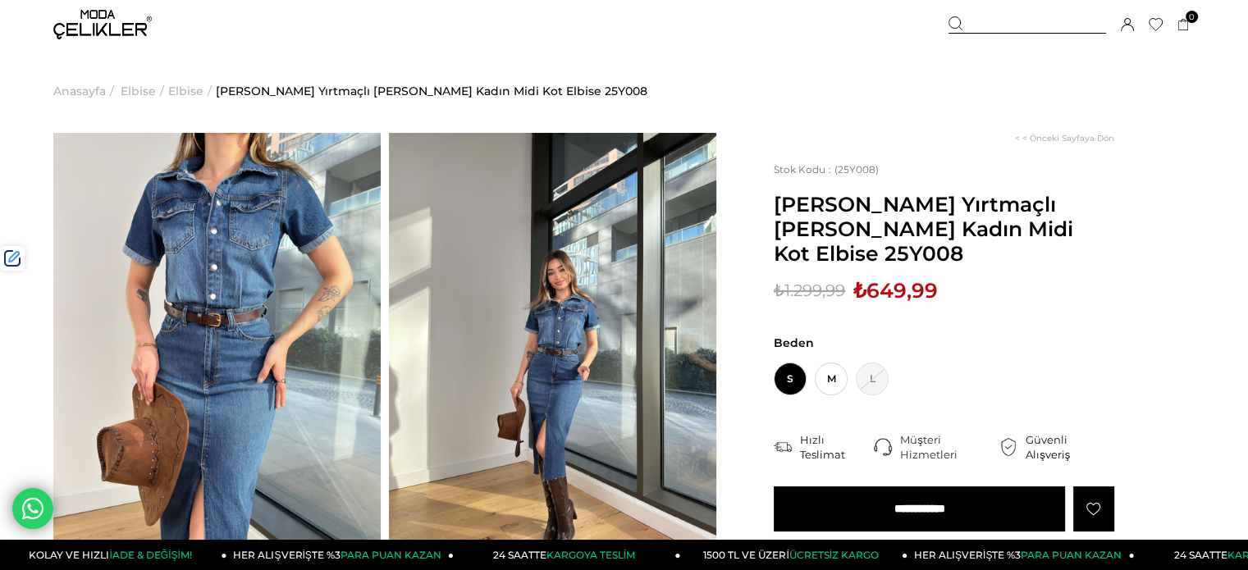
click at [1017, 25] on div at bounding box center [1027, 24] width 158 height 17
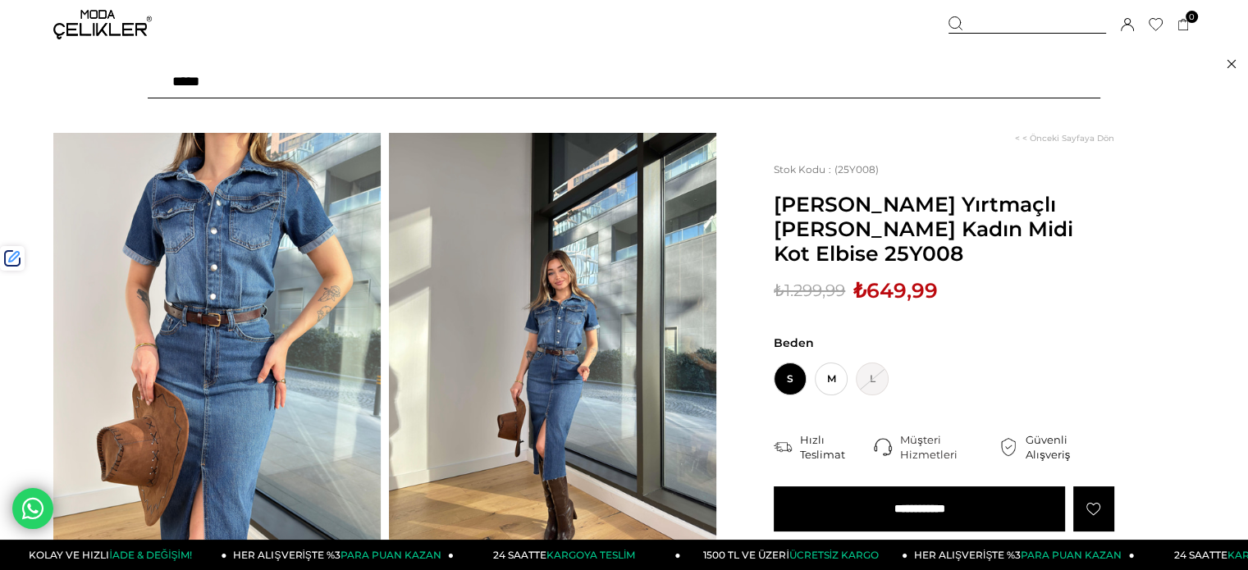
click at [955, 80] on input "text" at bounding box center [624, 82] width 952 height 33
paste input "******"
type input "******"
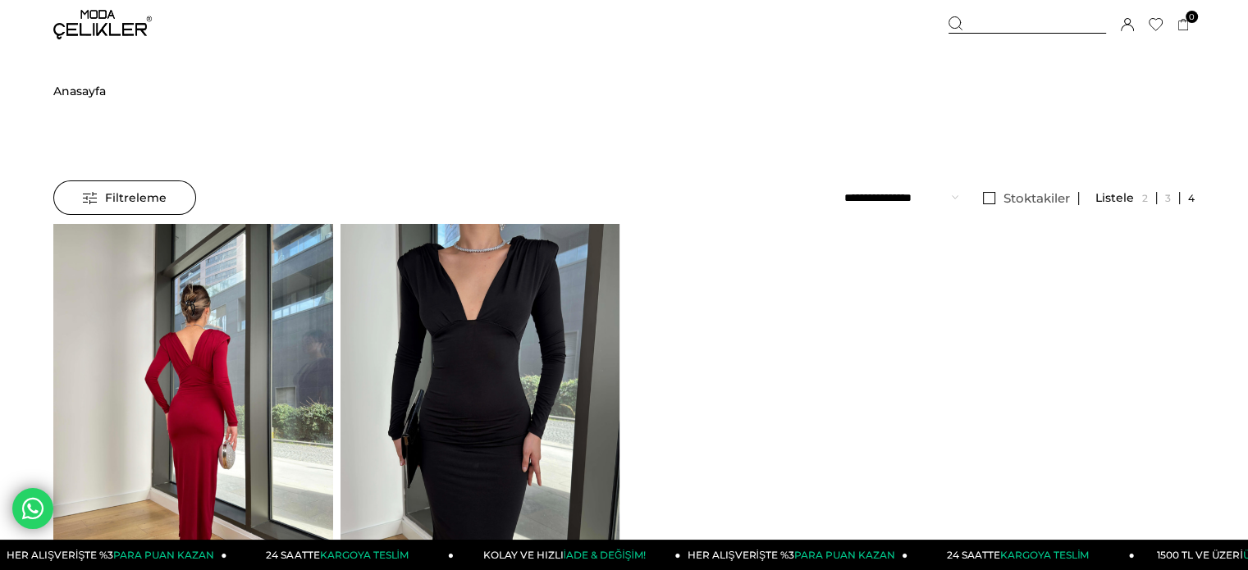
click at [299, 285] on img at bounding box center [192, 410] width 279 height 372
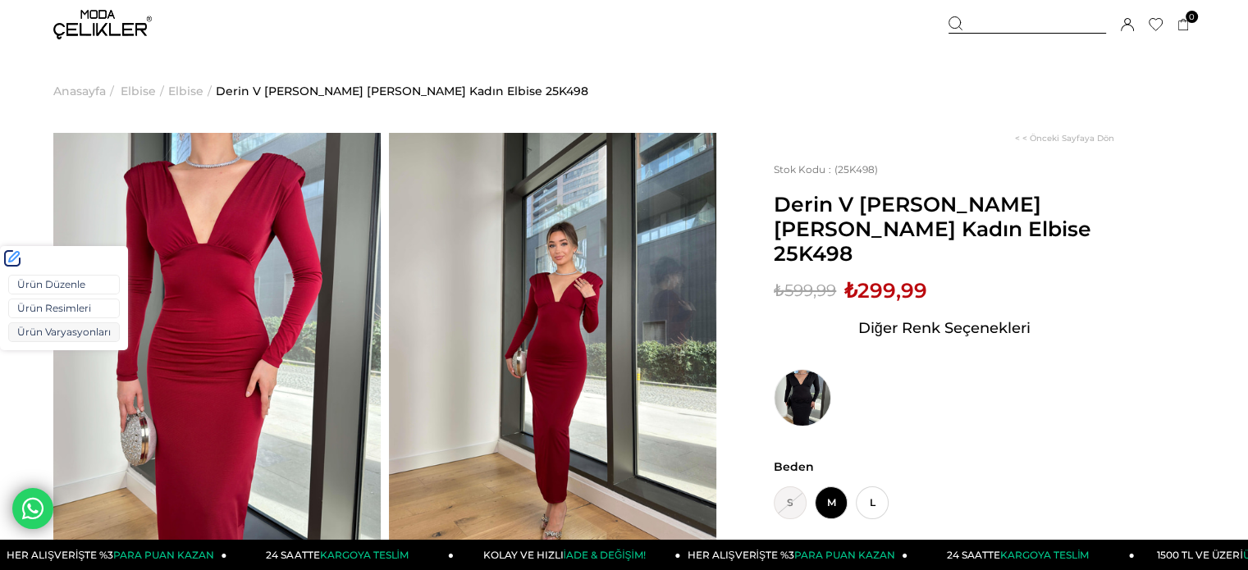
click at [34, 325] on link "Ürün Varyasyonları" at bounding box center [64, 332] width 112 height 20
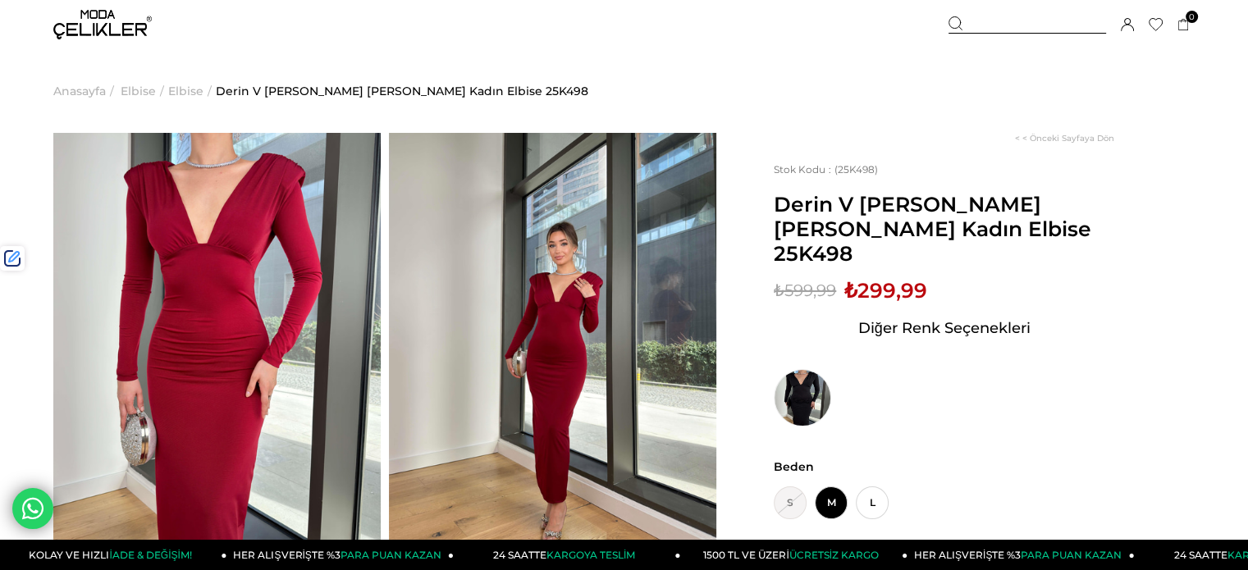
drag, startPoint x: 989, startPoint y: 21, endPoint x: 962, endPoint y: 48, distance: 38.9
click at [989, 19] on div at bounding box center [1027, 24] width 158 height 17
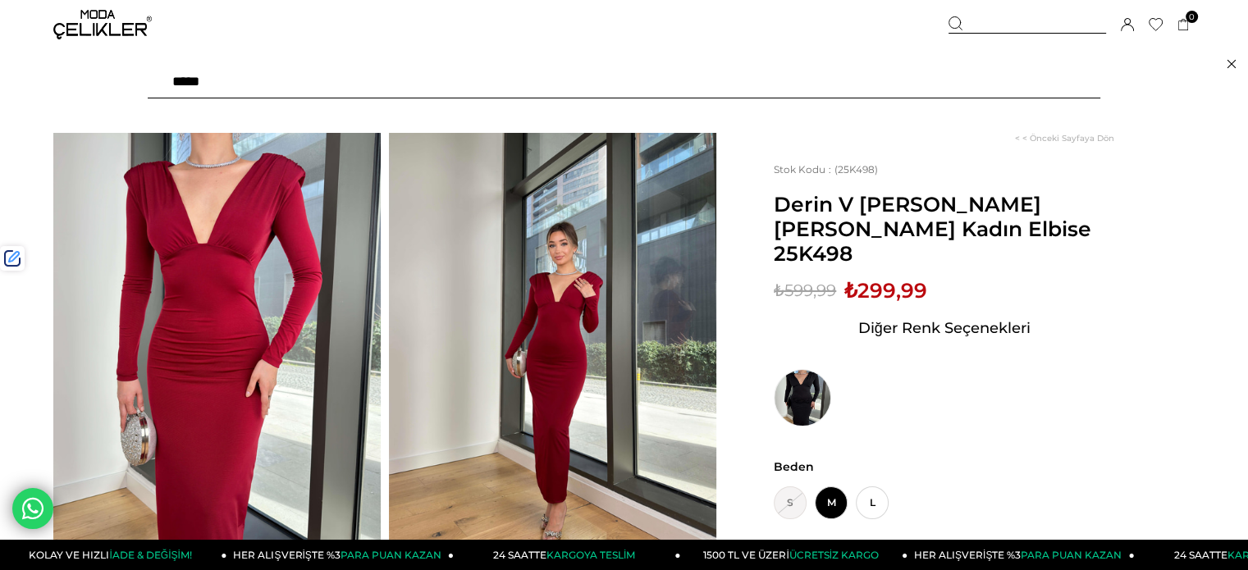
click at [892, 81] on input "text" at bounding box center [624, 82] width 952 height 33
type input "******"
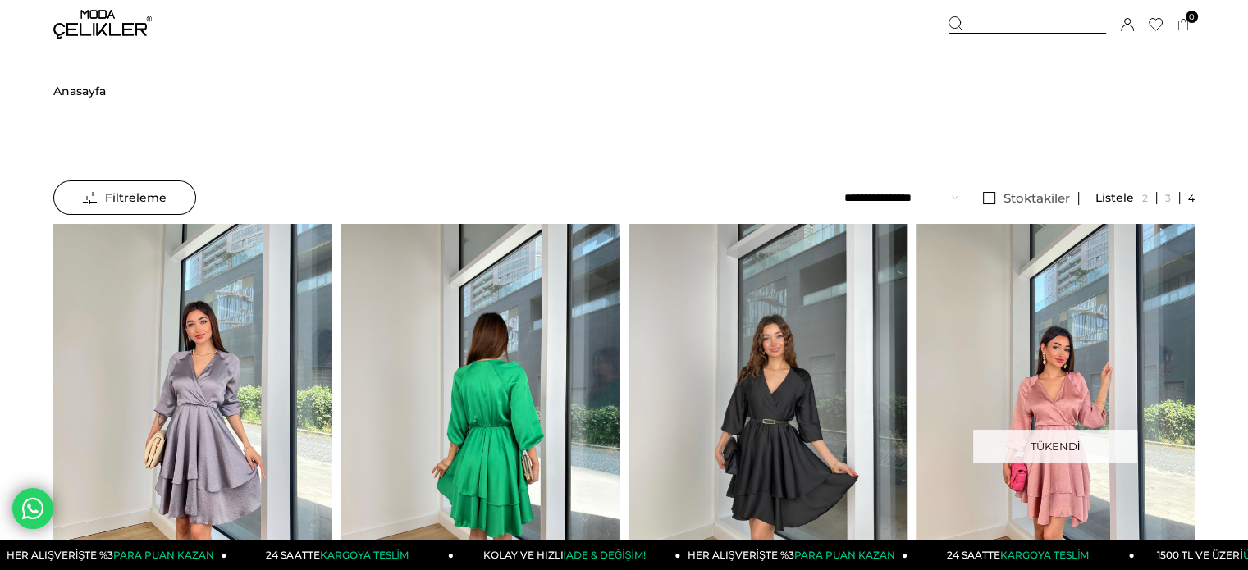
drag, startPoint x: 0, startPoint y: 0, endPoint x: 742, endPoint y: 400, distance: 843.1
click at [742, 400] on img at bounding box center [767, 410] width 279 height 372
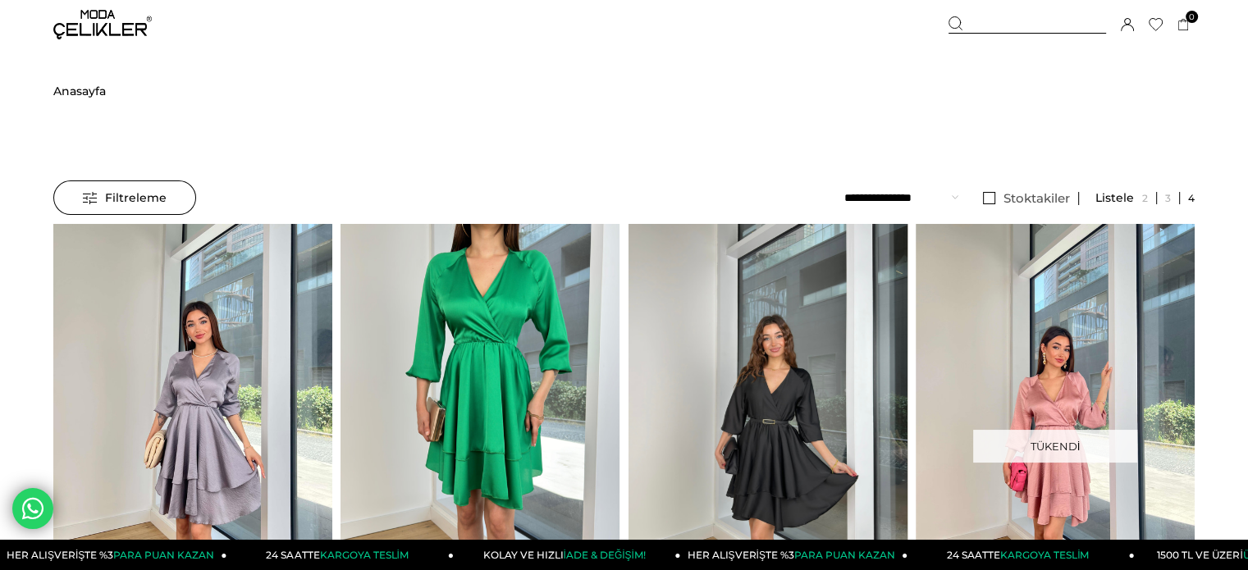
click at [742, 400] on img at bounding box center [767, 410] width 279 height 372
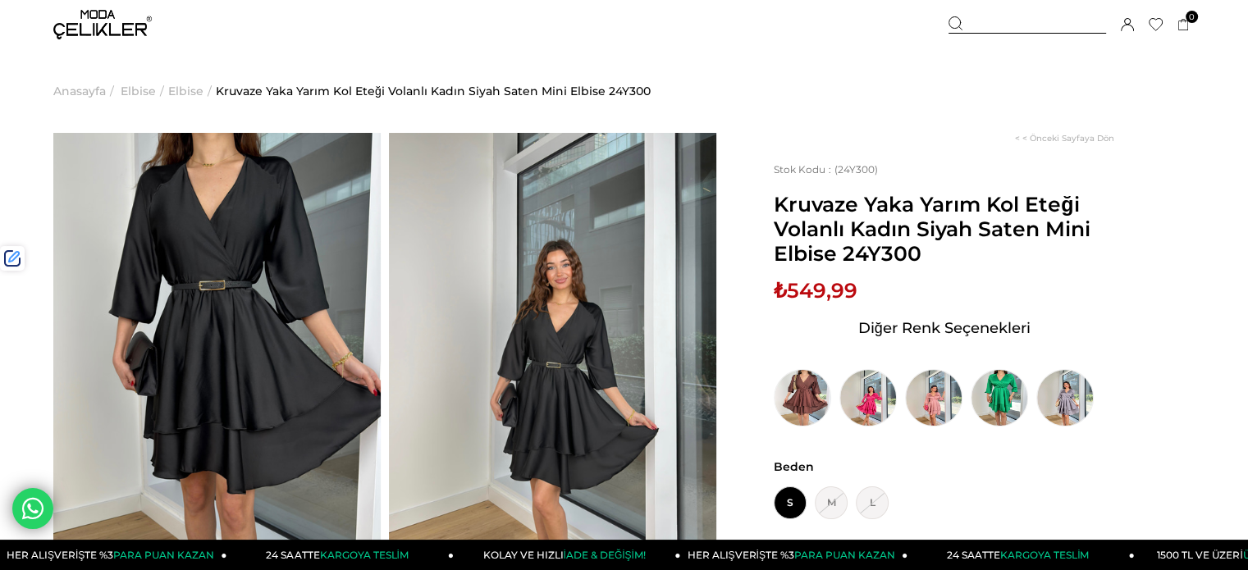
click at [884, 258] on span "Kruvaze Yaka Yarım Kol Eteği Volanlı Kadın Siyah Saten Mini Elbise 24Y300" at bounding box center [944, 229] width 340 height 74
copy span "24Y300"
click at [87, 30] on img at bounding box center [102, 25] width 98 height 30
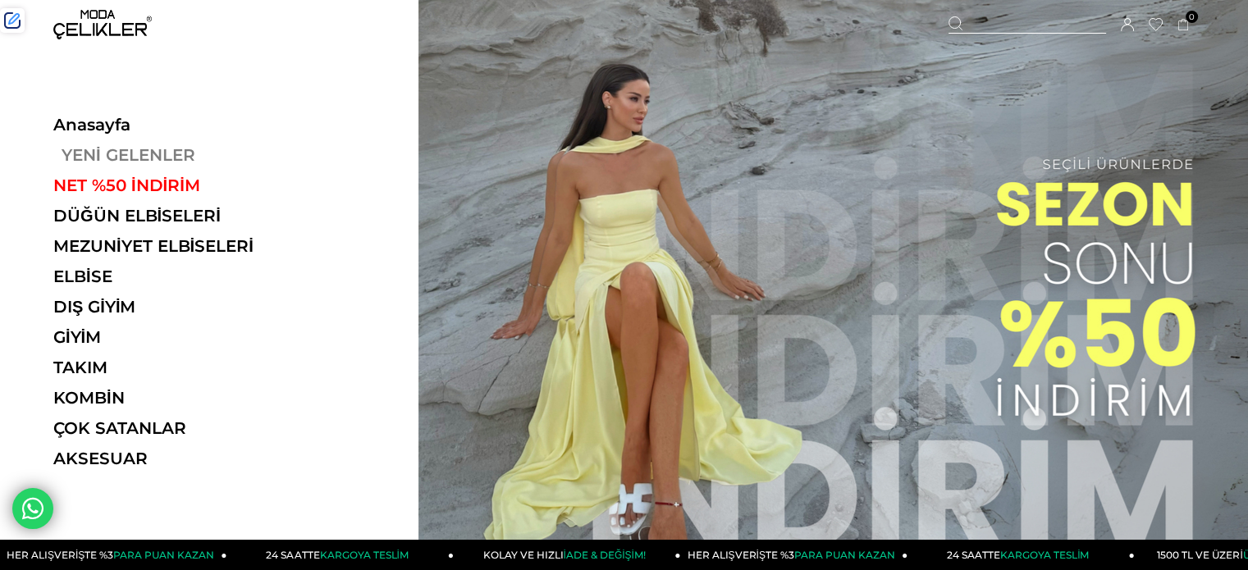
click at [133, 147] on link "YENİ GELENLER" at bounding box center [166, 155] width 226 height 20
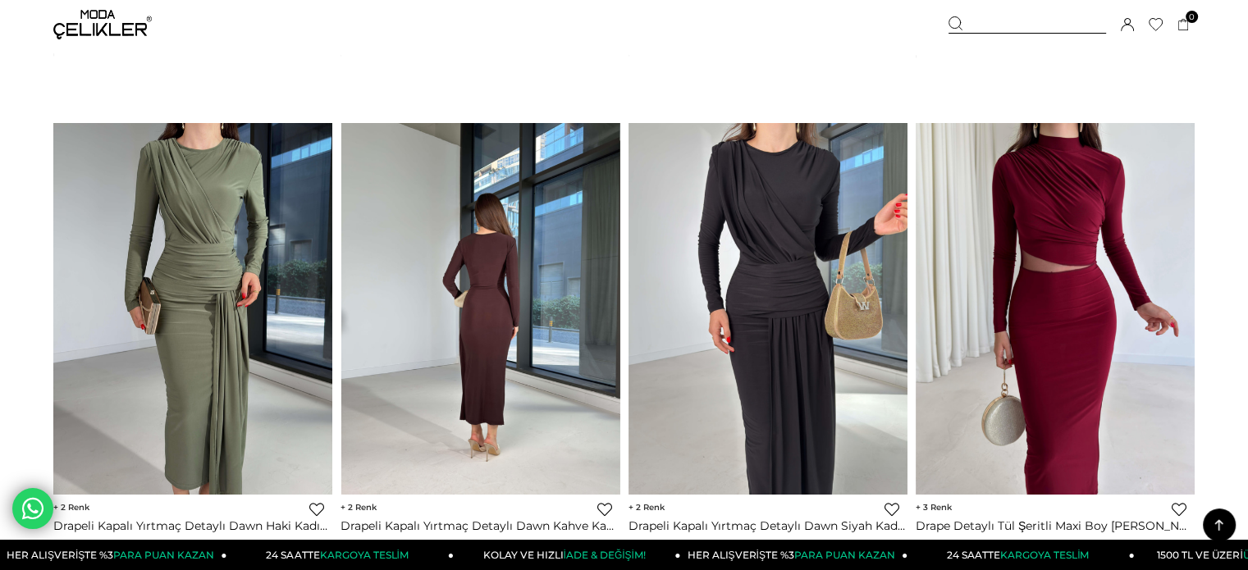
scroll to position [2133, 0]
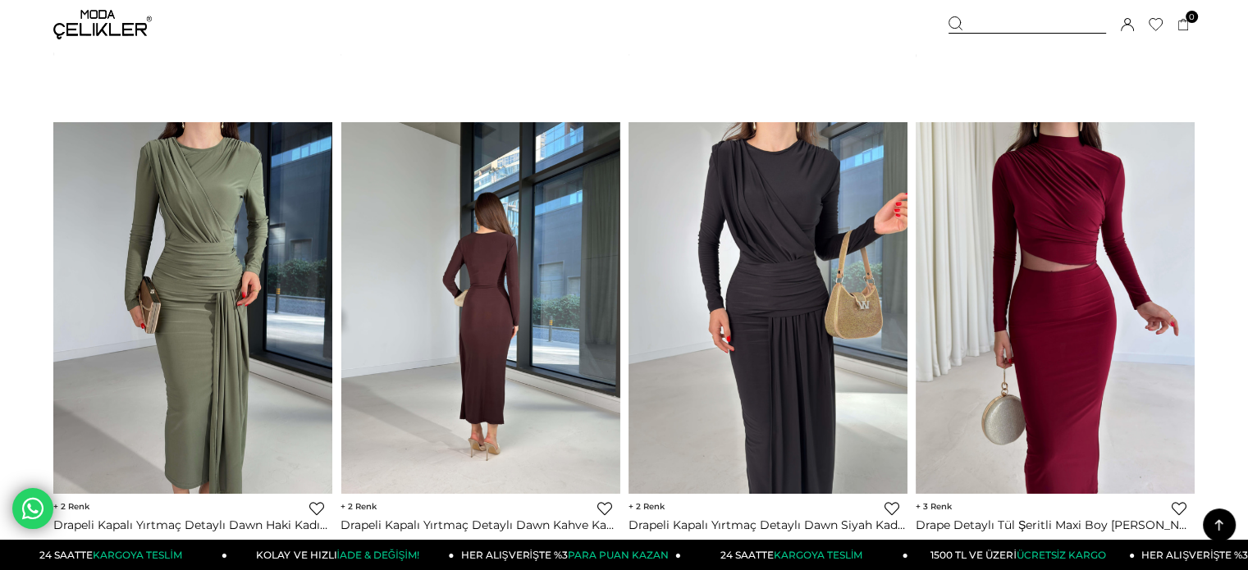
click at [540, 298] on img at bounding box center [479, 307] width 279 height 372
click at [540, 298] on div at bounding box center [202, 307] width 838 height 371
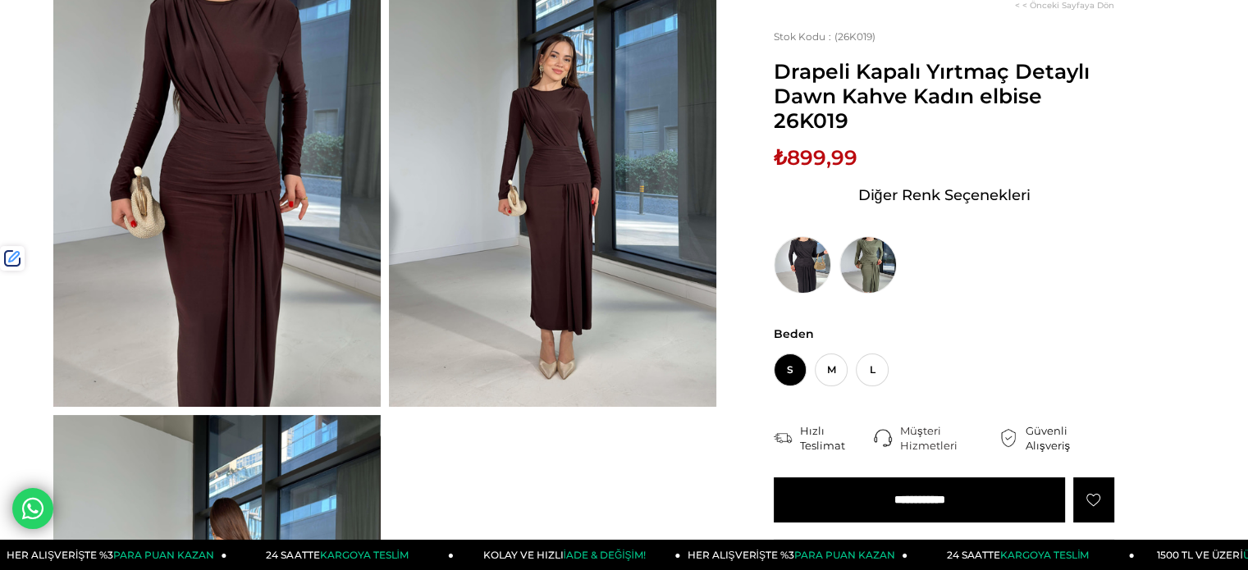
scroll to position [164, 0]
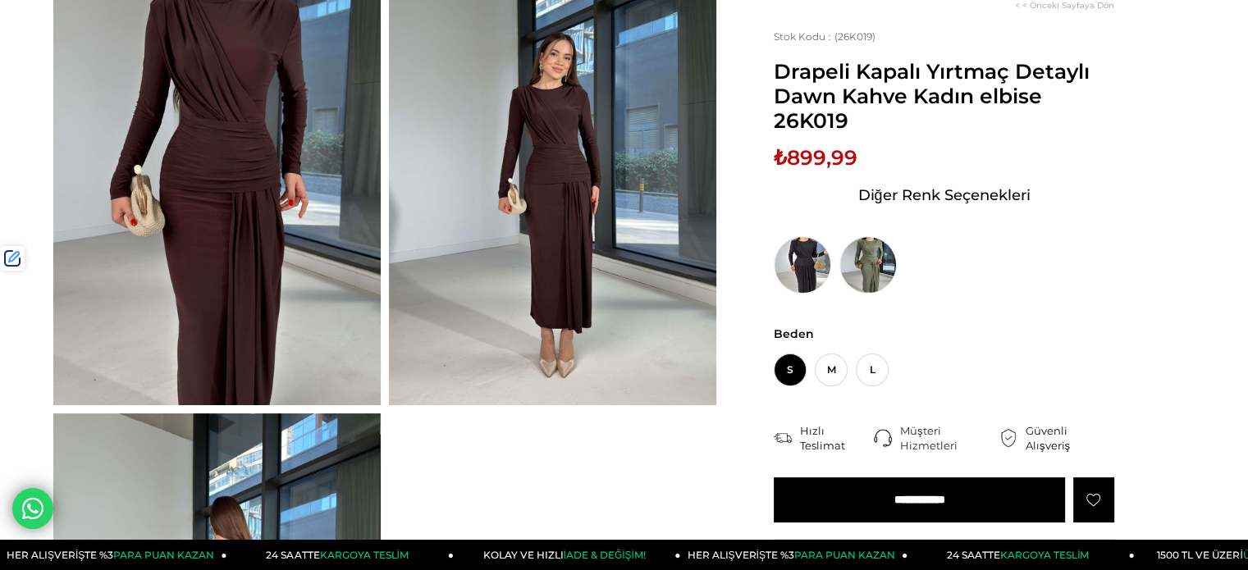
click at [803, 158] on span "₺899,99" at bounding box center [816, 157] width 84 height 25
copy span "899,99"
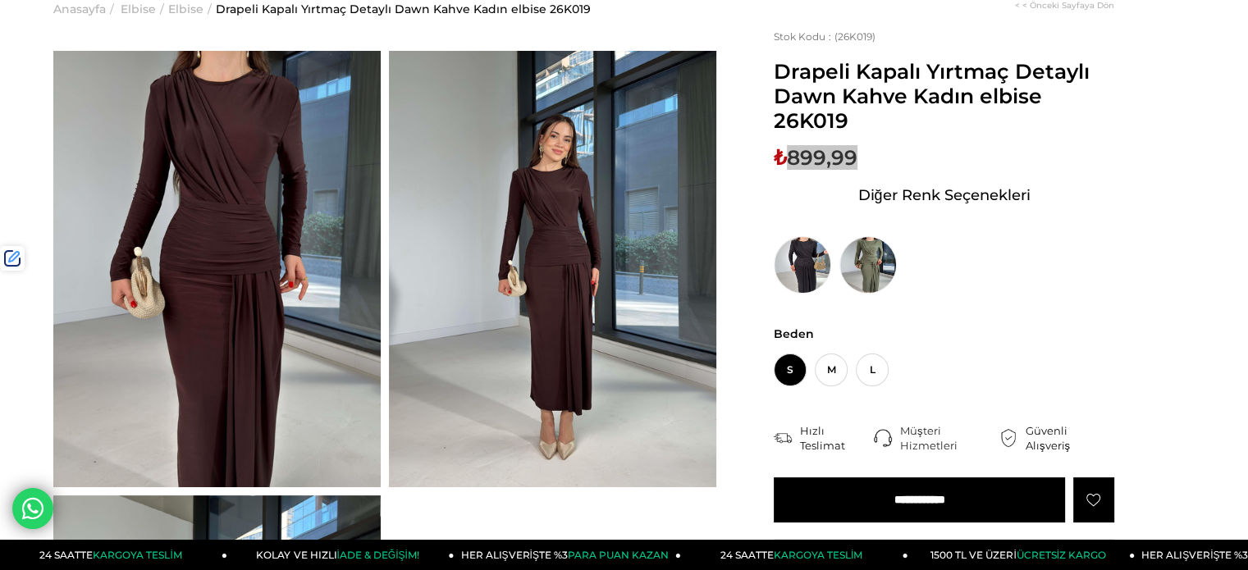
scroll to position [0, 0]
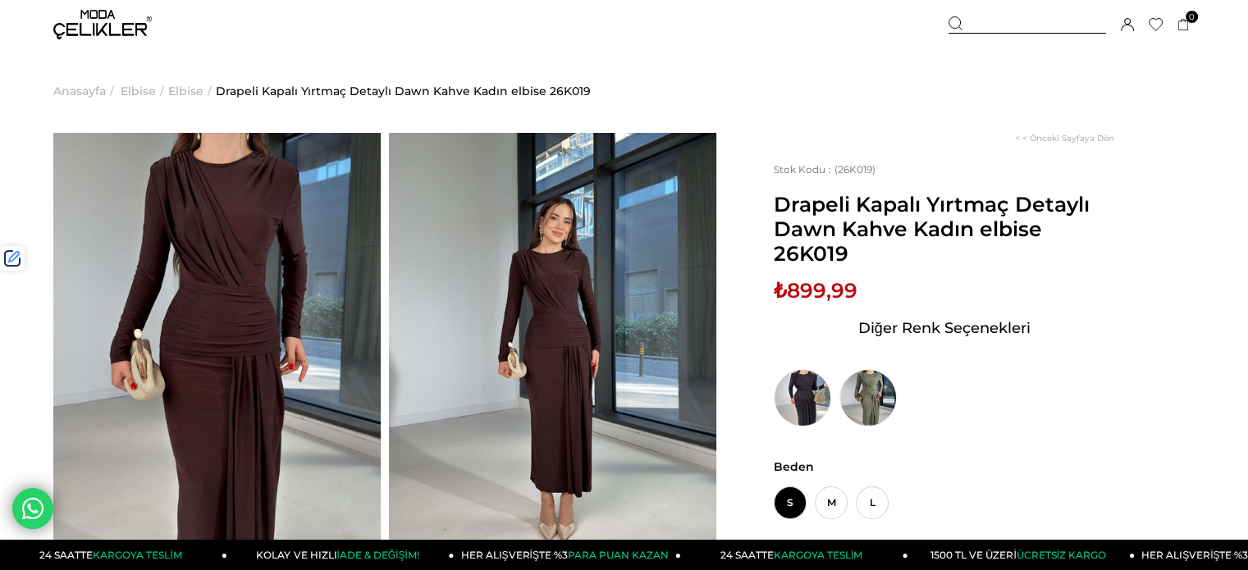
click at [1004, 28] on div at bounding box center [1027, 24] width 158 height 17
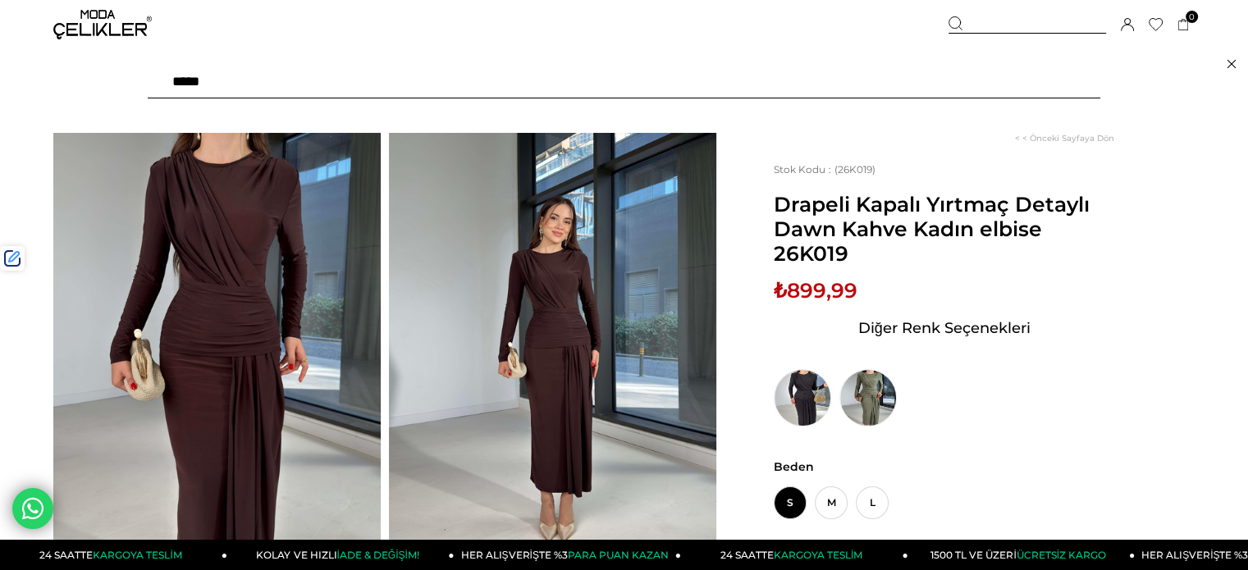
click at [939, 75] on input "text" at bounding box center [624, 82] width 952 height 33
type input "******"
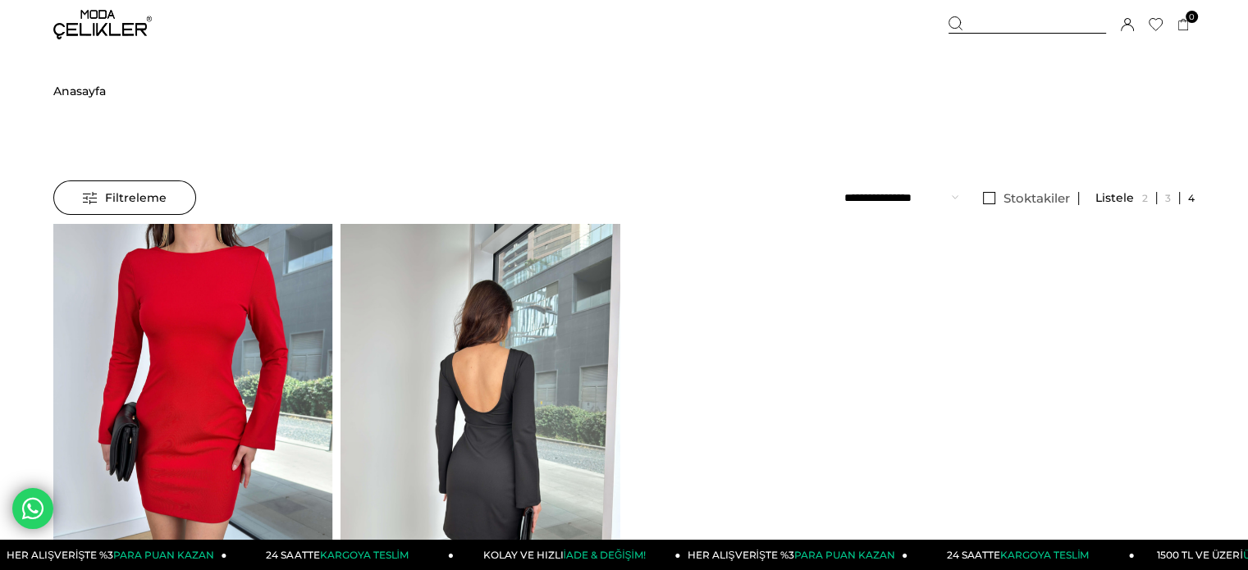
click at [486, 358] on img at bounding box center [479, 410] width 279 height 372
click at [486, 358] on div at bounding box center [341, 409] width 559 height 371
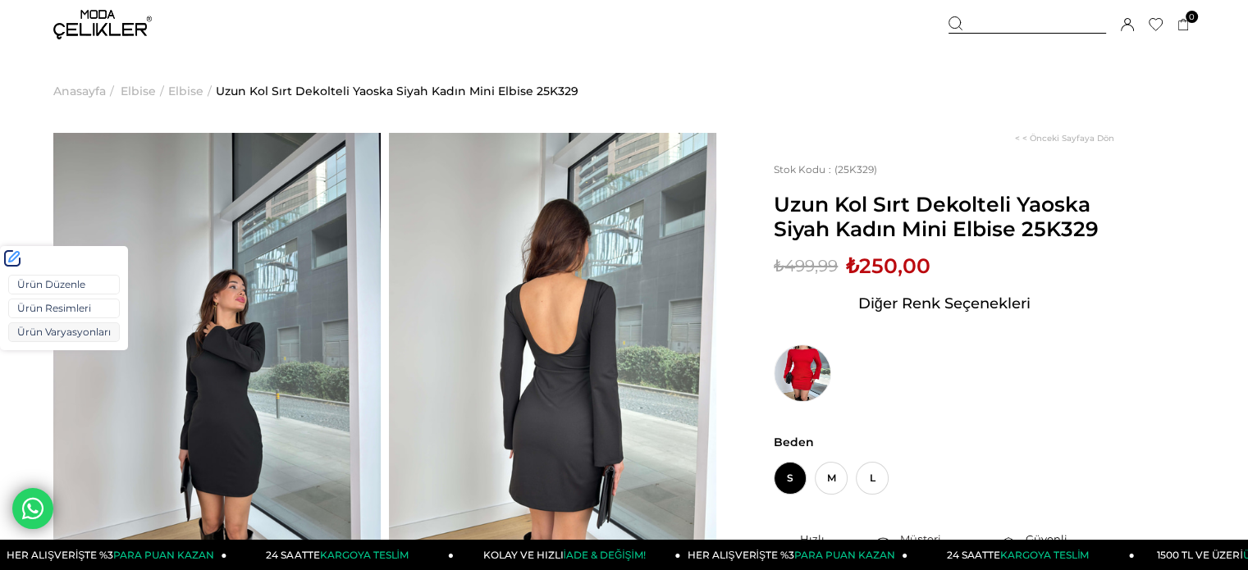
click at [56, 337] on link "Ürün Varyasyonları" at bounding box center [64, 332] width 112 height 20
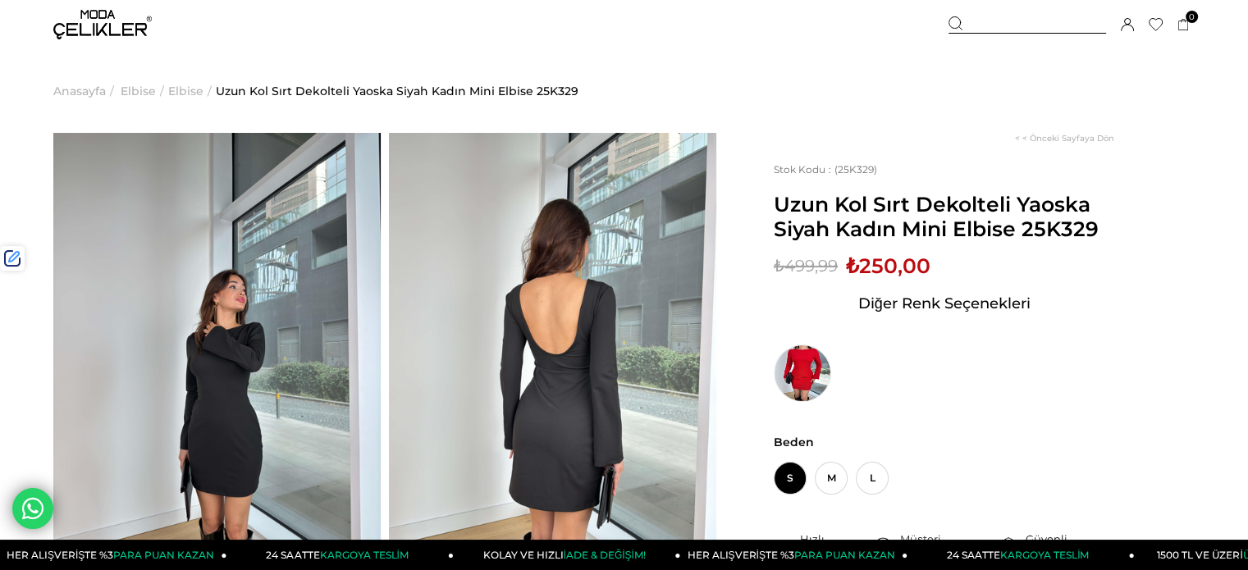
drag, startPoint x: 73, startPoint y: 25, endPoint x: 75, endPoint y: 35, distance: 10.0
click at [73, 25] on img at bounding box center [102, 25] width 98 height 30
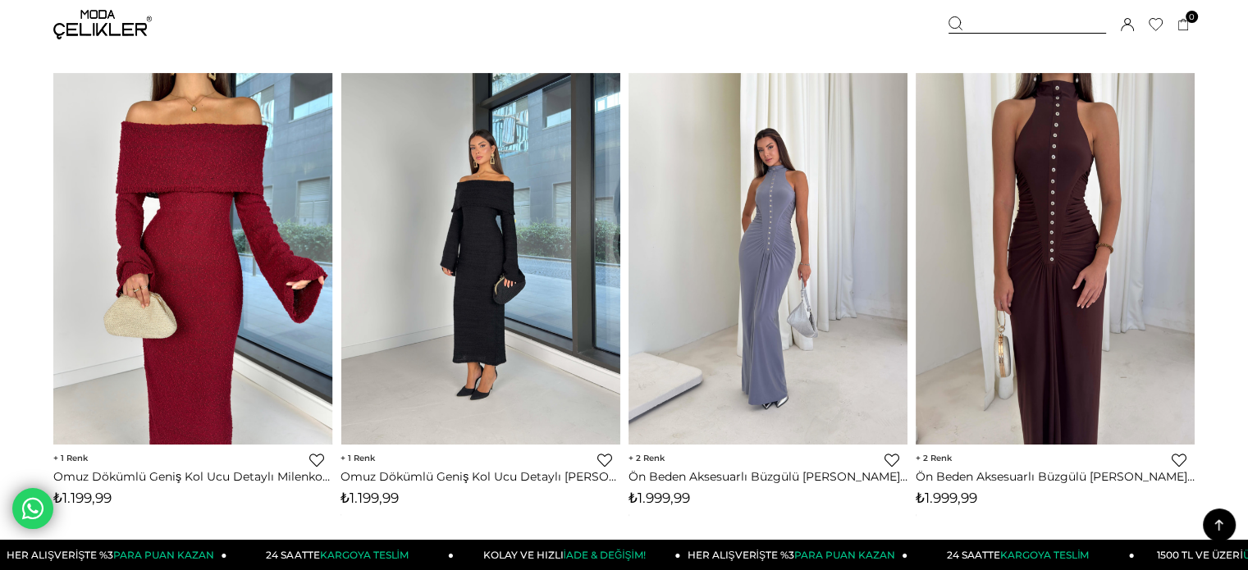
scroll to position [1067, 0]
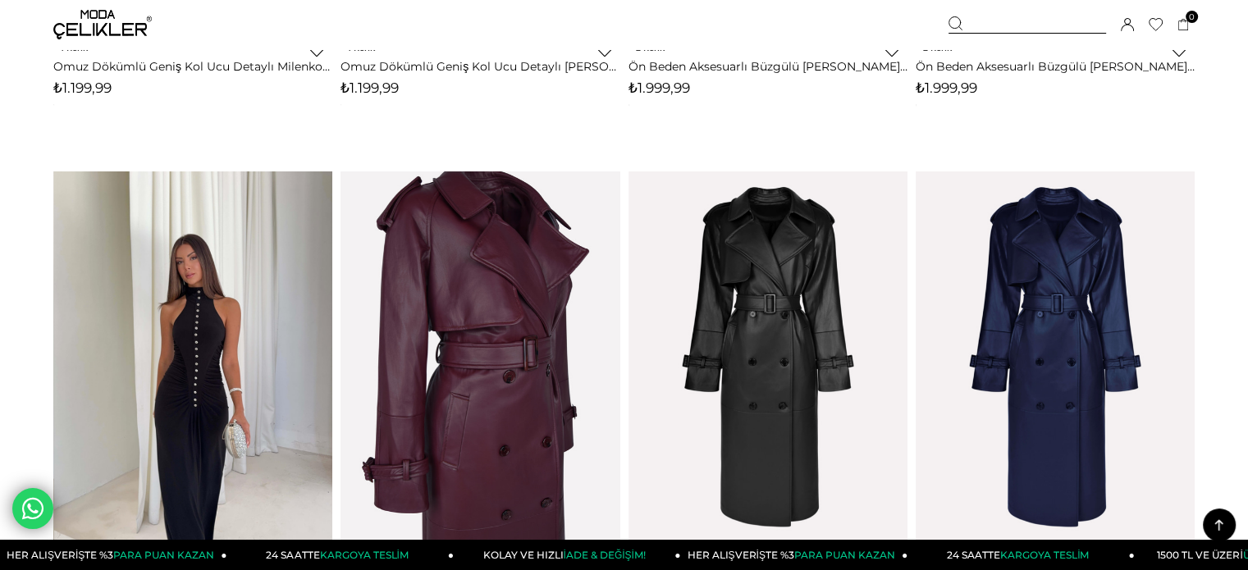
click at [180, 300] on img at bounding box center [193, 357] width 279 height 372
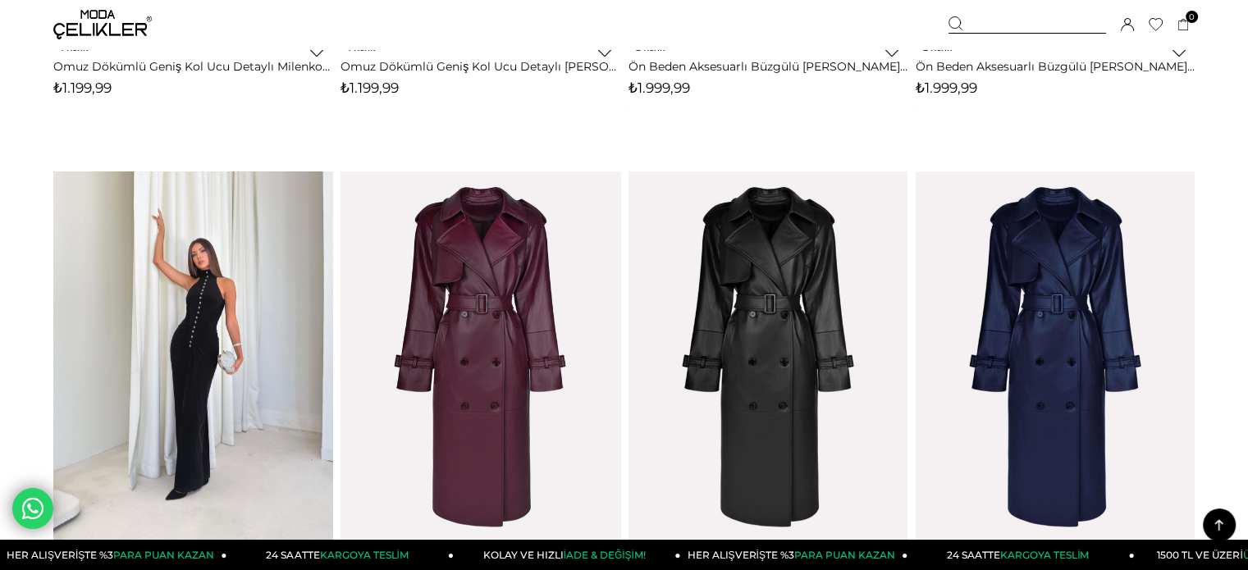
click at [180, 300] on div at bounding box center [193, 356] width 1396 height 371
click at [180, 300] on img at bounding box center [192, 357] width 279 height 372
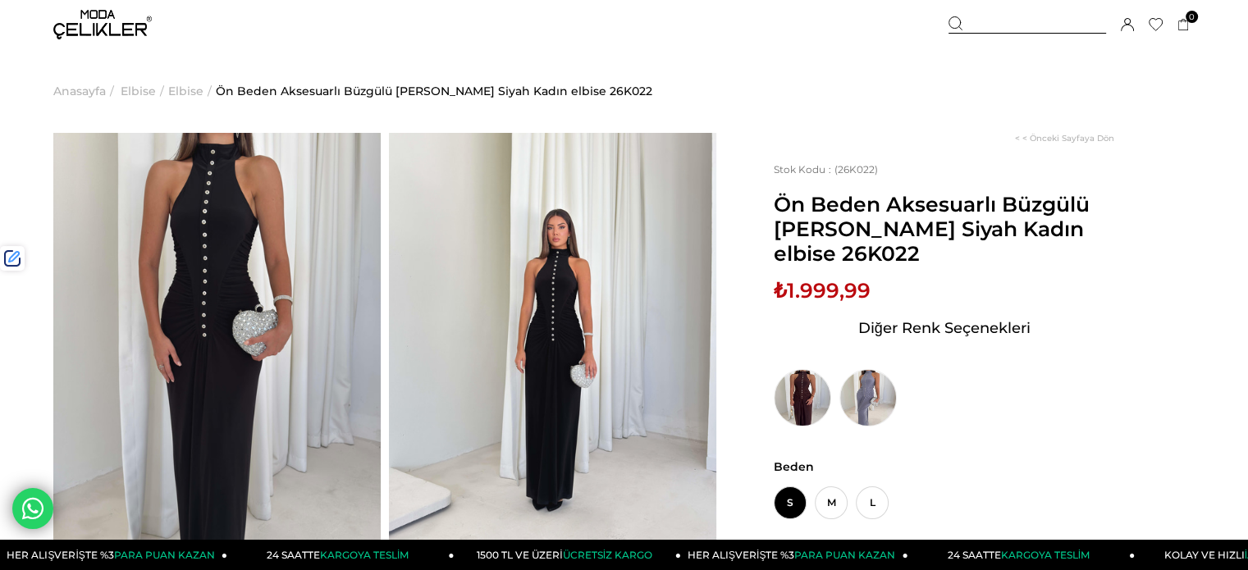
click at [998, 25] on div at bounding box center [1027, 24] width 158 height 17
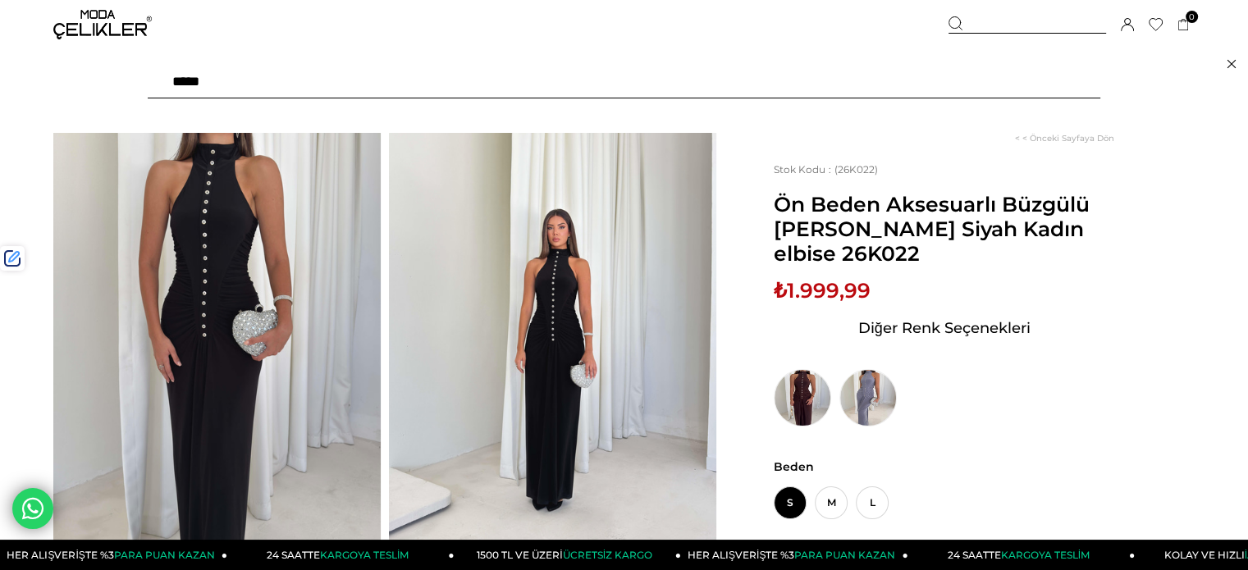
click at [939, 93] on input "text" at bounding box center [624, 82] width 952 height 33
type input "******"
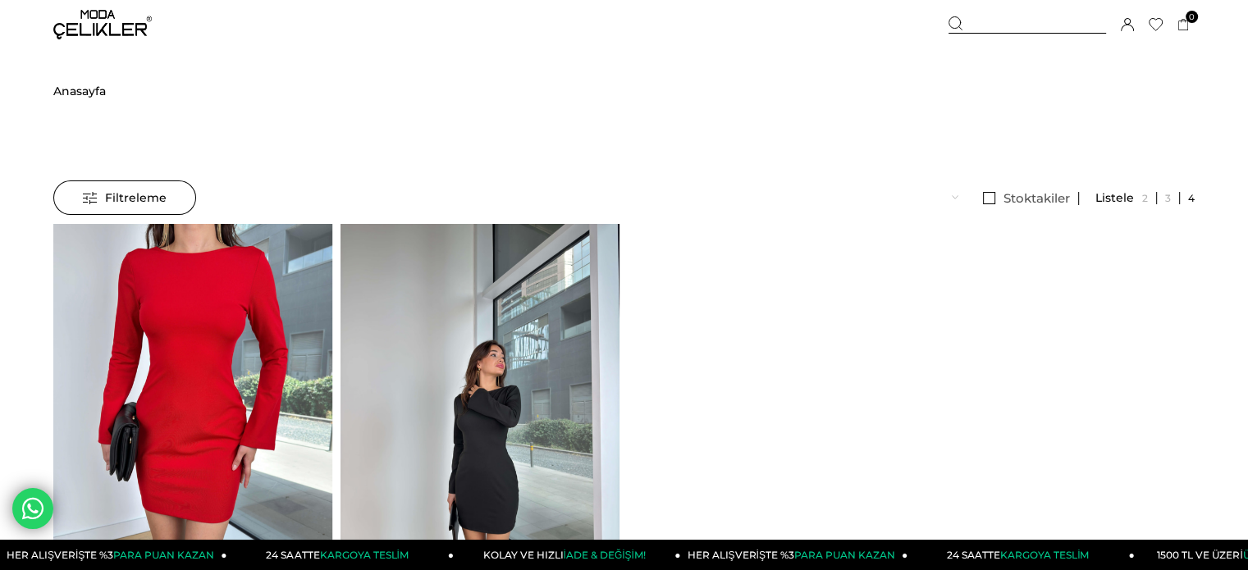
click at [597, 315] on img at bounding box center [479, 410] width 279 height 372
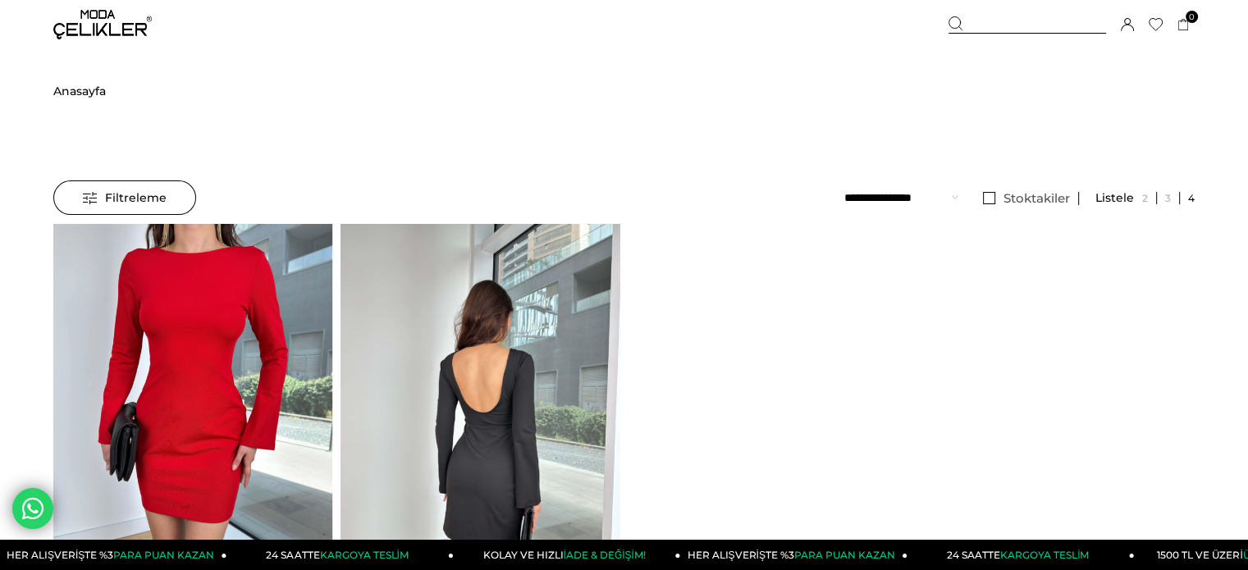
click at [597, 315] on div at bounding box center [341, 409] width 559 height 371
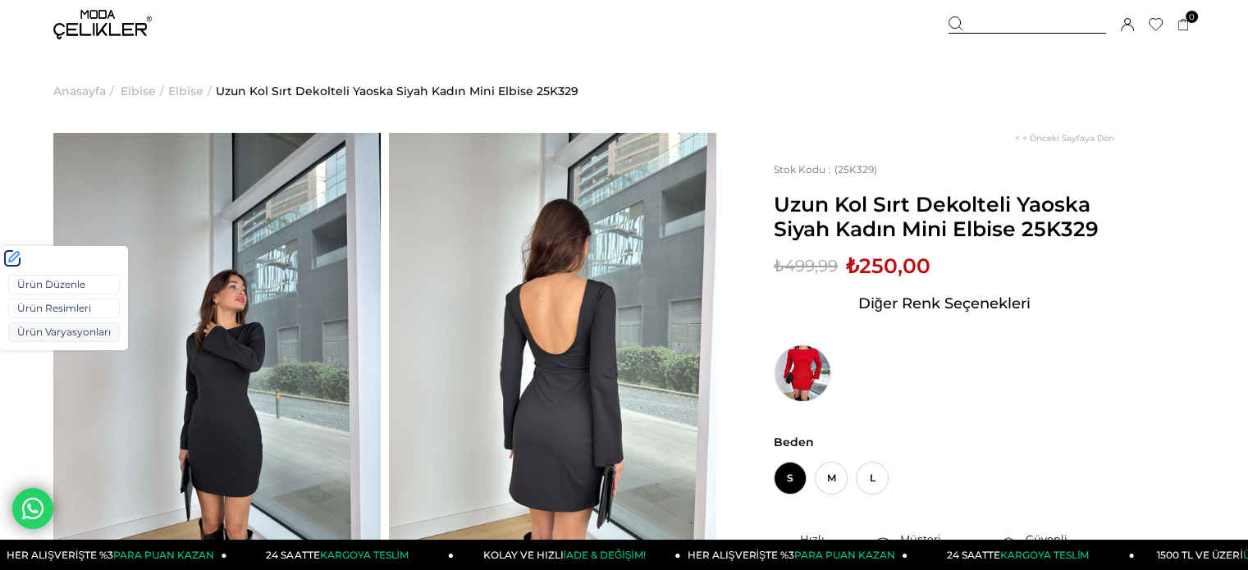
click at [60, 326] on link "Ürün Varyasyonları" at bounding box center [64, 332] width 112 height 20
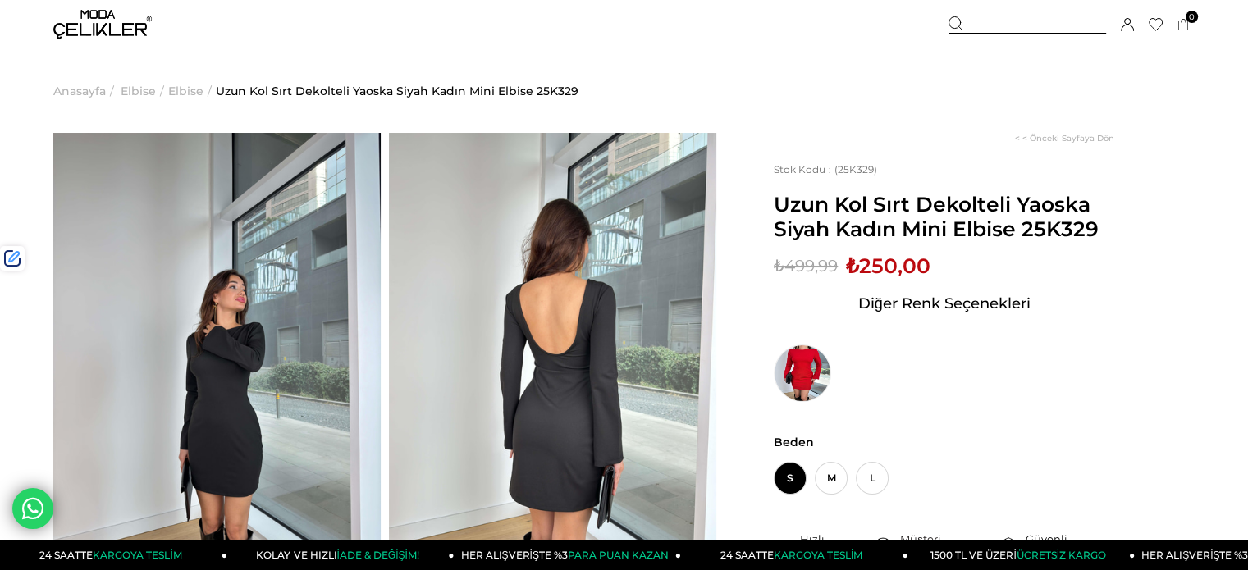
click at [1050, 233] on span "Uzun Kol Sırt Dekolteli Yaoska Siyah Kadın Mini Elbise 25K329" at bounding box center [944, 216] width 340 height 49
copy span "25K329"
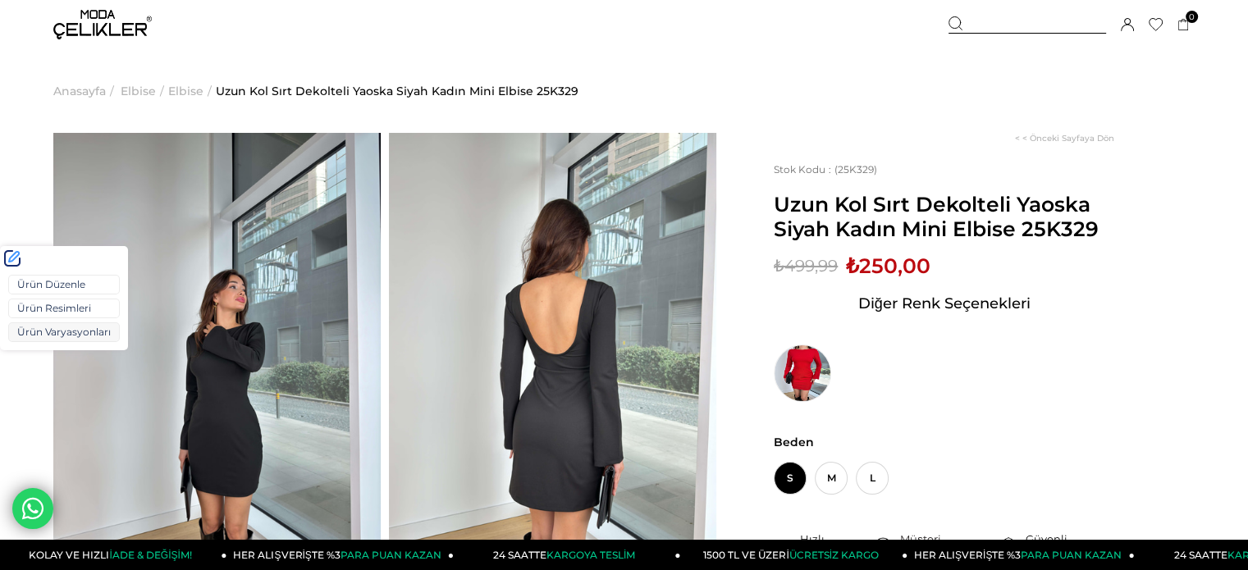
click at [48, 334] on link "Ürün Varyasyonları" at bounding box center [64, 332] width 112 height 20
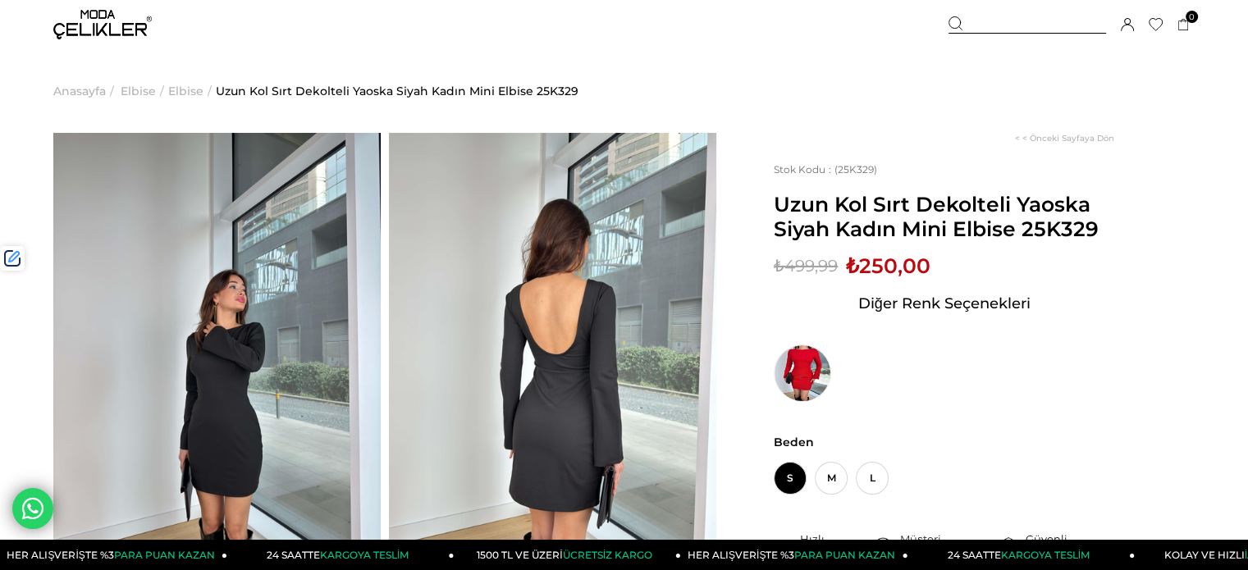
click at [872, 259] on span "₺250,00" at bounding box center [888, 266] width 85 height 25
copy span "250,00"
drag, startPoint x: 994, startPoint y: 28, endPoint x: 960, endPoint y: 65, distance: 49.9
click at [994, 26] on div at bounding box center [1027, 24] width 158 height 17
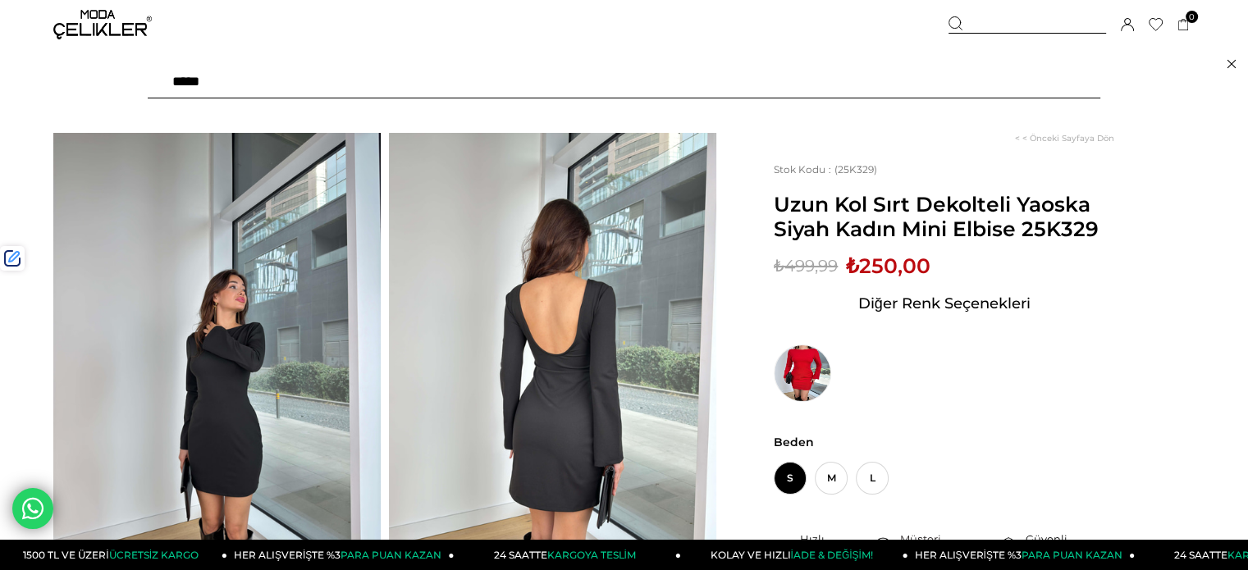
click at [906, 103] on div "***" at bounding box center [624, 82] width 1248 height 66
click at [899, 89] on input "text" at bounding box center [624, 82] width 952 height 33
paste input "******"
type input "******"
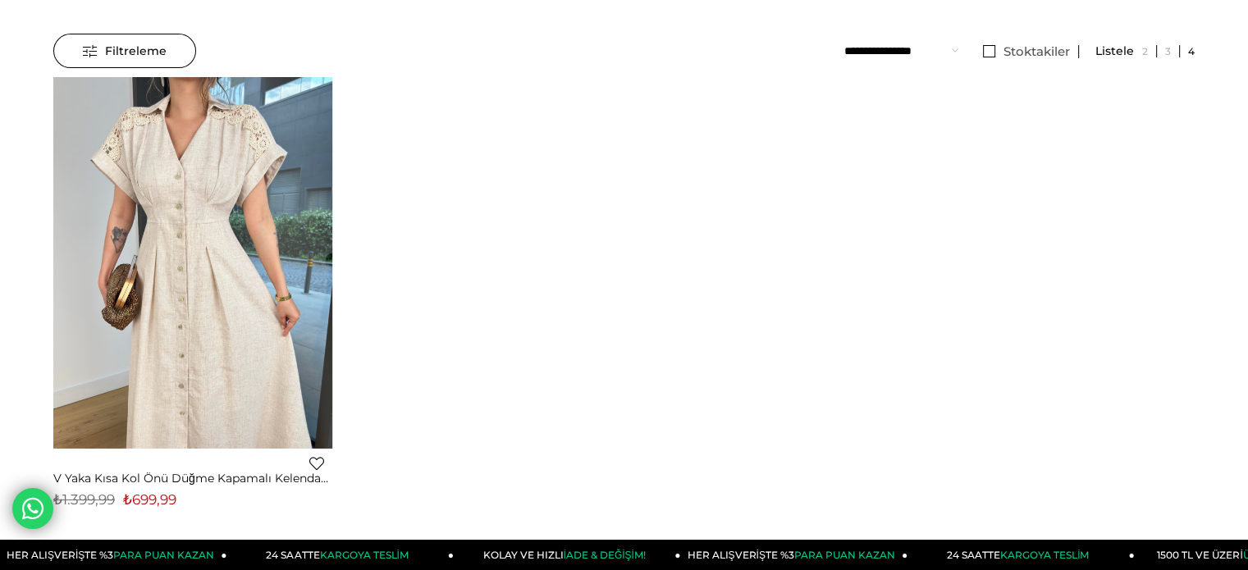
scroll to position [328, 0]
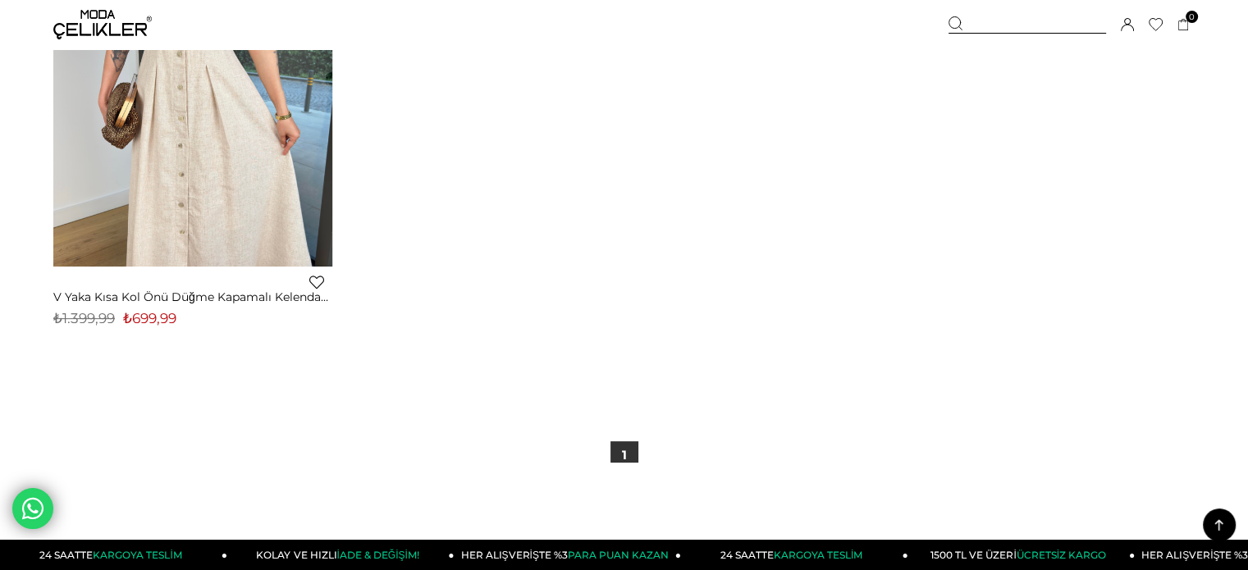
click at [160, 324] on span "₺699,99" at bounding box center [149, 318] width 53 height 16
drag, startPoint x: 160, startPoint y: 324, endPoint x: 159, endPoint y: 281, distance: 43.5
click at [160, 323] on span "₺699,99" at bounding box center [149, 318] width 53 height 16
copy span "699,99"
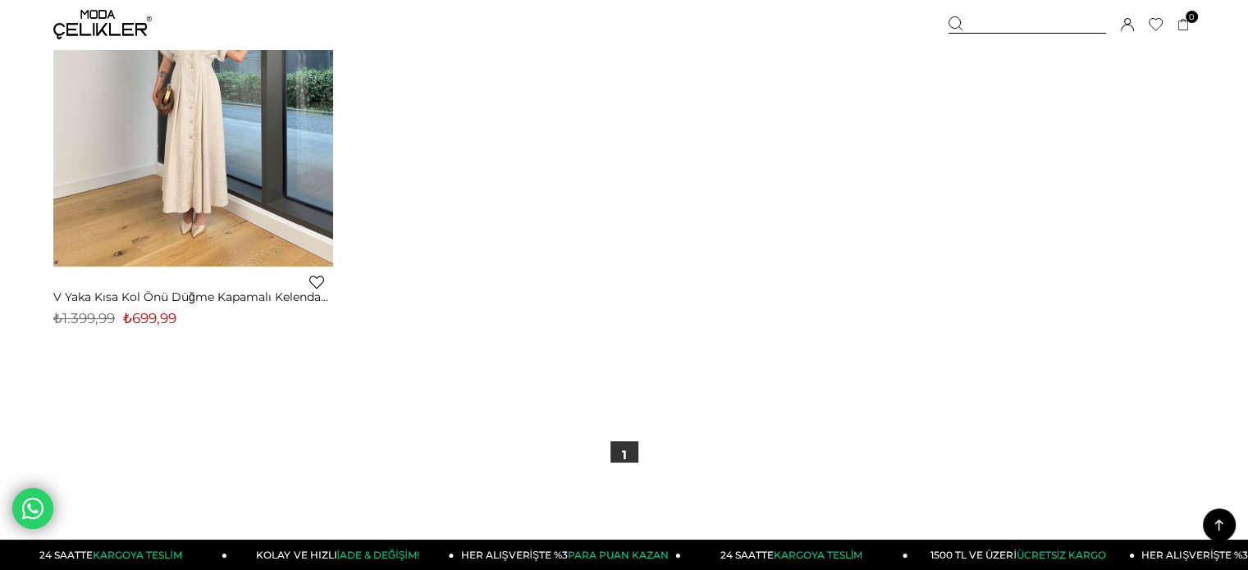
drag, startPoint x: 226, startPoint y: 146, endPoint x: 201, endPoint y: 9, distance: 139.3
click at [226, 144] on div at bounding box center [53, 81] width 1117 height 371
click at [212, 137] on img at bounding box center [192, 82] width 279 height 372
click at [212, 137] on div at bounding box center [53, 81] width 1117 height 371
